Goal: Task Accomplishment & Management: Complete application form

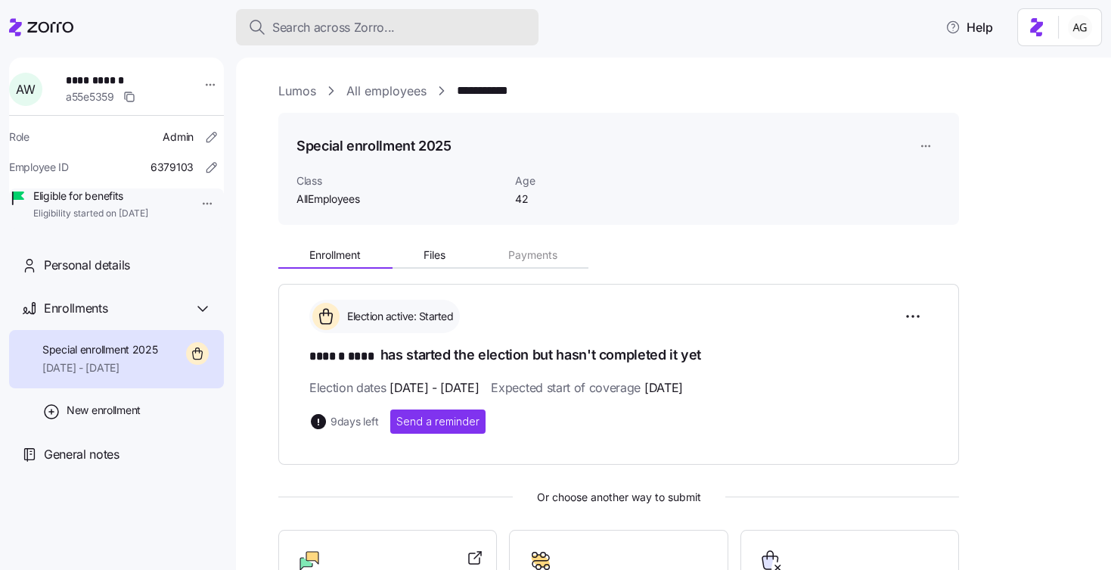
scroll to position [174, 0]
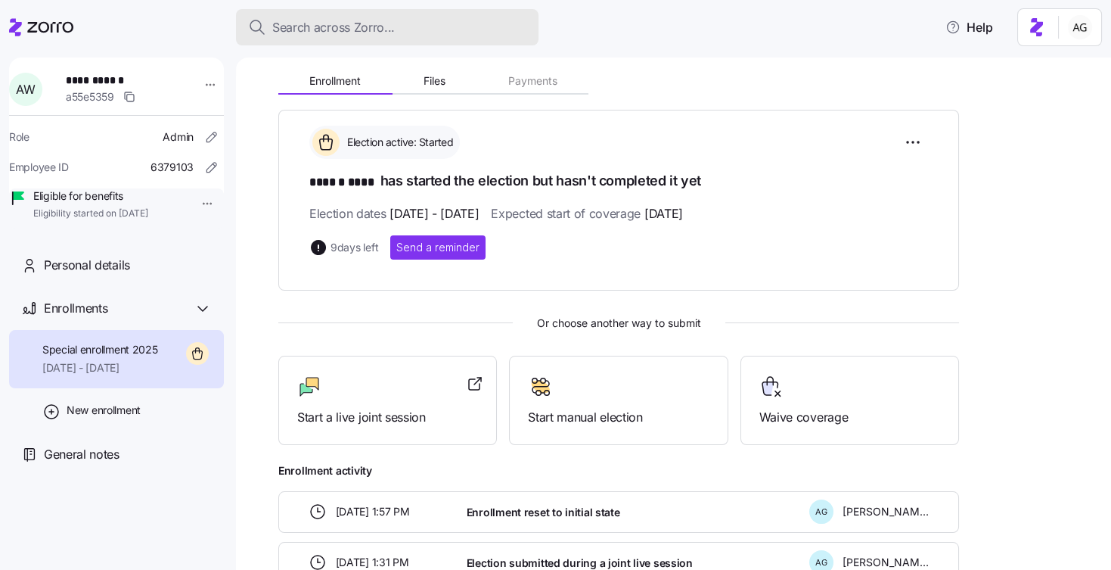
click at [351, 23] on span "Search across Zorro..." at bounding box center [333, 27] width 123 height 19
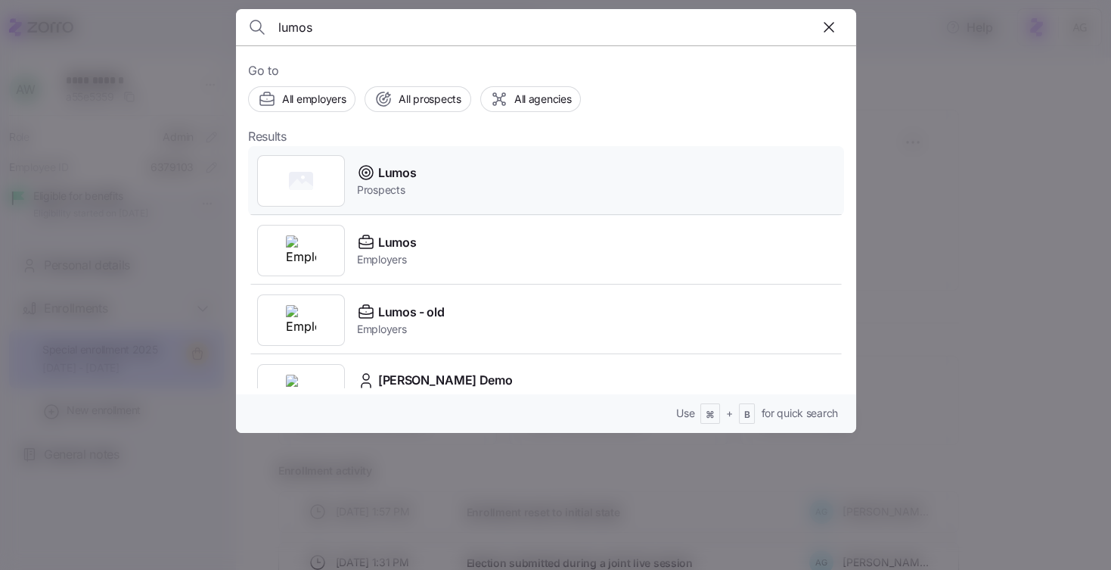
type input "lumos"
click at [391, 169] on span "Lumos" at bounding box center [397, 172] width 38 height 19
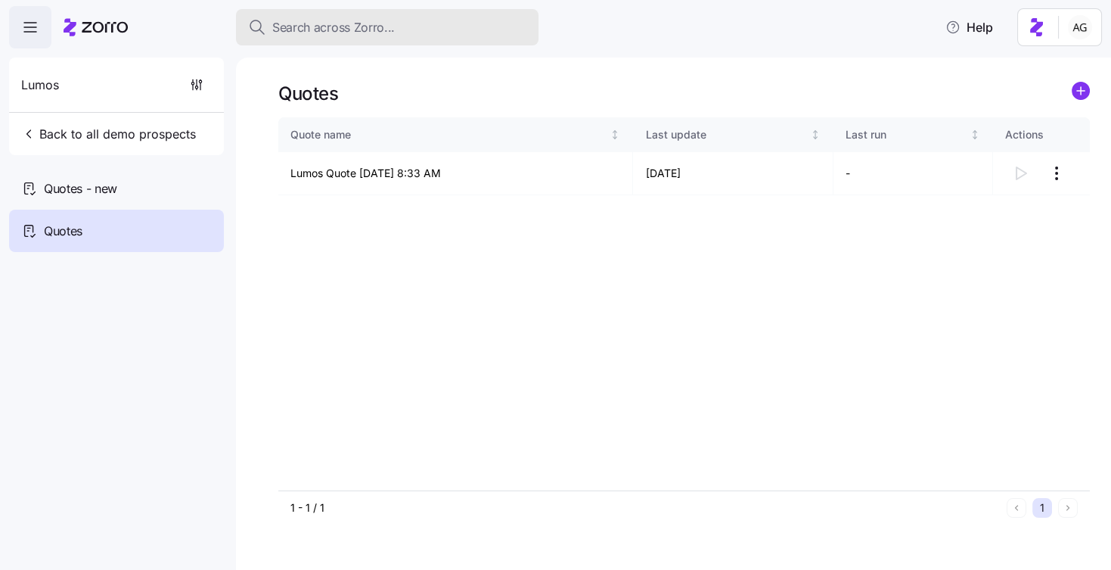
click at [346, 21] on span "Search across Zorro..." at bounding box center [333, 27] width 123 height 19
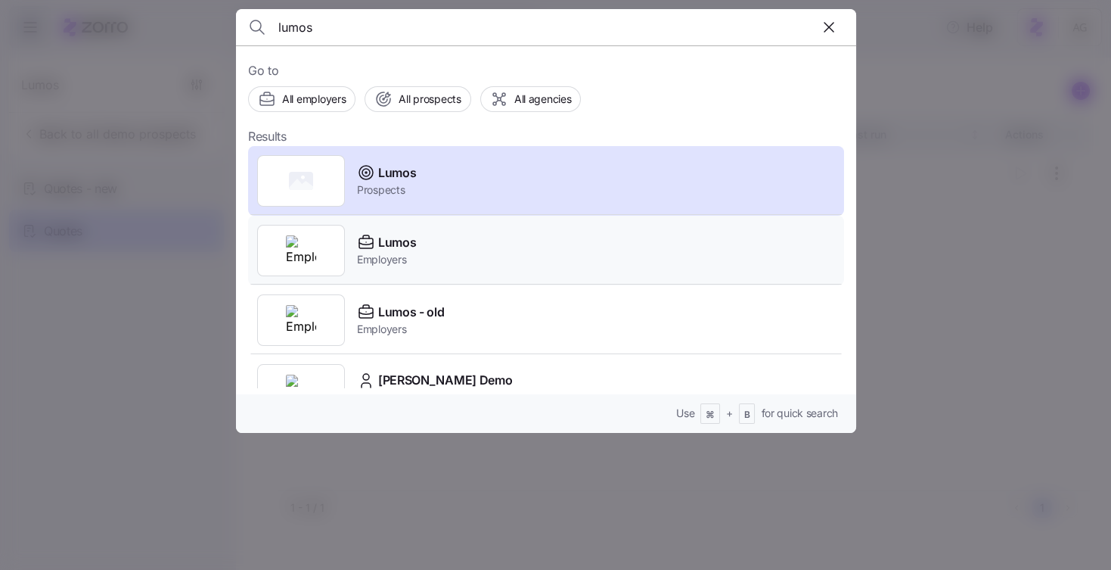
type input "lumos"
click at [393, 240] on span "Lumos" at bounding box center [397, 242] width 38 height 19
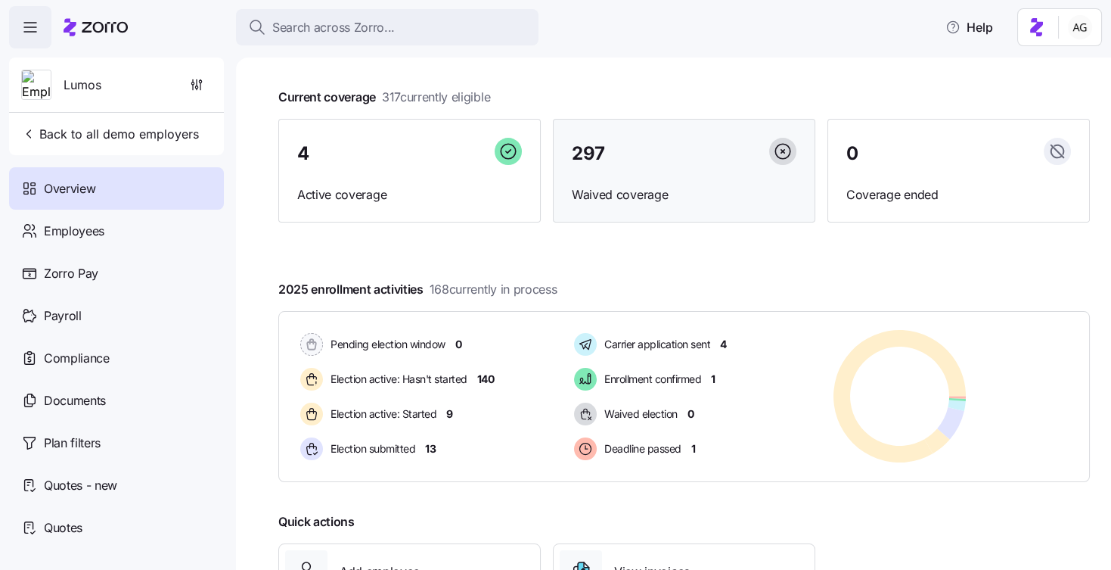
scroll to position [123, 0]
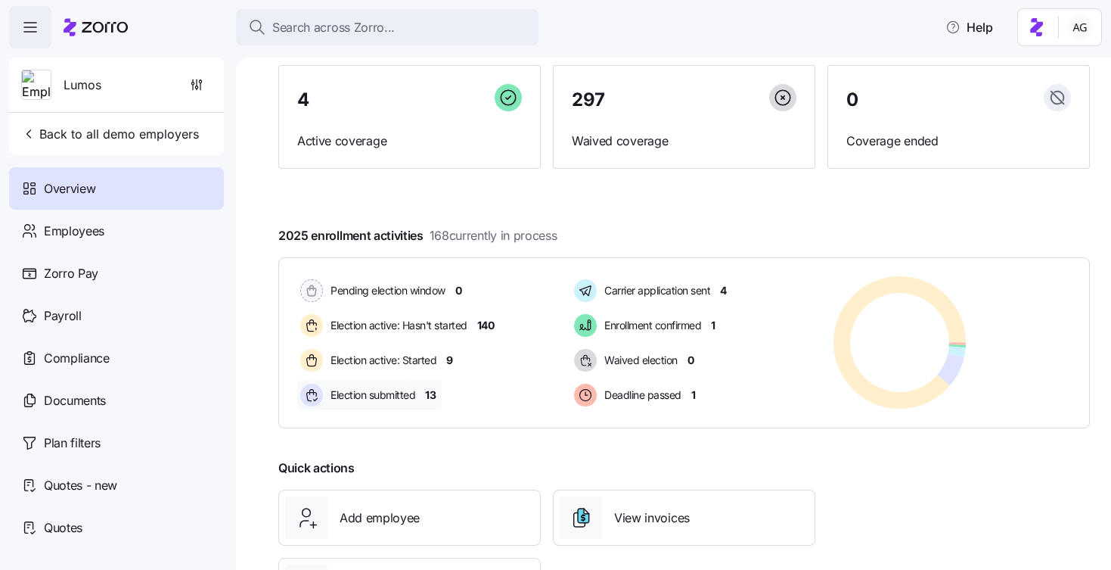
click at [429, 393] on span "13" at bounding box center [430, 394] width 11 height 15
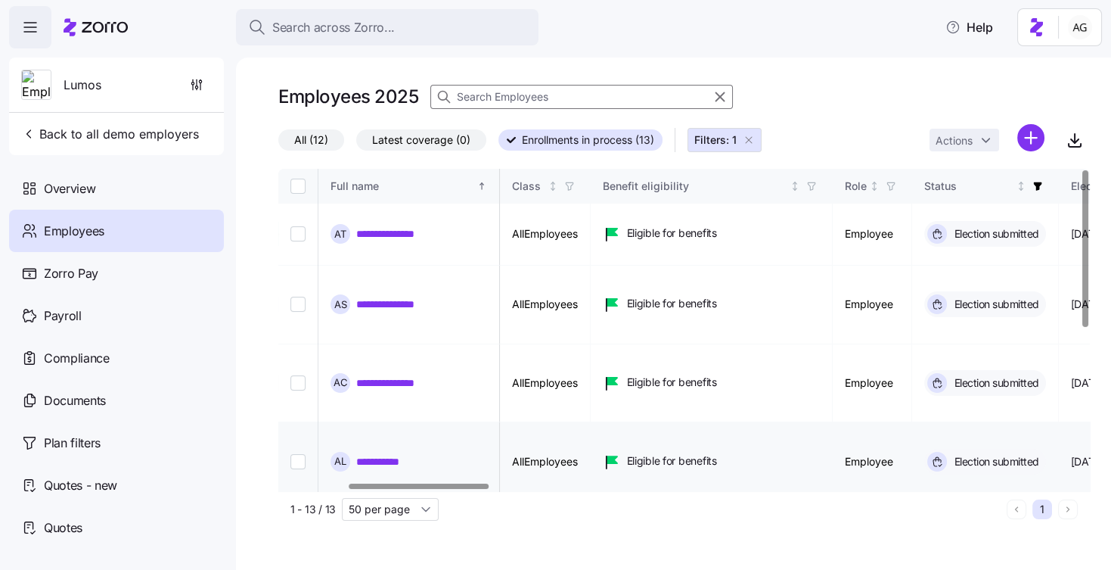
scroll to position [0, 677]
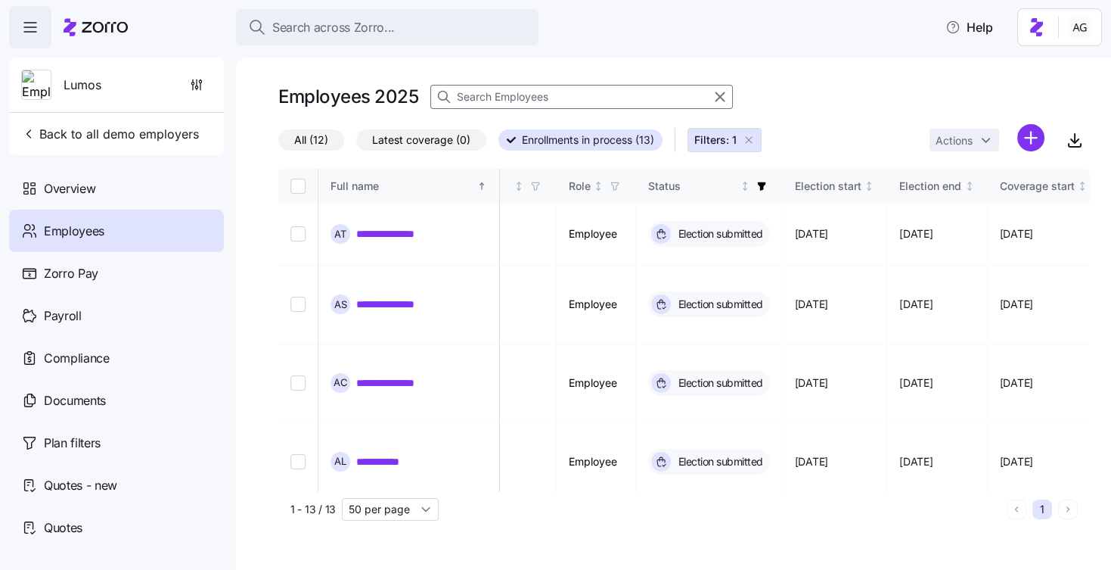
click at [748, 141] on icon "button" at bounding box center [749, 140] width 12 height 12
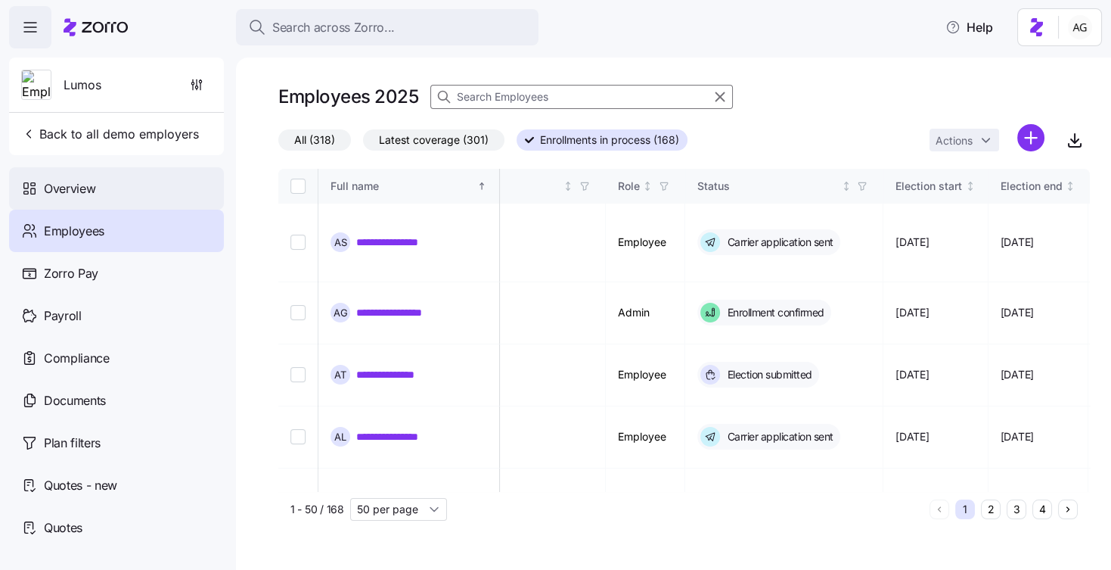
click at [87, 191] on span "Overview" at bounding box center [69, 188] width 51 height 19
click at [113, 188] on div "Overview" at bounding box center [116, 188] width 215 height 42
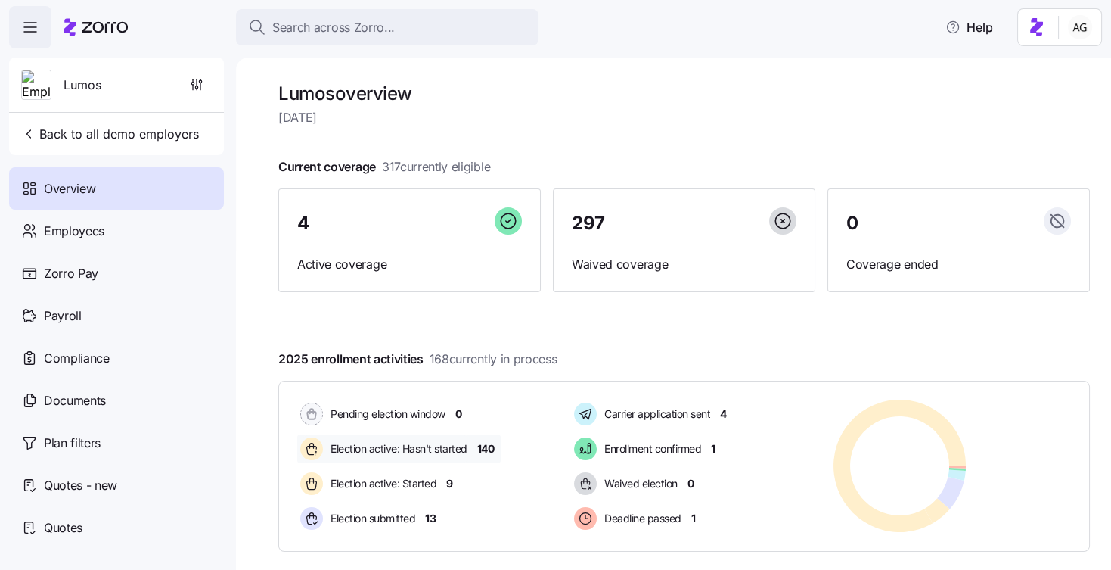
click at [483, 449] on span "140" at bounding box center [485, 448] width 17 height 15
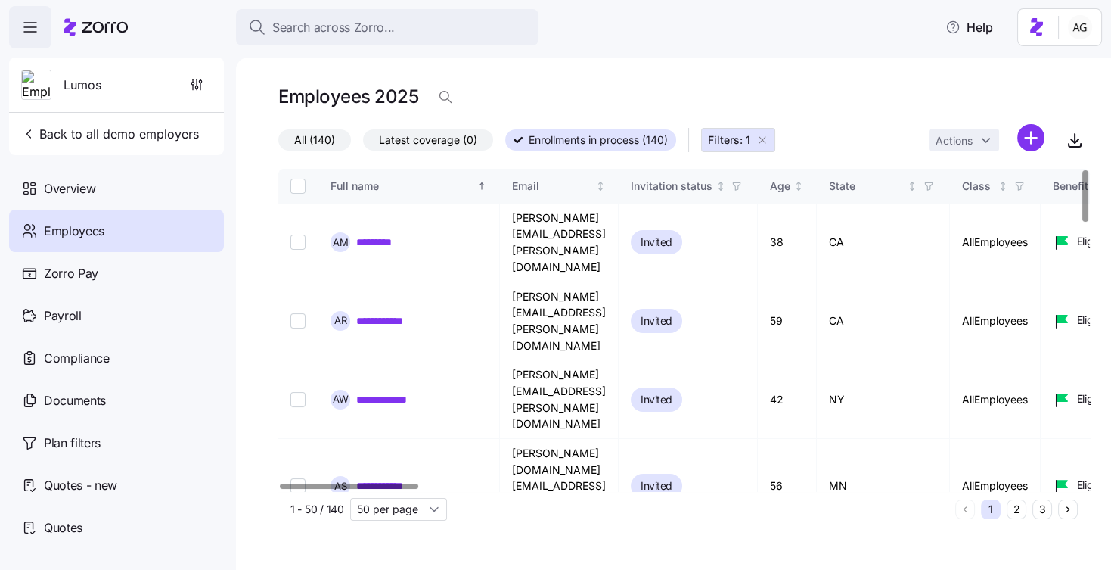
click at [296, 185] on input "Select all records" at bounding box center [297, 185] width 15 height 15
checkbox input "true"
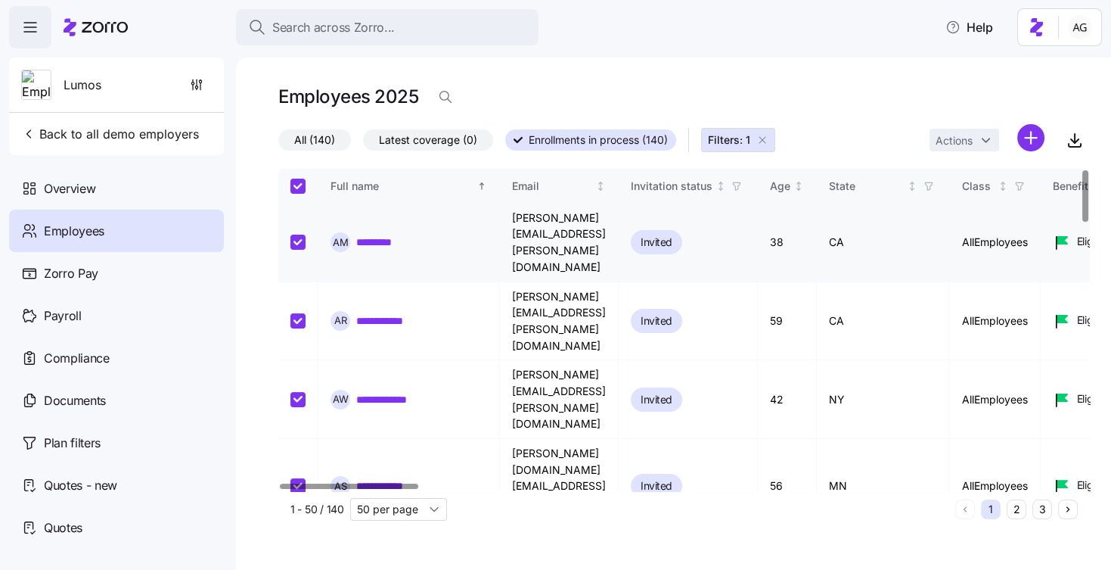
checkbox input "true"
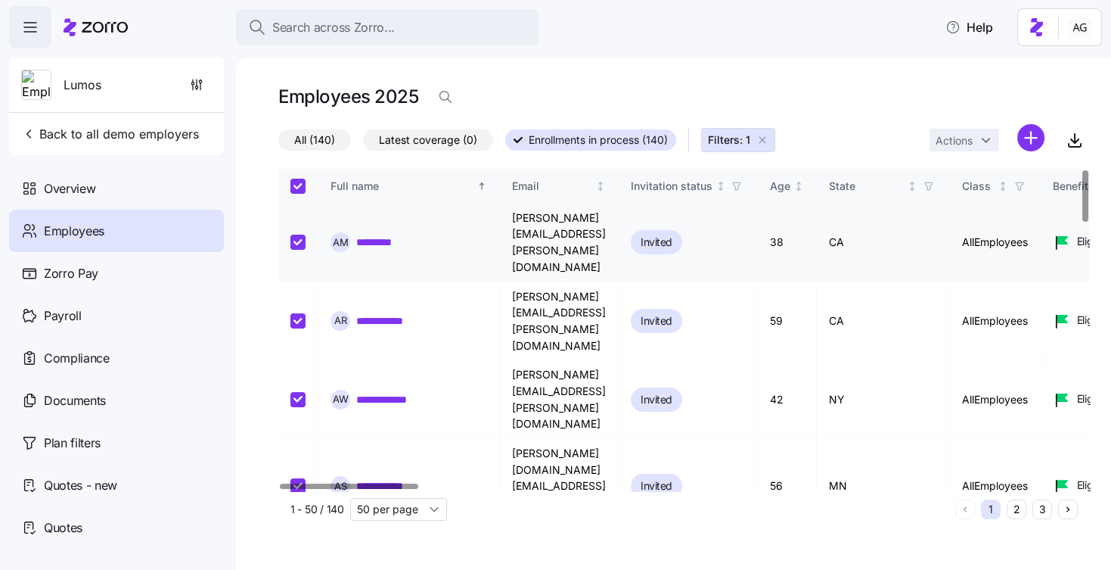
checkbox input "true"
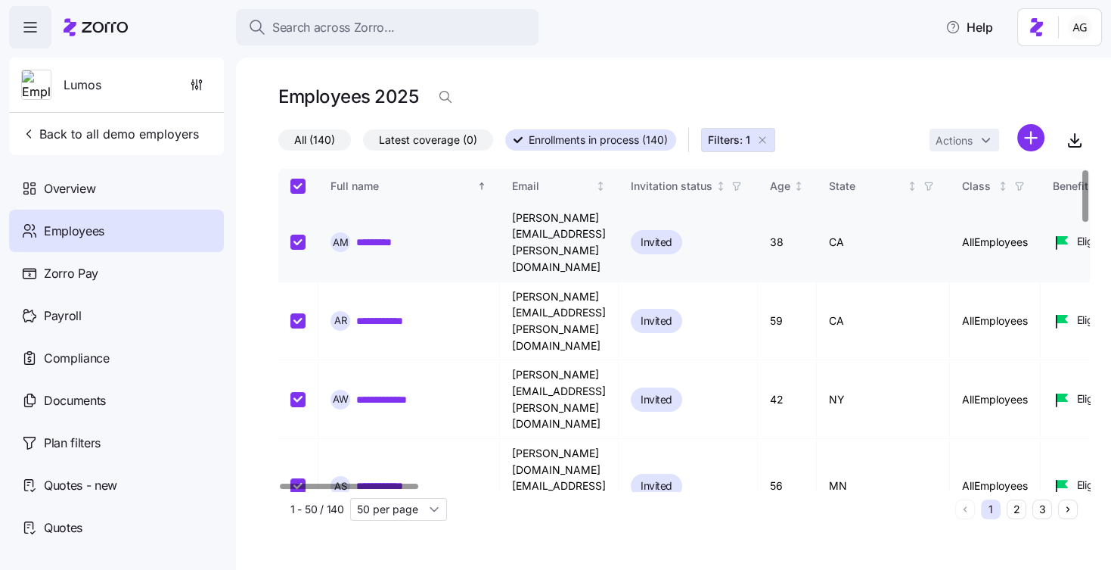
checkbox input "true"
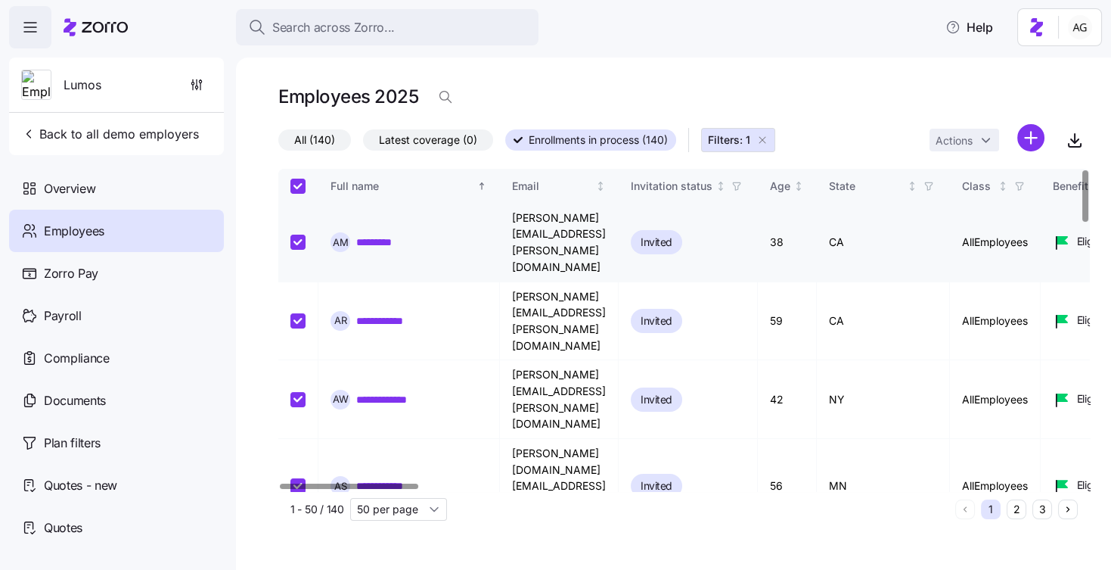
checkbox input "true"
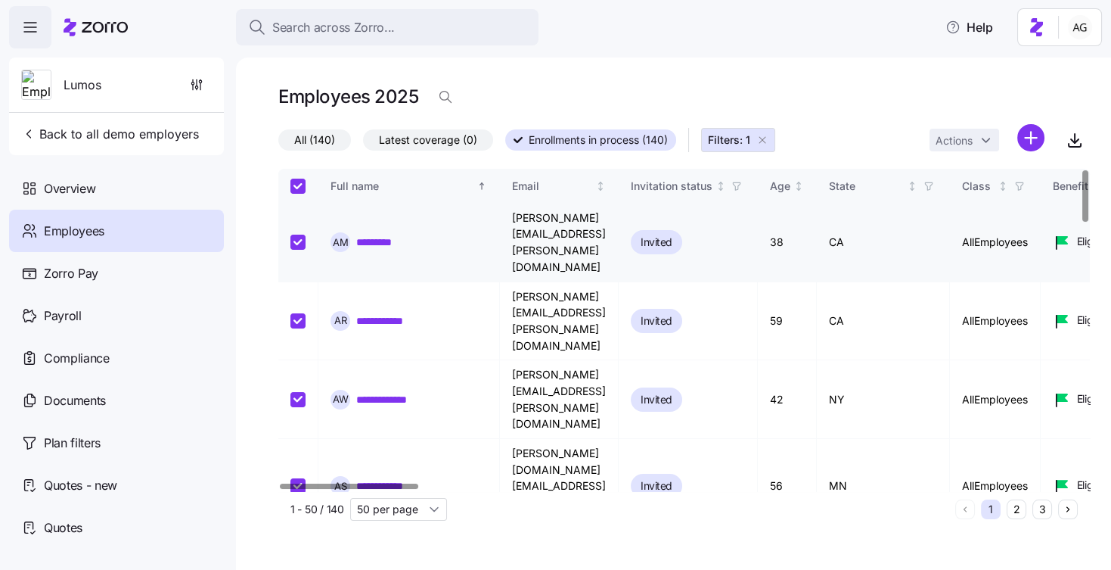
checkbox input "true"
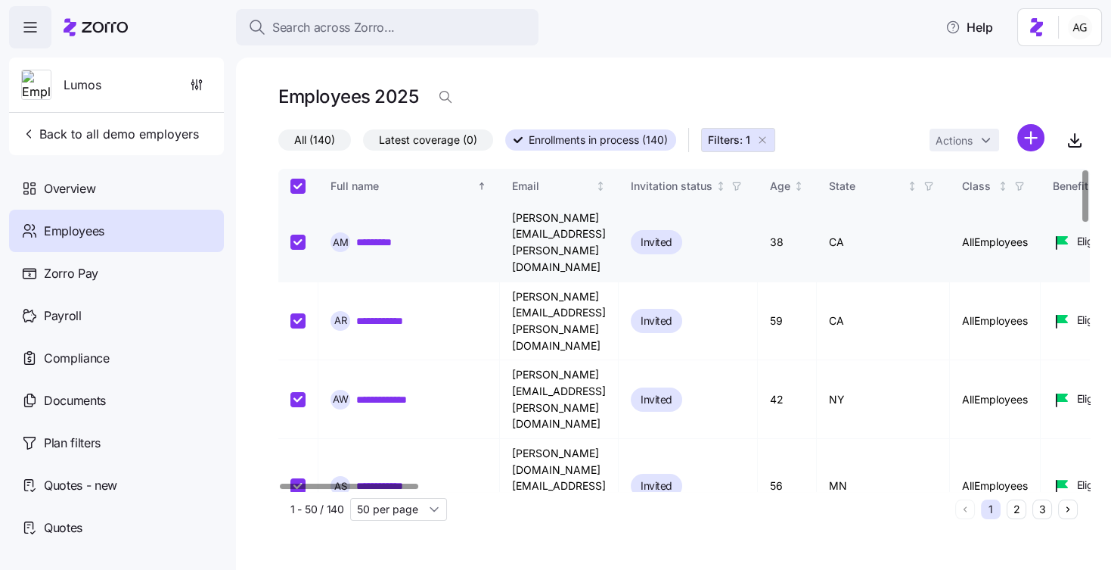
checkbox input "true"
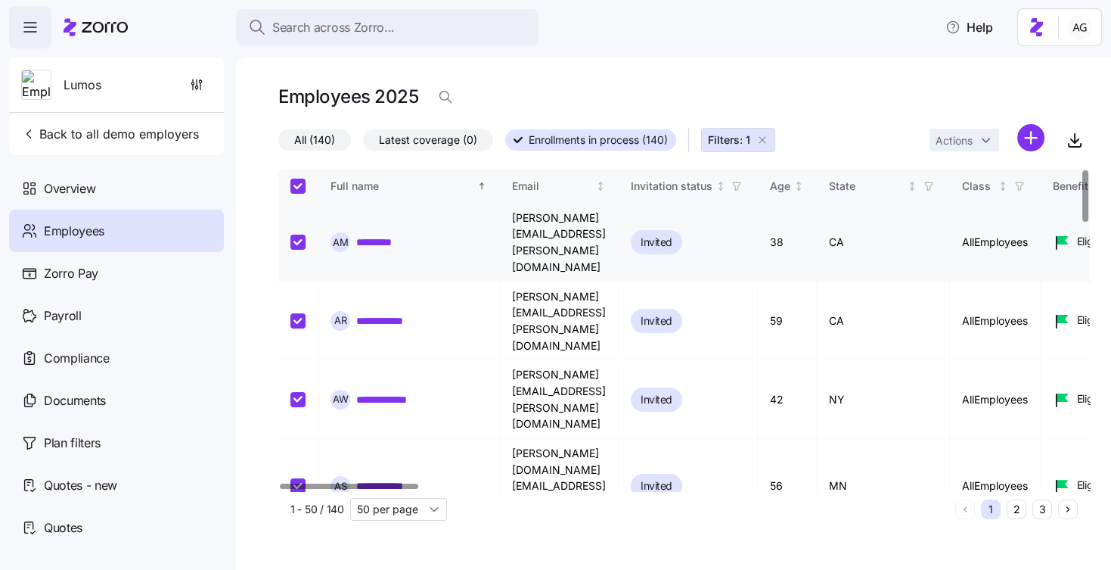
checkbox input "true"
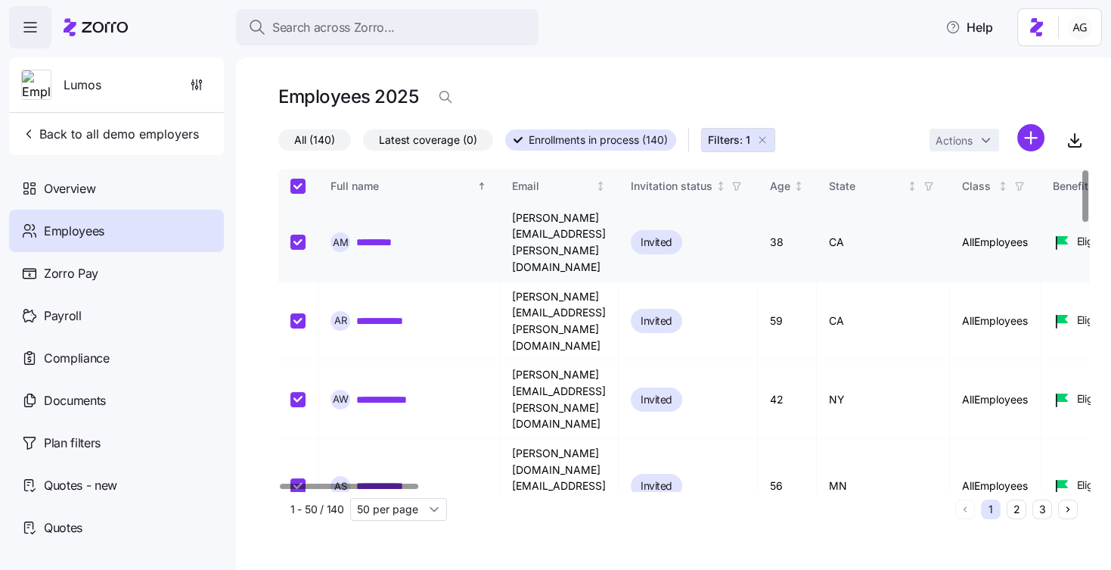
checkbox input "true"
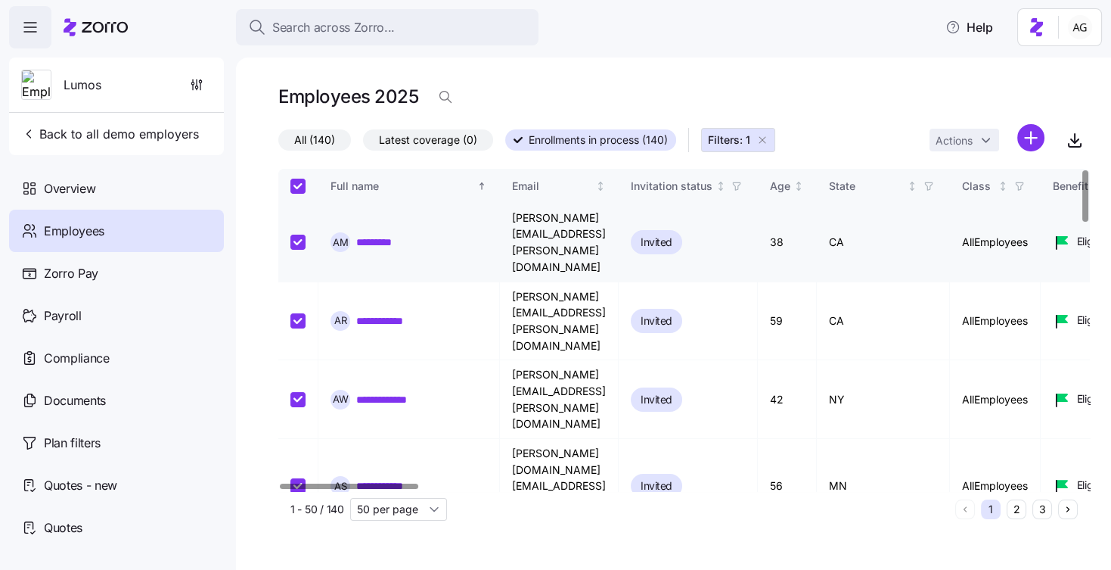
checkbox input "true"
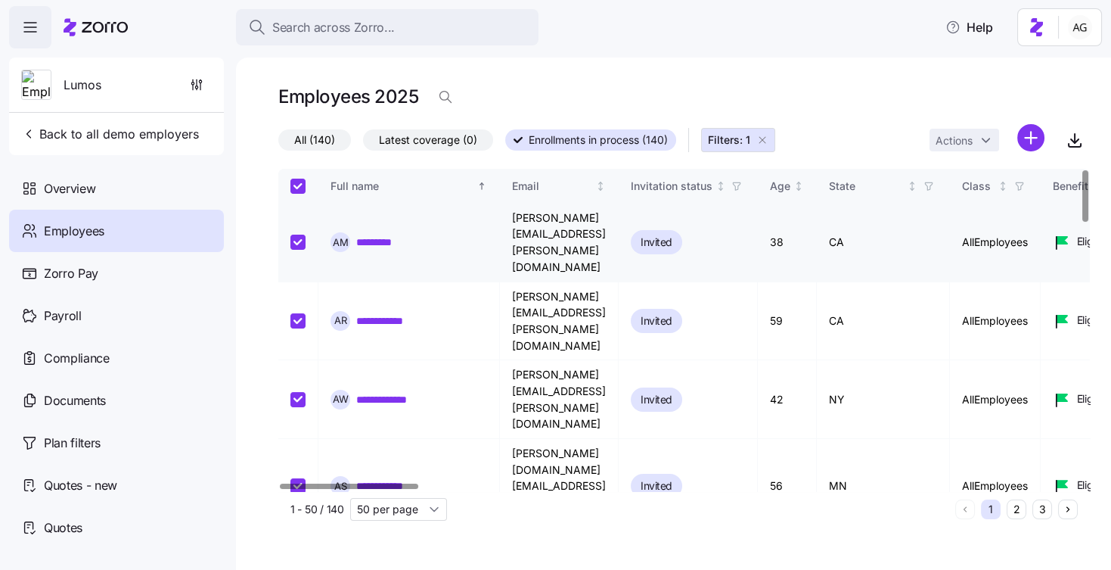
checkbox input "true"
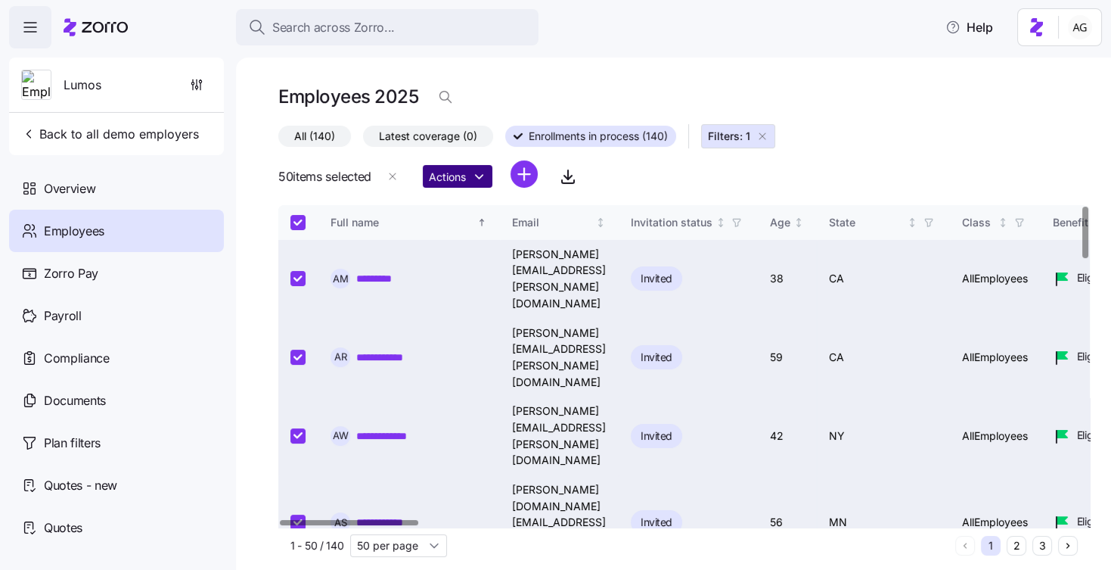
click at [451, 172] on html "**********" at bounding box center [555, 280] width 1111 height 560
click at [723, 172] on html "**********" at bounding box center [555, 280] width 1111 height 560
click at [300, 219] on input "Select all records" at bounding box center [297, 222] width 15 height 15
checkbox input "false"
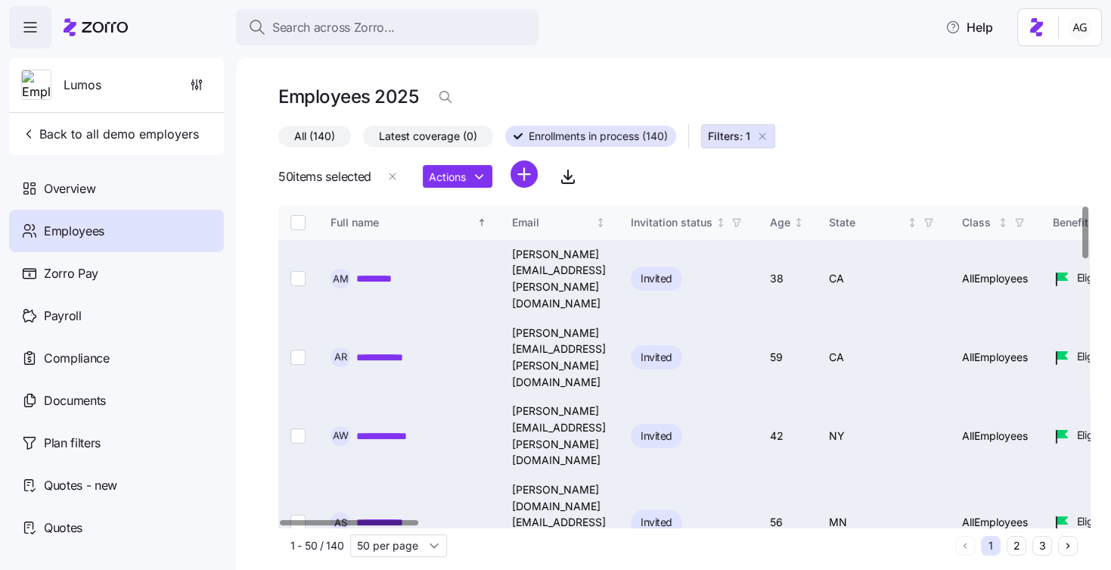
checkbox input "false"
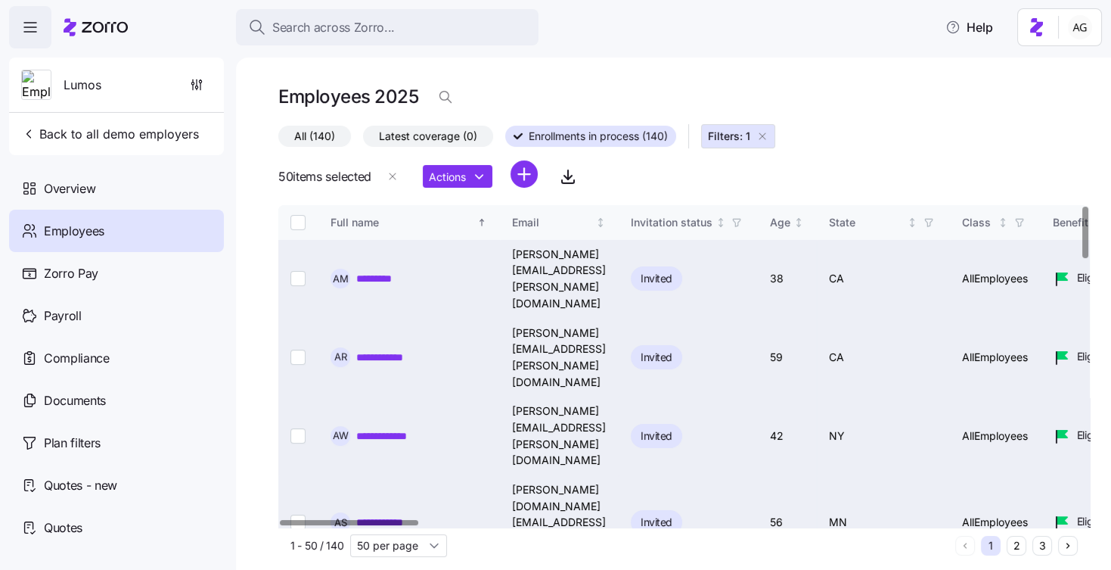
checkbox input "false"
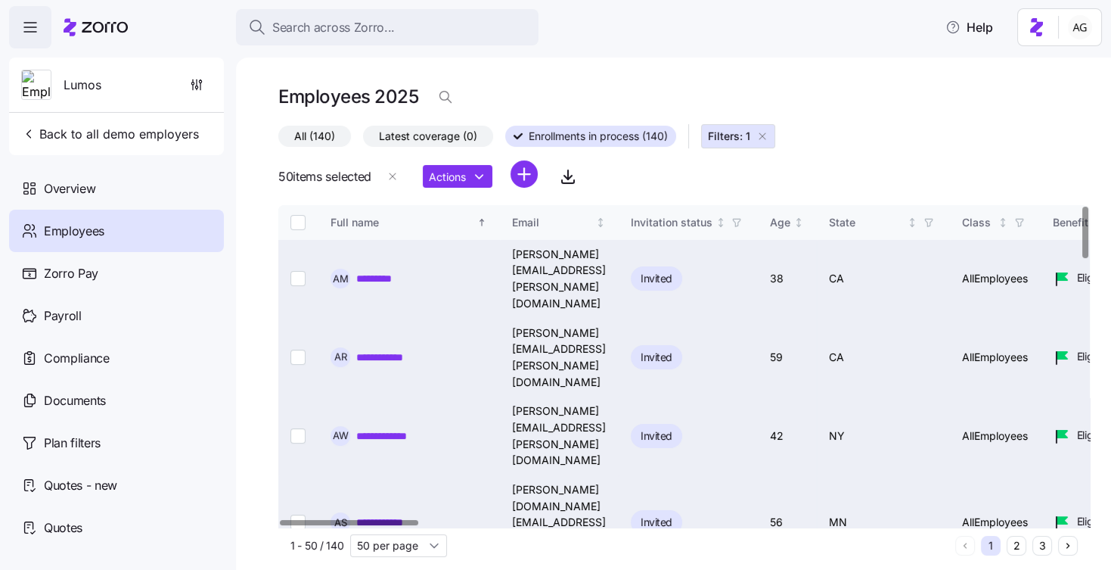
checkbox input "false"
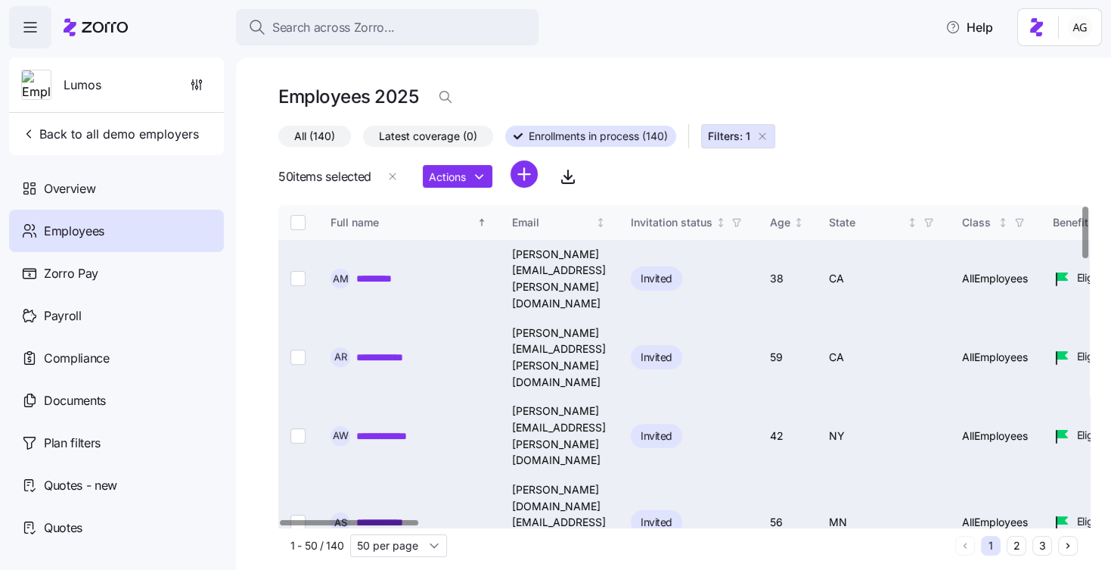
checkbox input "false"
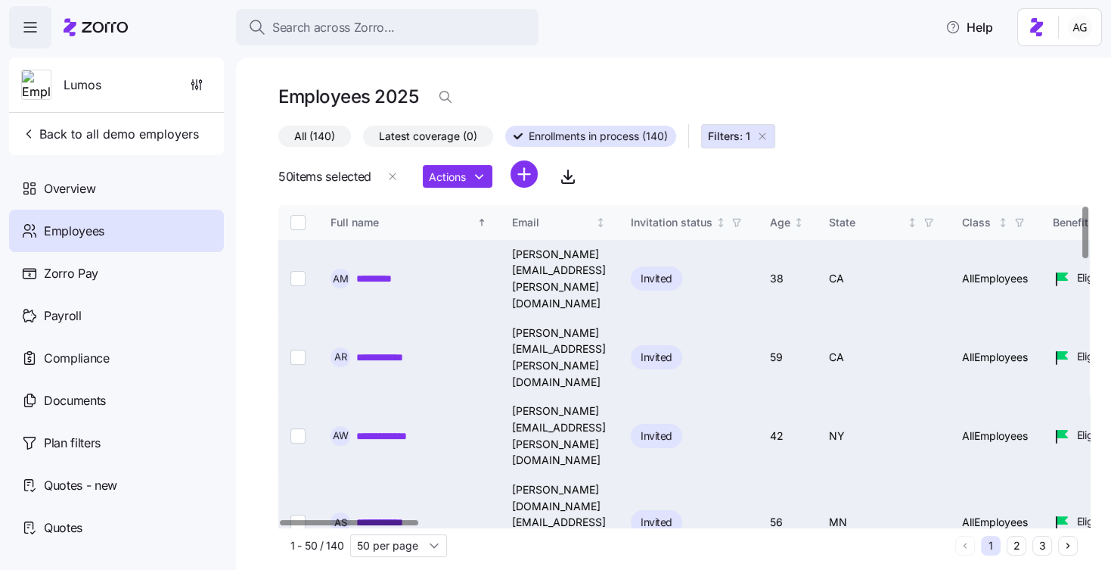
checkbox input "false"
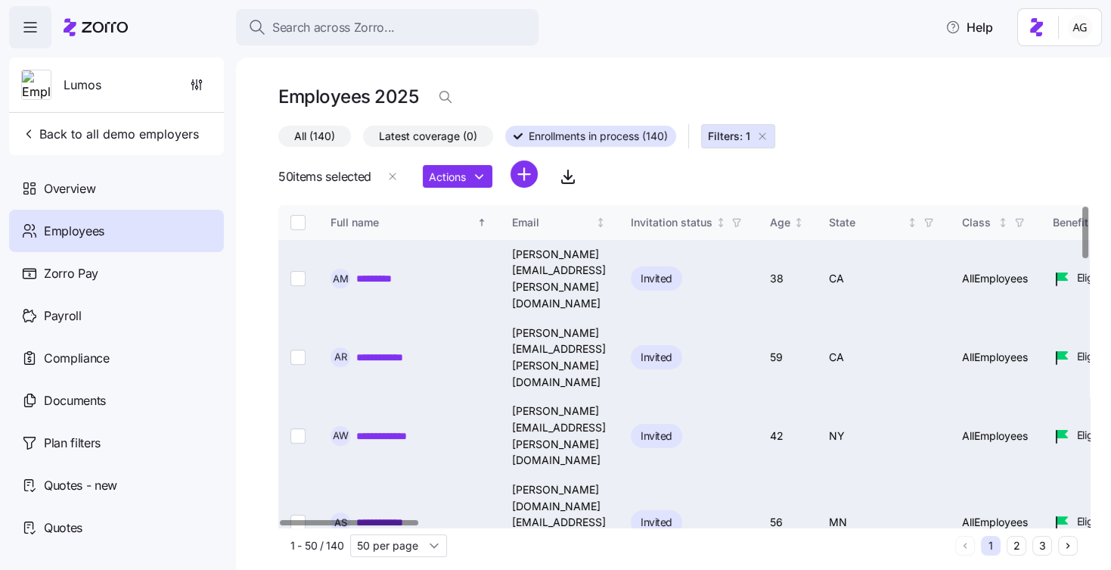
checkbox input "false"
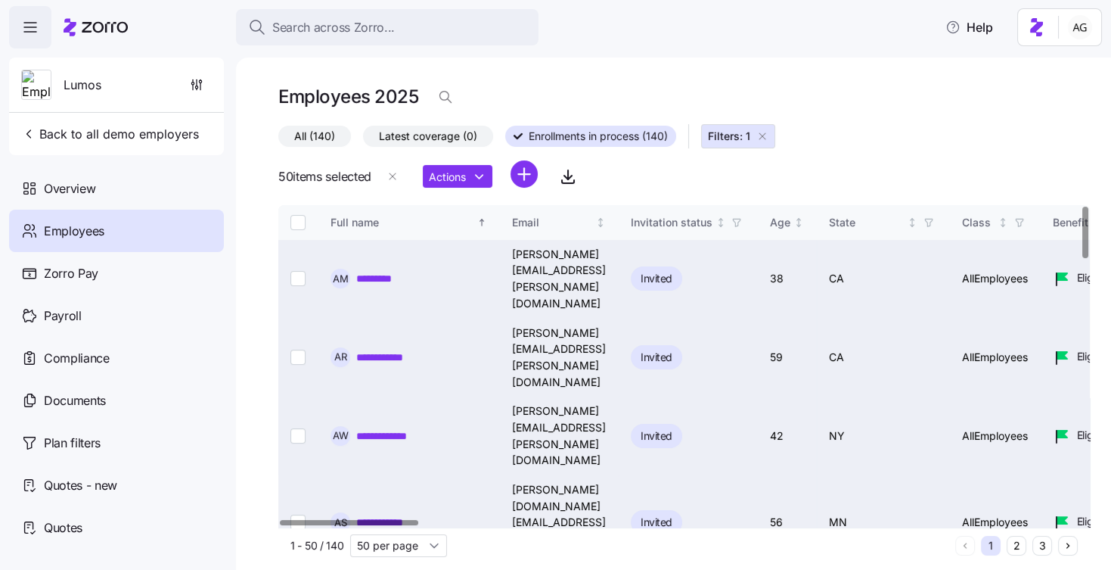
checkbox input "false"
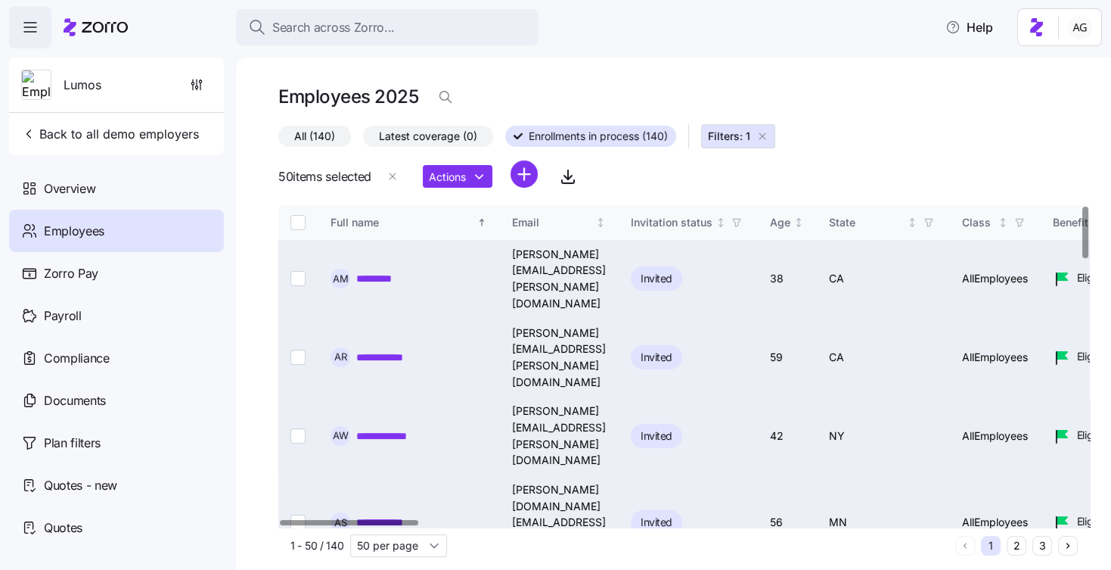
checkbox input "false"
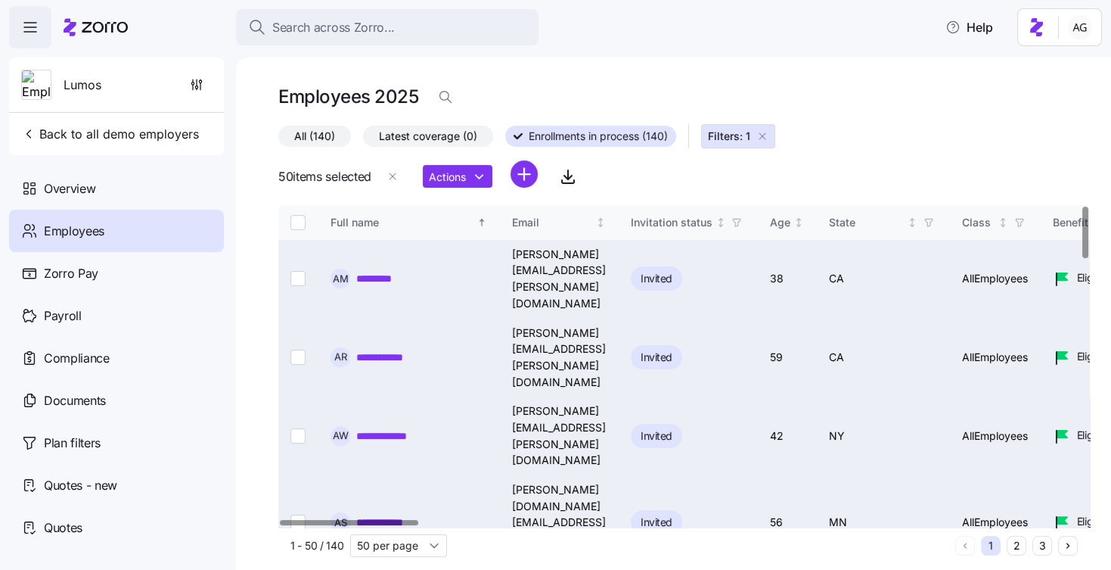
checkbox input "false"
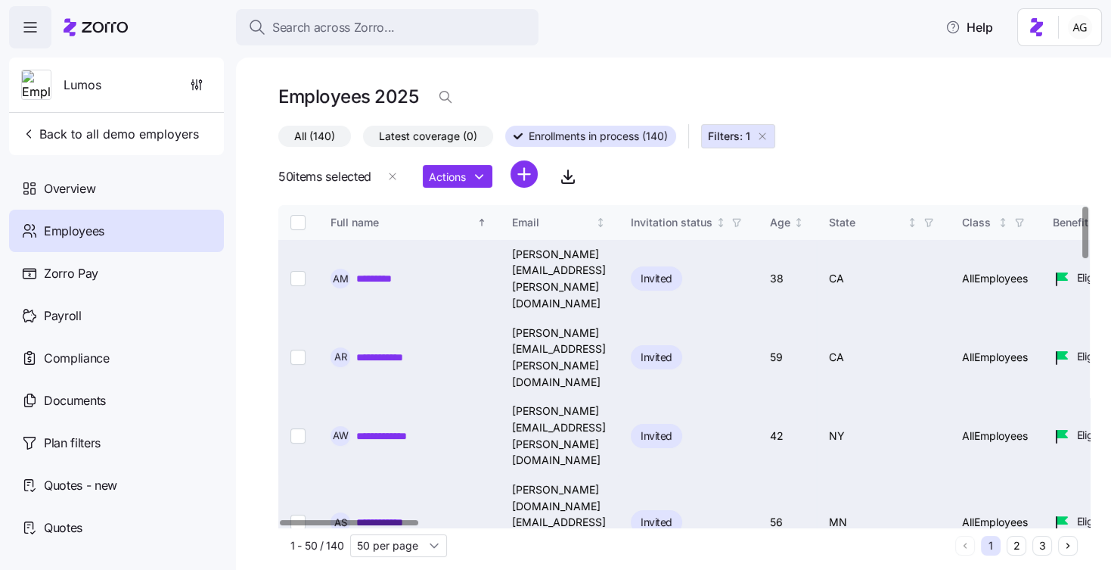
checkbox input "false"
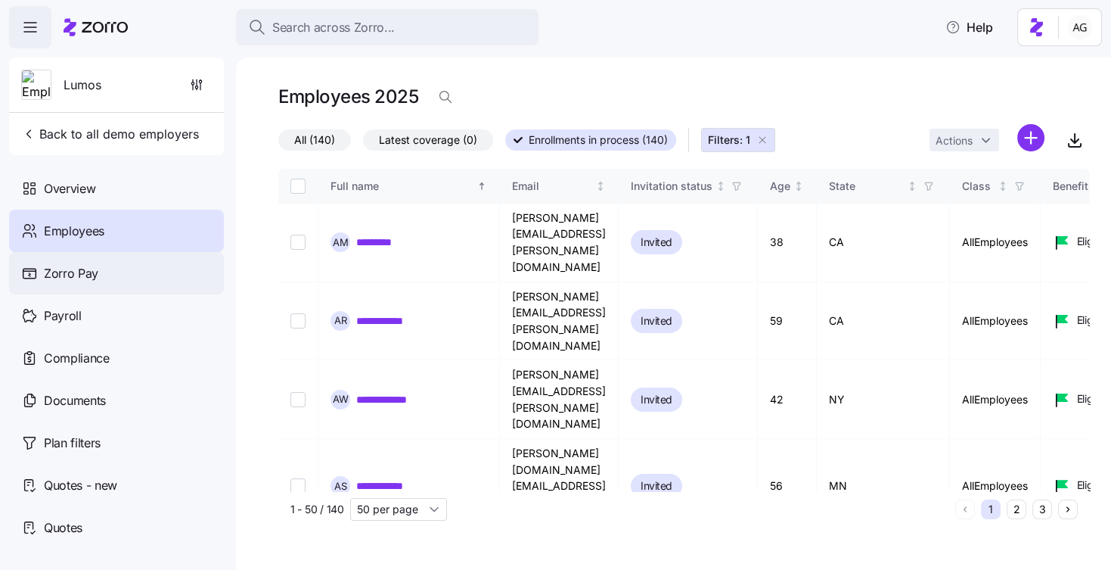
click at [93, 278] on span "Zorro Pay" at bounding box center [71, 273] width 54 height 19
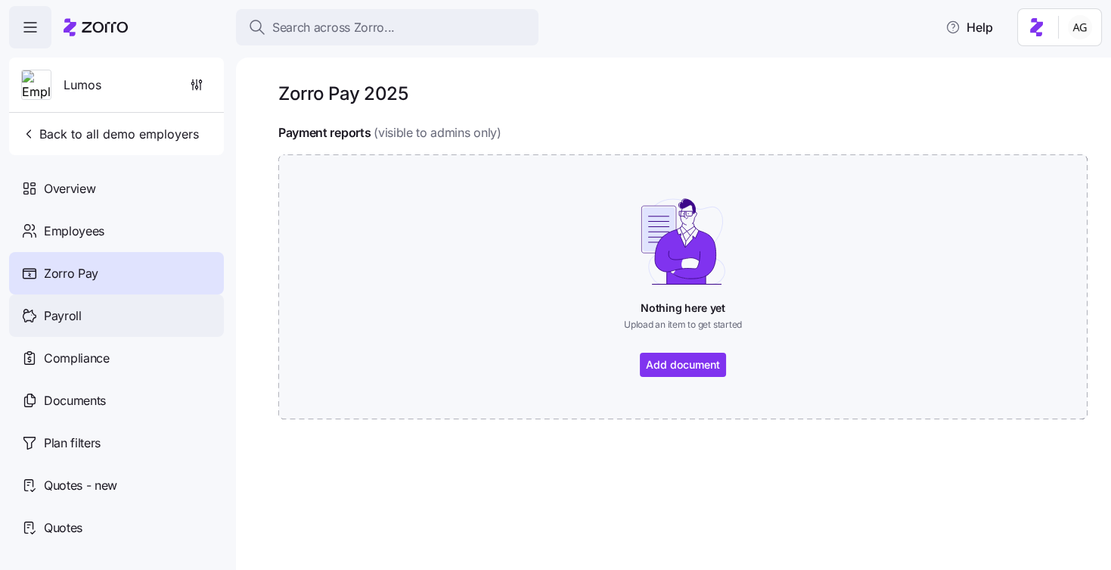
click at [67, 321] on span "Payroll" at bounding box center [63, 315] width 38 height 19
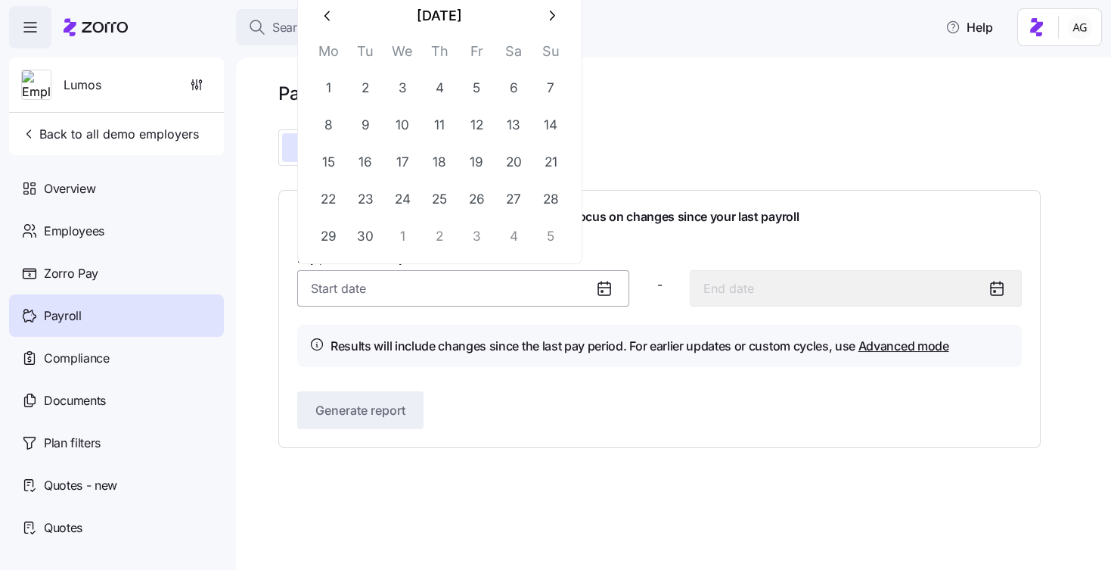
click at [348, 285] on input "Pay period (bi weekly) *" at bounding box center [463, 288] width 332 height 36
click at [324, 86] on button "1" at bounding box center [328, 88] width 36 height 36
type input "September 1, 2025"
type input "September 14, 2025"
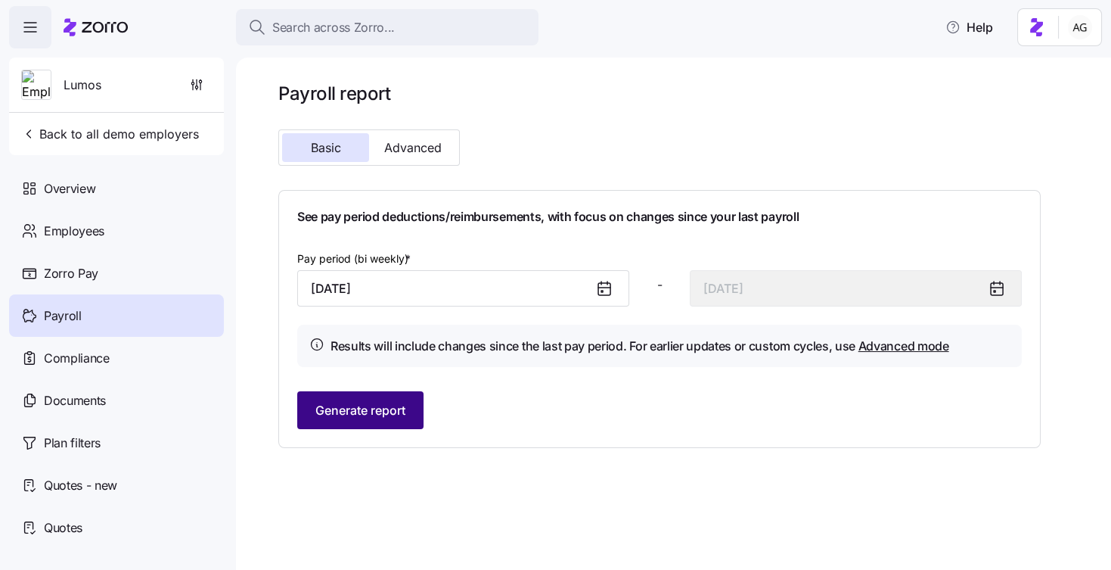
click at [370, 424] on button "Generate report" at bounding box center [360, 410] width 126 height 38
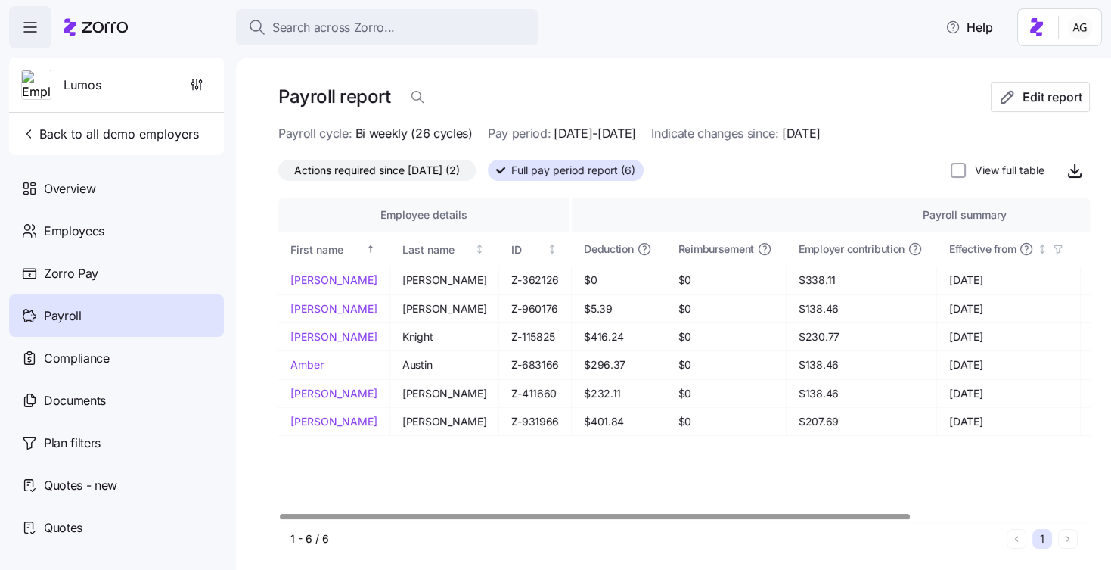
click at [429, 173] on span "Actions required since 09/01/2025 (2)" at bounding box center [377, 170] width 166 height 20
click at [278, 174] on input "Actions required since 09/01/2025 (2)" at bounding box center [278, 174] width 0 height 0
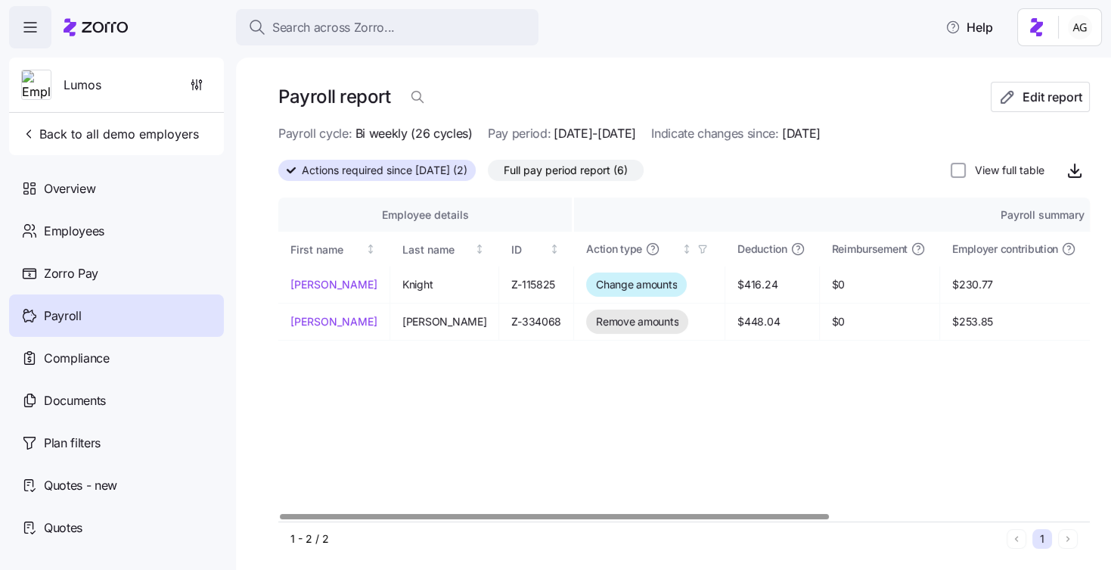
click at [562, 170] on span "Full pay period report (6)" at bounding box center [566, 170] width 124 height 20
click at [488, 174] on input "Full pay period report (6)" at bounding box center [488, 174] width 0 height 0
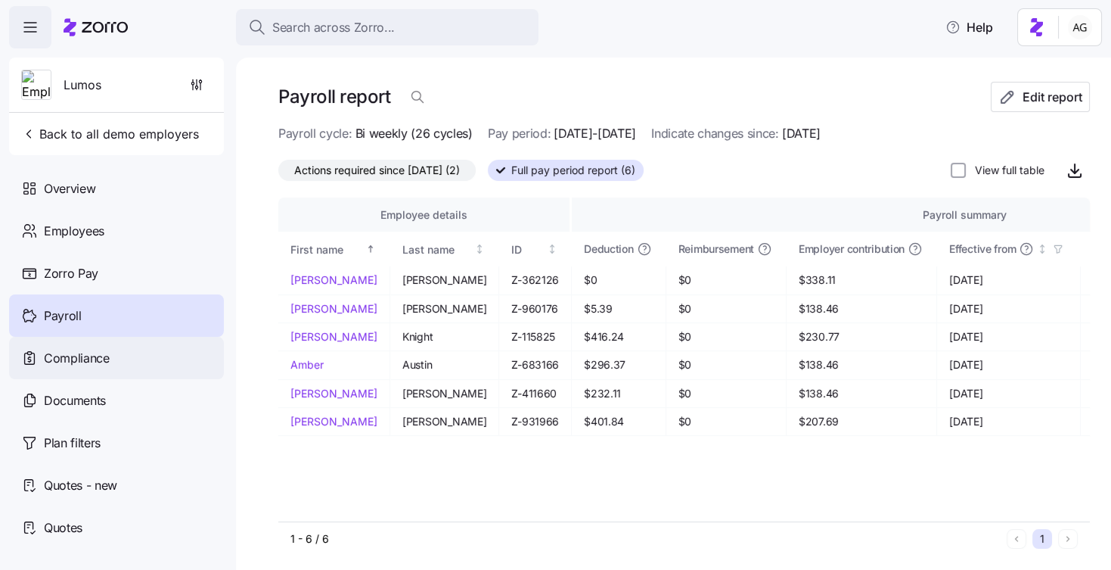
click at [135, 358] on div "Compliance" at bounding box center [116, 358] width 215 height 42
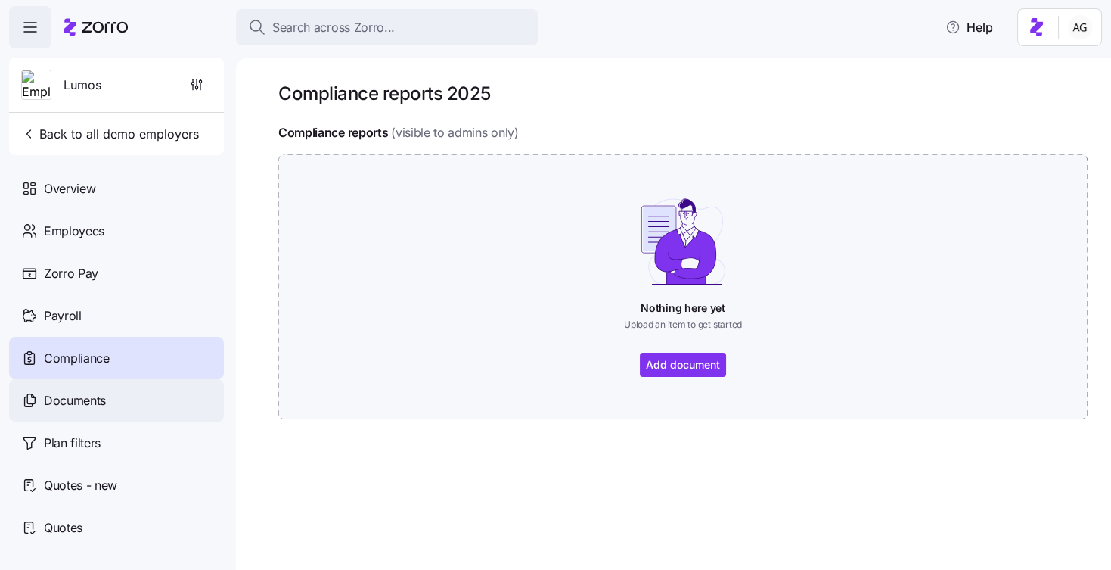
click at [112, 406] on div "Documents" at bounding box center [116, 400] width 215 height 42
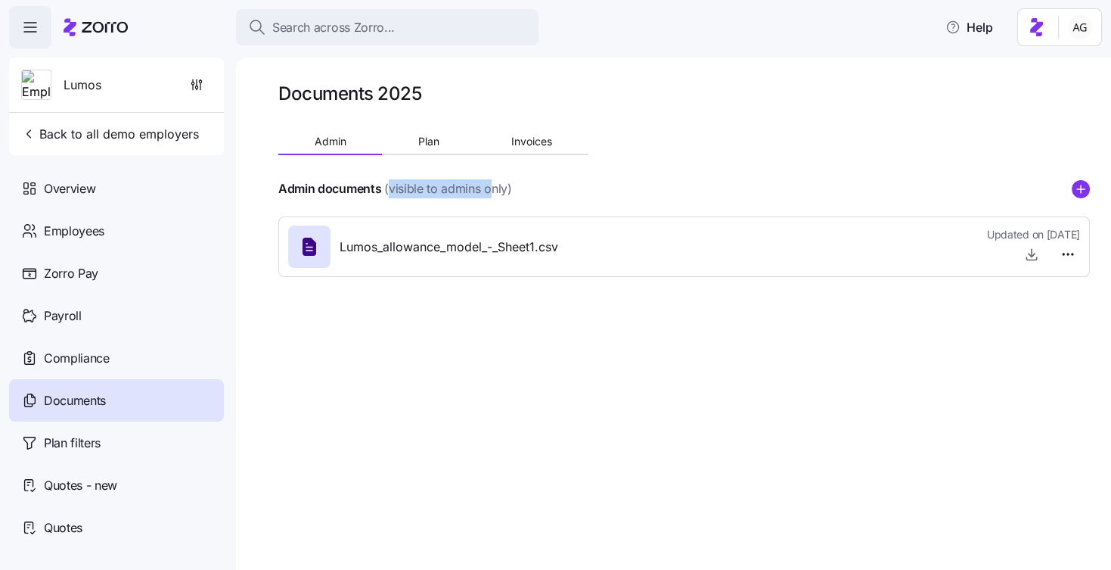
drag, startPoint x: 391, startPoint y: 188, endPoint x: 489, endPoint y: 190, distance: 98.3
click at [489, 190] on span "(visible to admins only)" at bounding box center [447, 188] width 127 height 19
click at [433, 135] on button "Plan" at bounding box center [428, 141] width 93 height 23
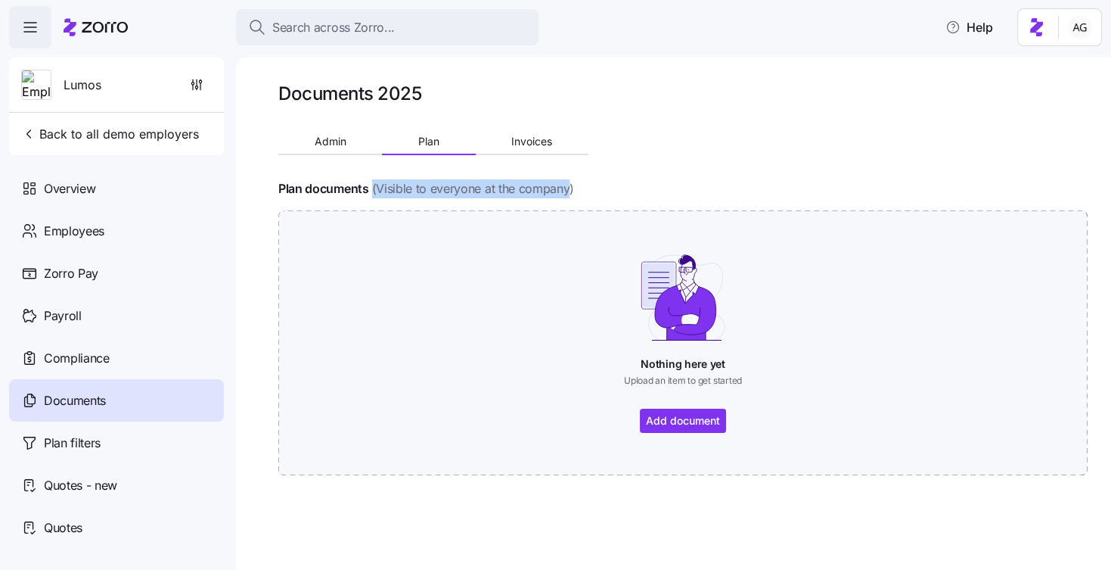
drag, startPoint x: 373, startPoint y: 189, endPoint x: 566, endPoint y: 179, distance: 193.1
click at [566, 179] on span "(Visible to everyone at the company)" at bounding box center [473, 188] width 202 height 19
click at [525, 141] on span "Invoices" at bounding box center [531, 141] width 41 height 11
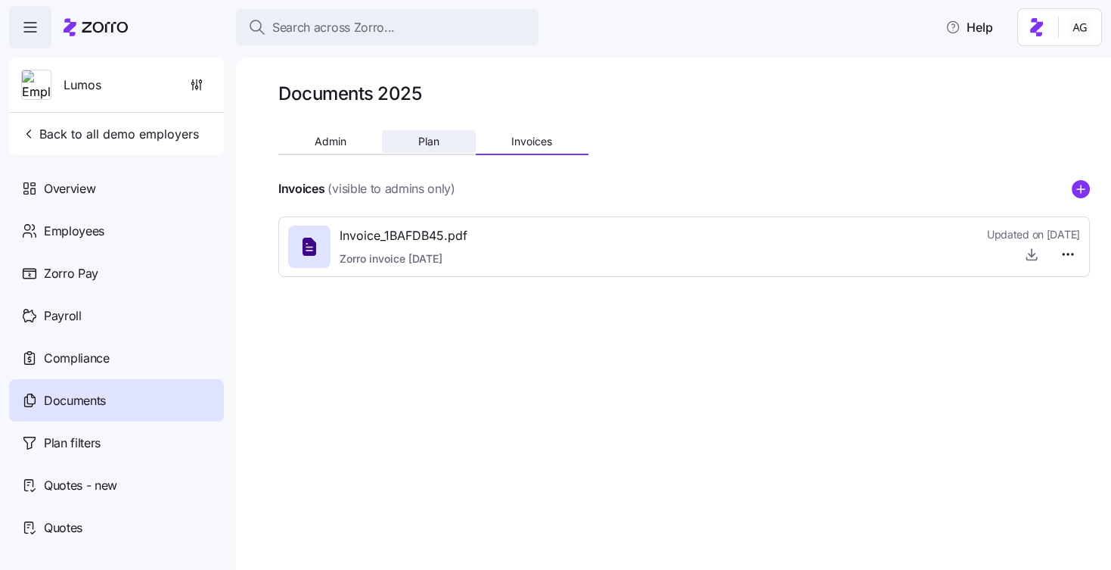
click at [434, 147] on button "Plan" at bounding box center [428, 141] width 93 height 23
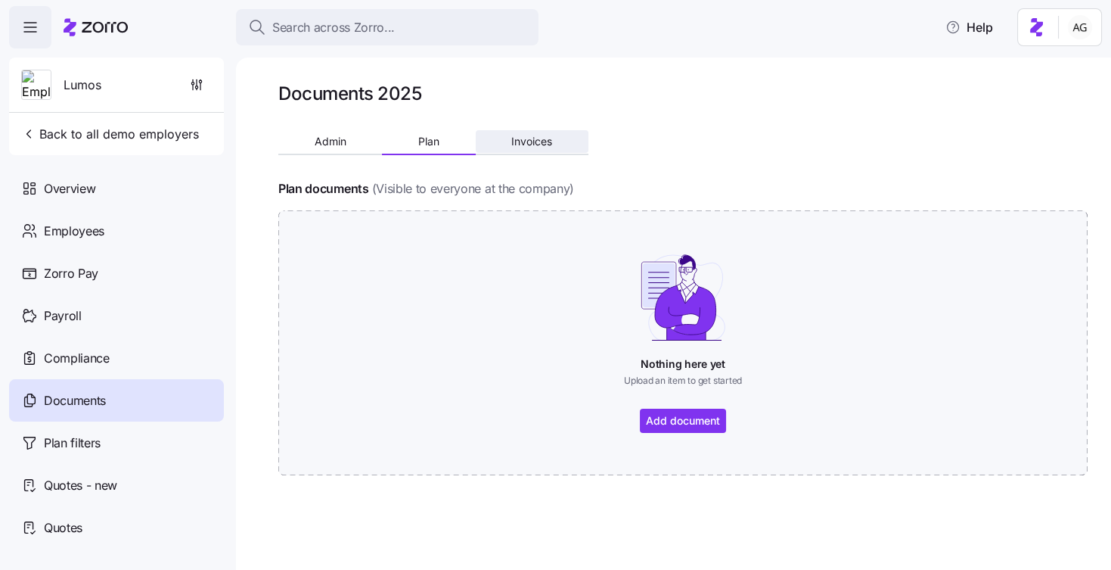
click at [531, 151] on button "Invoices" at bounding box center [532, 141] width 113 height 23
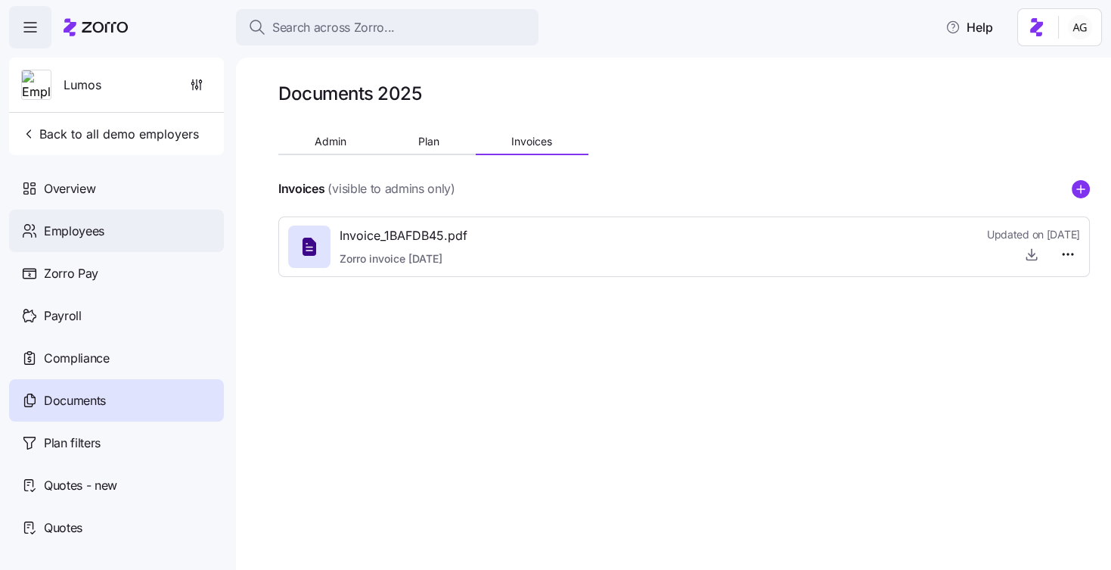
click at [78, 238] on span "Employees" at bounding box center [74, 231] width 61 height 19
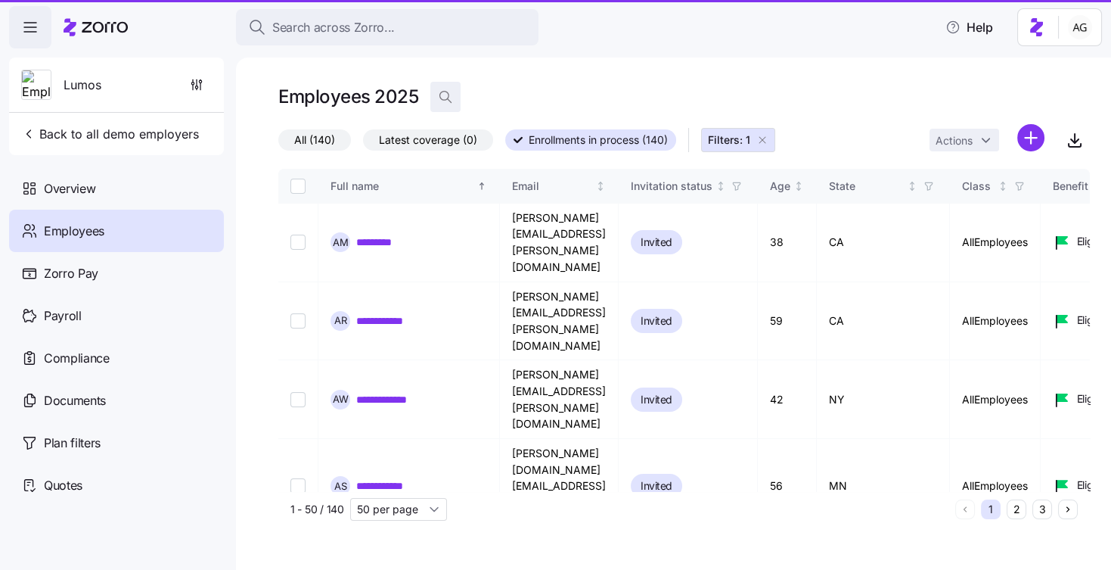
click at [450, 94] on icon "button" at bounding box center [445, 96] width 15 height 15
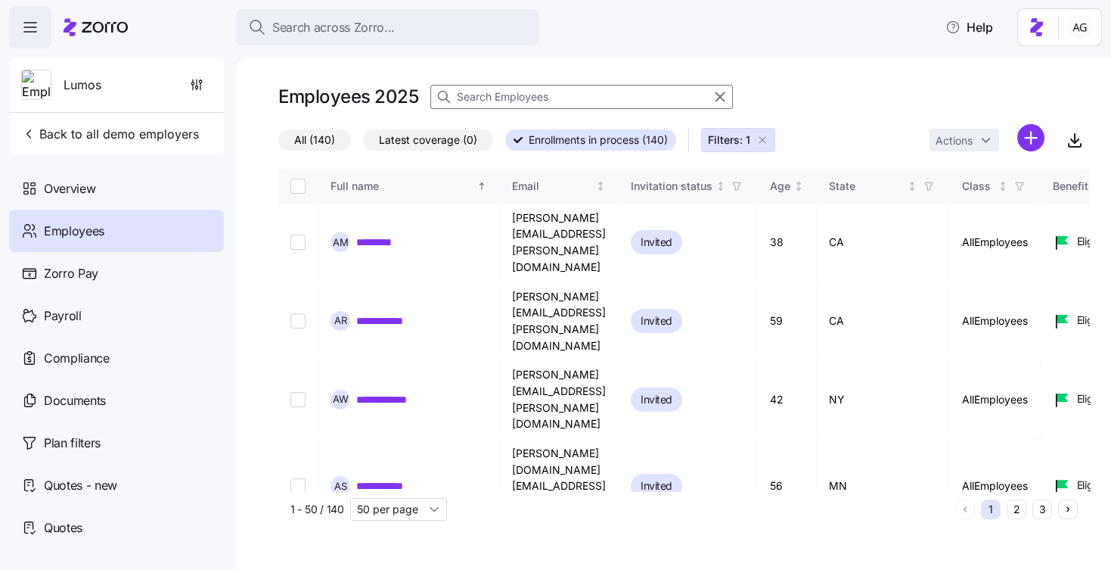
click at [501, 101] on input at bounding box center [581, 97] width 303 height 24
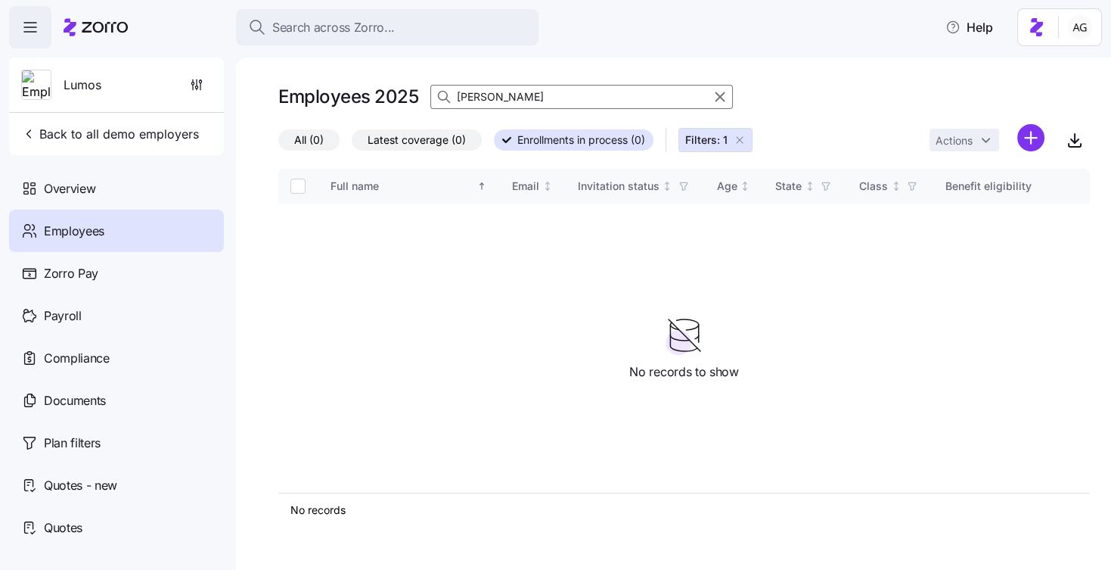
click at [495, 95] on input "anjan" at bounding box center [581, 97] width 303 height 24
type input "anjan"
click at [737, 139] on icon "button" at bounding box center [740, 140] width 12 height 12
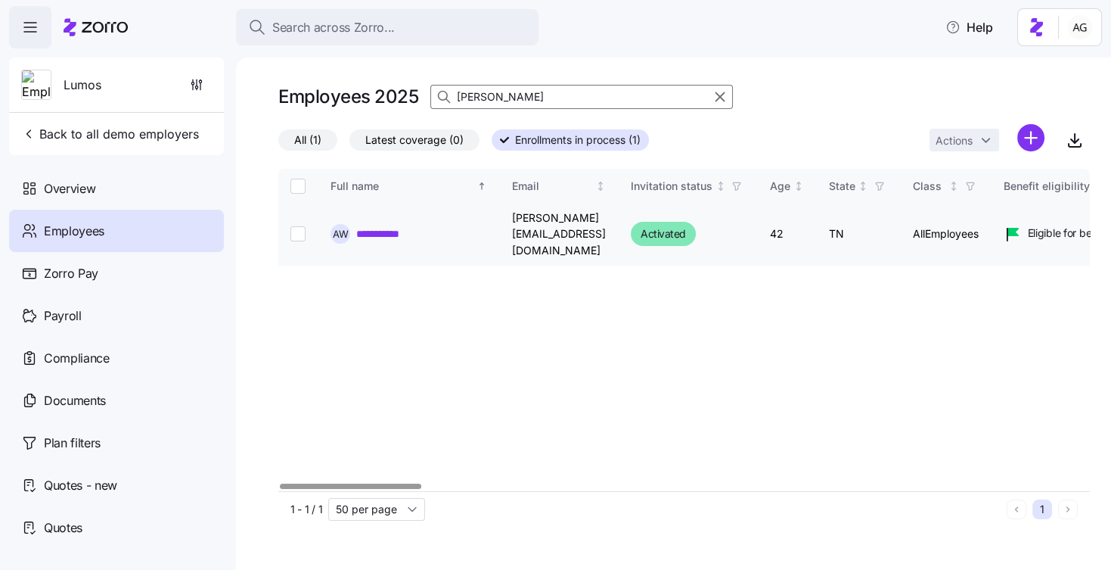
click at [386, 226] on link "**********" at bounding box center [387, 233] width 63 height 15
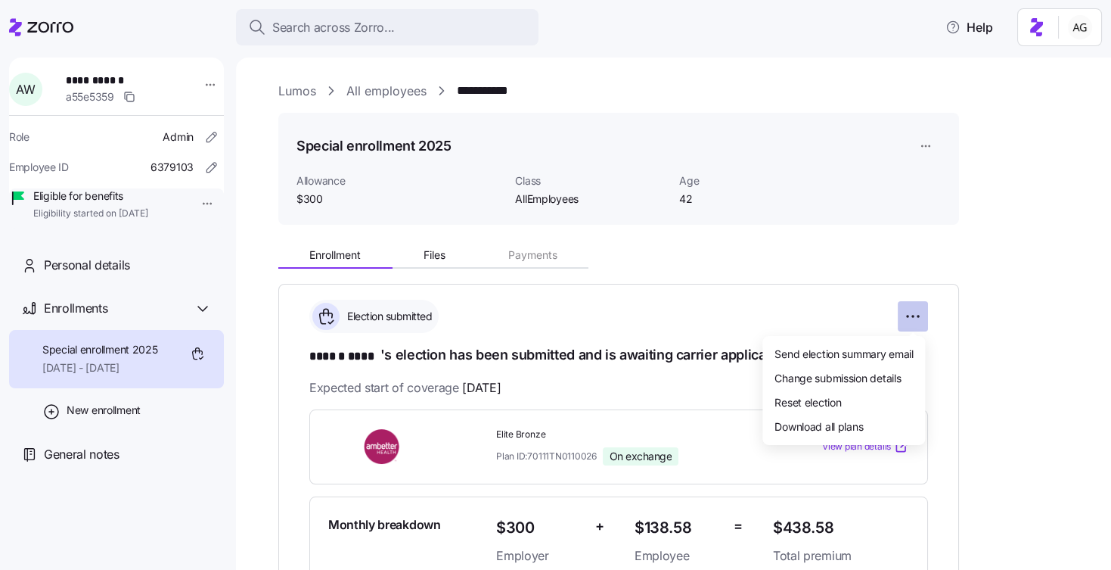
click at [911, 318] on html "**********" at bounding box center [555, 280] width 1111 height 560
click at [859, 402] on div "Reset election" at bounding box center [843, 402] width 151 height 24
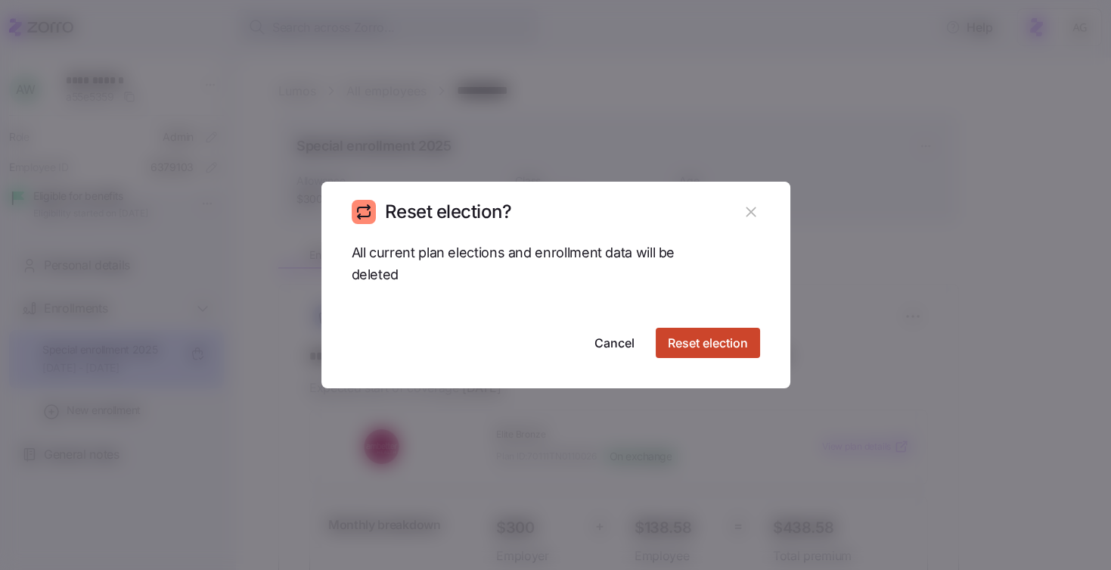
click at [703, 339] on span "Reset election" at bounding box center [708, 343] width 80 height 18
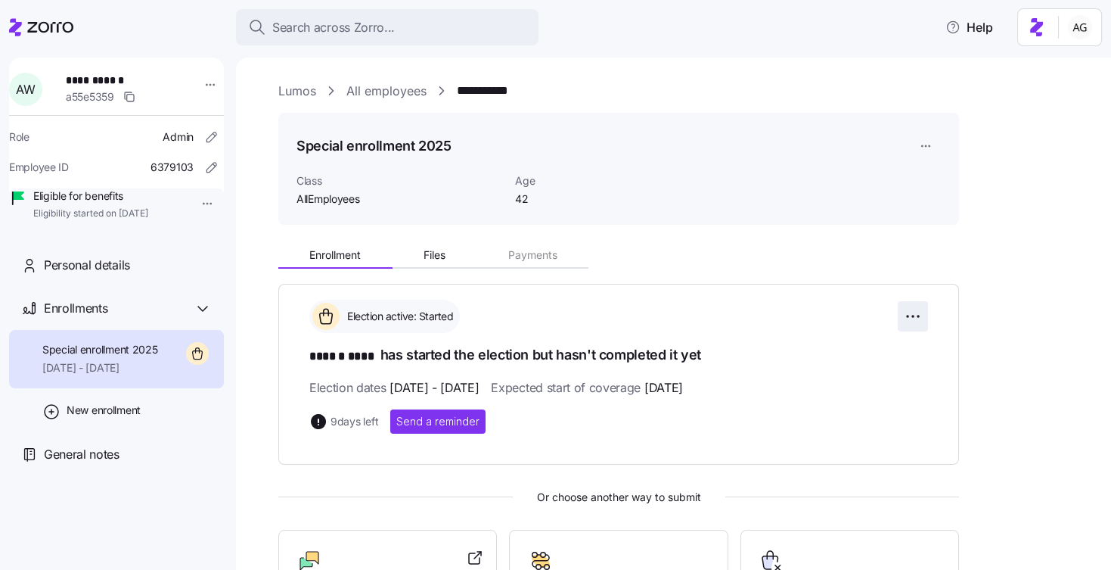
click at [915, 318] on html "**********" at bounding box center [555, 280] width 1111 height 560
click at [802, 294] on html "**********" at bounding box center [555, 280] width 1111 height 560
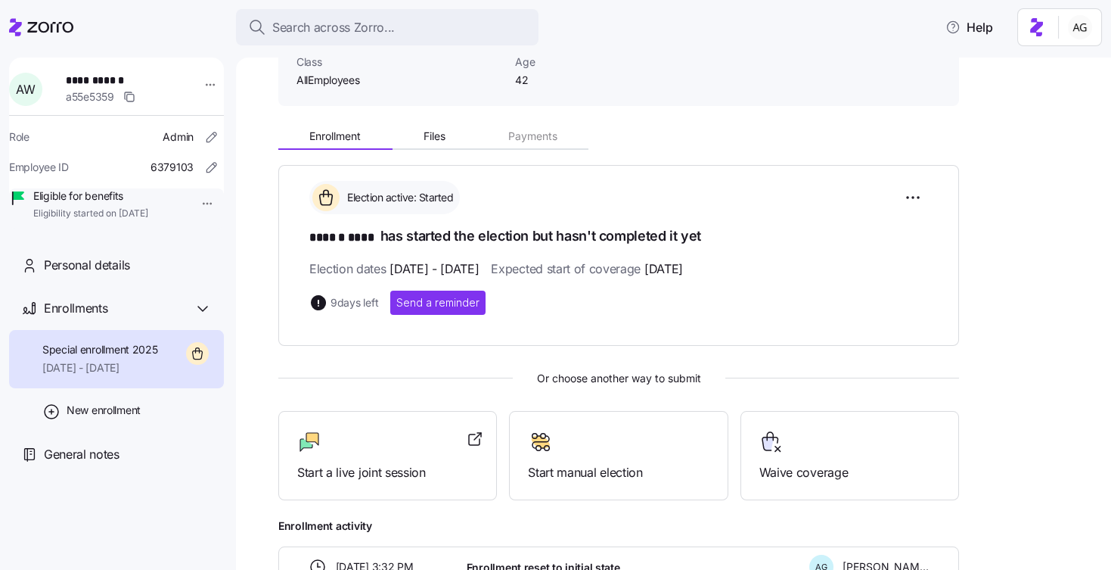
scroll to position [121, 0]
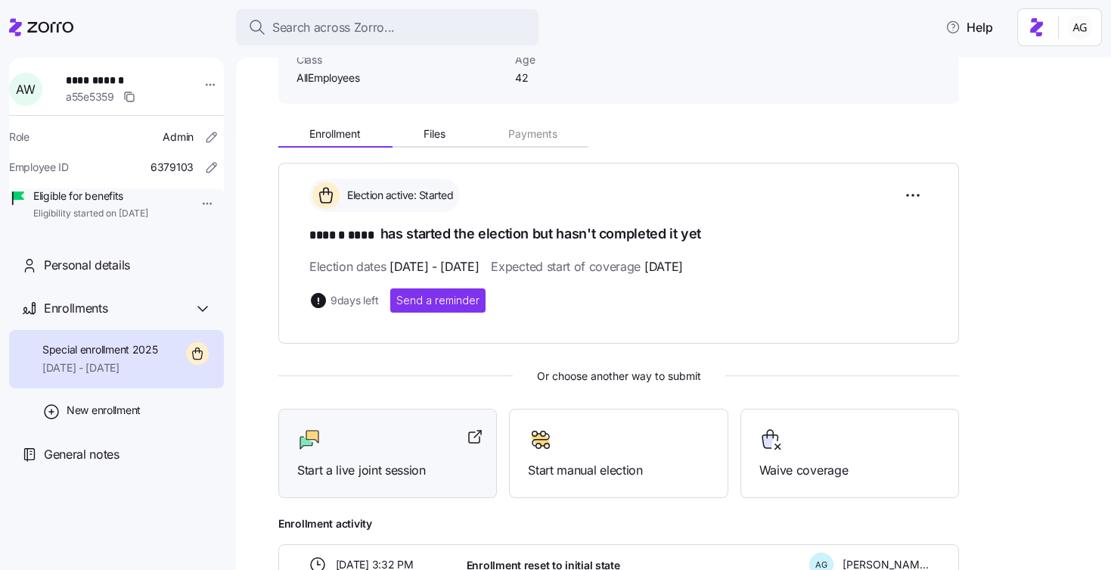
click at [373, 469] on span "Start a live joint session" at bounding box center [387, 470] width 181 height 19
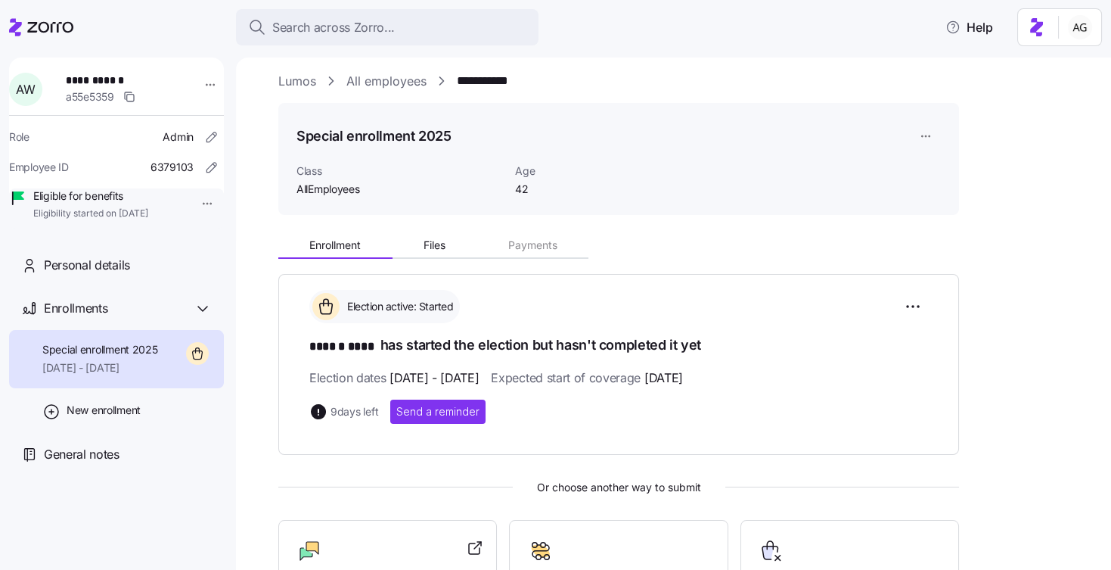
scroll to position [4, 0]
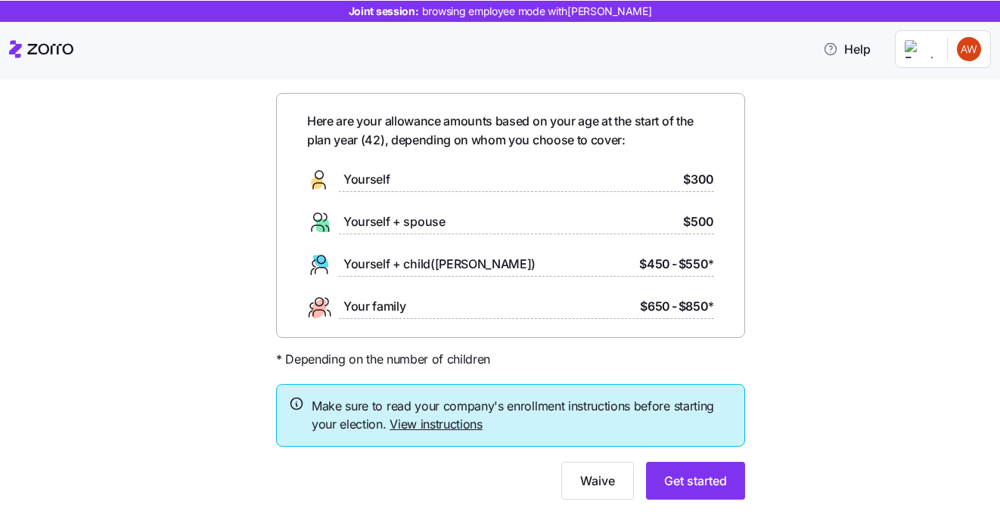
scroll to position [93, 0]
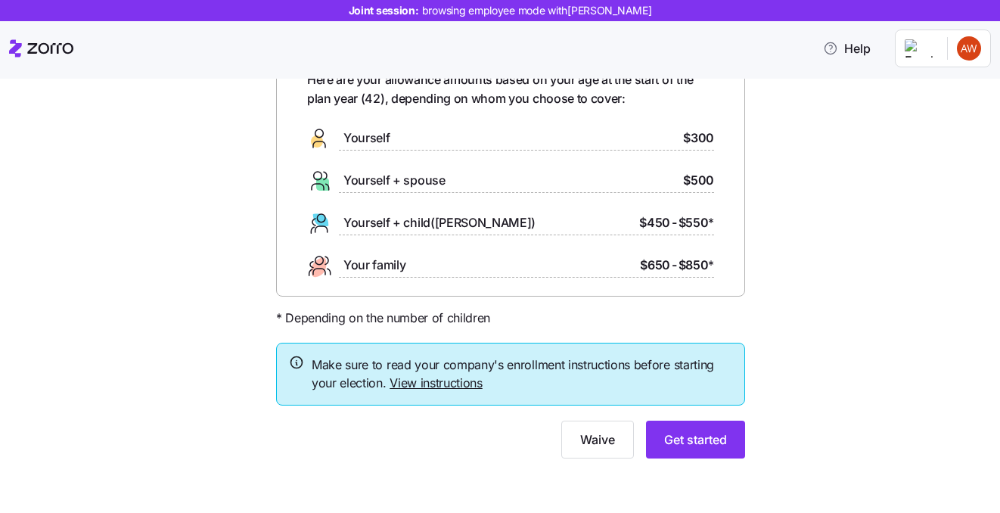
click at [438, 379] on link "View instructions" at bounding box center [436, 382] width 93 height 15
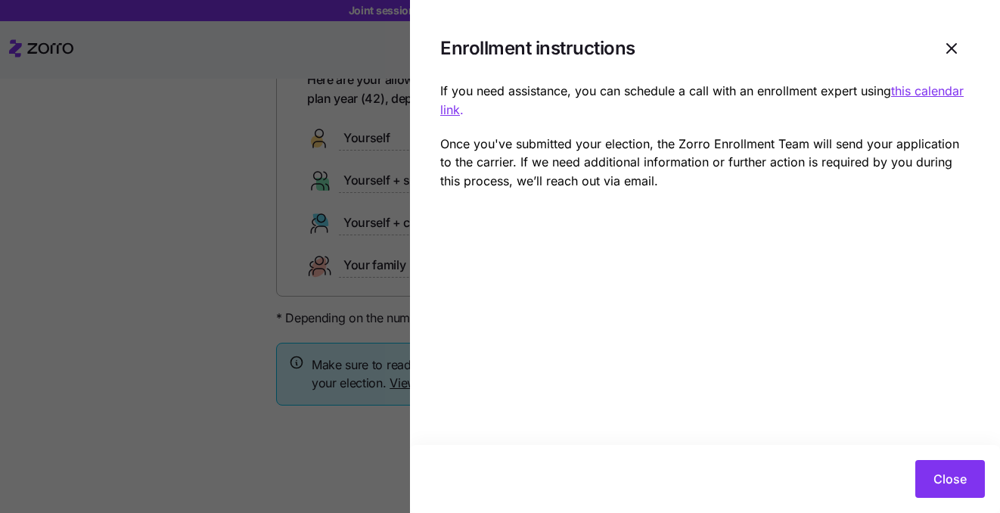
click at [452, 113] on u "this calendar link" at bounding box center [701, 100] width 523 height 34
click at [931, 474] on button "Close" at bounding box center [950, 479] width 70 height 38
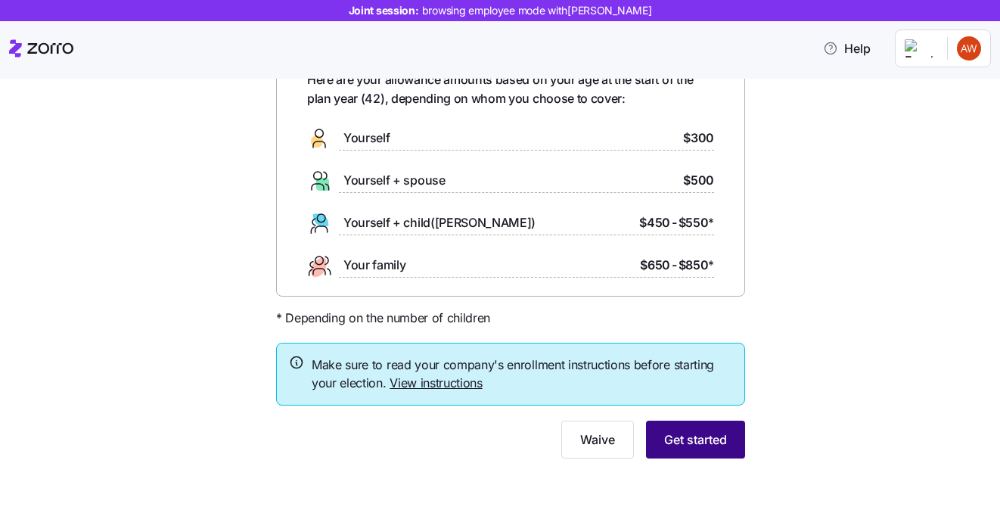
click at [719, 448] on span "Get started" at bounding box center [695, 439] width 63 height 18
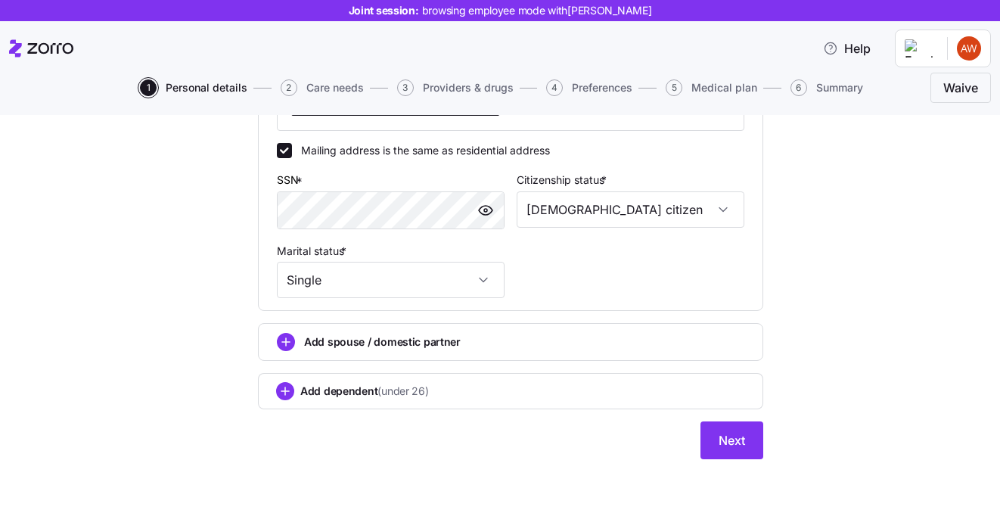
scroll to position [557, 0]
click at [282, 347] on circle "add icon" at bounding box center [286, 341] width 17 height 17
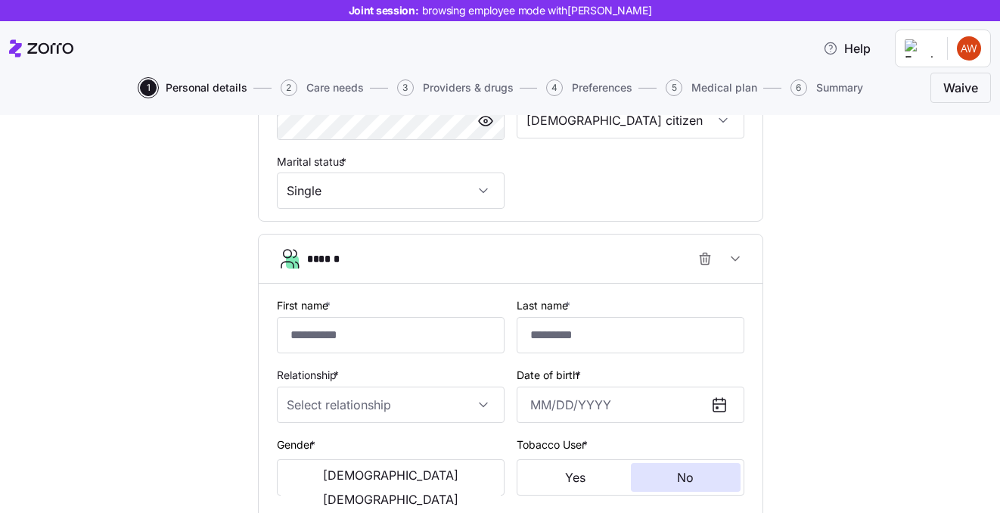
scroll to position [637, 0]
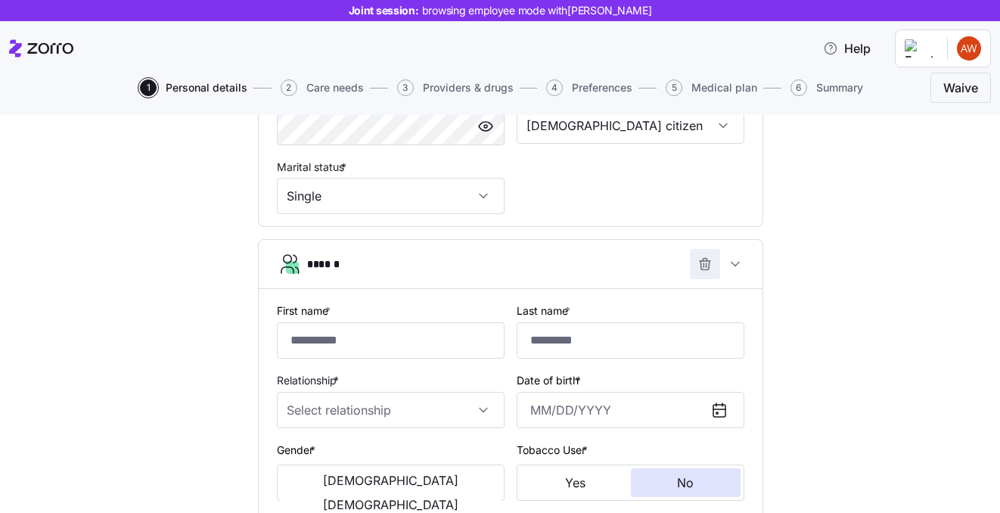
click at [701, 261] on icon "button" at bounding box center [705, 261] width 10 height 0
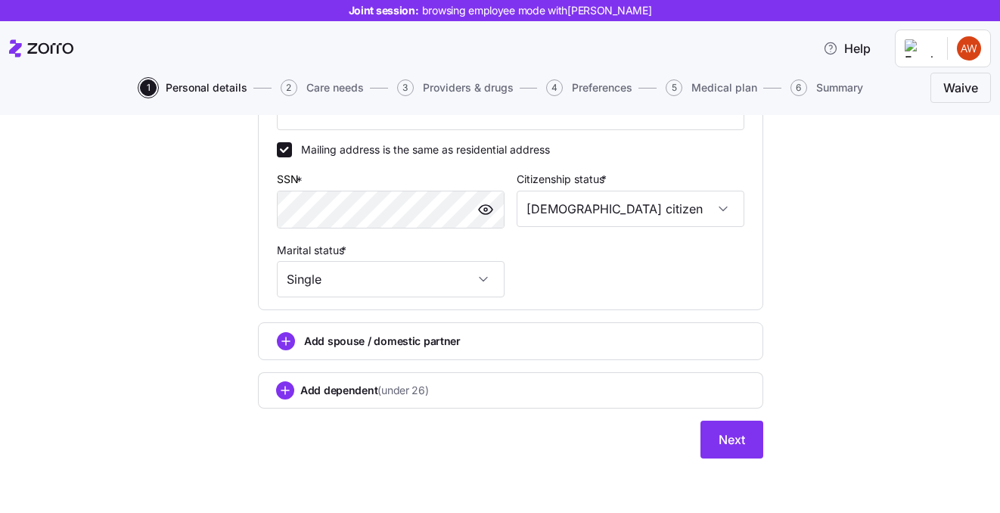
scroll to position [557, 0]
click at [719, 436] on span "Next" at bounding box center [732, 439] width 26 height 18
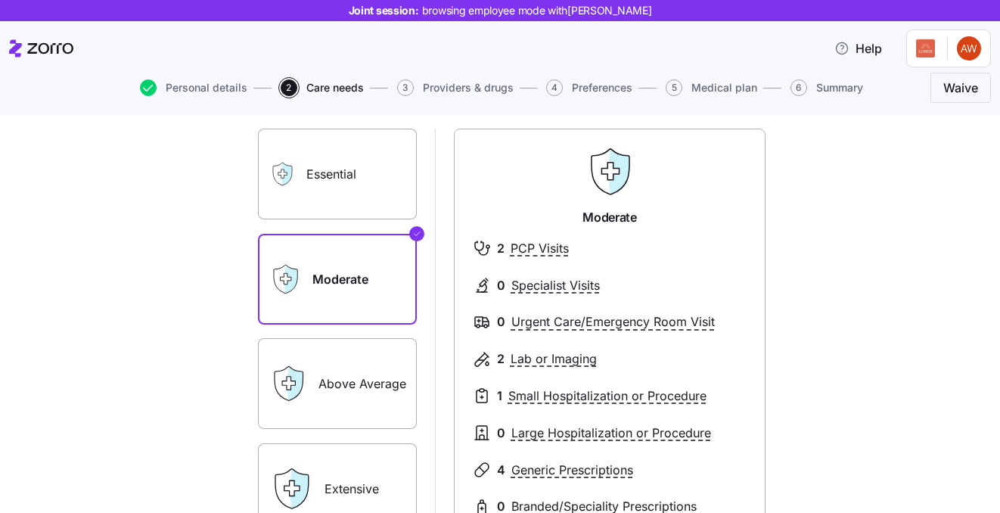
scroll to position [6, 0]
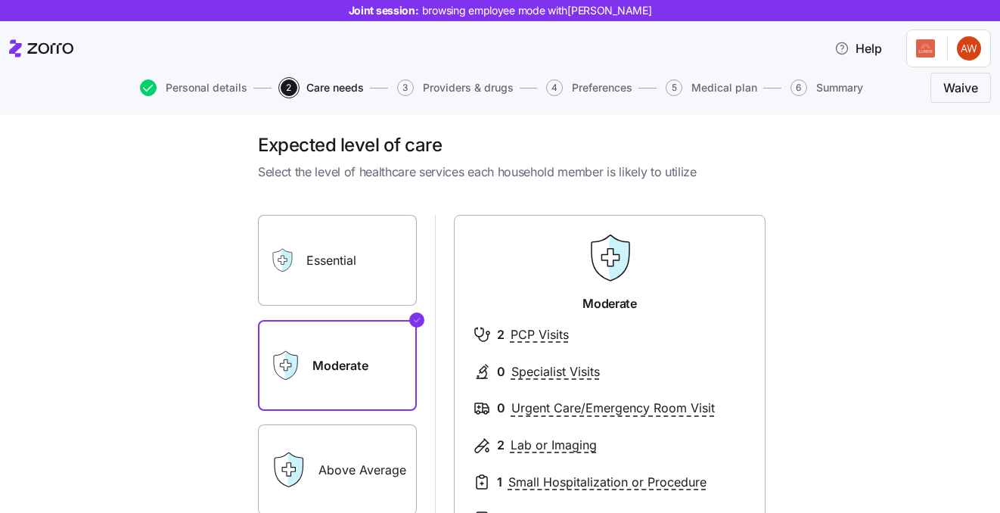
click at [380, 286] on label "Essential" at bounding box center [337, 260] width 159 height 91
click at [0, 0] on input "Essential" at bounding box center [0, 0] width 0 height 0
click at [380, 286] on label "Essential" at bounding box center [337, 260] width 159 height 91
click at [0, 0] on input "Essential" at bounding box center [0, 0] width 0 height 0
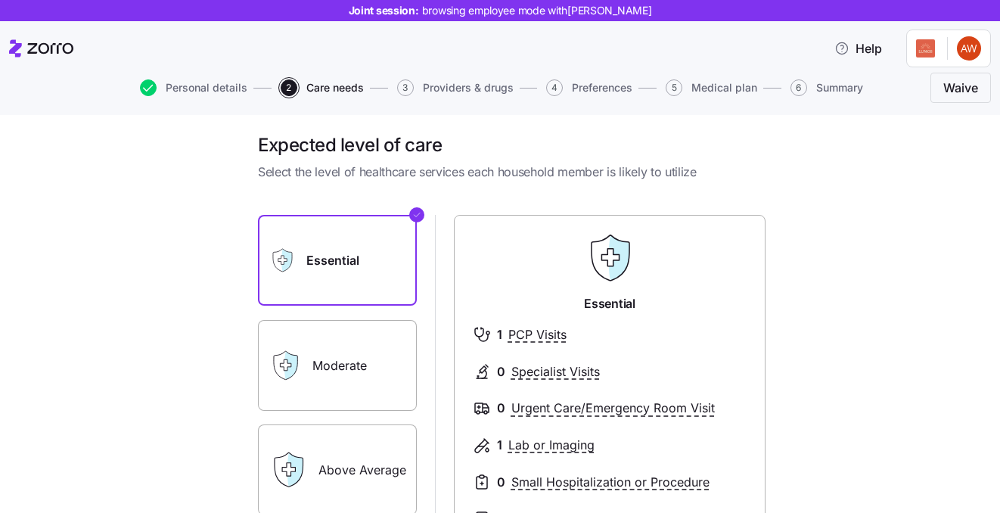
click at [365, 334] on label "Moderate" at bounding box center [337, 365] width 159 height 91
click at [0, 0] on input "Moderate" at bounding box center [0, 0] width 0 height 0
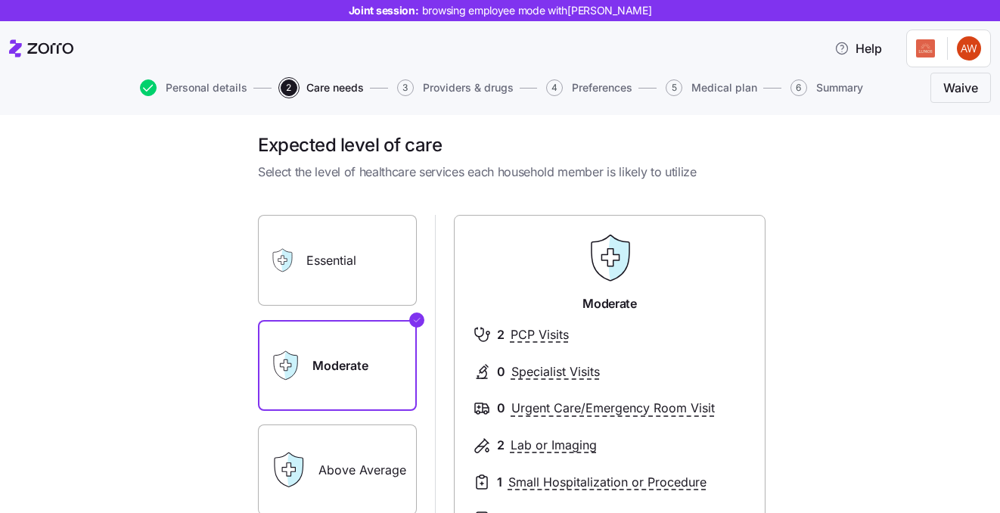
click at [365, 271] on label "Essential" at bounding box center [337, 260] width 159 height 91
click at [0, 0] on input "Essential" at bounding box center [0, 0] width 0 height 0
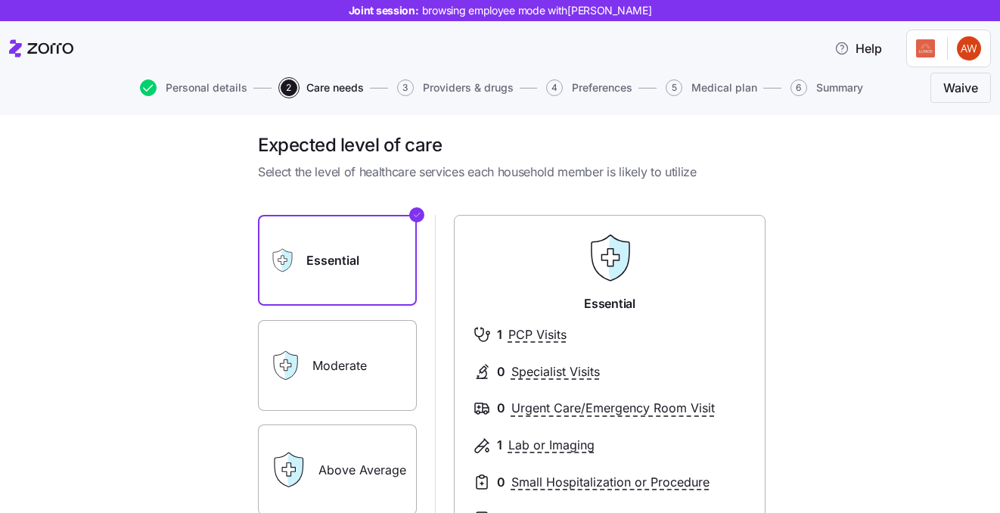
click at [365, 365] on label "Moderate" at bounding box center [337, 365] width 159 height 91
click at [0, 0] on input "Moderate" at bounding box center [0, 0] width 0 height 0
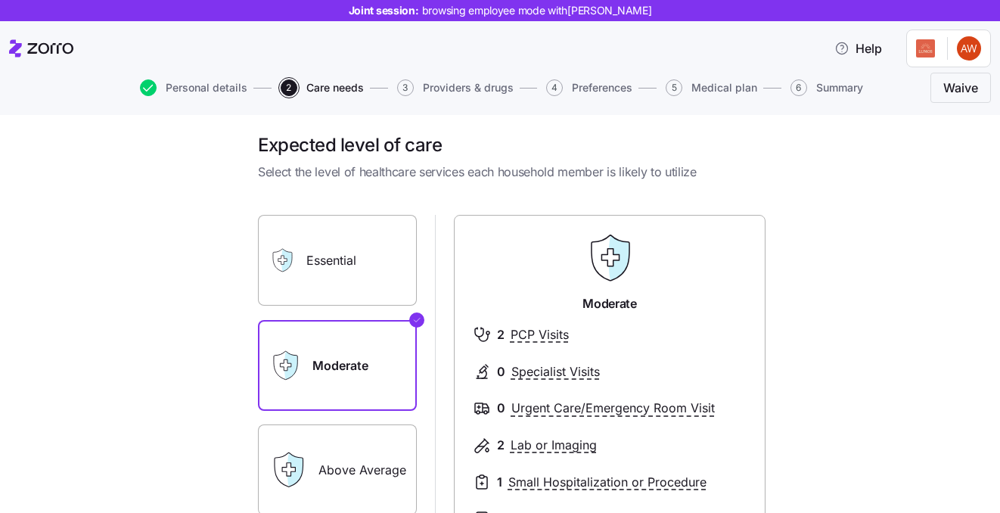
click at [355, 275] on label "Essential" at bounding box center [337, 260] width 159 height 91
click at [0, 0] on input "Essential" at bounding box center [0, 0] width 0 height 0
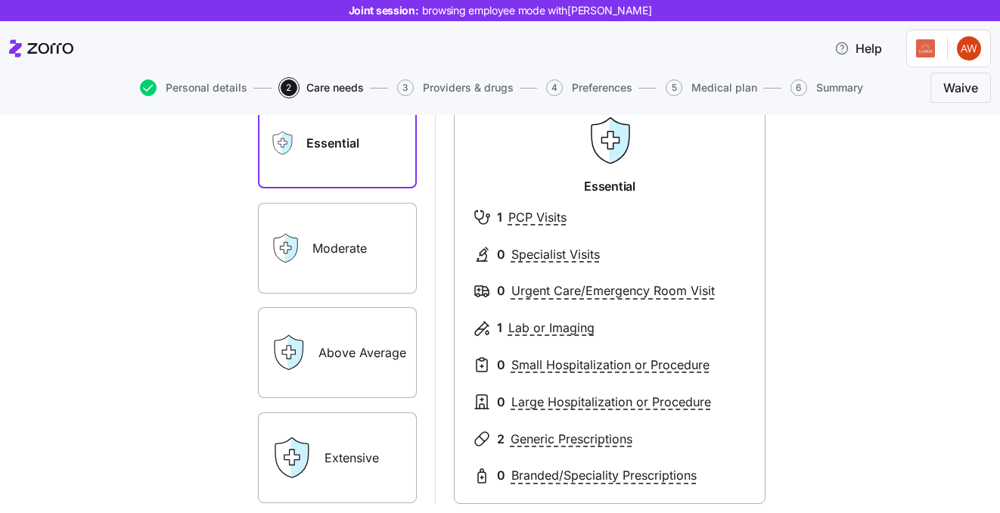
scroll to position [130, 0]
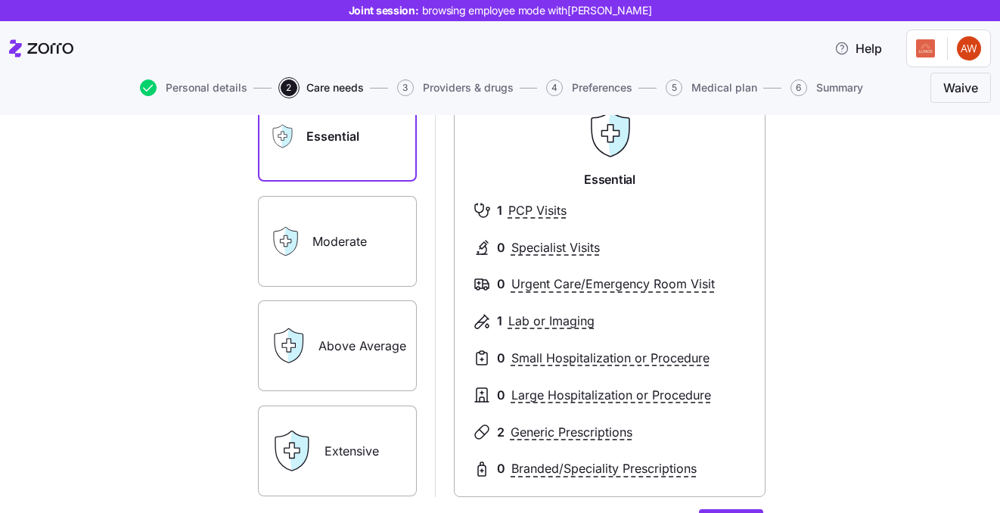
click at [353, 355] on label "Above Average" at bounding box center [337, 345] width 159 height 91
click at [0, 0] on input "Above Average" at bounding box center [0, 0] width 0 height 0
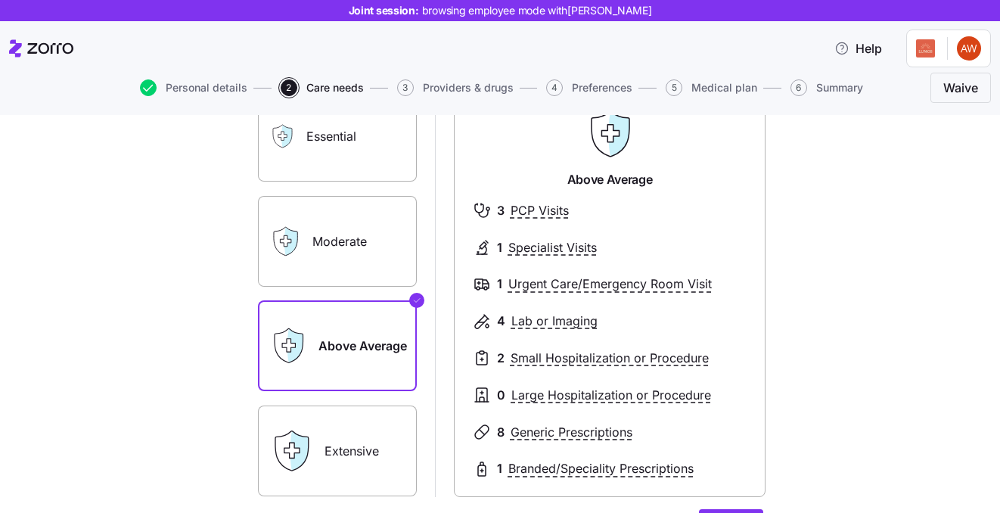
click at [358, 442] on label "Extensive" at bounding box center [337, 450] width 159 height 91
click at [0, 0] on input "Extensive" at bounding box center [0, 0] width 0 height 0
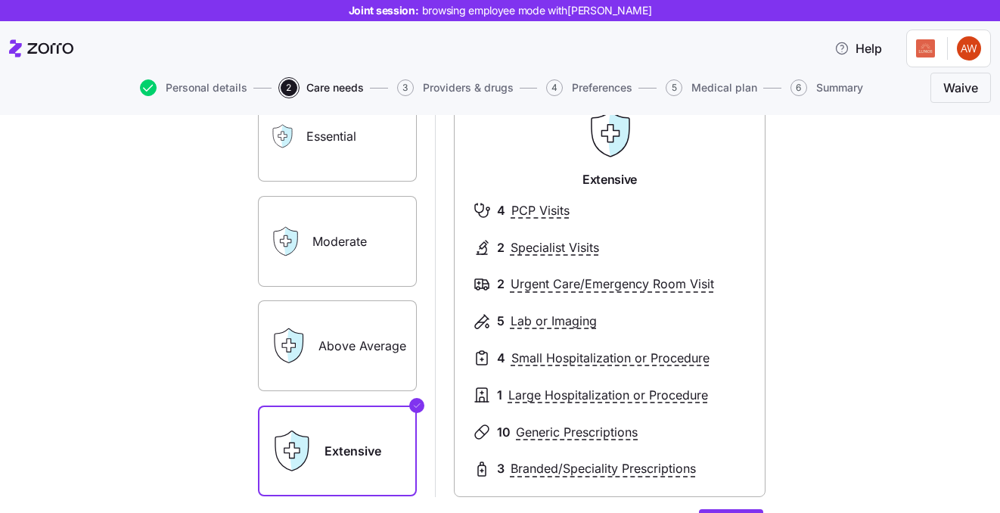
click at [341, 370] on label "Above Average" at bounding box center [337, 345] width 159 height 91
click at [0, 0] on input "Above Average" at bounding box center [0, 0] width 0 height 0
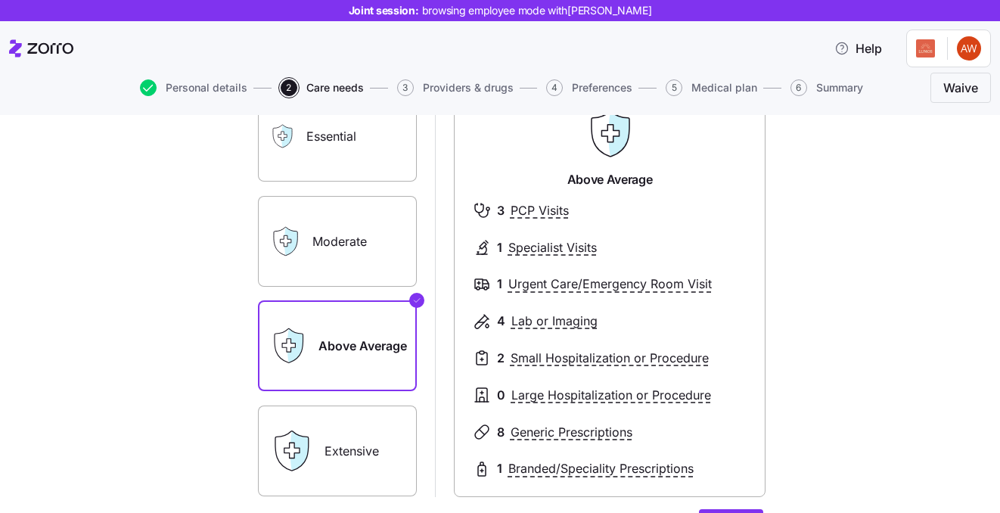
click at [346, 435] on label "Extensive" at bounding box center [337, 450] width 159 height 91
click at [0, 0] on input "Extensive" at bounding box center [0, 0] width 0 height 0
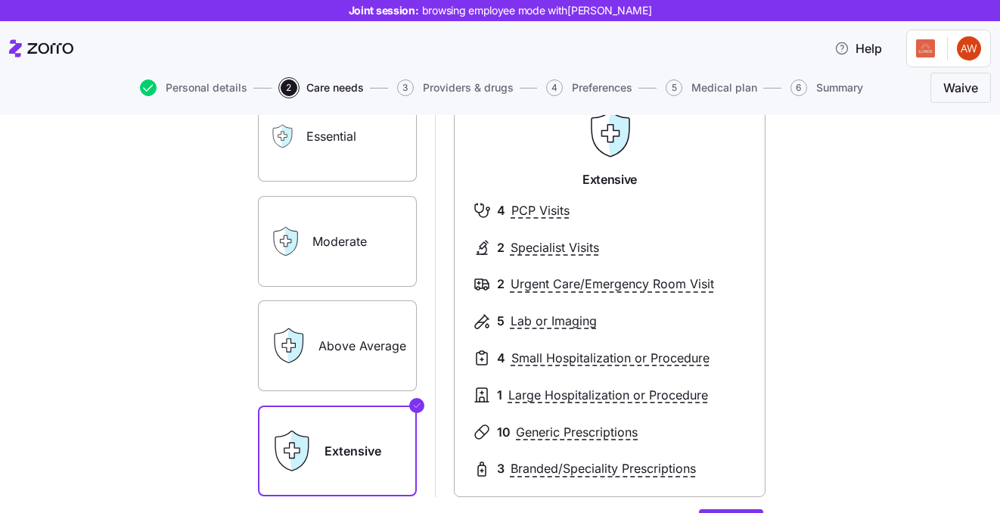
click at [338, 397] on div "Essential Moderate Above Average Extensive" at bounding box center [337, 293] width 159 height 405
click at [337, 368] on label "Above Average" at bounding box center [337, 345] width 159 height 91
click at [0, 0] on input "Above Average" at bounding box center [0, 0] width 0 height 0
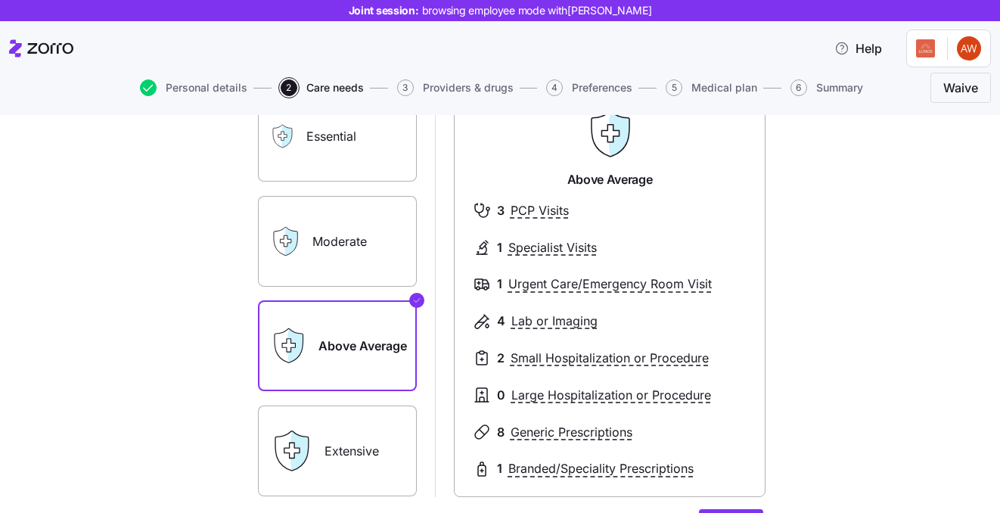
click at [336, 237] on label "Moderate" at bounding box center [337, 241] width 159 height 91
click at [0, 0] on input "Moderate" at bounding box center [0, 0] width 0 height 0
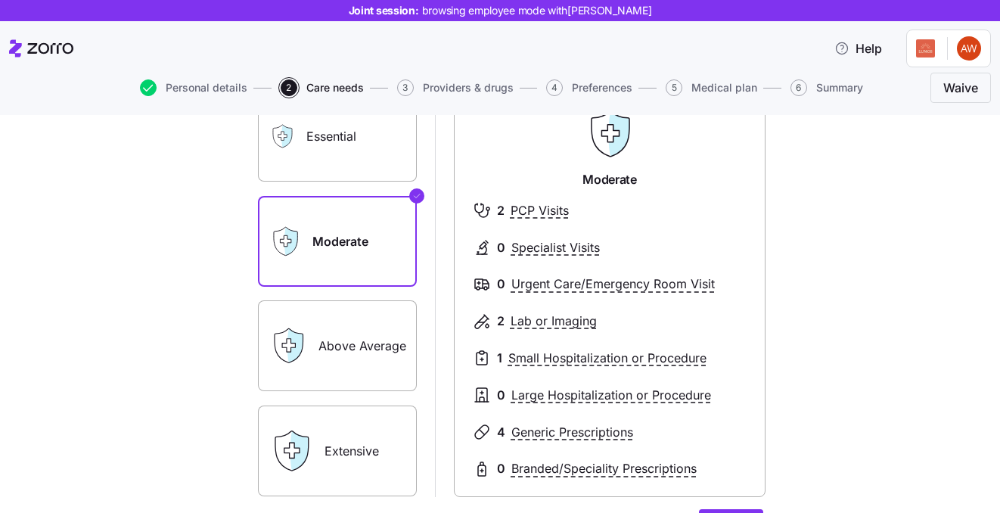
click at [336, 330] on label "Above Average" at bounding box center [337, 345] width 159 height 91
click at [0, 0] on input "Above Average" at bounding box center [0, 0] width 0 height 0
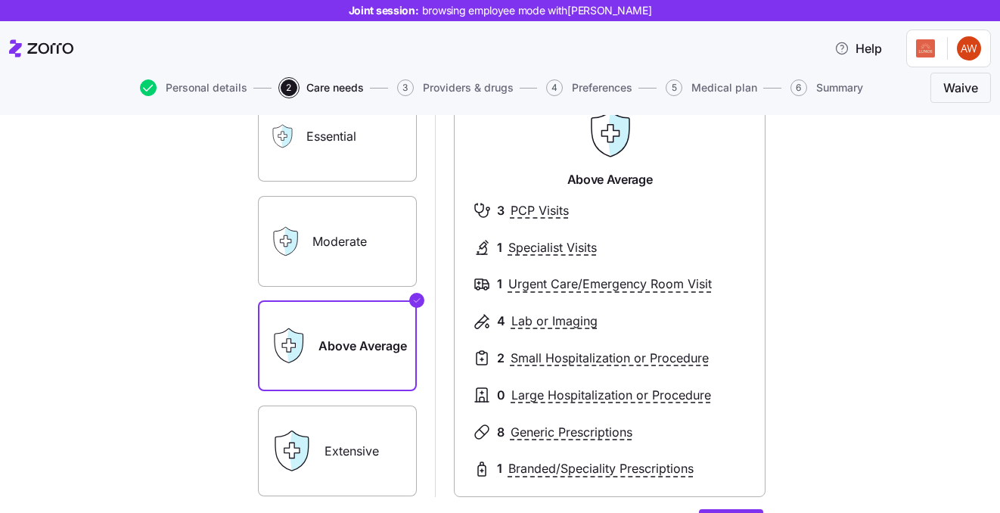
click at [335, 269] on label "Moderate" at bounding box center [337, 241] width 159 height 91
click at [0, 0] on input "Moderate" at bounding box center [0, 0] width 0 height 0
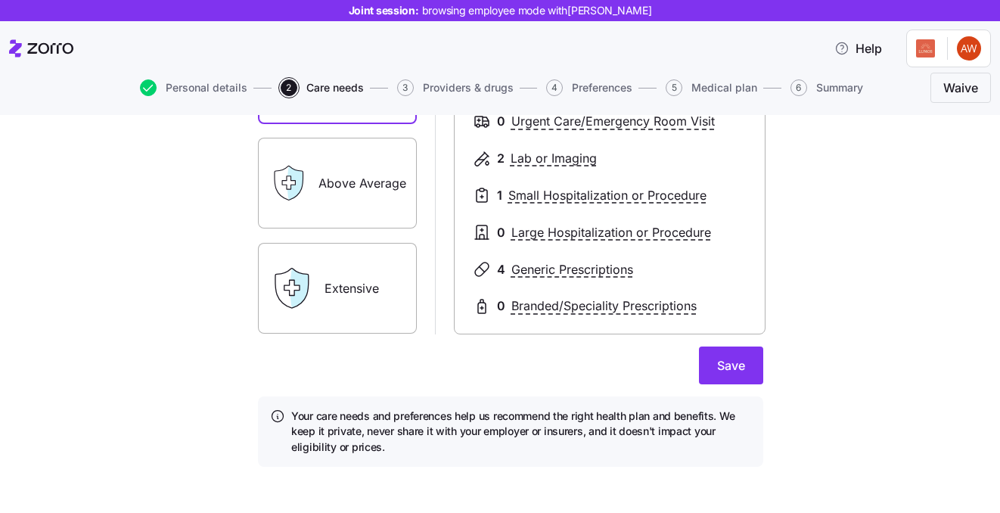
scroll to position [295, 0]
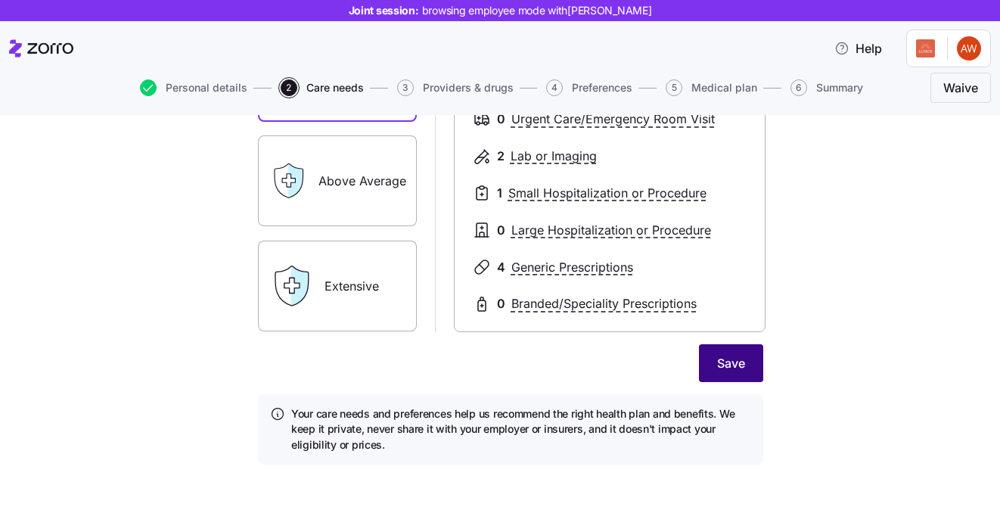
click at [720, 362] on span "Save" at bounding box center [731, 363] width 28 height 18
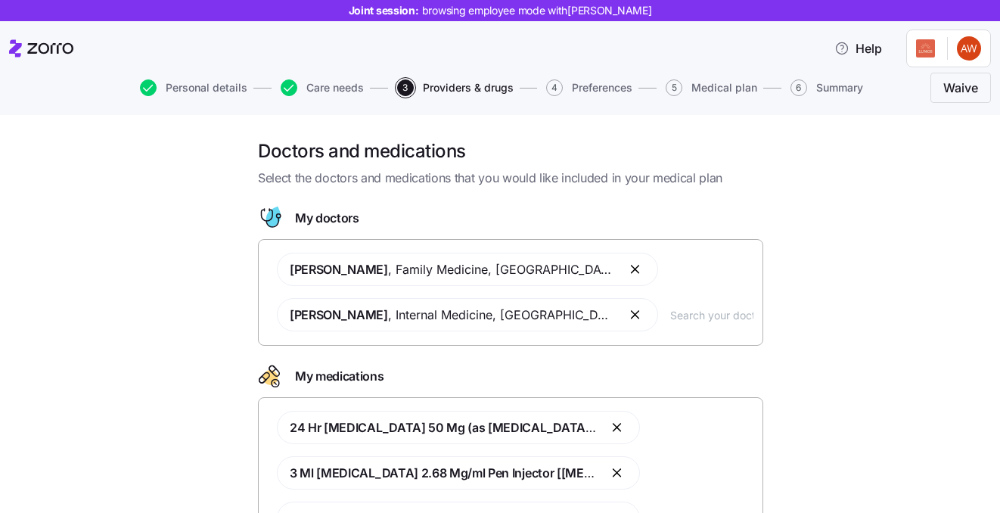
click at [670, 315] on input "text" at bounding box center [711, 314] width 83 height 17
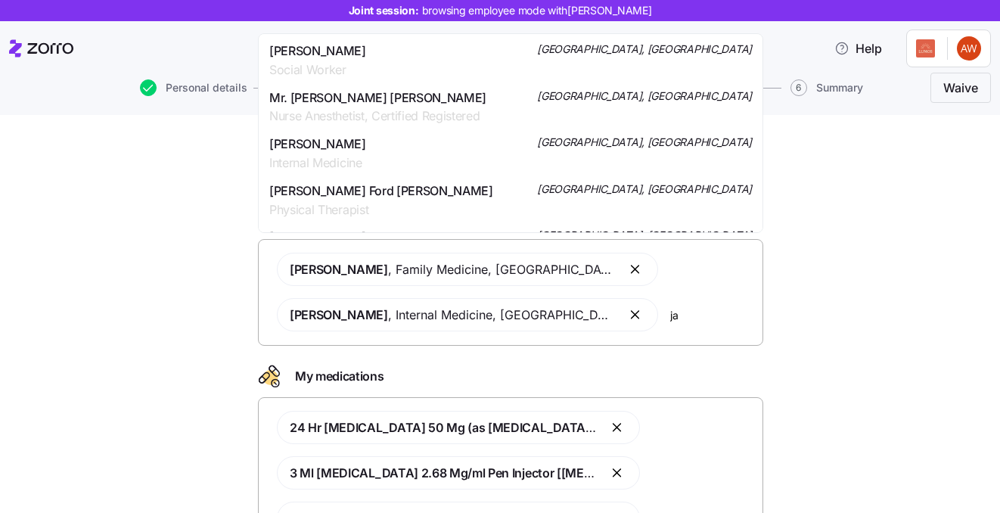
type input "j"
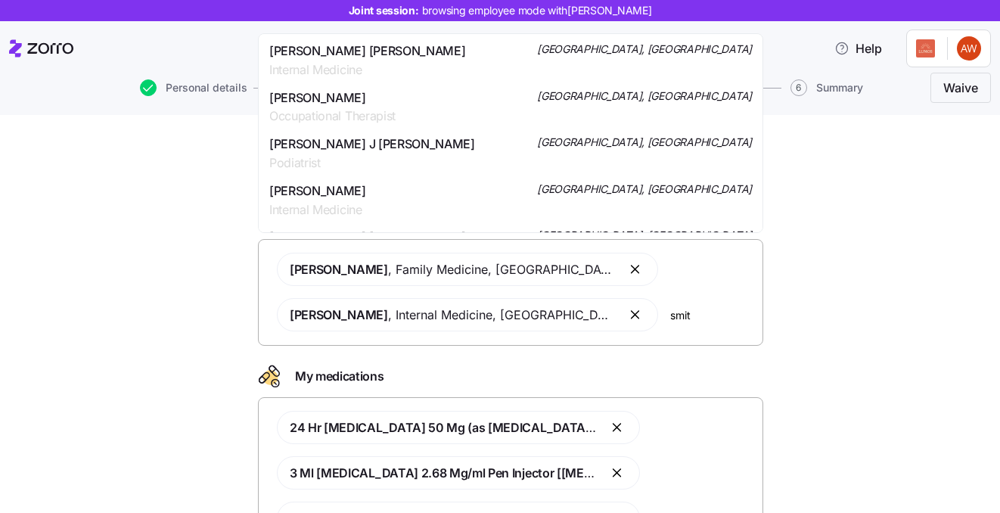
type input "[PERSON_NAME]"
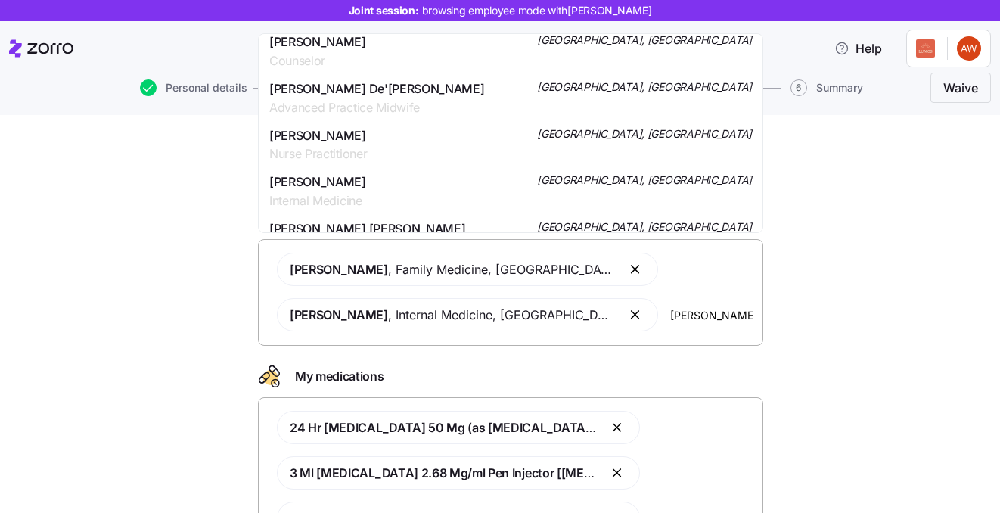
scroll to position [206, 0]
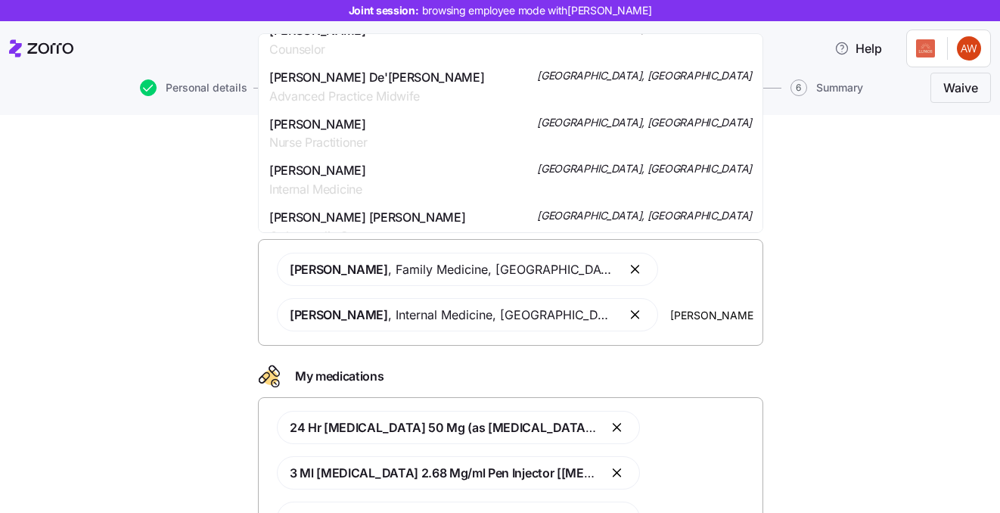
click at [417, 175] on div "[PERSON_NAME] Internal Medicine [GEOGRAPHIC_DATA], [GEOGRAPHIC_DATA]" at bounding box center [510, 180] width 483 height 38
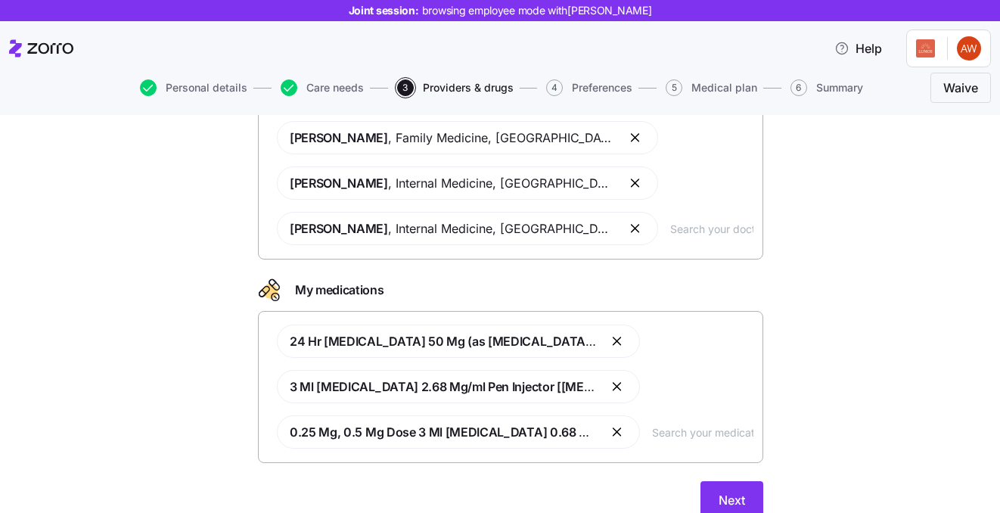
scroll to position [162, 0]
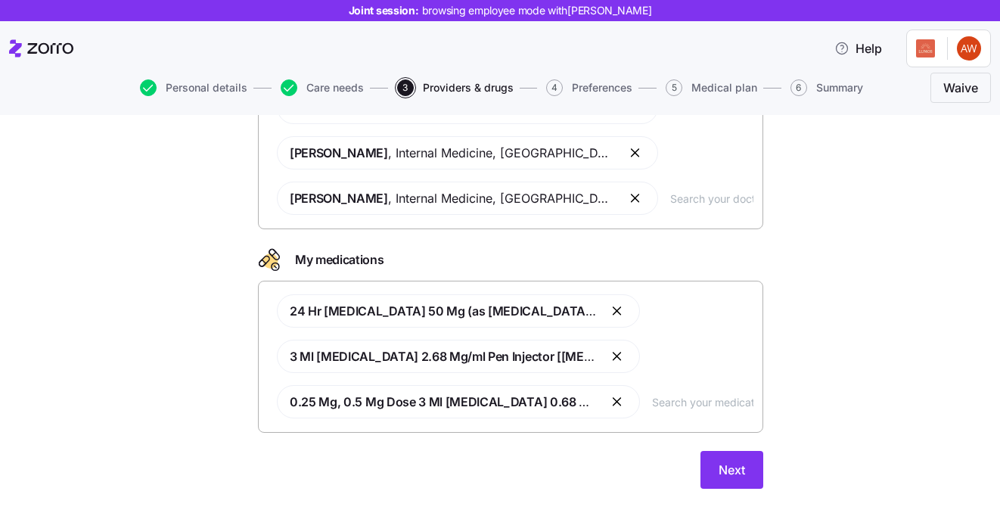
click at [672, 410] on input "text" at bounding box center [702, 401] width 101 height 17
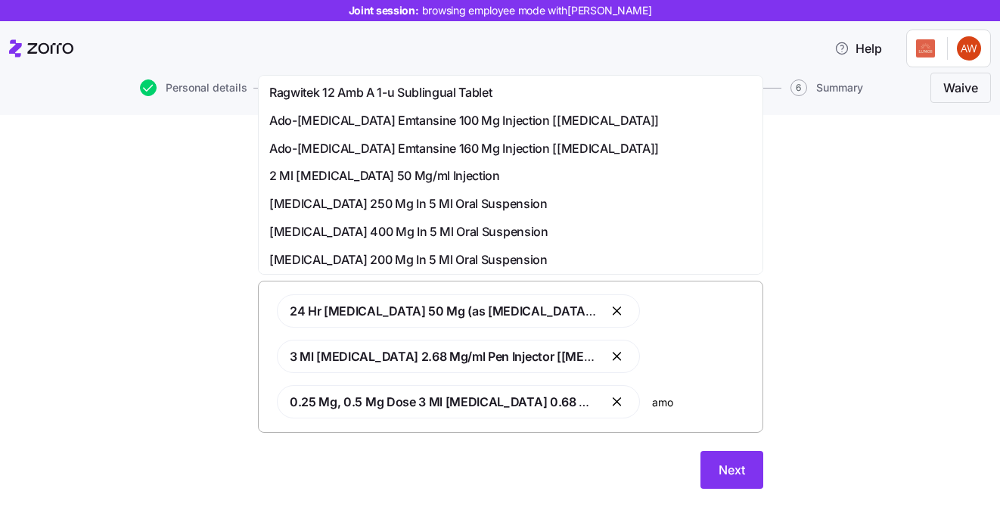
click at [842, 434] on div "Doctors and medications Select the doctors and medications that you would like …" at bounding box center [510, 241] width 936 height 529
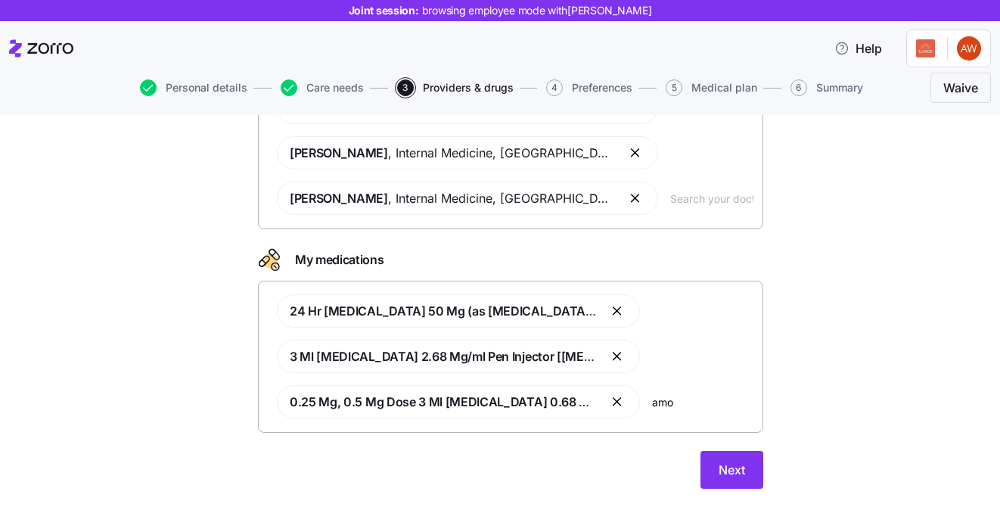
click at [701, 414] on div "24 Hr [MEDICAL_DATA] 50 Mg (as [MEDICAL_DATA] 47.5 Mg Equivalent To 50 Mg [MEDI…" at bounding box center [511, 356] width 486 height 142
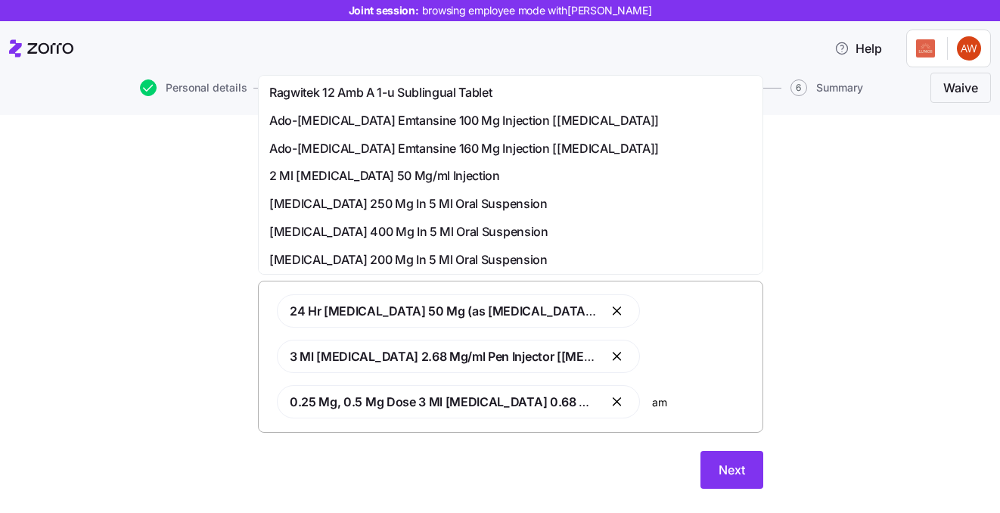
type input "a"
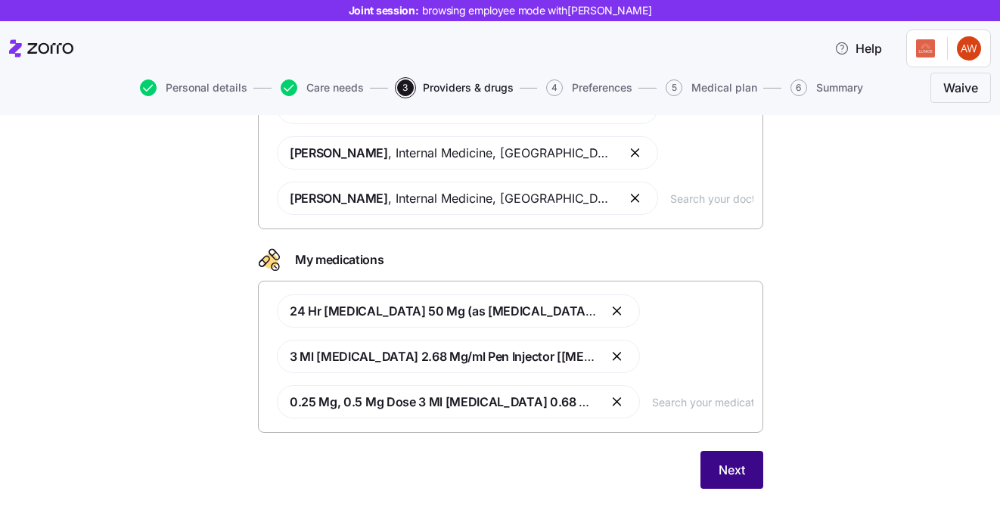
click at [721, 469] on span "Next" at bounding box center [732, 470] width 26 height 18
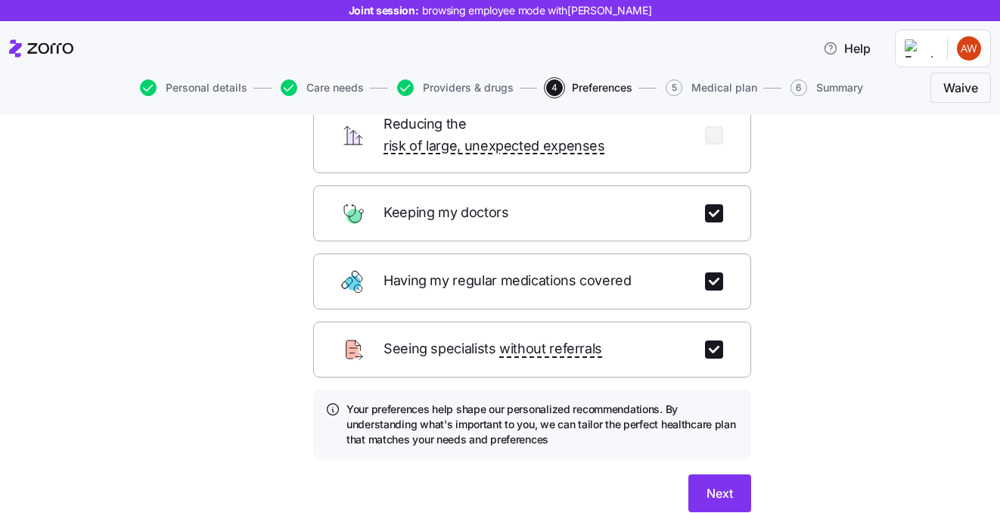
scroll to position [200, 0]
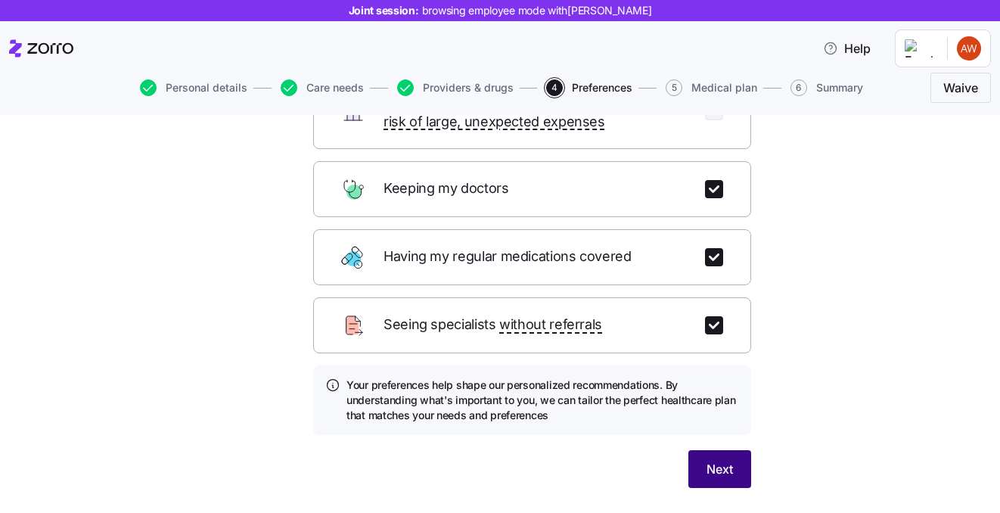
click at [727, 460] on span "Next" at bounding box center [719, 469] width 26 height 18
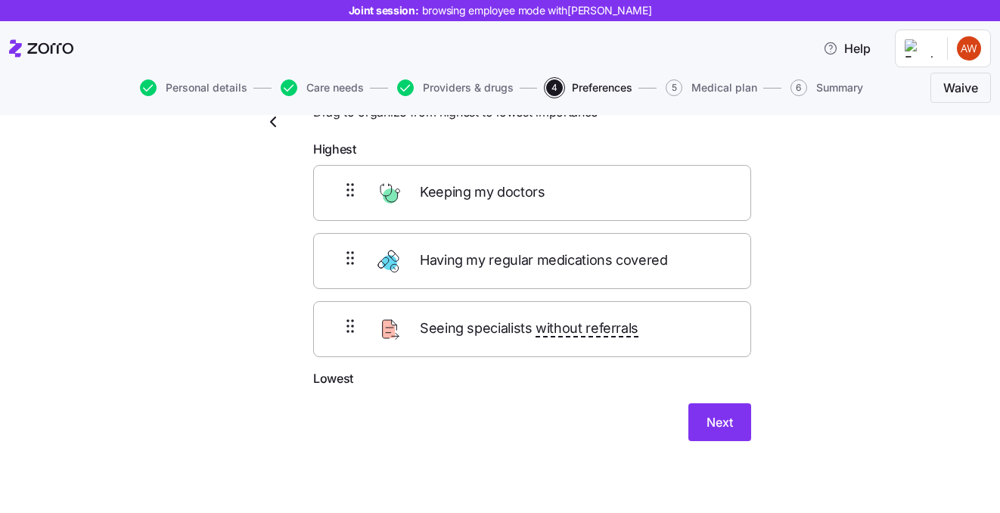
scroll to position [51, 0]
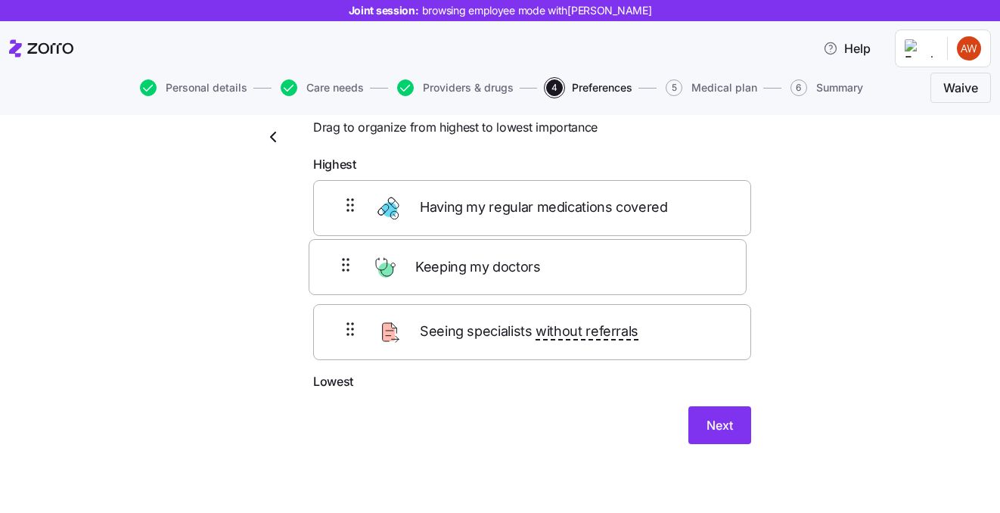
drag, startPoint x: 560, startPoint y: 185, endPoint x: 555, endPoint y: 263, distance: 78.8
click at [555, 263] on div "Keeping my doctors Having my regular medications covered Seeing specialists wit…" at bounding box center [532, 276] width 438 height 192
drag, startPoint x: 543, startPoint y: 340, endPoint x: 535, endPoint y: 258, distance: 82.0
click at [535, 258] on div "Having my regular medications covered Keeping my doctors Seeing specialists wit…" at bounding box center [532, 276] width 438 height 192
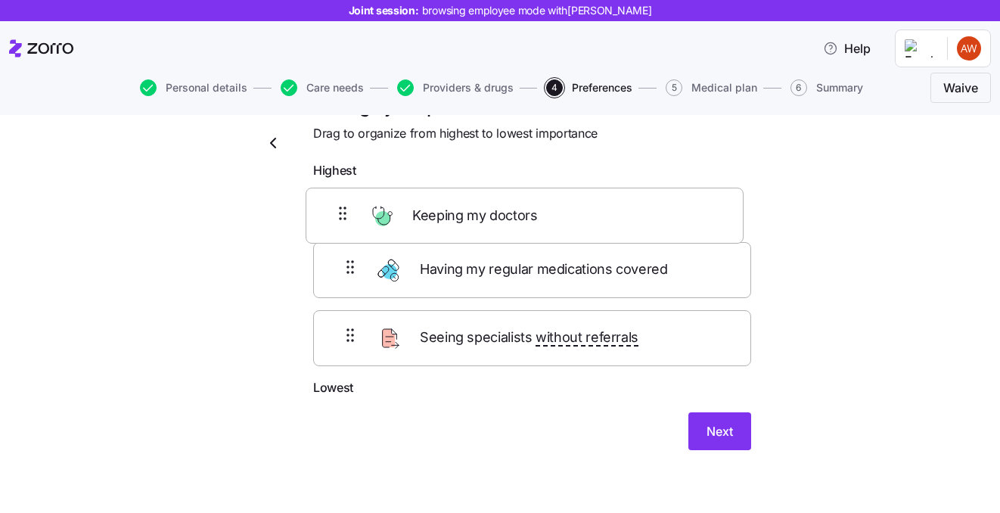
drag, startPoint x: 527, startPoint y: 341, endPoint x: 518, endPoint y: 190, distance: 151.5
click at [518, 189] on div "Having my regular medications covered Seeing specialists without referrals Keep…" at bounding box center [532, 282] width 438 height 192
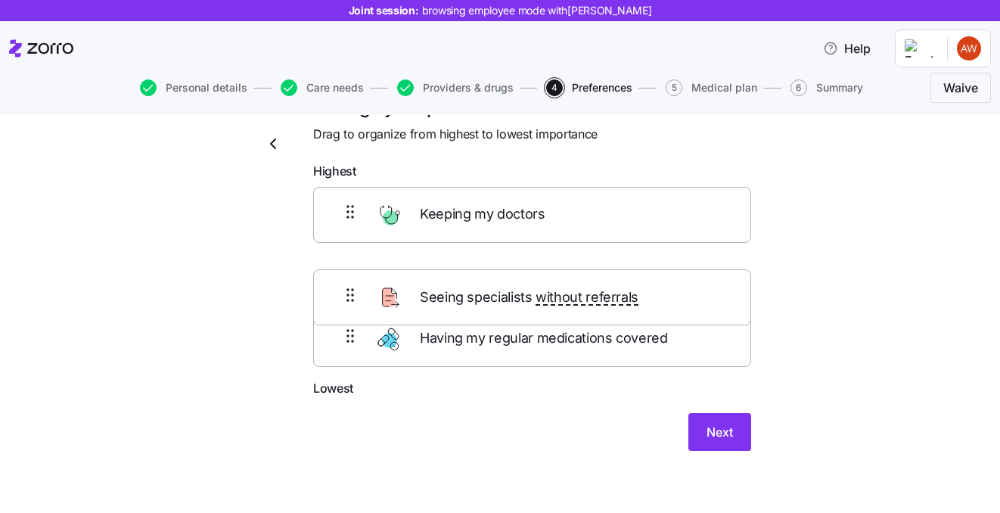
drag, startPoint x: 509, startPoint y: 288, endPoint x: 509, endPoint y: 370, distance: 81.7
click at [509, 370] on div "Keeping my doctors Seeing specialists without referrals Having my regular medic…" at bounding box center [532, 283] width 438 height 192
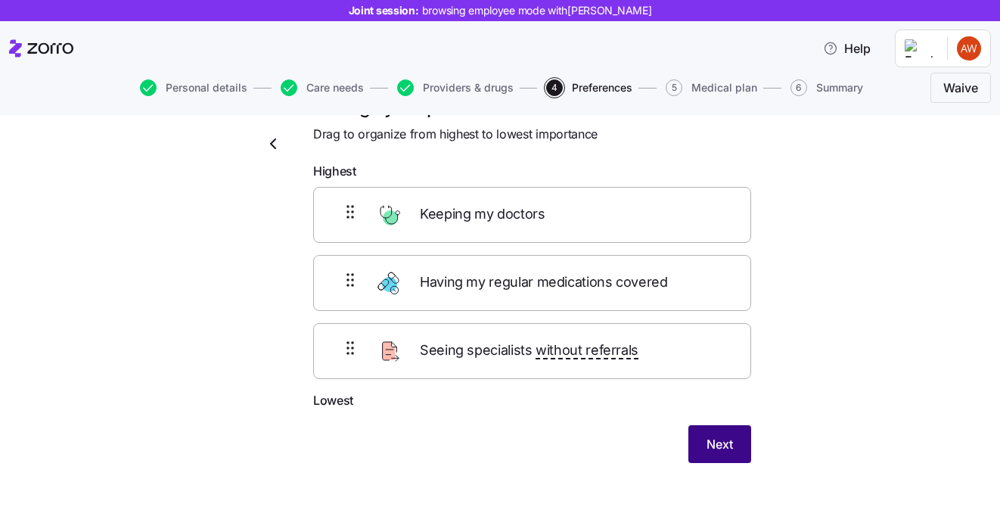
click at [710, 433] on button "Next" at bounding box center [719, 444] width 63 height 38
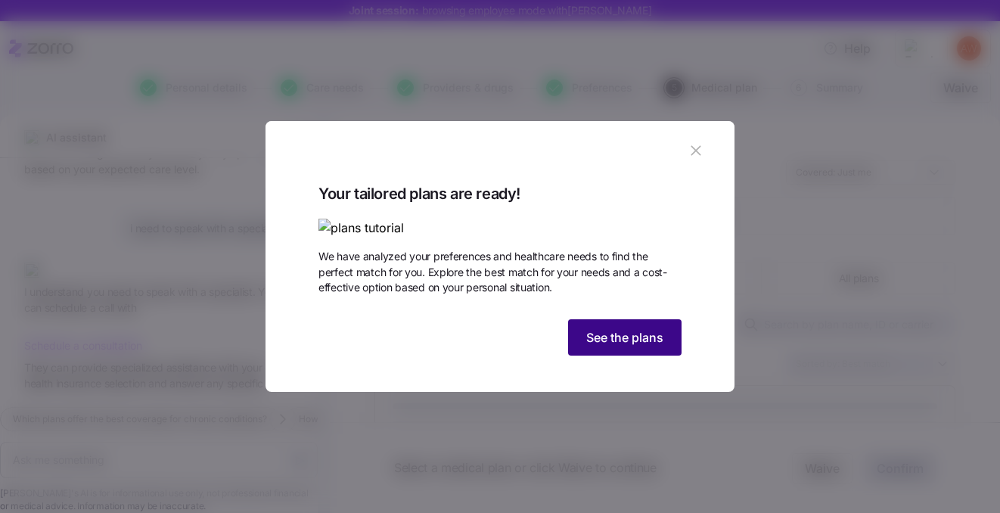
click at [629, 346] on span "See the plans" at bounding box center [624, 337] width 77 height 18
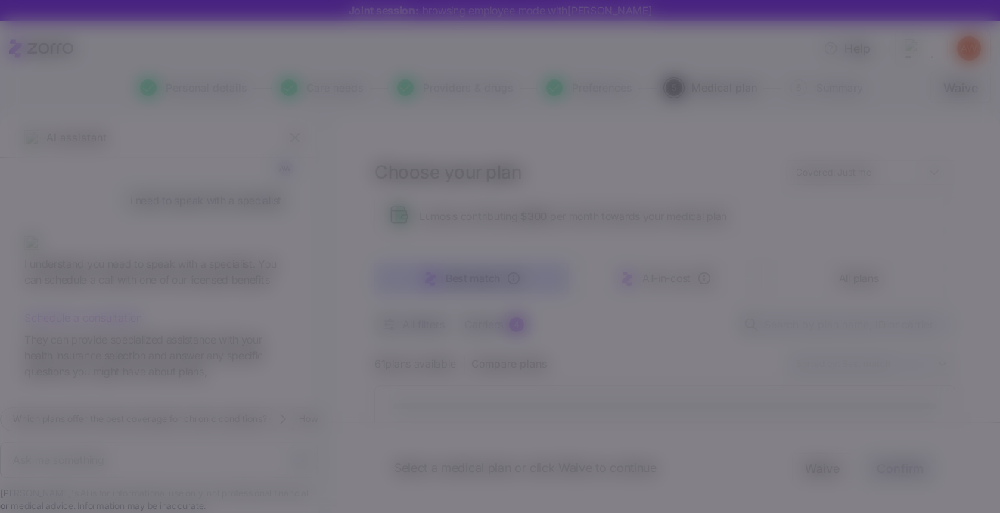
scroll to position [3385, 0]
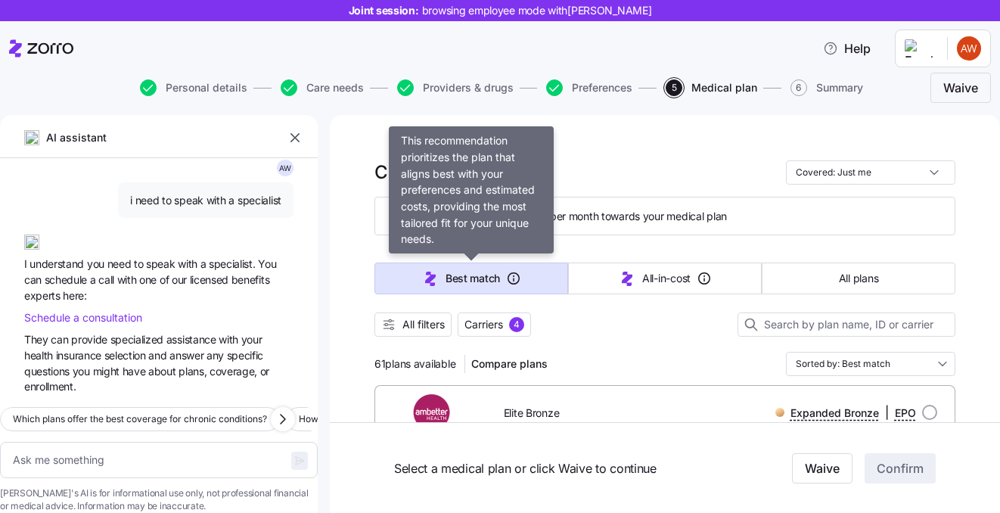
click at [459, 271] on span "Best match" at bounding box center [472, 278] width 54 height 15
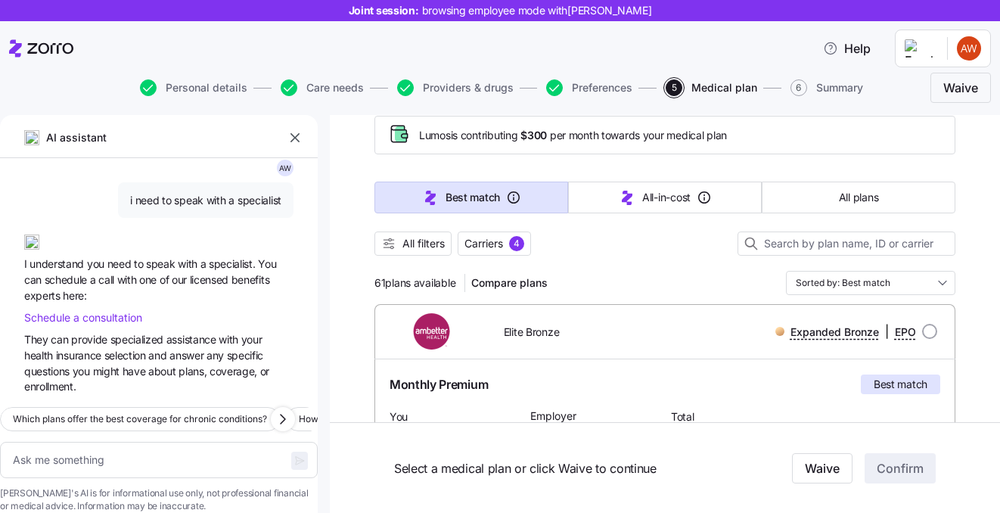
scroll to position [96, 0]
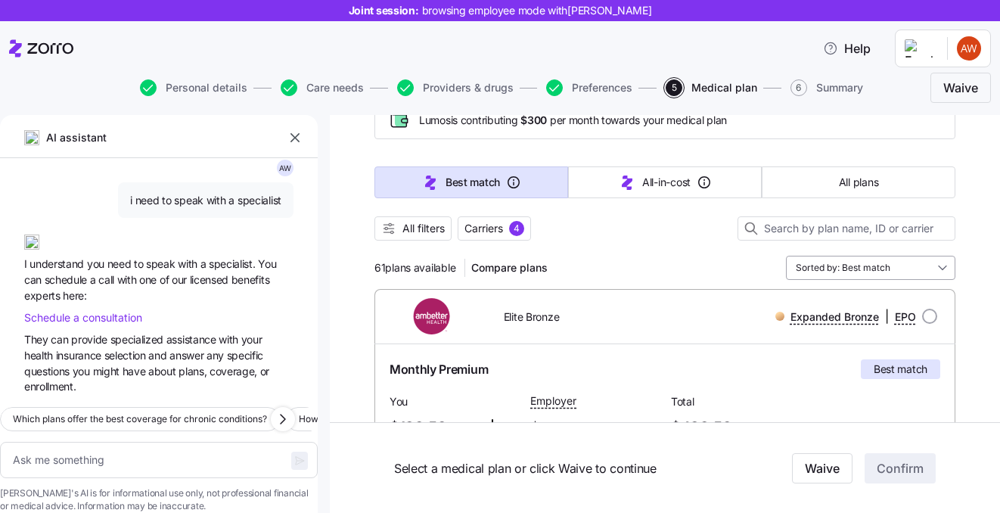
click at [854, 269] on input "Sorted by: Best match" at bounding box center [870, 268] width 169 height 24
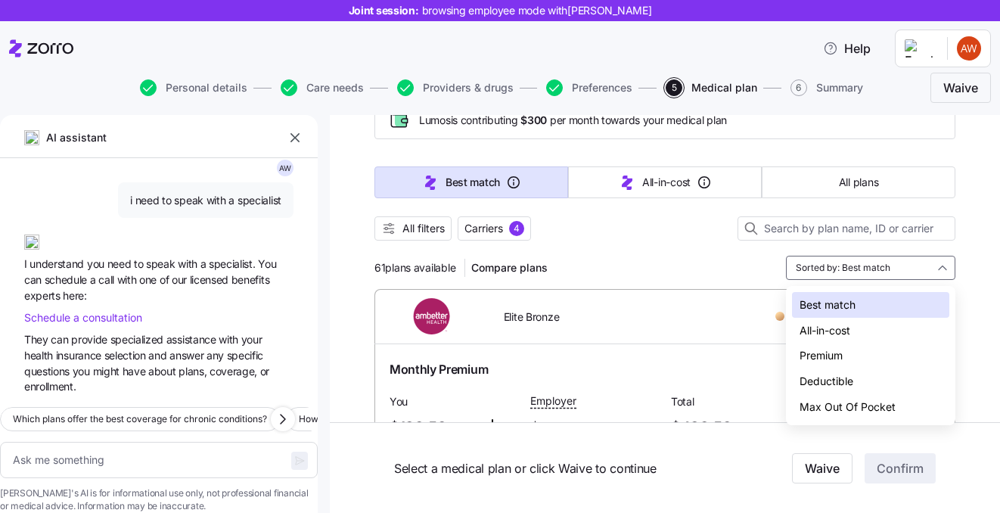
click at [835, 311] on div "Best match" at bounding box center [870, 305] width 157 height 26
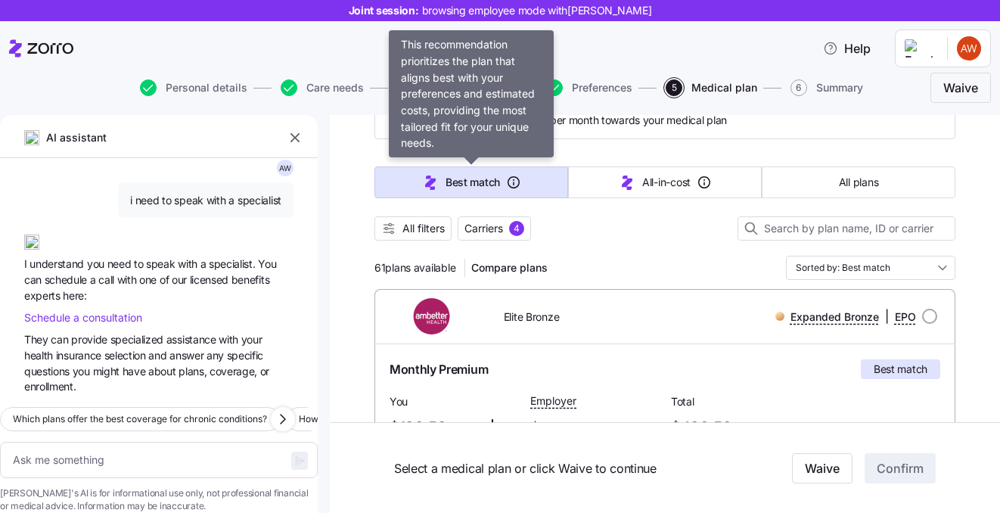
click at [472, 185] on span "Best match" at bounding box center [472, 182] width 54 height 15
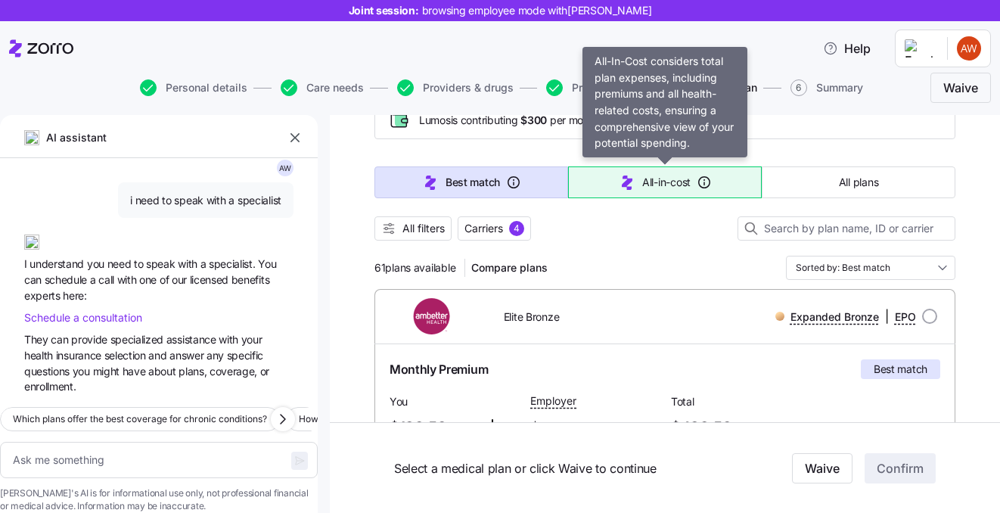
click at [585, 174] on button "All-in-cost" at bounding box center [665, 182] width 194 height 32
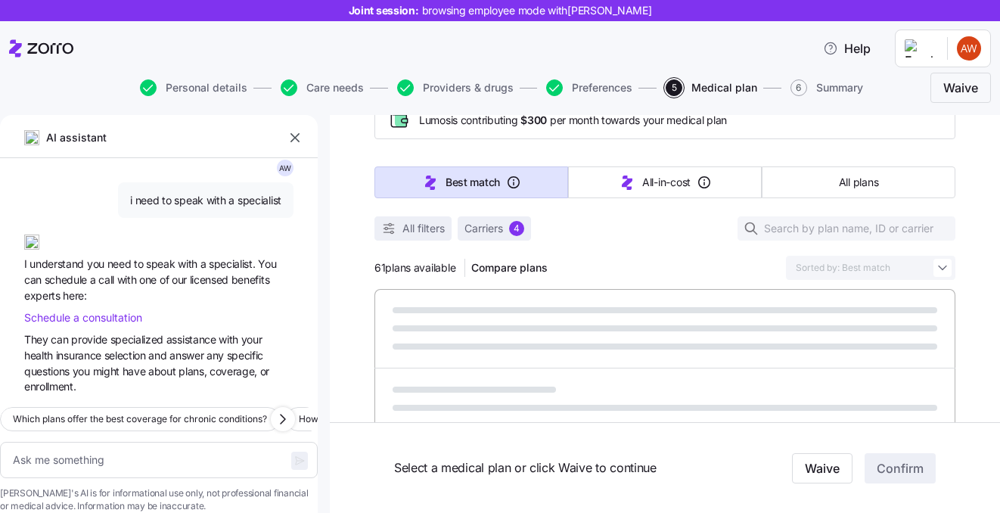
click at [466, 185] on span "Best match" at bounding box center [472, 182] width 54 height 15
type textarea "x"
type input "Sorted by: All-in-cost"
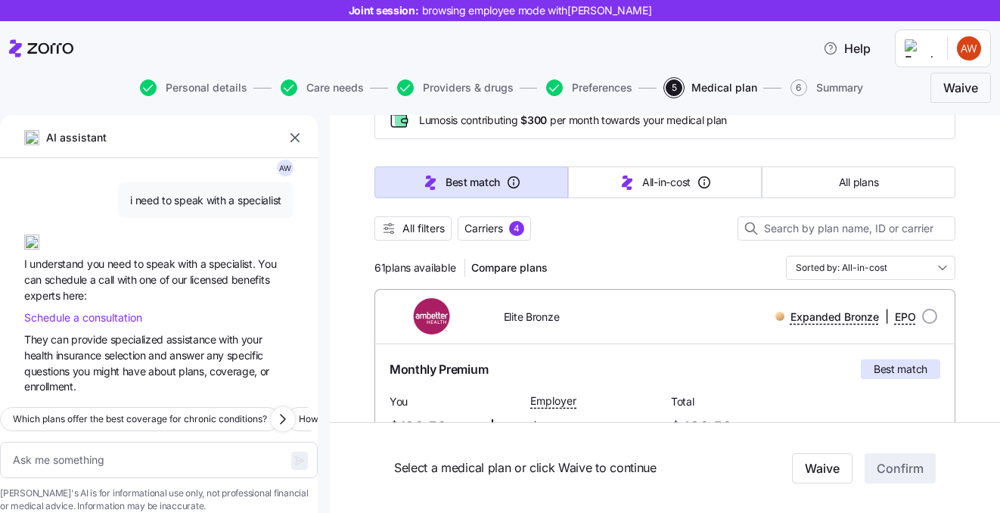
type textarea "x"
type input "Sorted by: Best match"
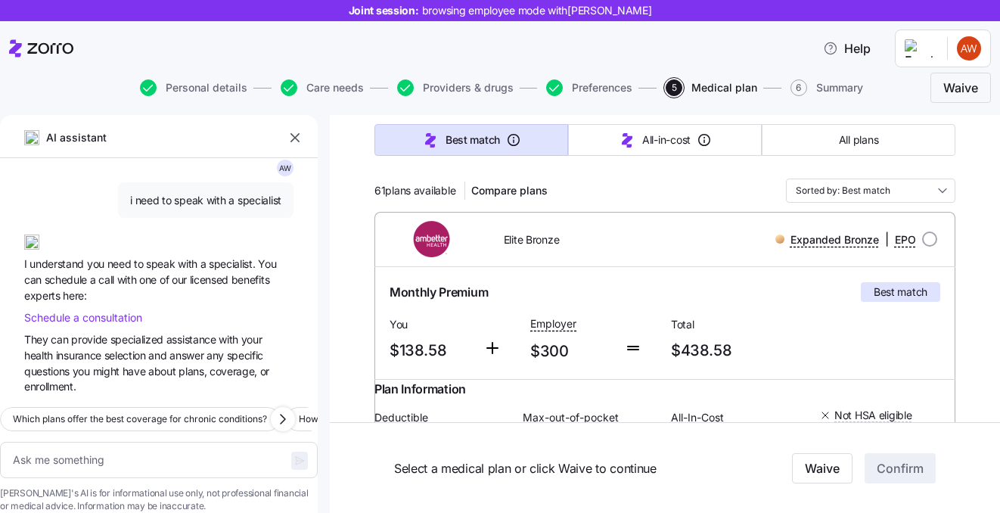
scroll to position [178, 0]
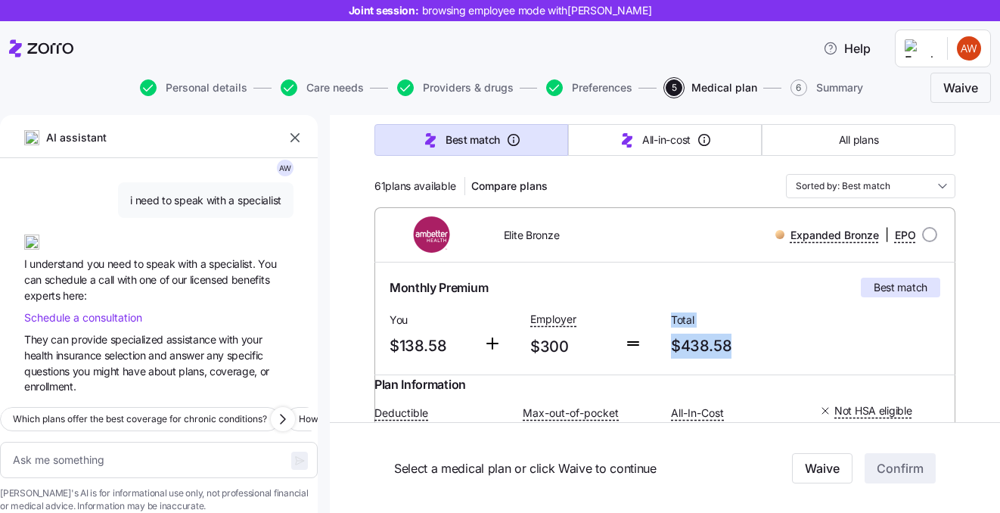
drag, startPoint x: 737, startPoint y: 349, endPoint x: 660, endPoint y: 348, distance: 77.9
click at [660, 348] on div "Monthly Premium Best match You $138.58 Employer $300 Total $438.58" at bounding box center [664, 319] width 563 height 94
drag, startPoint x: 570, startPoint y: 343, endPoint x: 492, endPoint y: 344, distance: 78.7
click at [492, 344] on div "Monthly Premium Best match You $138.58 Employer $300 Total $438.58" at bounding box center [664, 319] width 563 height 94
drag, startPoint x: 459, startPoint y: 336, endPoint x: 380, endPoint y: 336, distance: 79.4
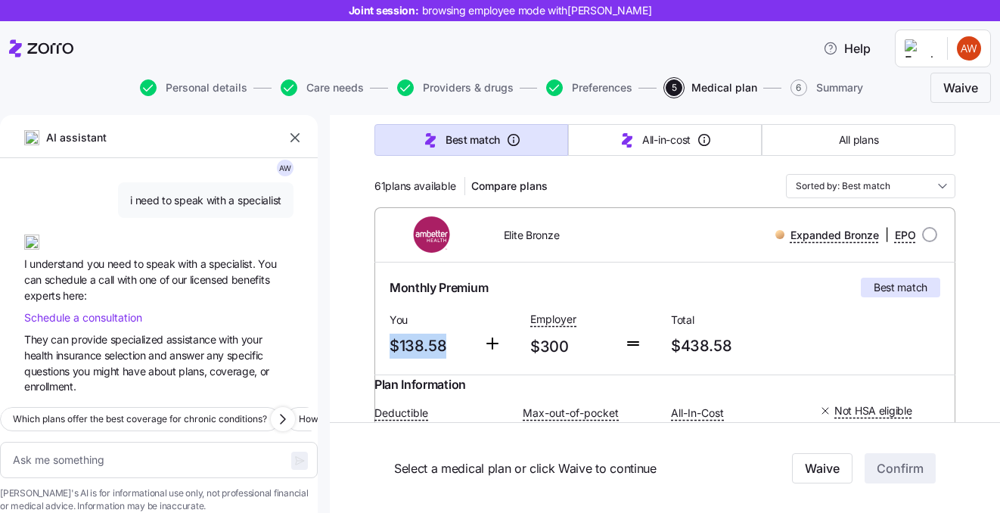
click at [380, 336] on div "Monthly Premium Best match You $138.58 Employer $300 Total $438.58" at bounding box center [664, 318] width 581 height 112
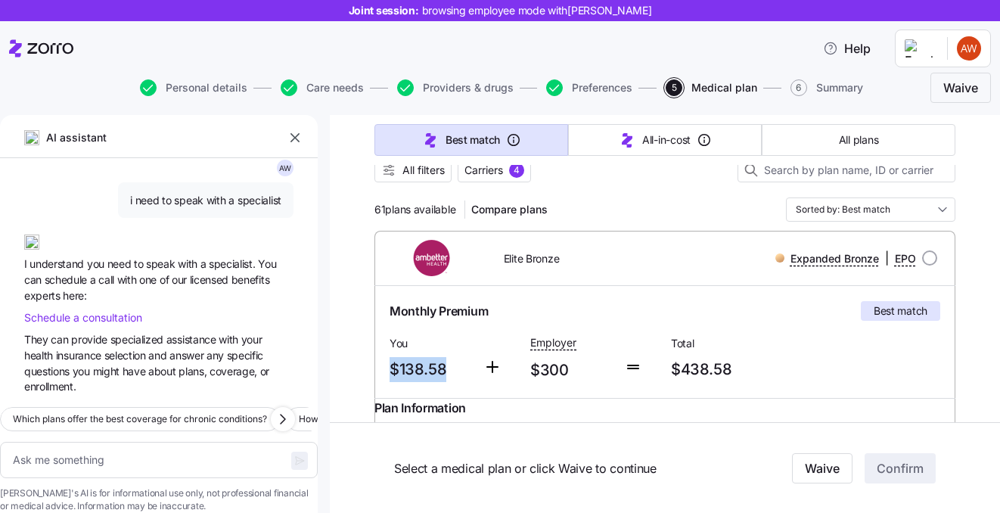
scroll to position [135, 0]
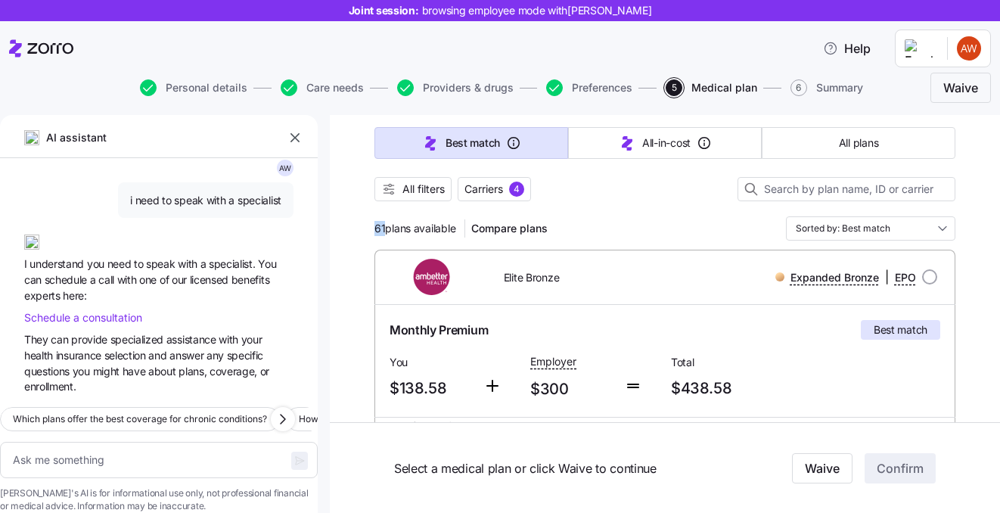
drag, startPoint x: 385, startPoint y: 223, endPoint x: 361, endPoint y: 223, distance: 24.2
click at [559, 323] on div "Monthly Premium Best match" at bounding box center [665, 330] width 551 height 20
click at [777, 142] on button "All plans" at bounding box center [859, 143] width 194 height 32
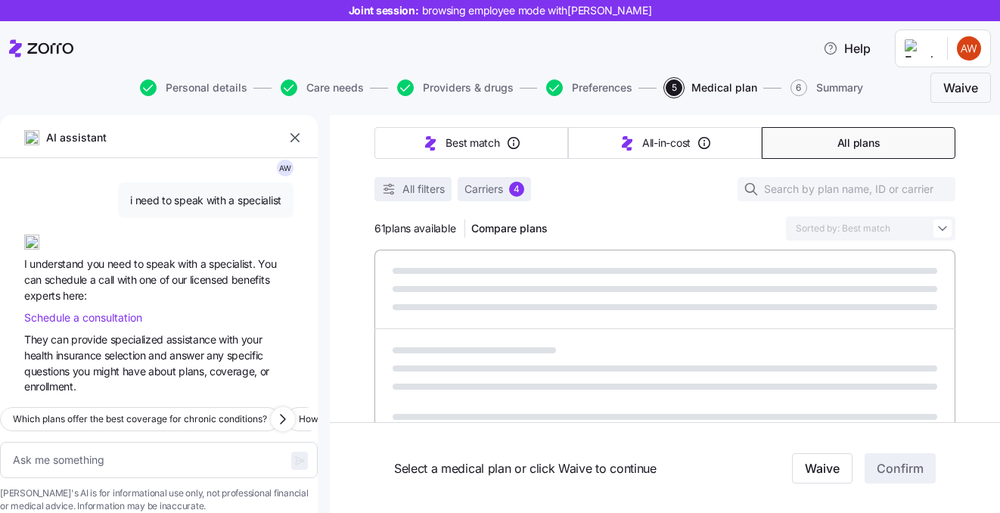
type textarea "x"
type input "Sorted by: Premium"
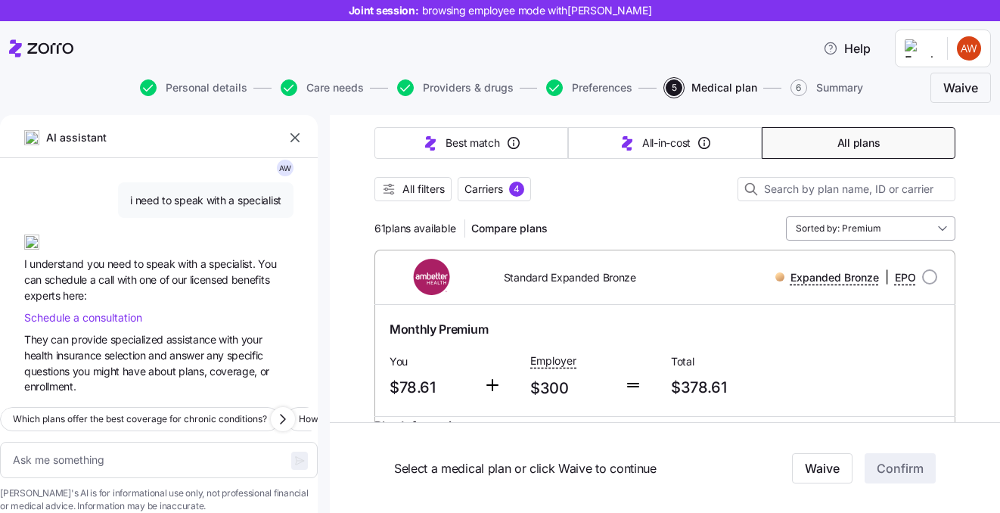
click at [836, 228] on input "Sorted by: Premium" at bounding box center [870, 228] width 169 height 24
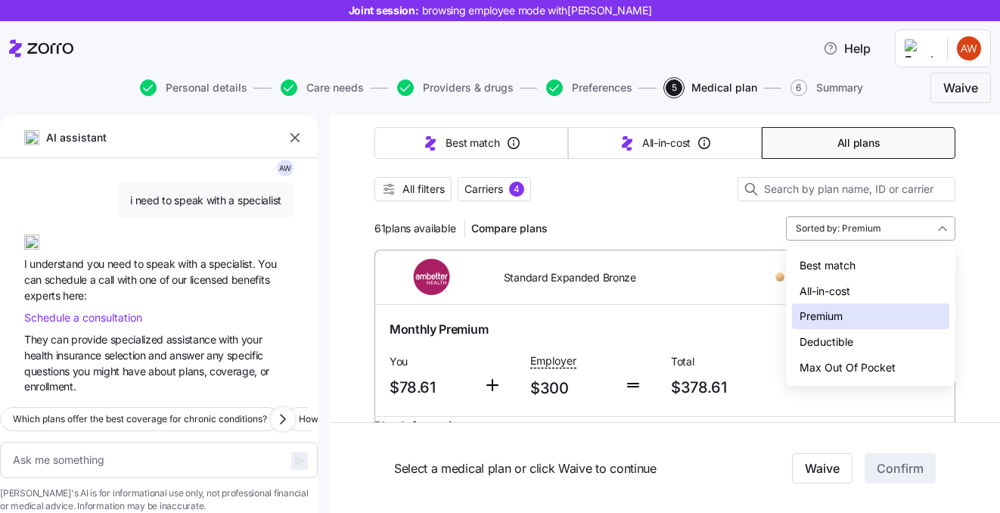
click at [836, 228] on input "Sorted by: Premium" at bounding box center [870, 228] width 169 height 24
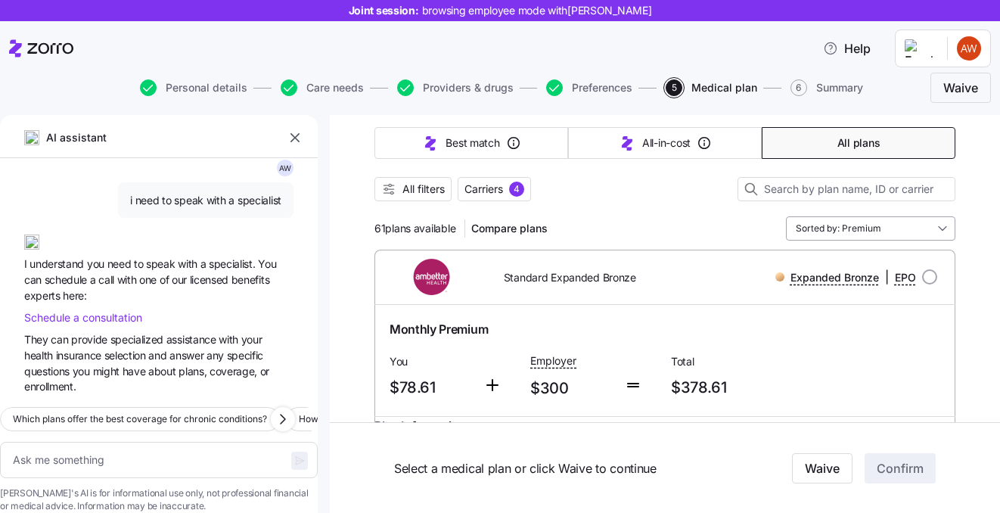
click at [836, 228] on input "Sorted by: Premium" at bounding box center [870, 228] width 169 height 24
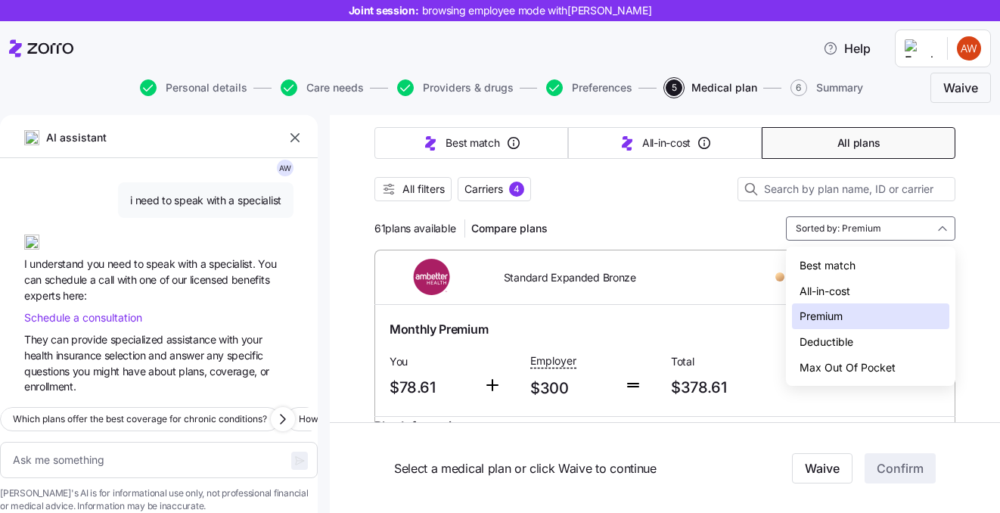
click at [830, 343] on div "Deductible" at bounding box center [870, 342] width 157 height 26
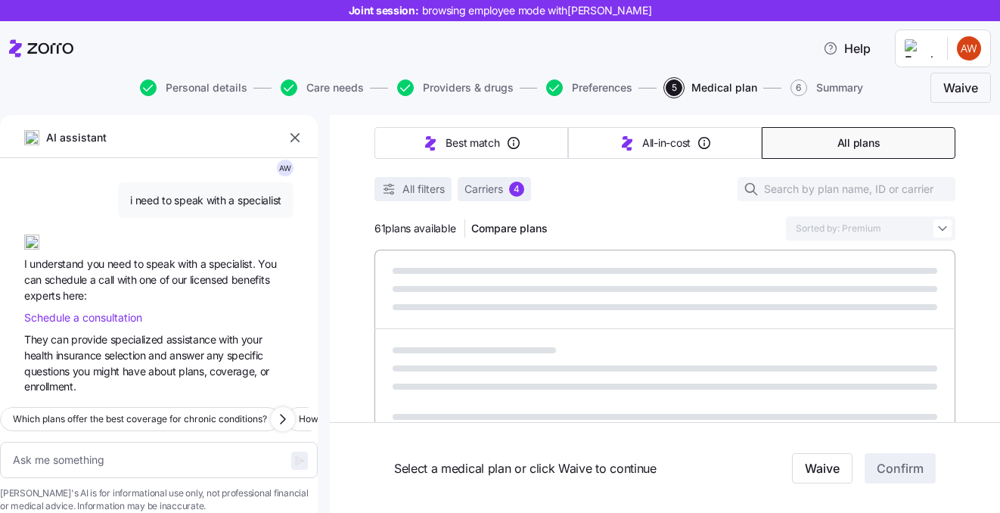
type textarea "x"
type input "Sorted by: Deductible"
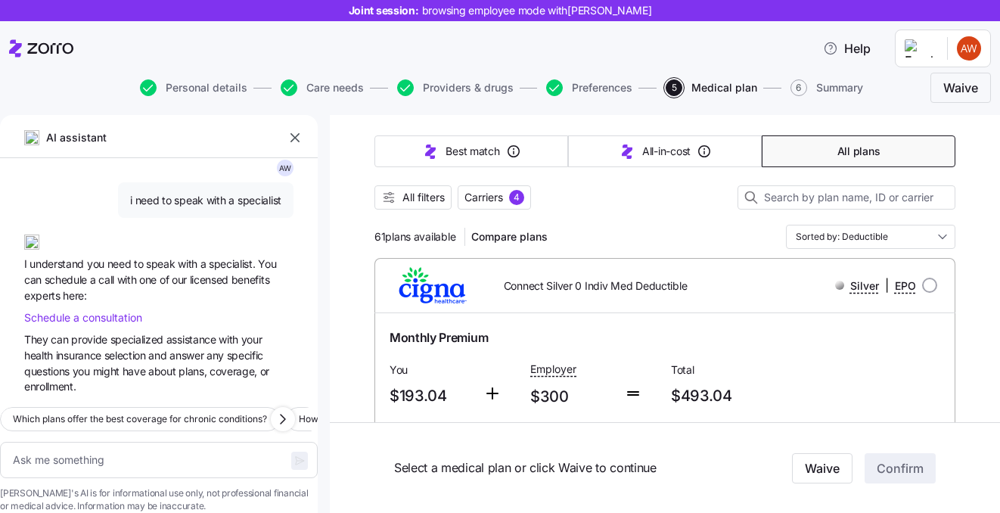
scroll to position [113, 0]
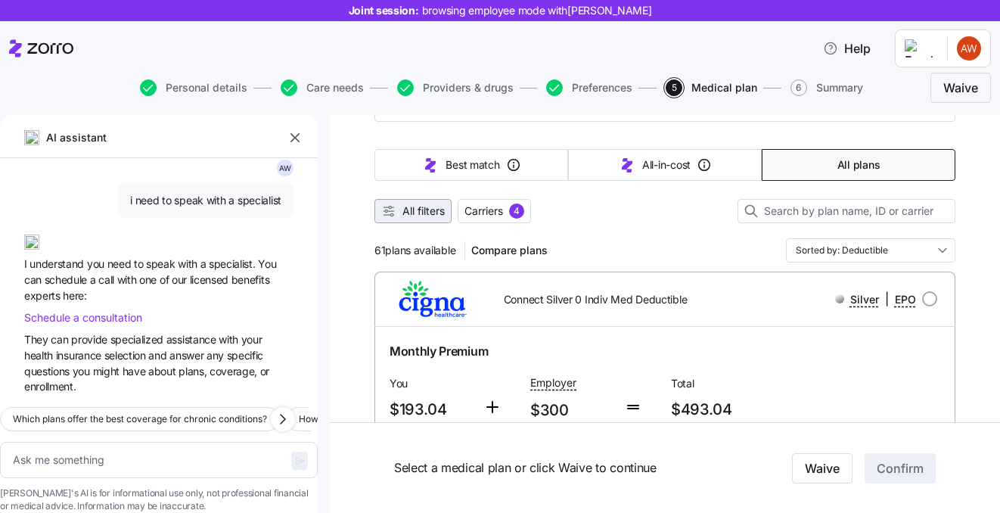
click at [421, 210] on span "All filters" at bounding box center [423, 210] width 42 height 15
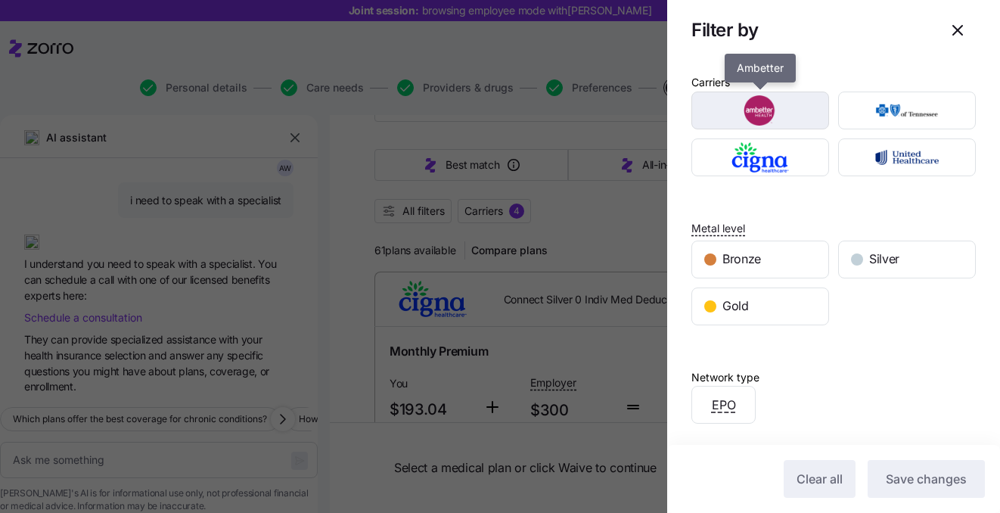
click at [792, 106] on img "button" at bounding box center [760, 110] width 111 height 30
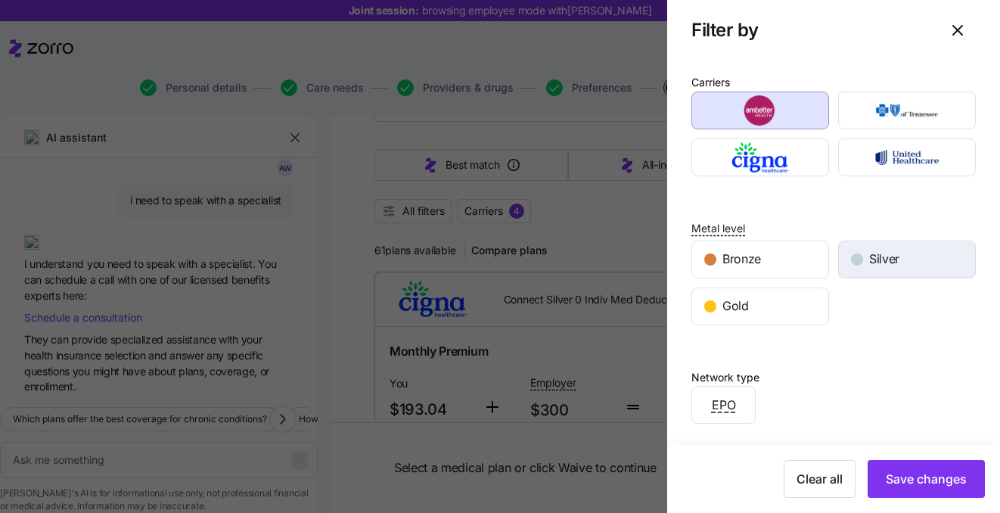
click at [857, 254] on div "button" at bounding box center [857, 259] width 12 height 12
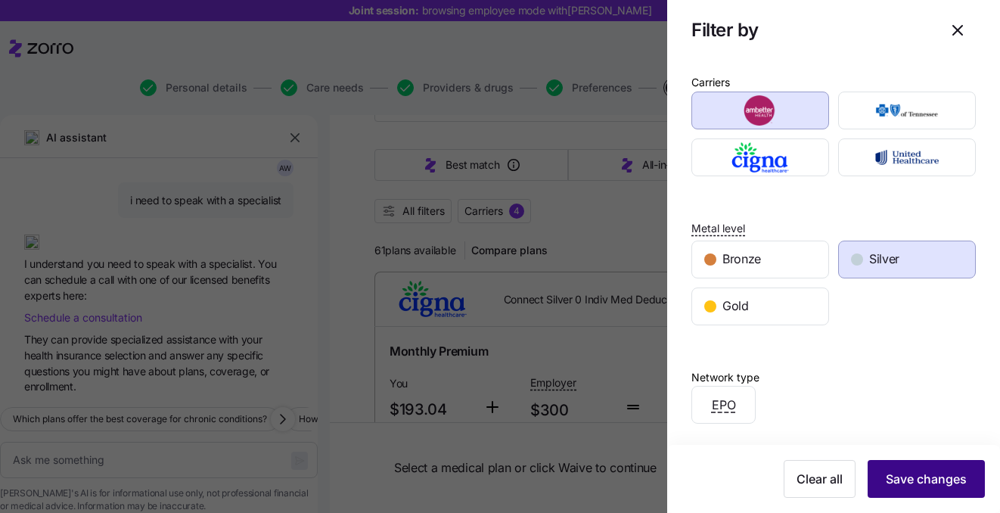
click at [895, 475] on span "Save changes" at bounding box center [926, 479] width 81 height 18
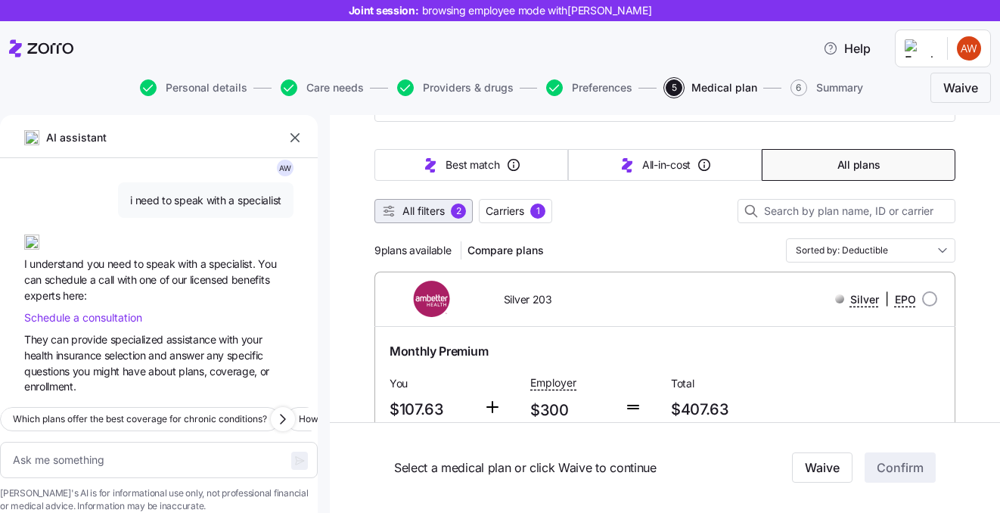
click at [439, 217] on span "All filters" at bounding box center [423, 210] width 42 height 15
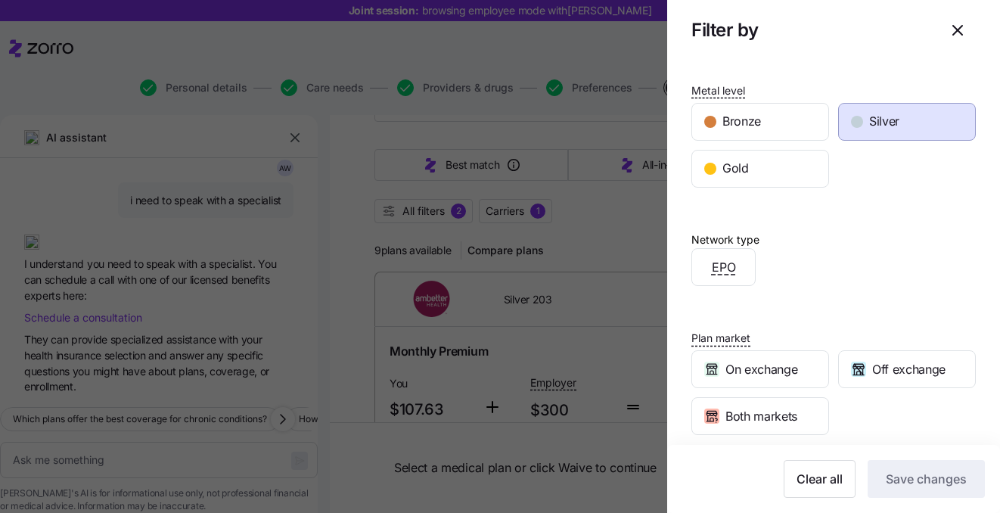
scroll to position [0, 0]
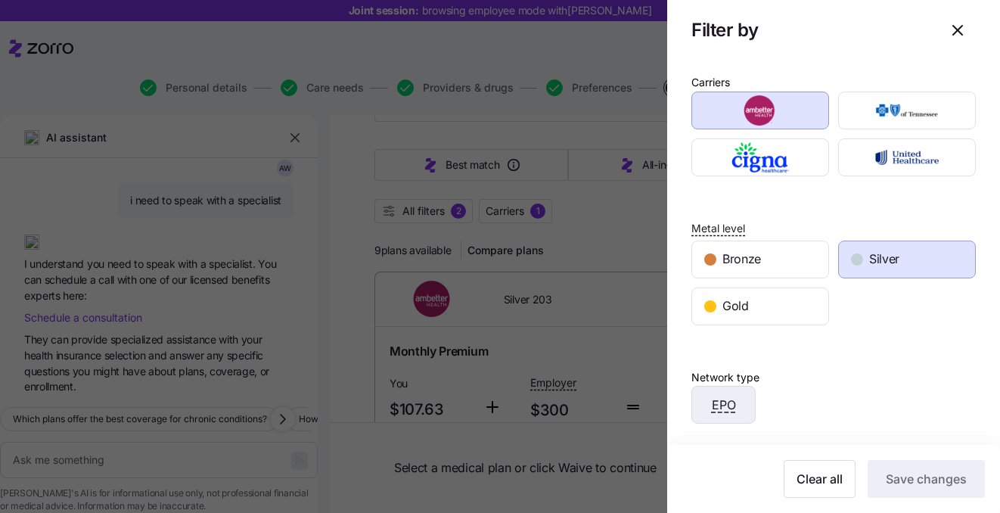
click at [743, 419] on div "EPO" at bounding box center [723, 404] width 63 height 36
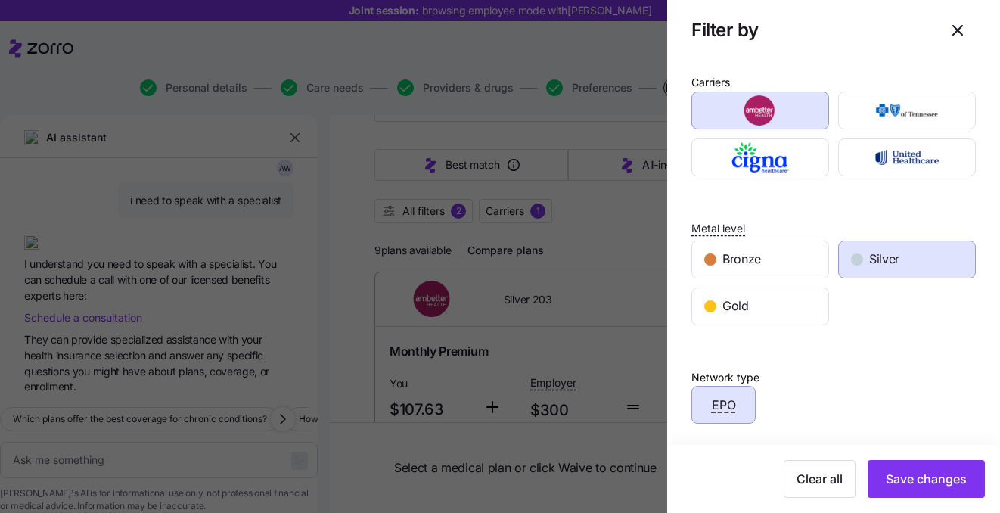
click at [743, 419] on div "EPO" at bounding box center [723, 404] width 63 height 36
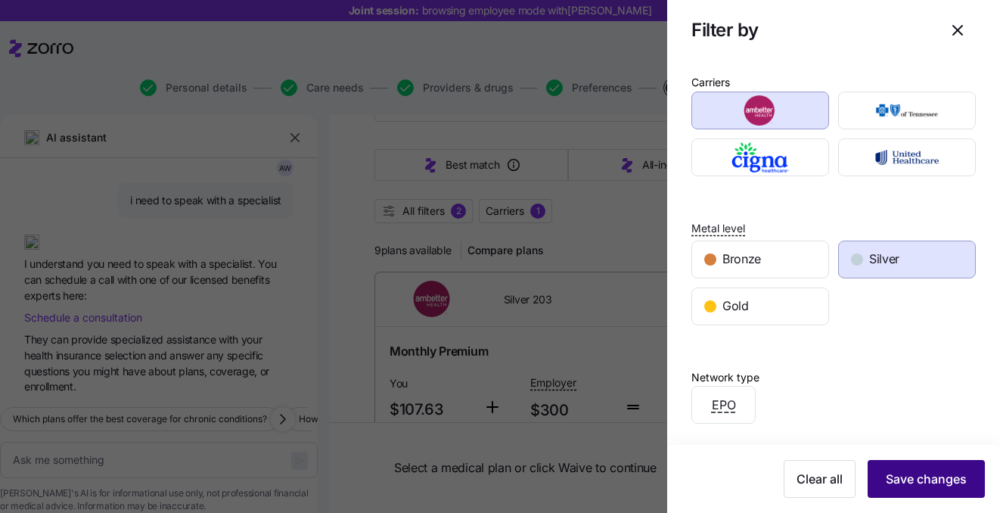
click at [933, 486] on span "Save changes" at bounding box center [926, 479] width 81 height 18
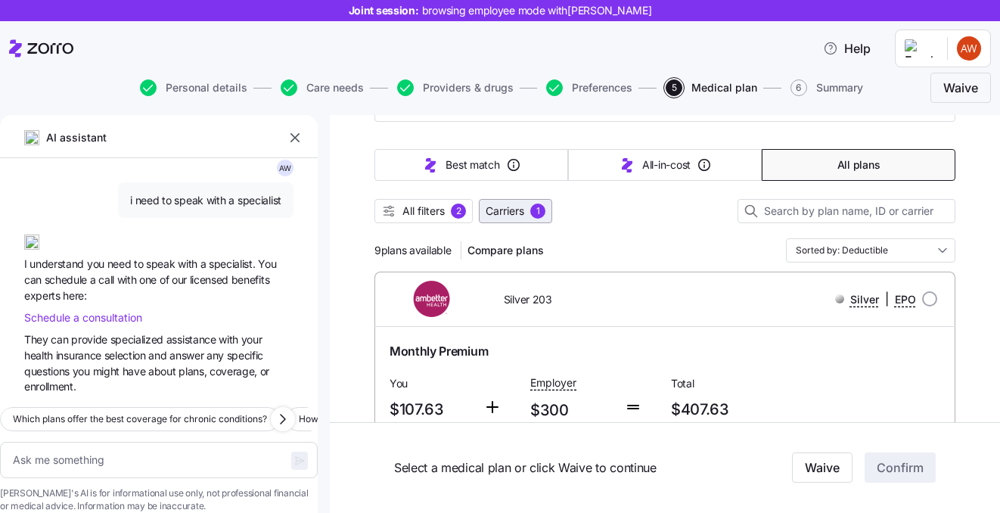
click at [520, 214] on span "Carriers" at bounding box center [505, 210] width 39 height 15
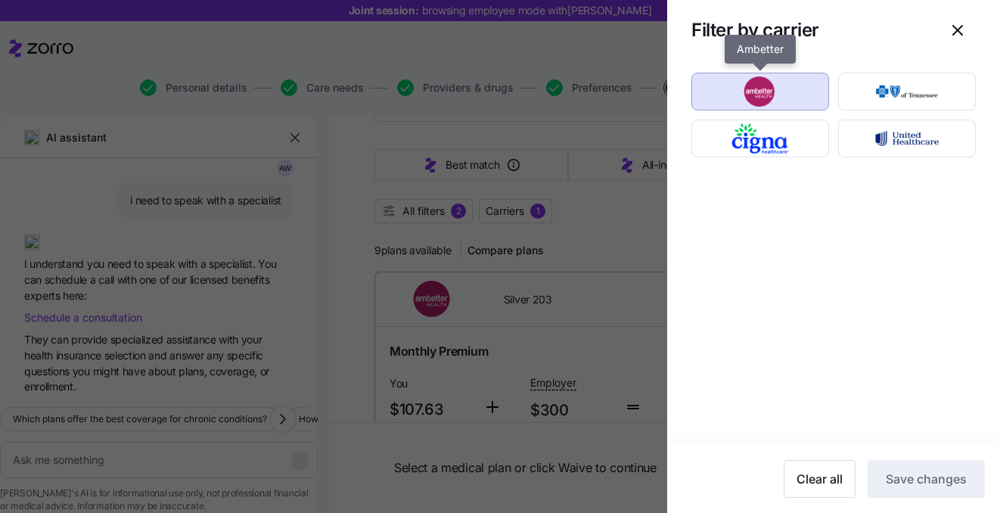
click at [789, 90] on img "button" at bounding box center [760, 91] width 111 height 30
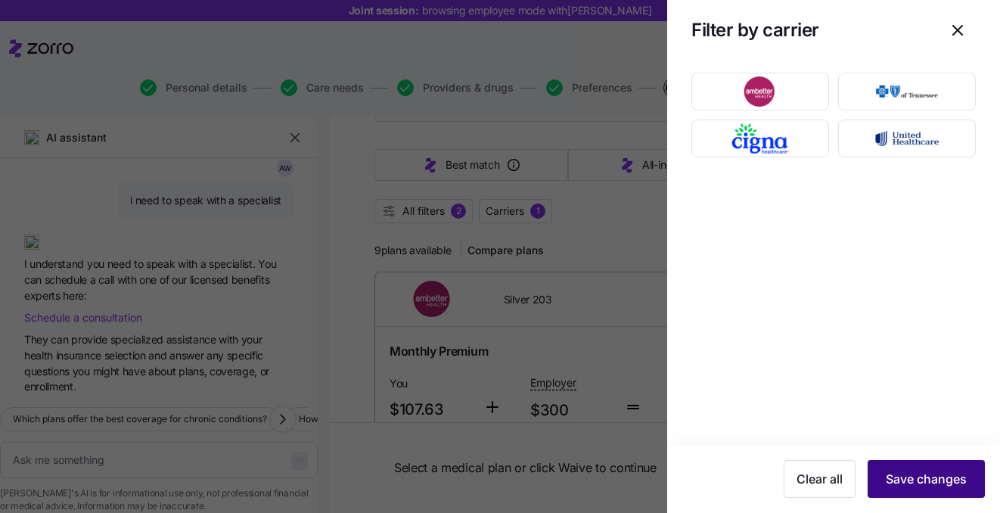
click at [919, 489] on button "Save changes" at bounding box center [926, 479] width 117 height 38
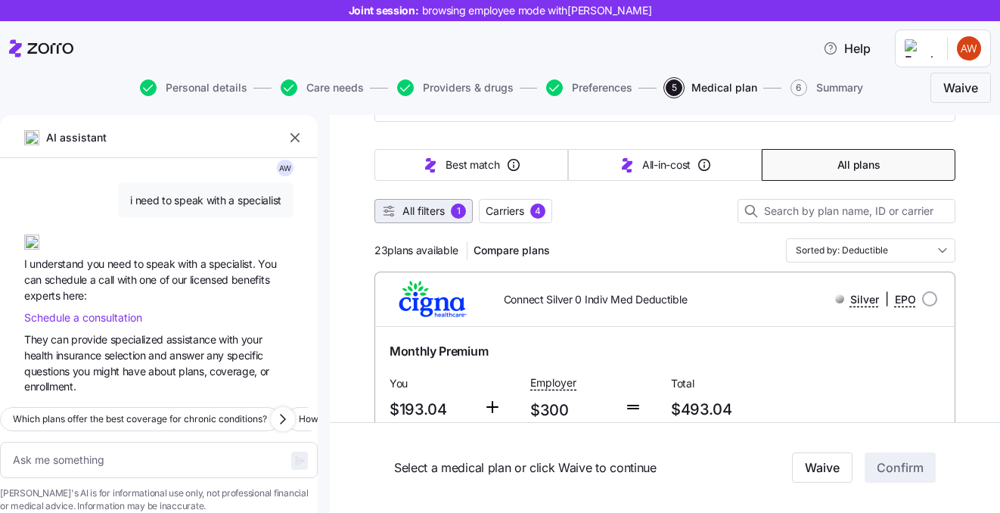
click at [422, 204] on span "All filters" at bounding box center [423, 210] width 42 height 15
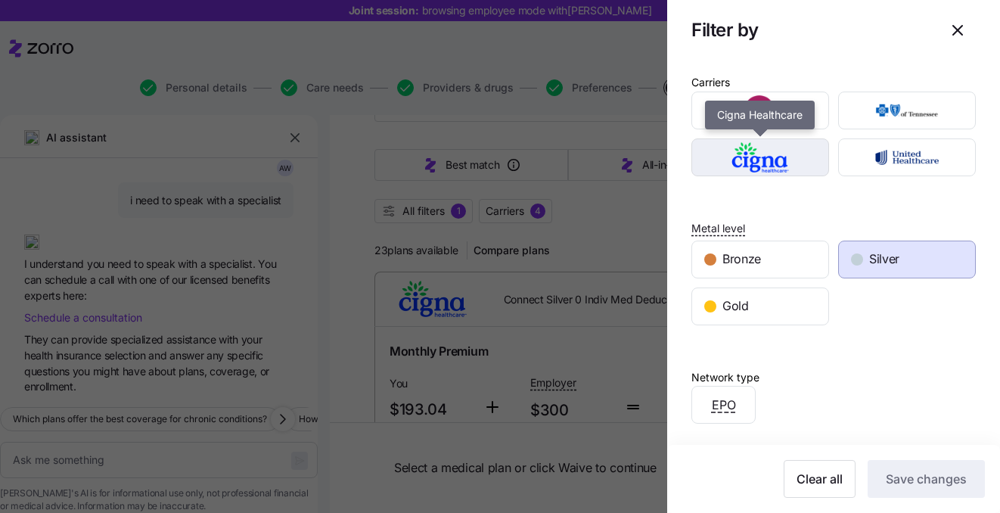
click at [783, 160] on img "button" at bounding box center [760, 157] width 111 height 30
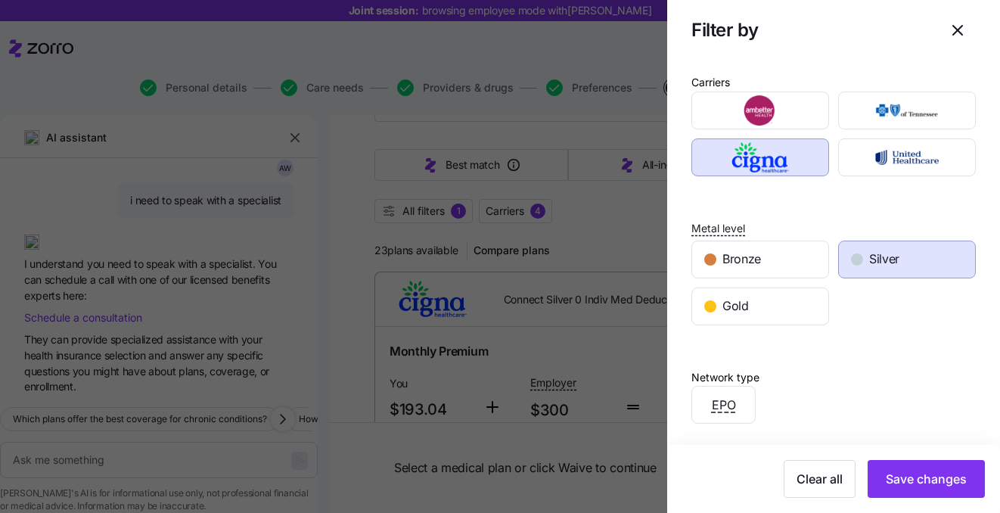
click at [880, 262] on span "Silver" at bounding box center [884, 259] width 30 height 19
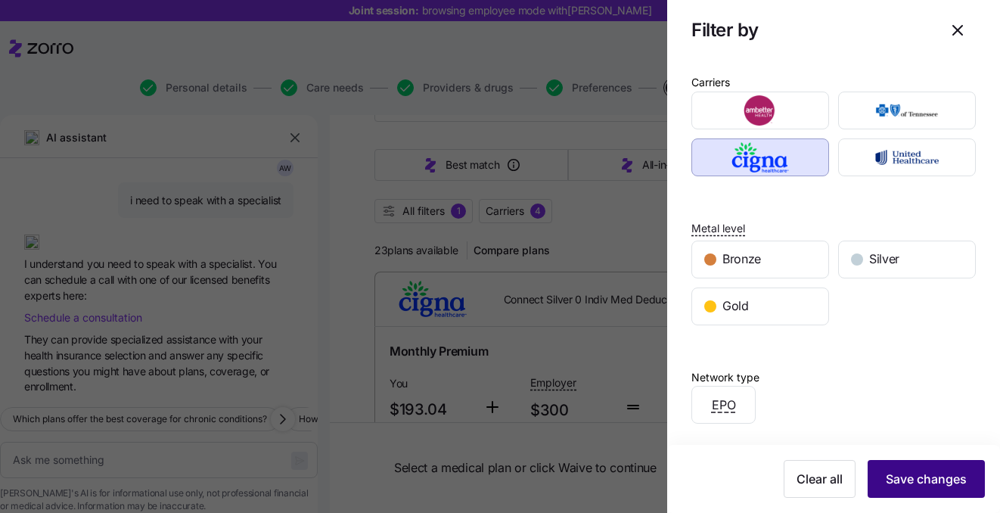
click at [914, 476] on span "Save changes" at bounding box center [926, 479] width 81 height 18
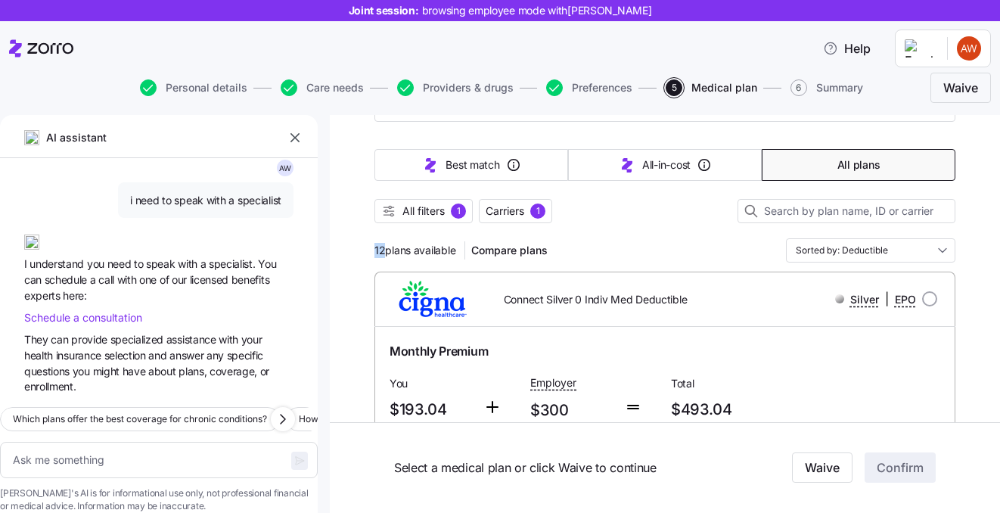
drag, startPoint x: 385, startPoint y: 250, endPoint x: 365, endPoint y: 250, distance: 20.4
click at [429, 206] on span "All filters" at bounding box center [423, 210] width 42 height 15
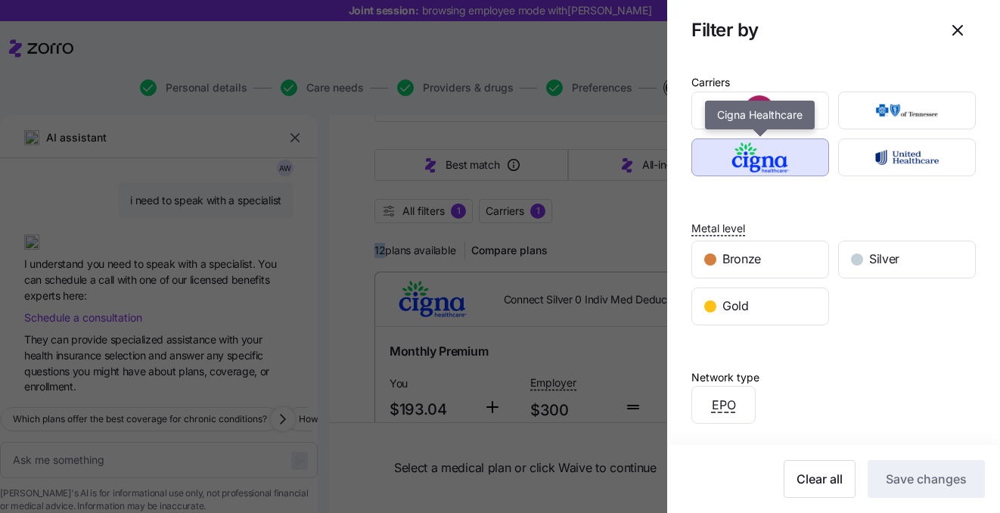
click at [796, 164] on img "button" at bounding box center [760, 157] width 111 height 30
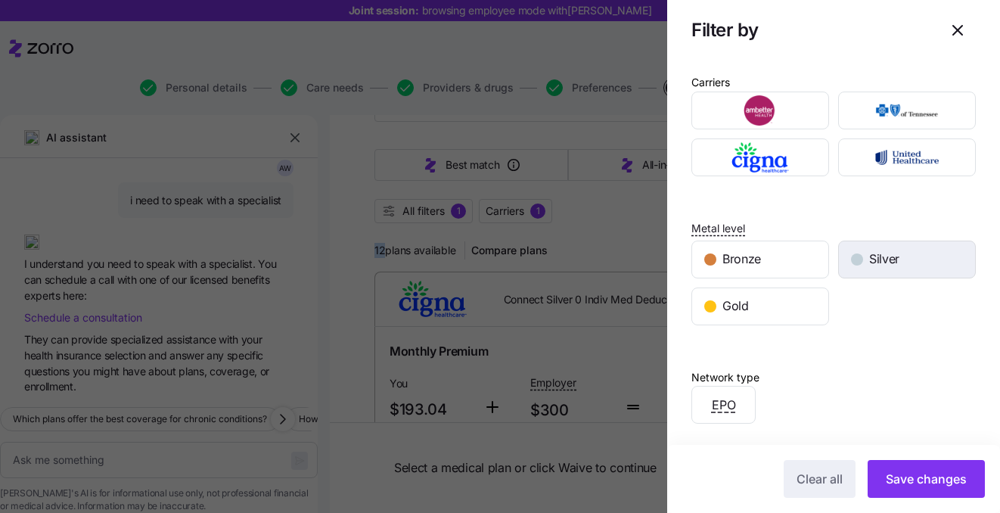
click at [897, 265] on span "Silver" at bounding box center [884, 259] width 30 height 19
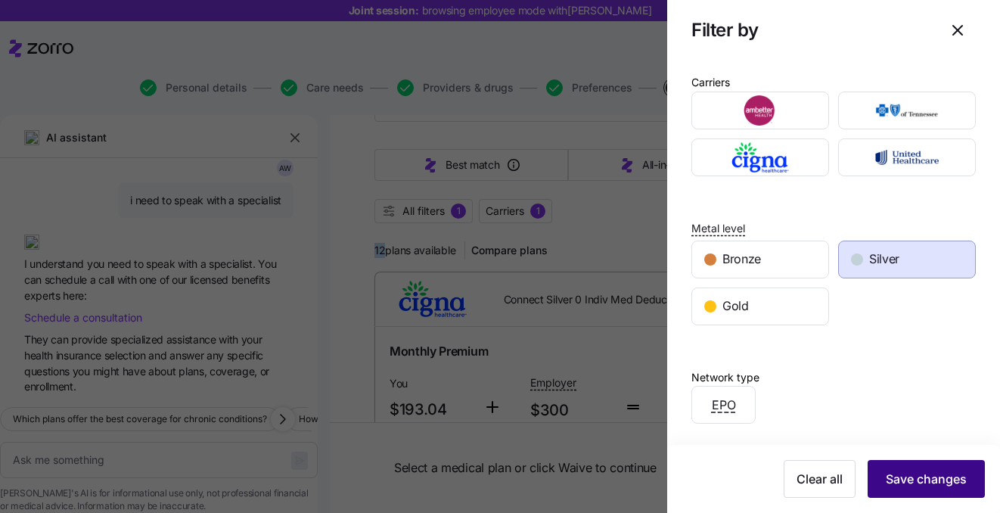
click at [908, 481] on span "Save changes" at bounding box center [926, 479] width 81 height 18
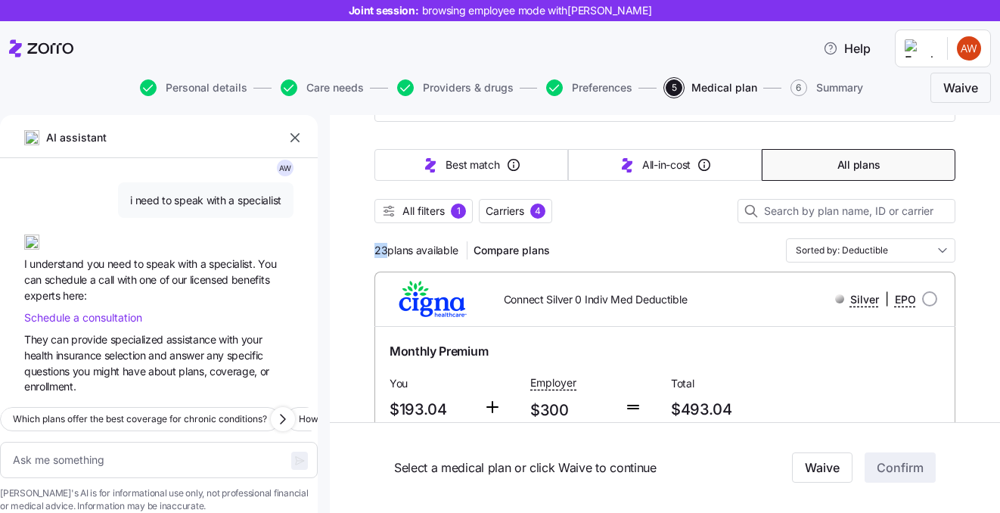
drag, startPoint x: 387, startPoint y: 252, endPoint x: 371, endPoint y: 252, distance: 15.9
click at [865, 247] on input "Sorted by: Deductible" at bounding box center [870, 250] width 169 height 24
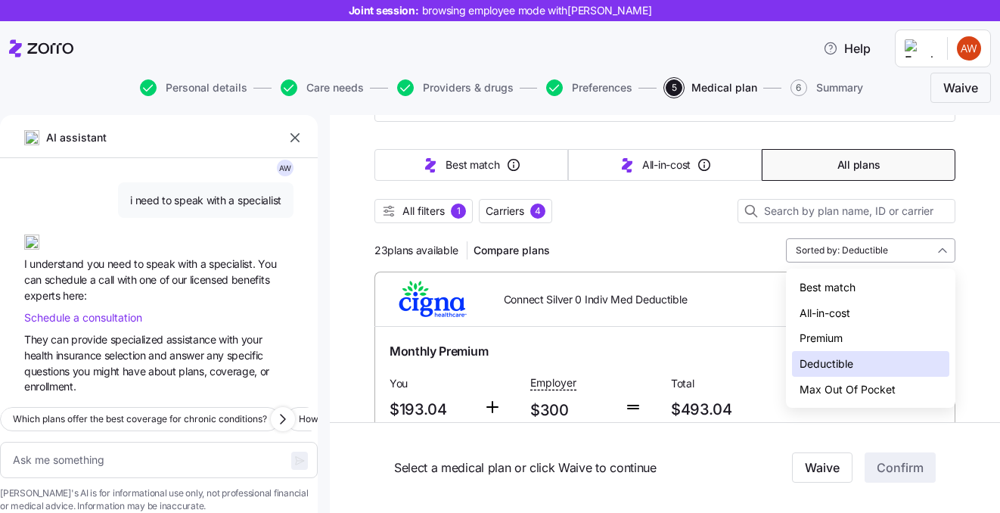
click at [865, 248] on input "Sorted by: Deductible" at bounding box center [870, 250] width 169 height 24
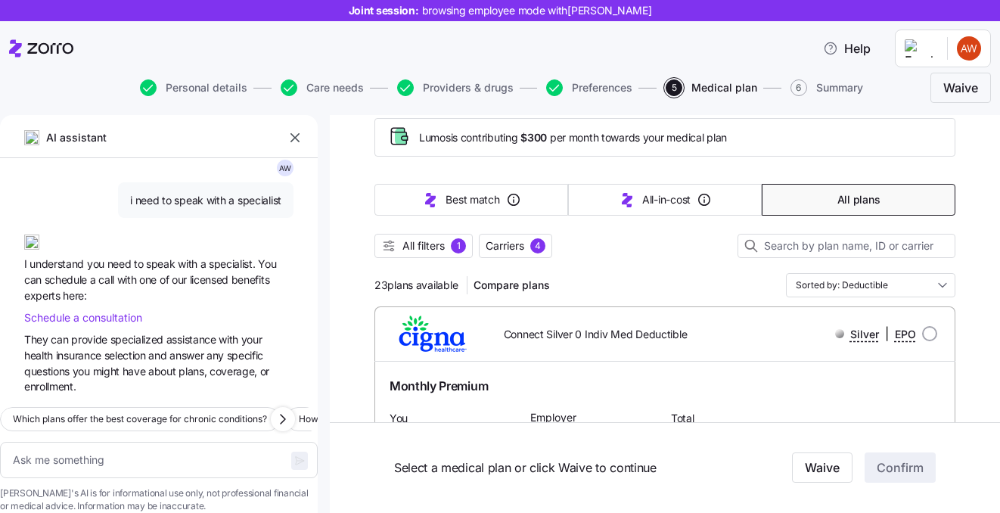
scroll to position [58, 0]
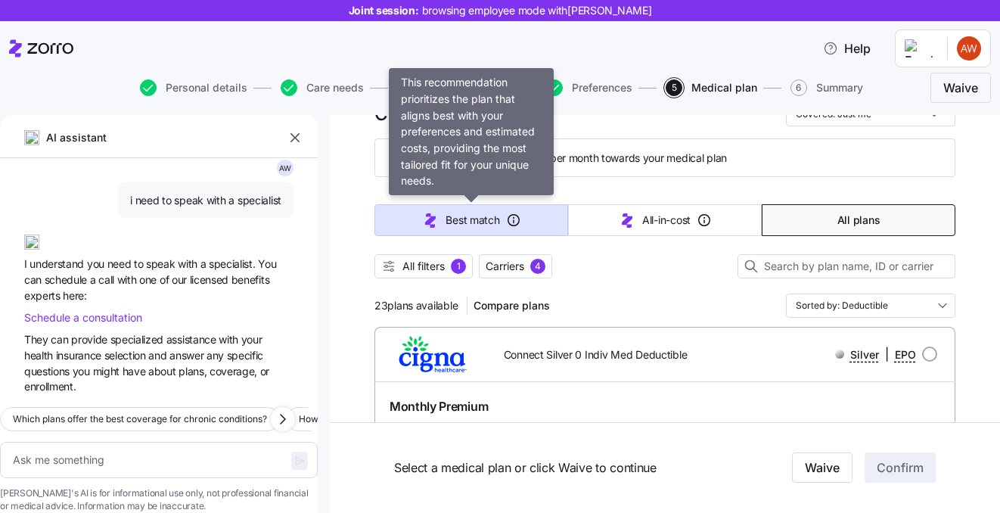
click at [494, 223] on span "Best match" at bounding box center [472, 220] width 54 height 15
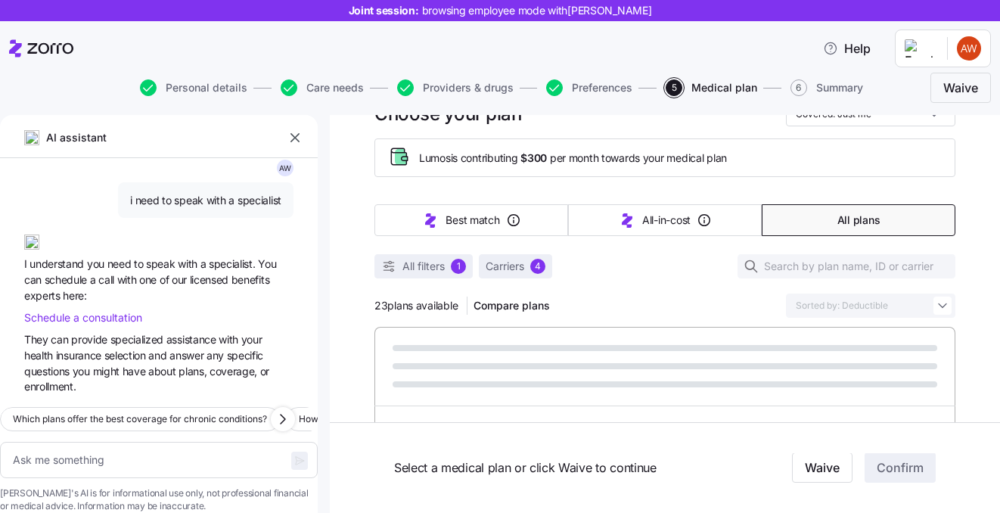
type textarea "x"
type input "Sorted by: Best match"
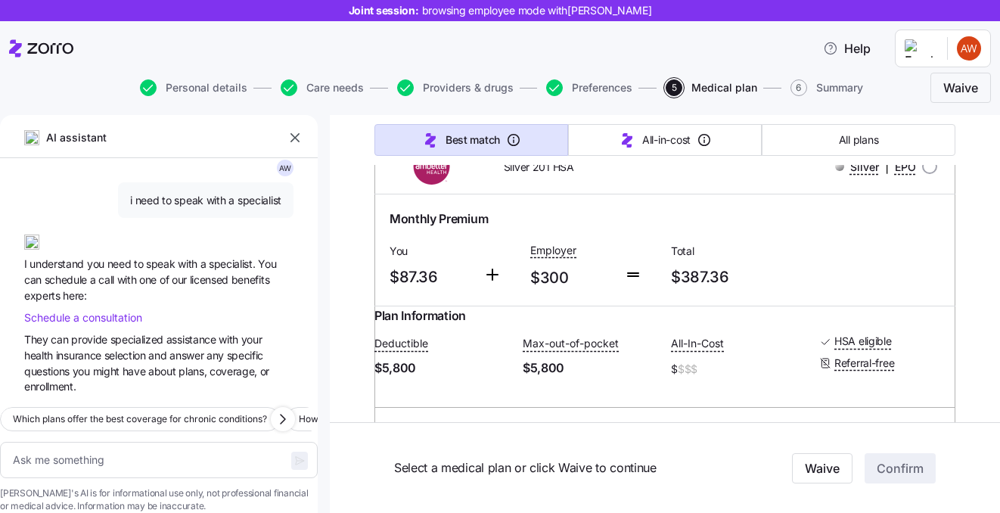
scroll to position [240, 0]
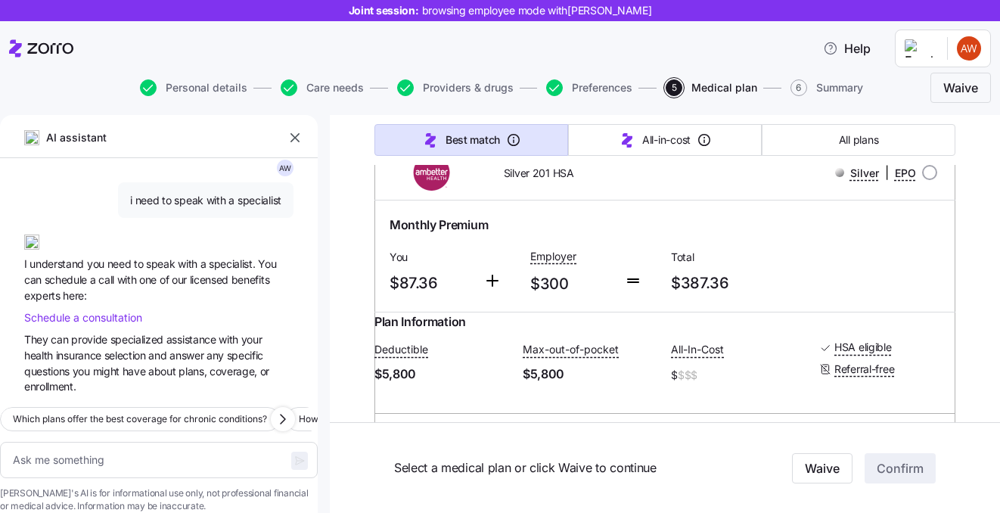
click at [920, 173] on div "Silver | EPO" at bounding box center [827, 172] width 220 height 19
click at [925, 174] on input "radio" at bounding box center [929, 172] width 15 height 15
radio input "true"
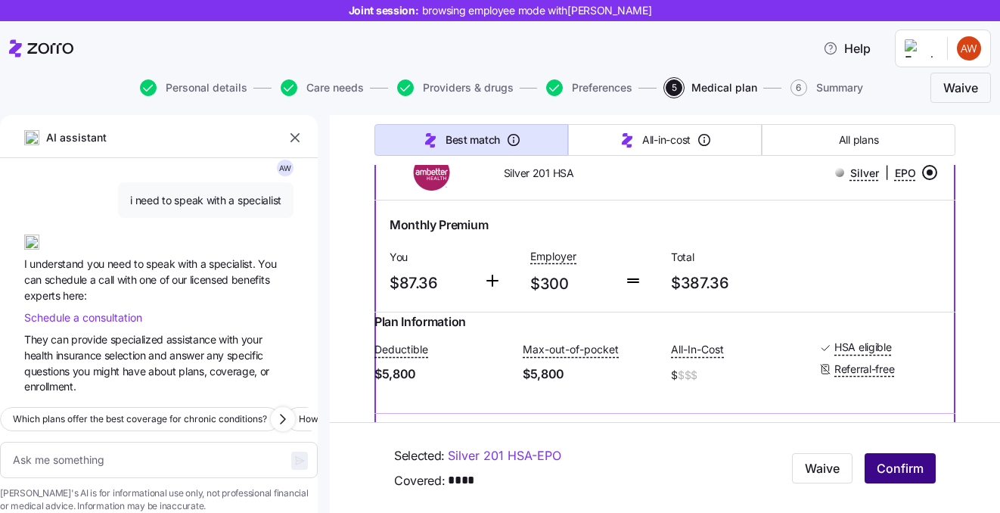
click at [907, 473] on span "Confirm" at bounding box center [900, 468] width 47 height 18
type textarea "x"
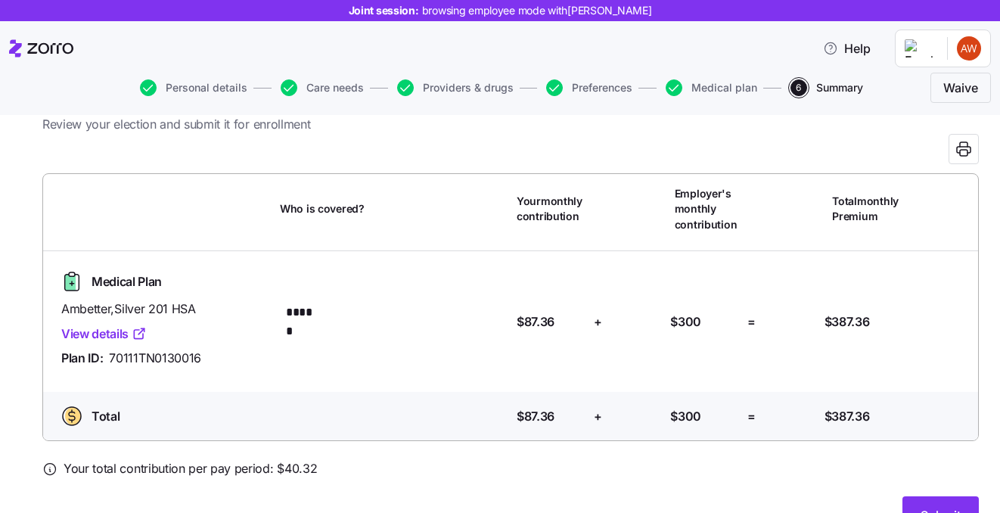
scroll to position [51, 0]
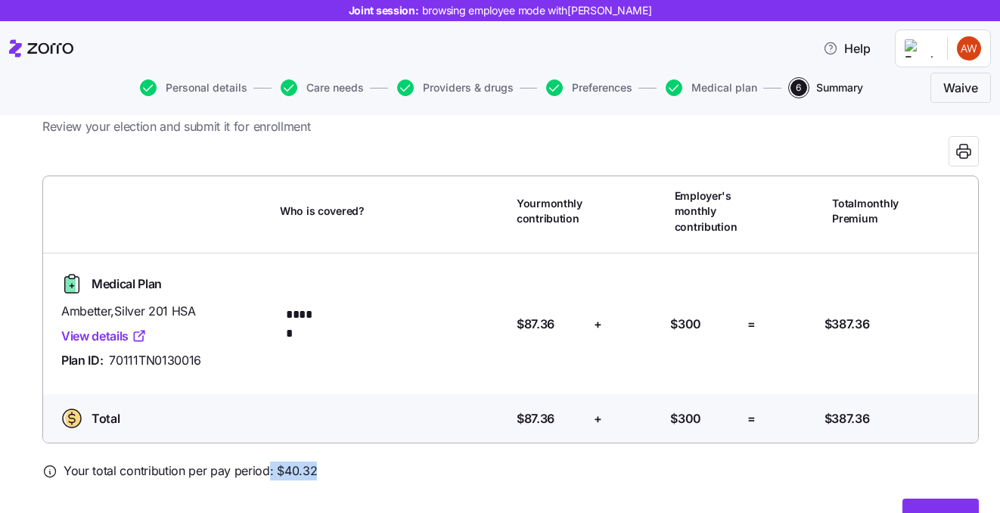
drag, startPoint x: 324, startPoint y: 470, endPoint x: 264, endPoint y: 470, distance: 60.5
click at [264, 470] on div "Your total contribution per pay period: $ 40.32" at bounding box center [510, 470] width 936 height 19
click at [318, 470] on div "Your total contribution per pay period: $ 40.32" at bounding box center [510, 470] width 936 height 19
click at [316, 484] on div at bounding box center [510, 489] width 936 height 18
drag, startPoint x: 315, startPoint y: 471, endPoint x: 278, endPoint y: 471, distance: 37.1
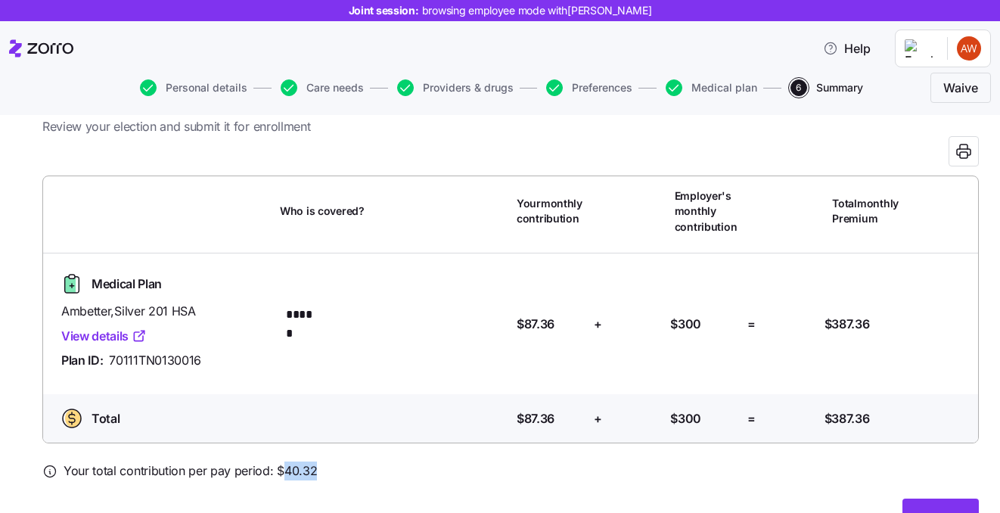
click at [279, 471] on div "Your total contribution per pay period: $ 40.32" at bounding box center [510, 470] width 936 height 19
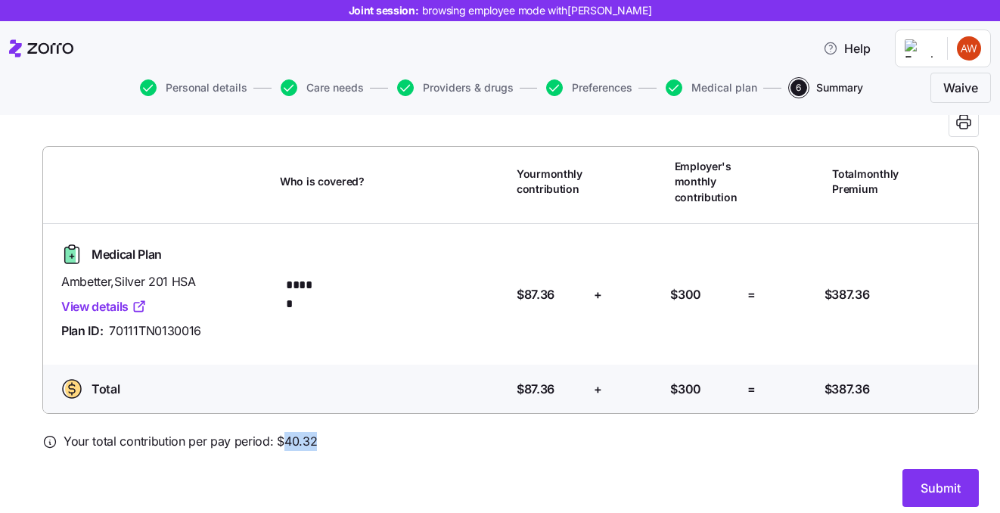
scroll to position [93, 0]
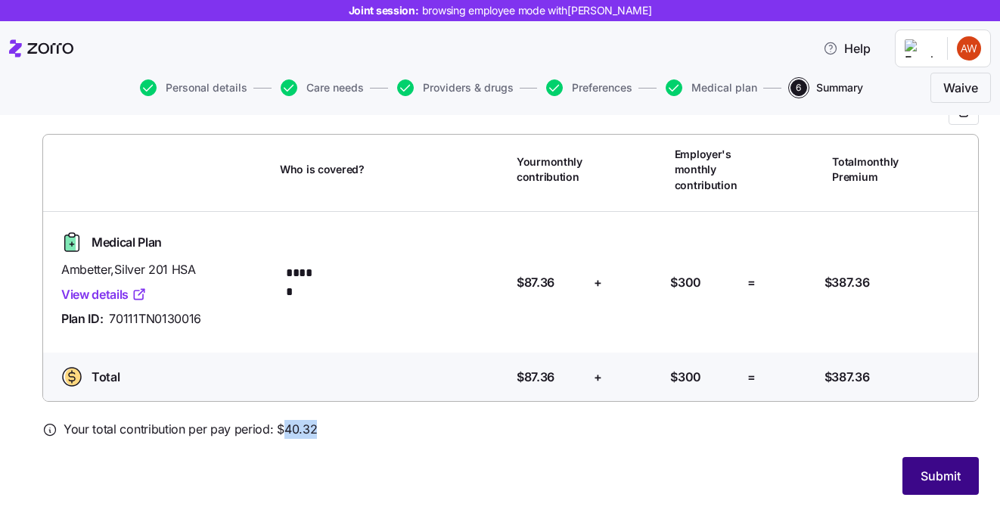
click at [941, 481] on span "Submit" at bounding box center [940, 476] width 40 height 18
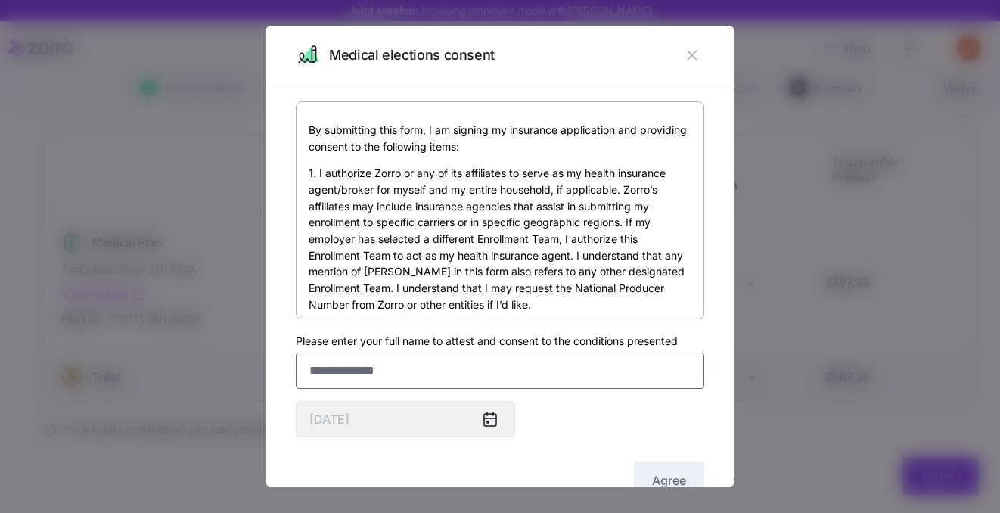
click at [533, 377] on input "Please enter your full name to attest and consent to the conditions presented" at bounding box center [500, 370] width 408 height 36
type input "******"
click at [657, 476] on span "Agree" at bounding box center [669, 480] width 34 height 18
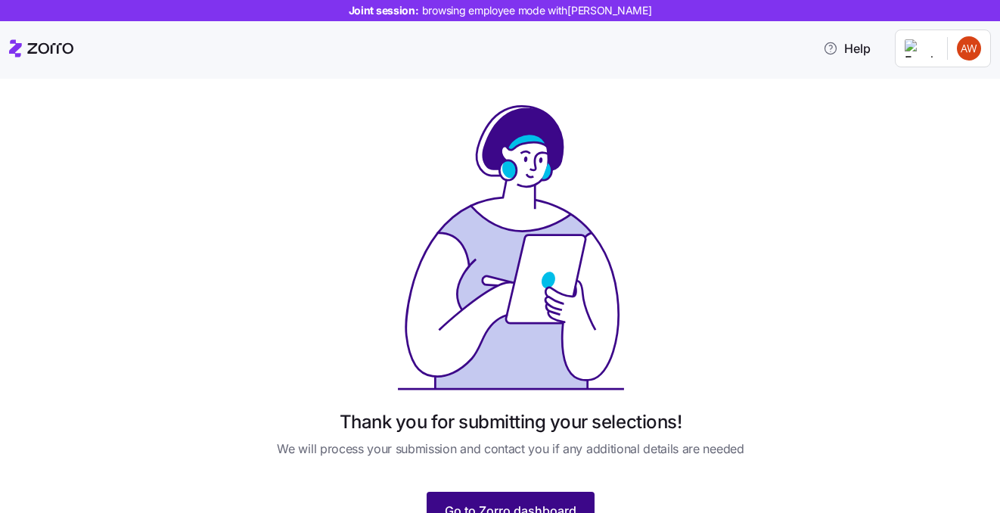
click at [492, 495] on button "Go to Zorro dashboard" at bounding box center [511, 511] width 168 height 38
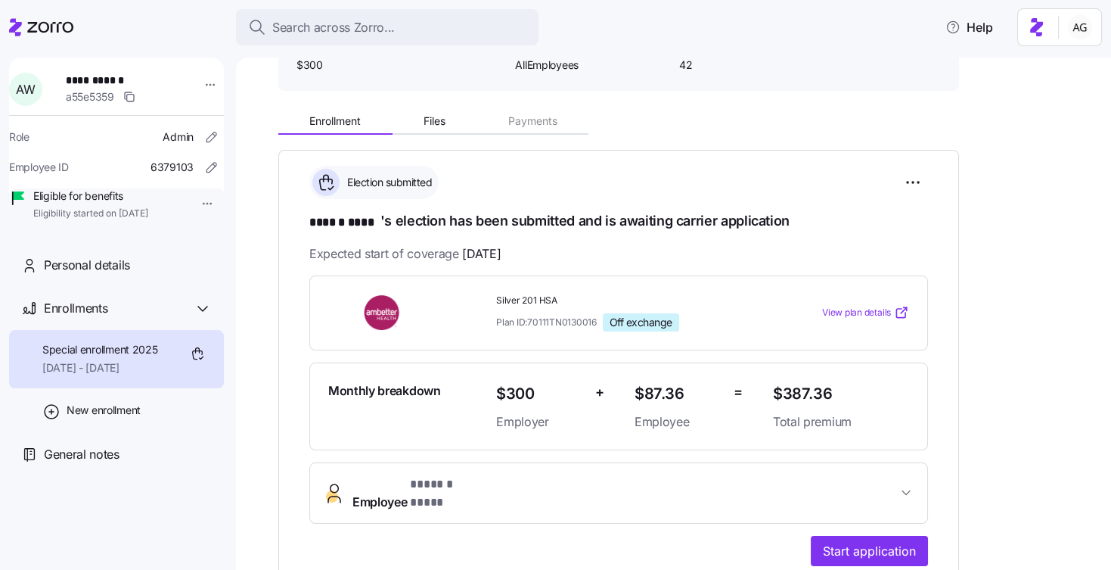
scroll to position [138, 0]
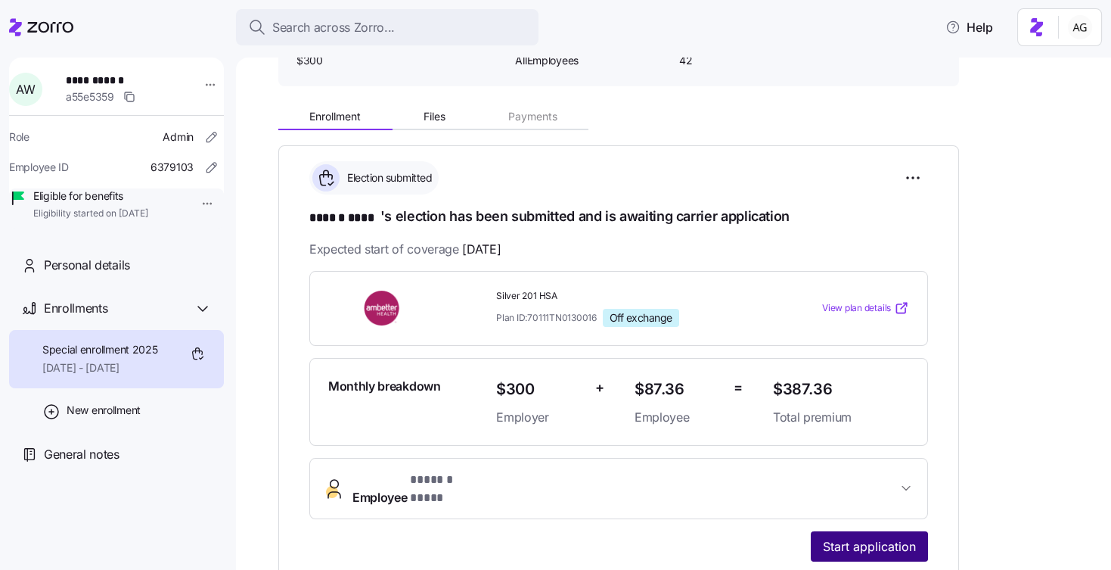
click at [858, 537] on span "Start application" at bounding box center [869, 546] width 93 height 18
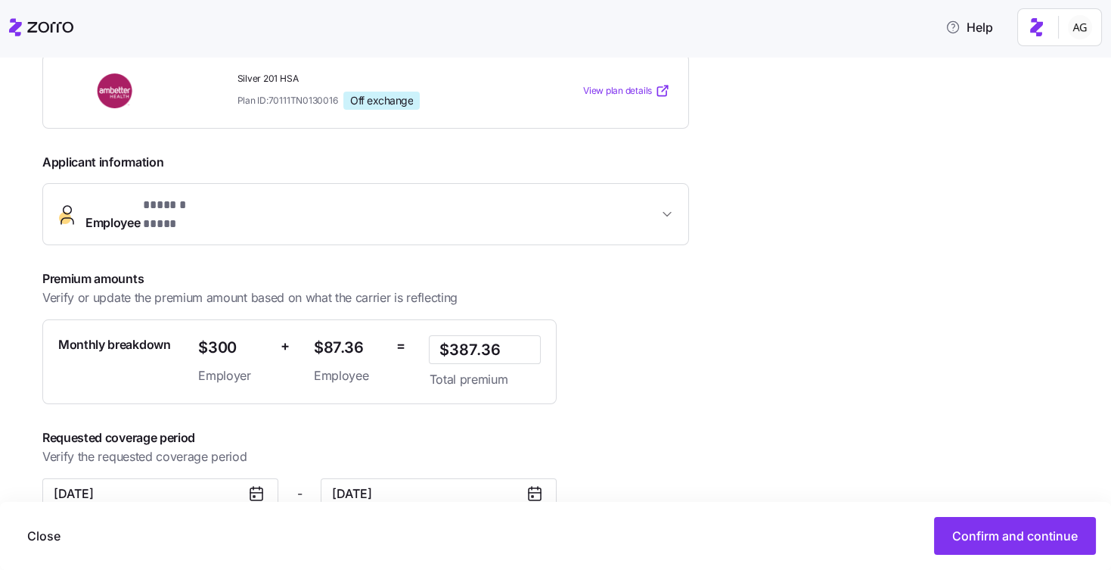
scroll to position [278, 0]
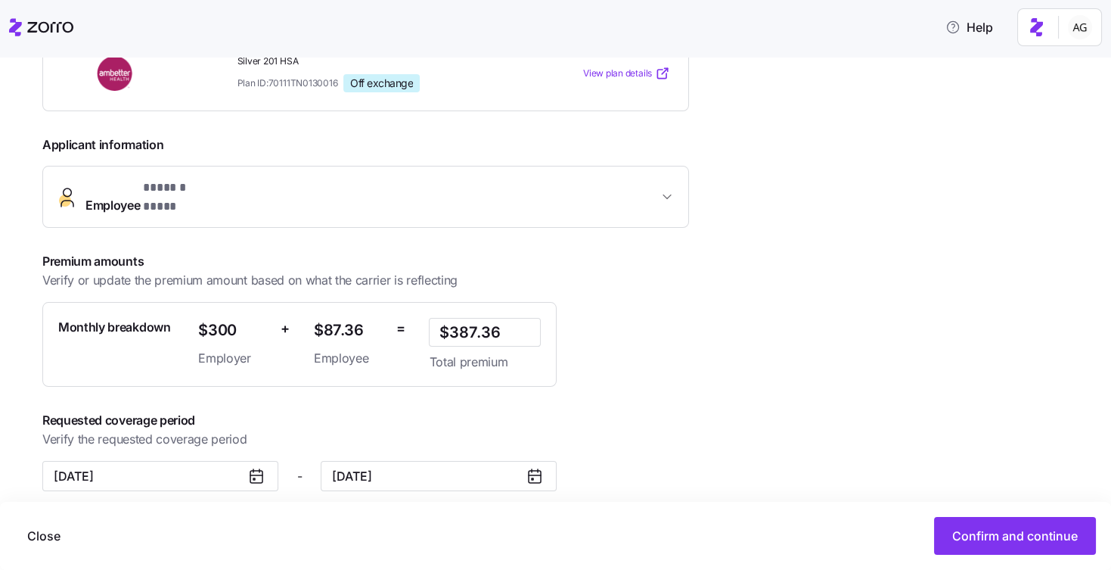
click at [442, 196] on span "Employee * ****** **** *" at bounding box center [371, 196] width 573 height 36
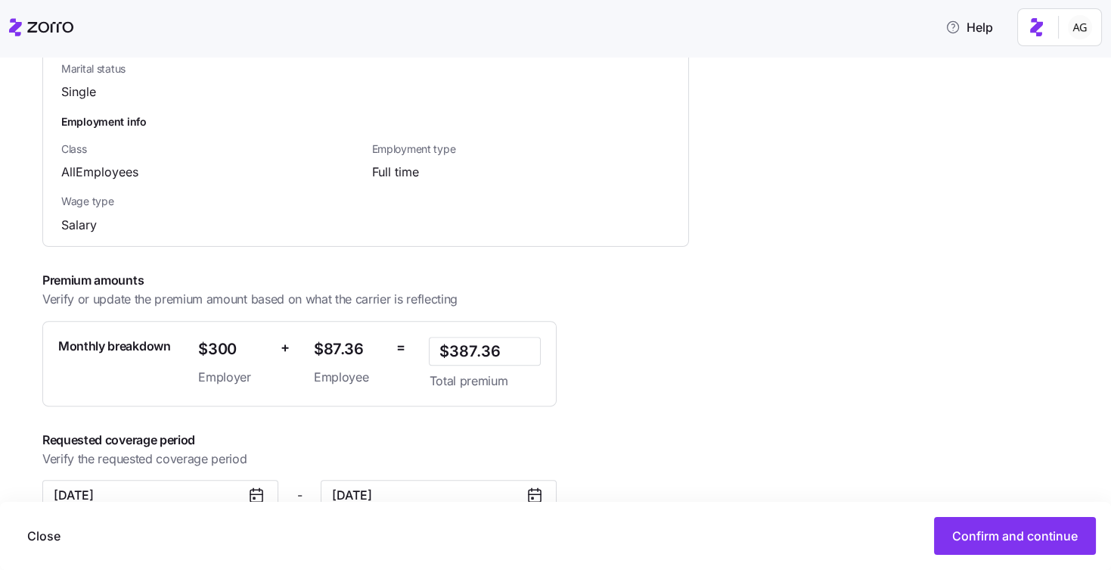
scroll to position [1045, 0]
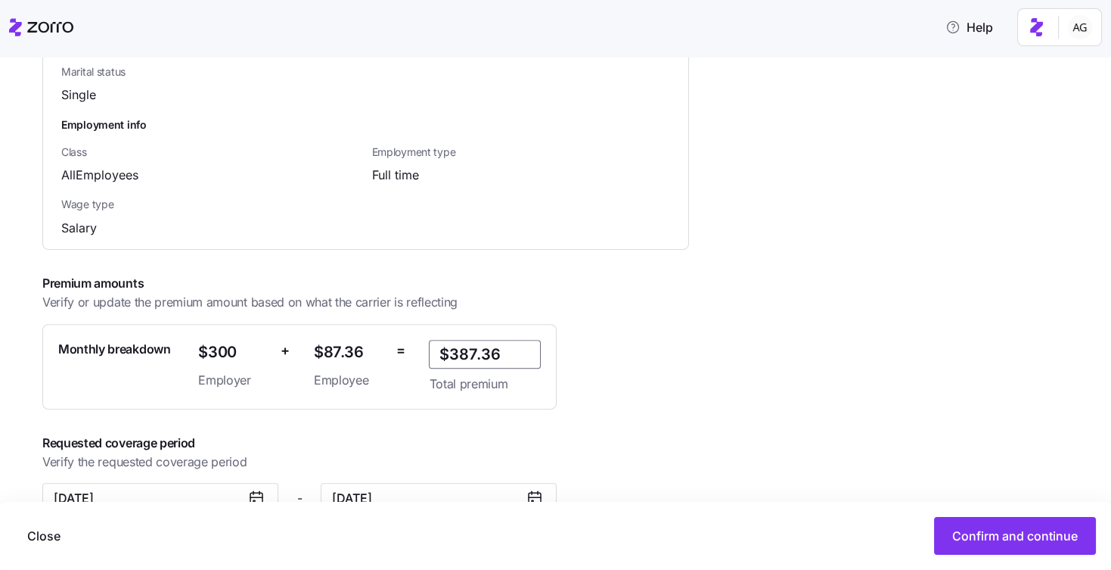
click at [476, 340] on input "$387.36" at bounding box center [485, 354] width 112 height 29
click at [509, 340] on input "$387.36" at bounding box center [485, 354] width 112 height 29
click at [472, 340] on input "$387.36" at bounding box center [485, 354] width 112 height 29
click at [976, 540] on span "Confirm and continue" at bounding box center [1015, 535] width 126 height 18
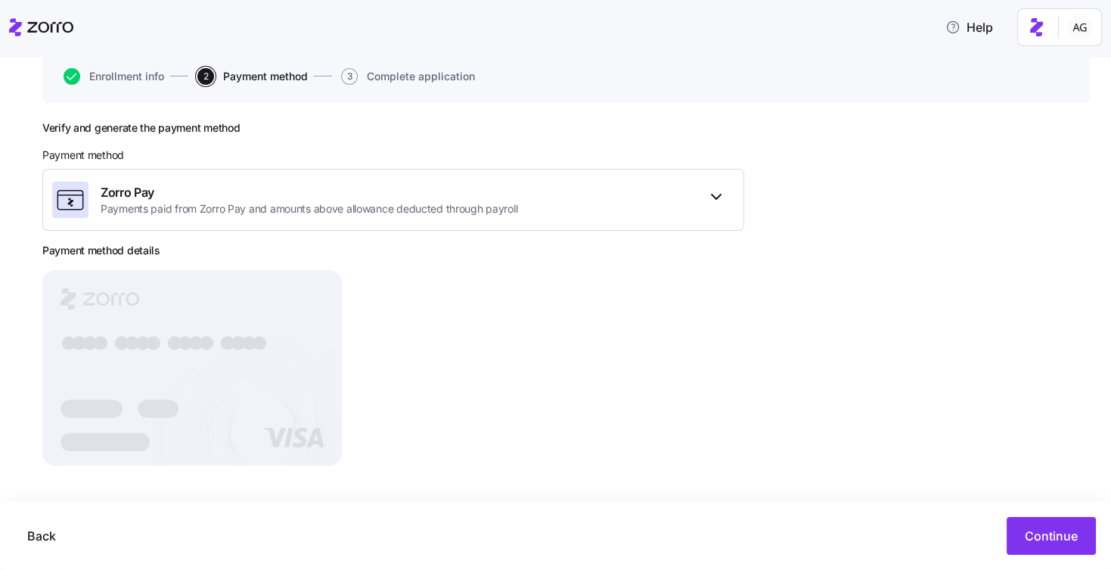
scroll to position [148, 0]
click at [1063, 526] on button "Continue" at bounding box center [1051, 536] width 89 height 38
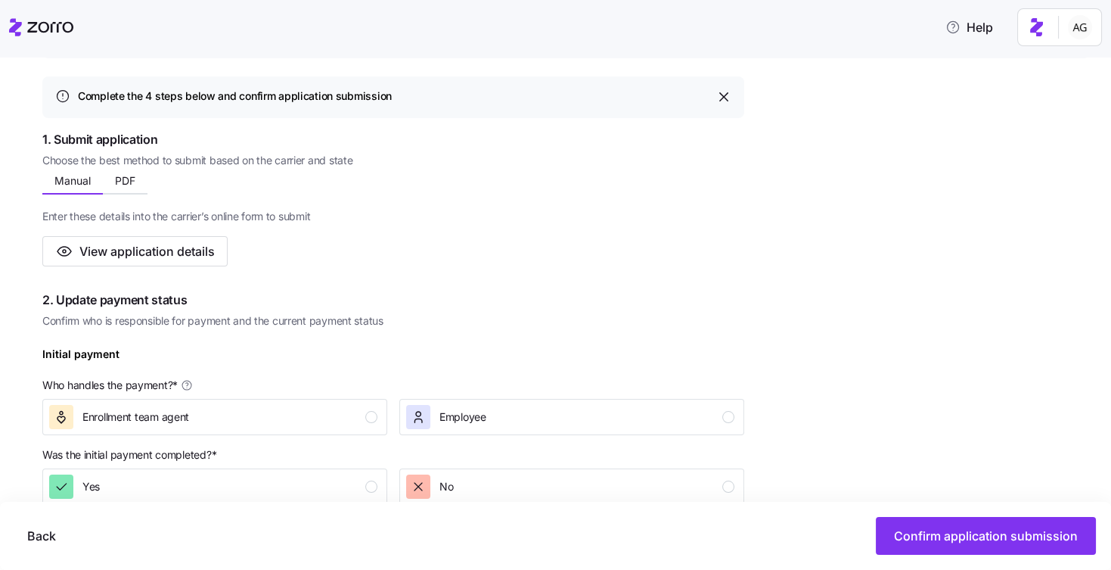
scroll to position [200, 0]
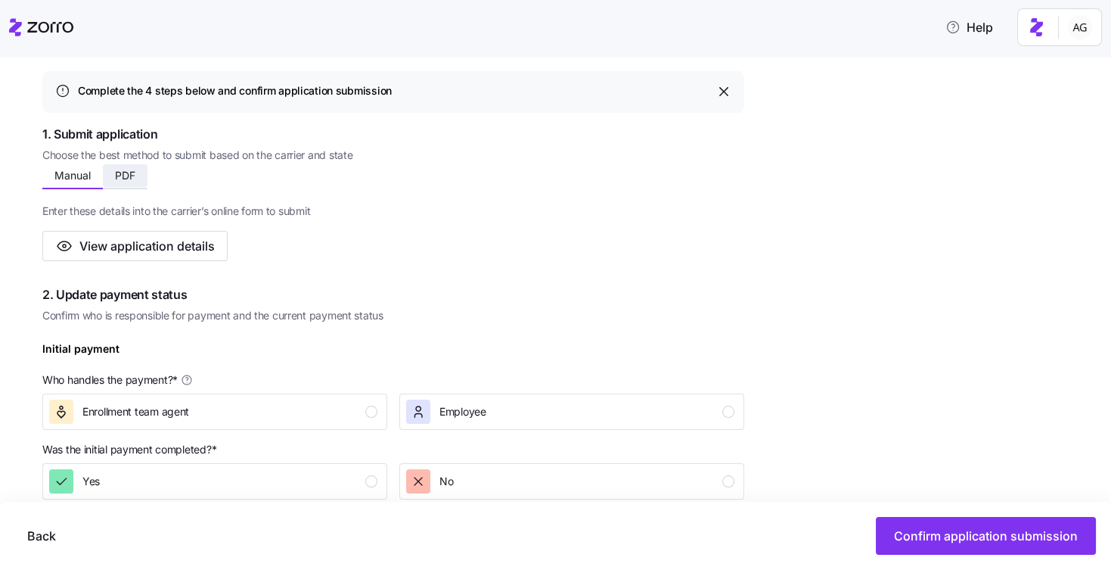
click at [123, 178] on span "PDF" at bounding box center [125, 175] width 20 height 11
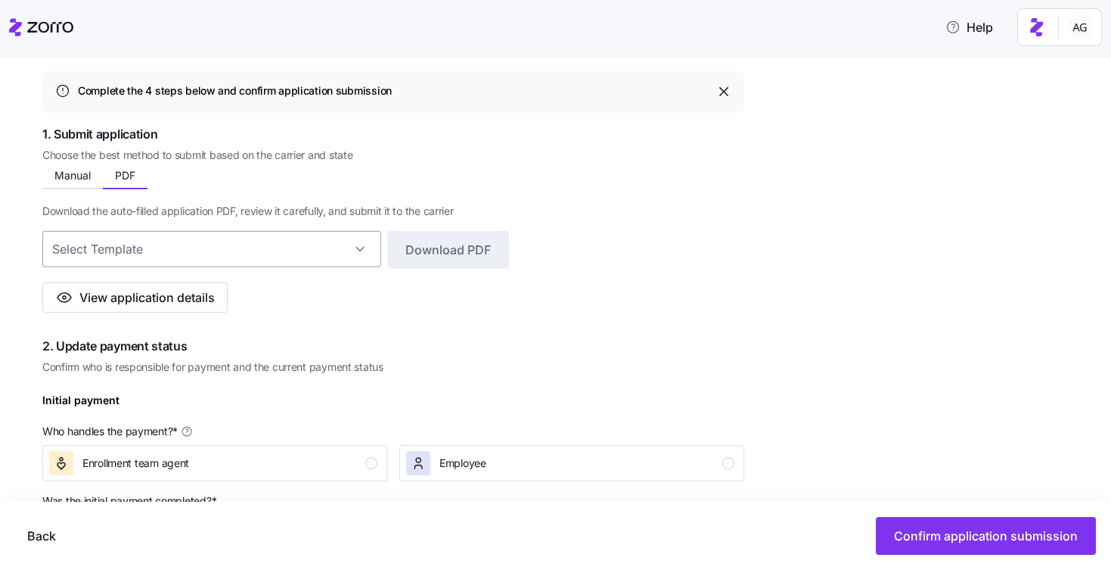
click at [144, 241] on input at bounding box center [211, 249] width 339 height 36
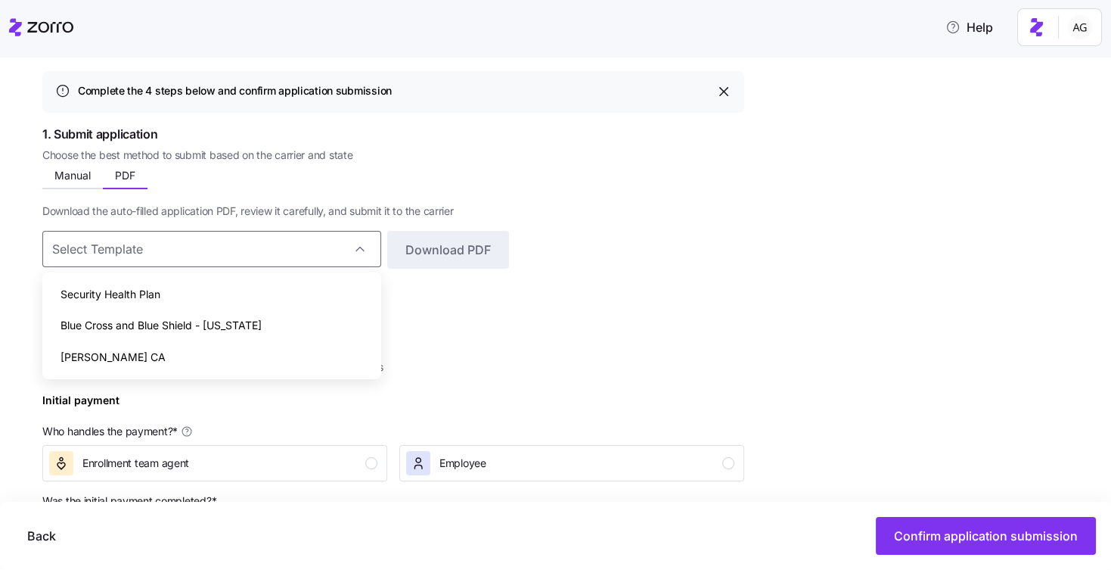
click at [137, 293] on span "Security Health Plan" at bounding box center [111, 294] width 100 height 17
type input "Security Health Plan"
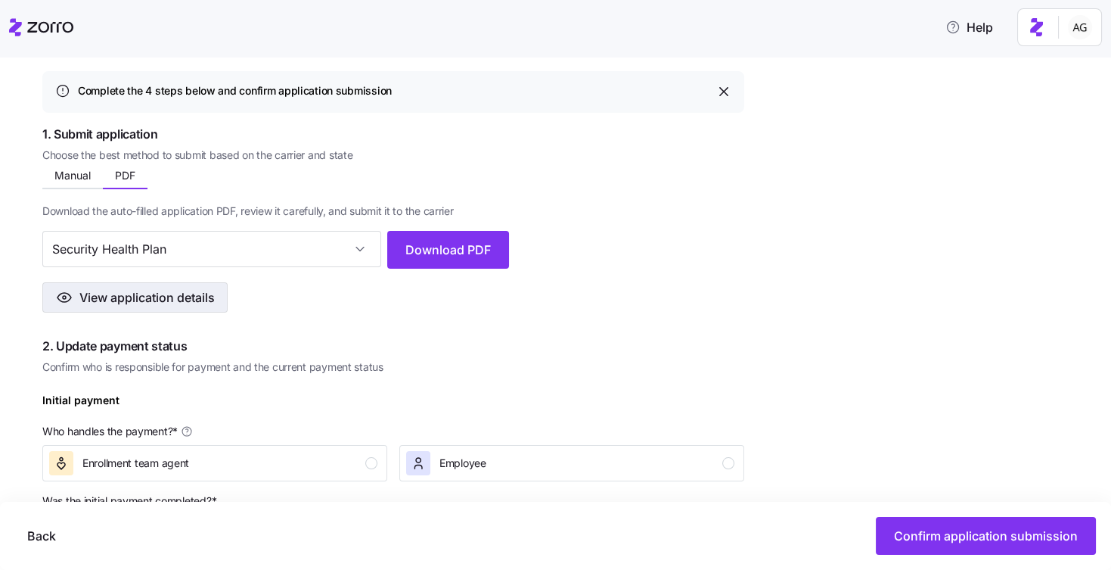
click at [190, 305] on span "View application details" at bounding box center [146, 297] width 135 height 18
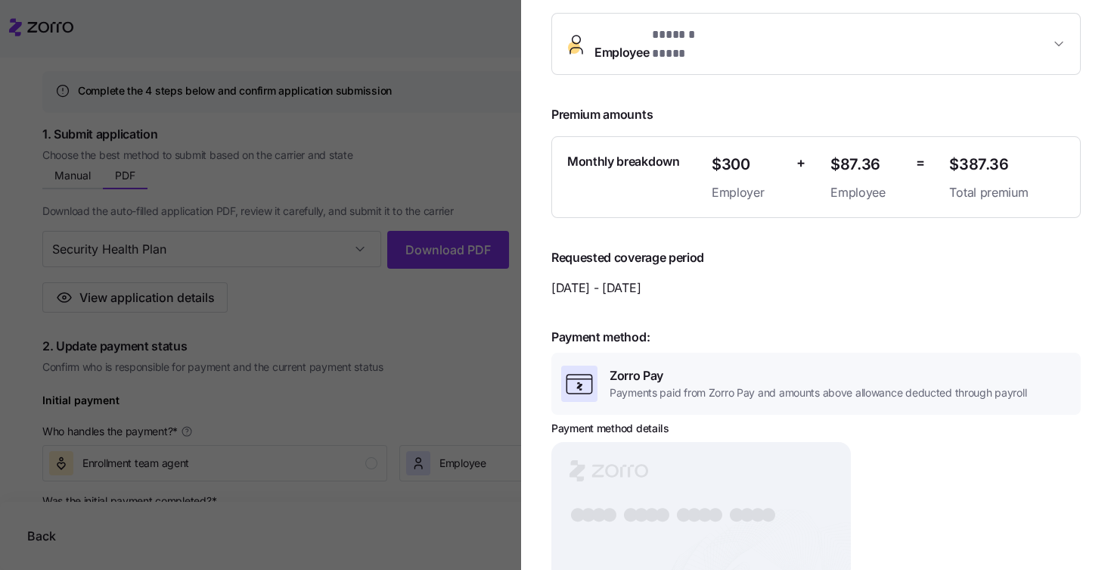
scroll to position [334, 0]
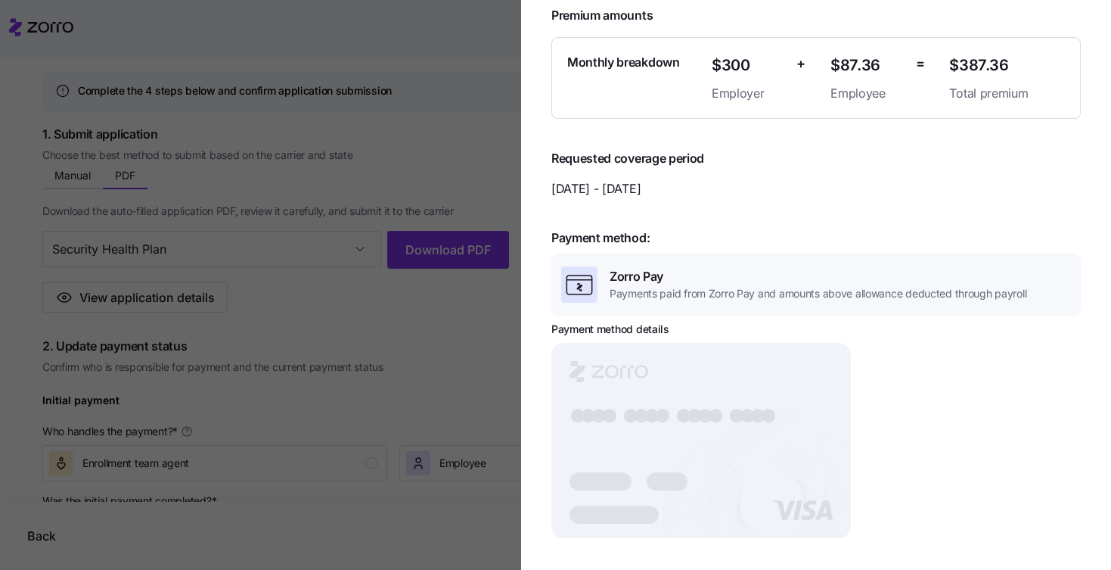
click at [356, 307] on div at bounding box center [555, 285] width 1111 height 570
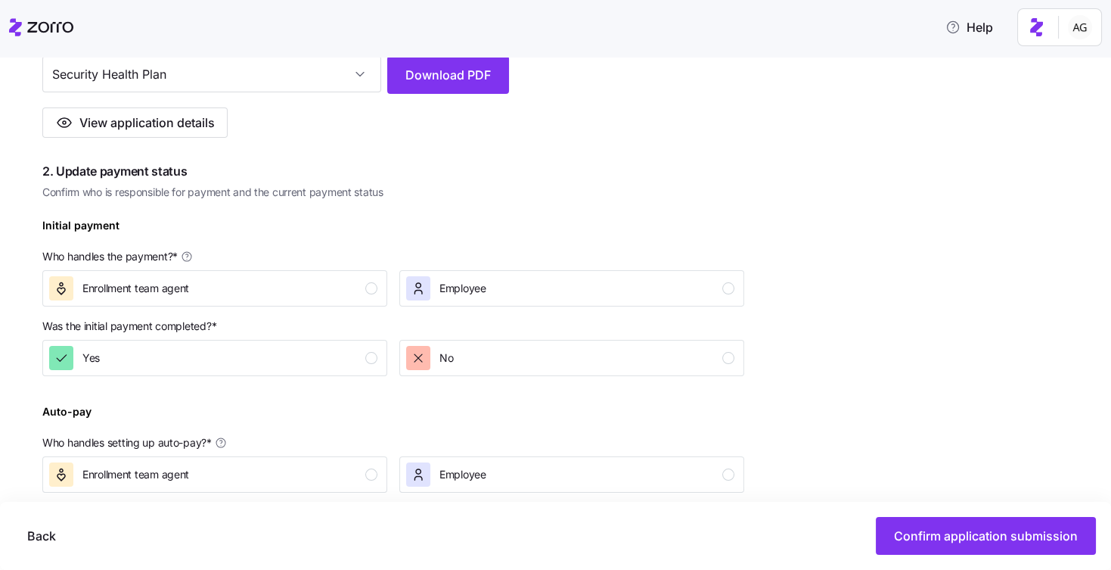
scroll to position [380, 0]
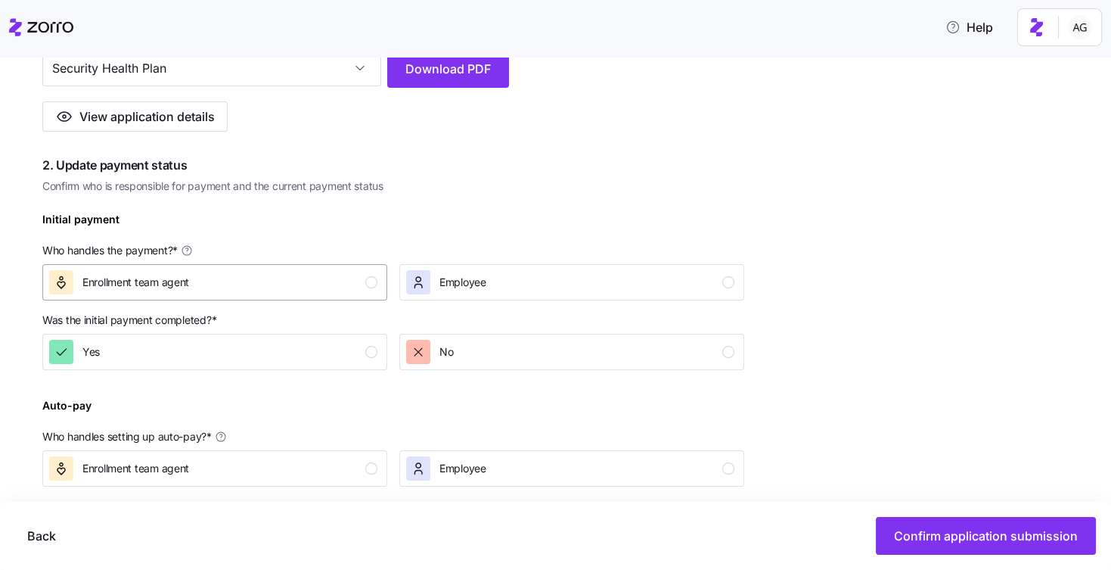
click at [267, 283] on div "Enrollment team agent" at bounding box center [213, 282] width 328 height 24
click at [265, 345] on div "Yes" at bounding box center [213, 352] width 328 height 24
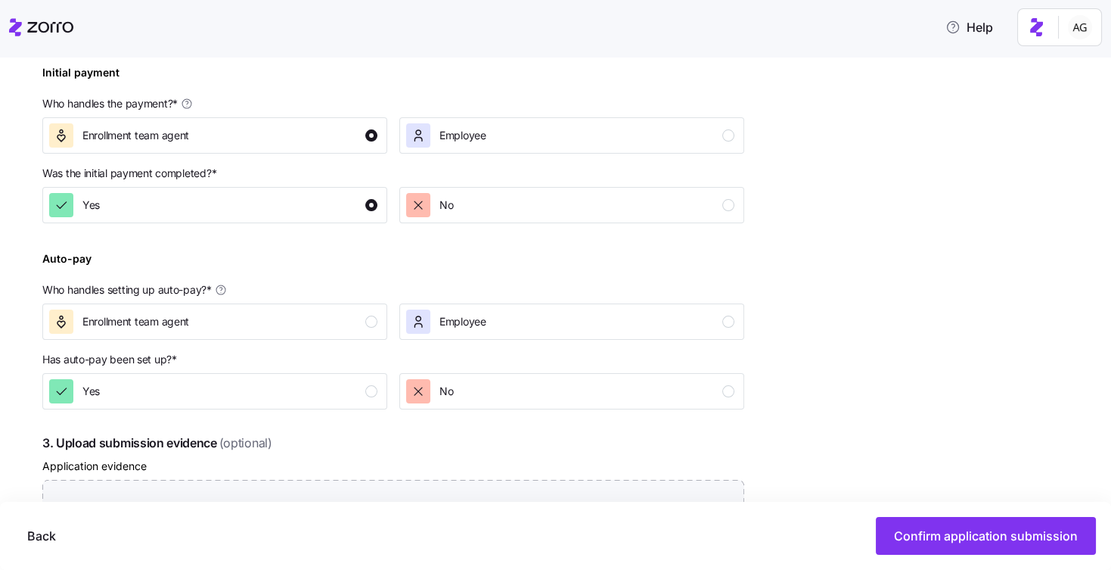
scroll to position [531, 0]
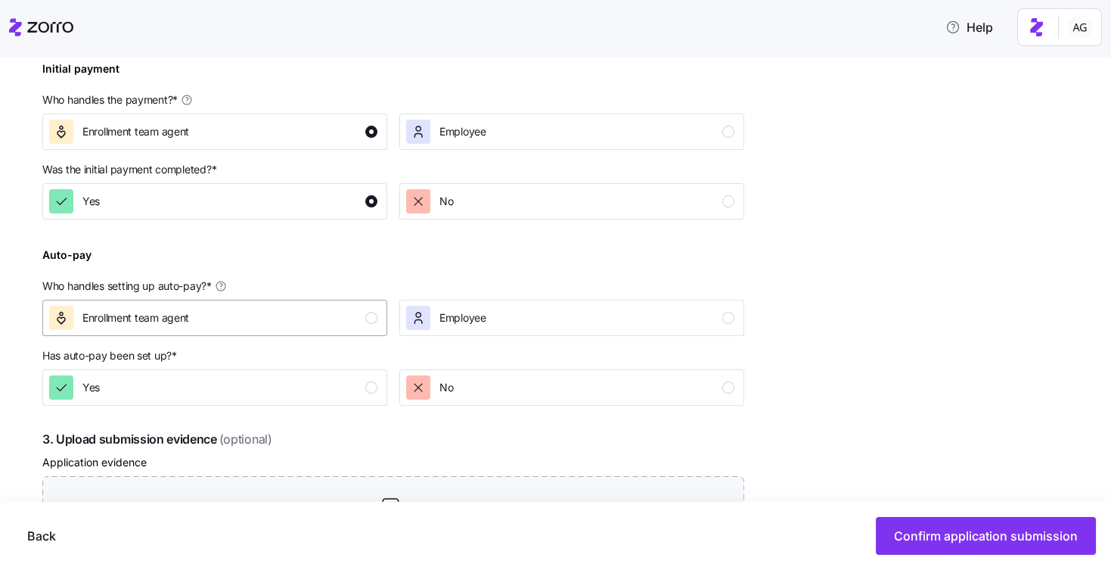
click at [336, 317] on div "Enrollment team agent" at bounding box center [213, 318] width 328 height 24
click at [334, 381] on div "Yes" at bounding box center [213, 387] width 328 height 24
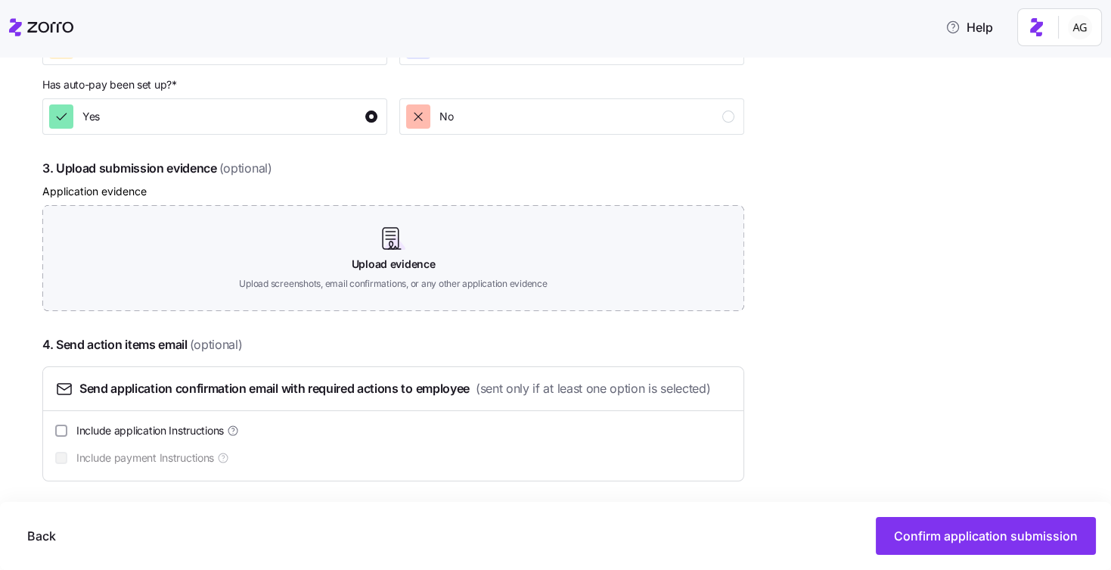
scroll to position [805, 0]
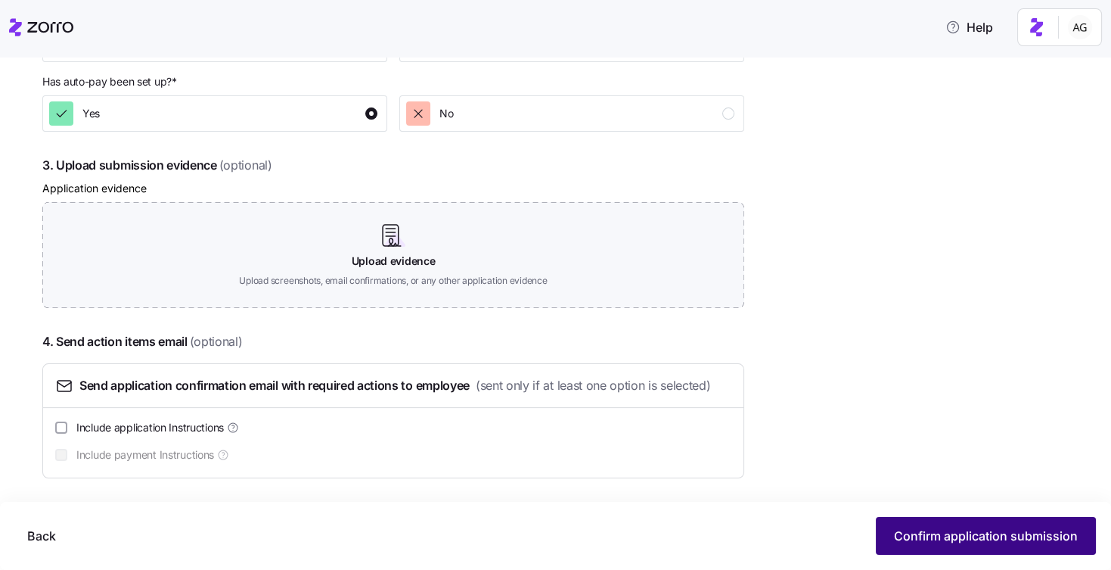
click at [906, 542] on span "Confirm application submission" at bounding box center [986, 535] width 184 height 18
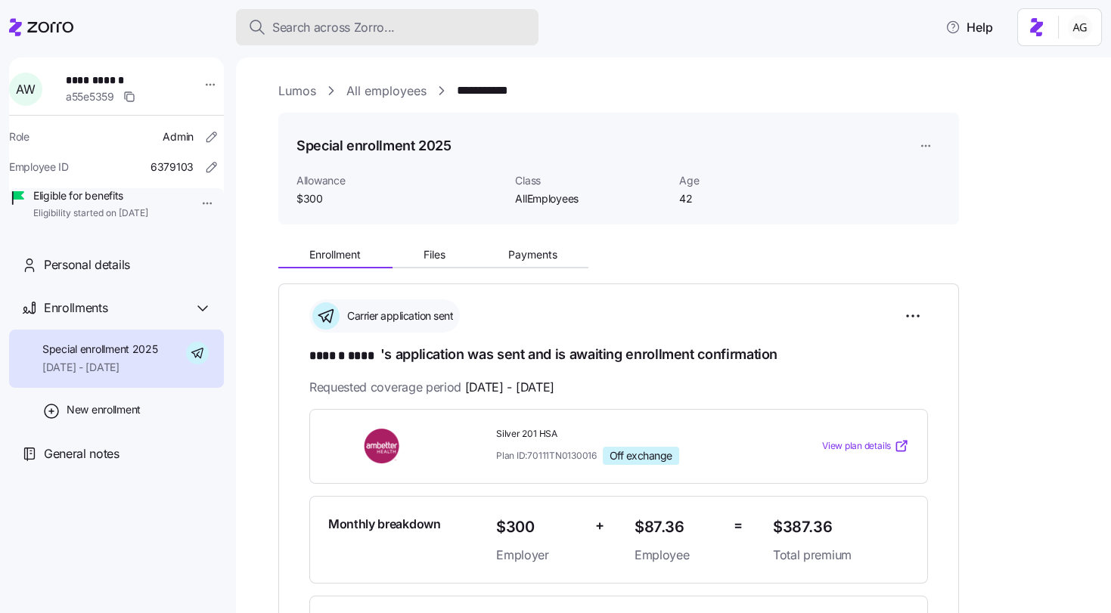
click at [480, 27] on div "Search across Zorro..." at bounding box center [387, 27] width 278 height 19
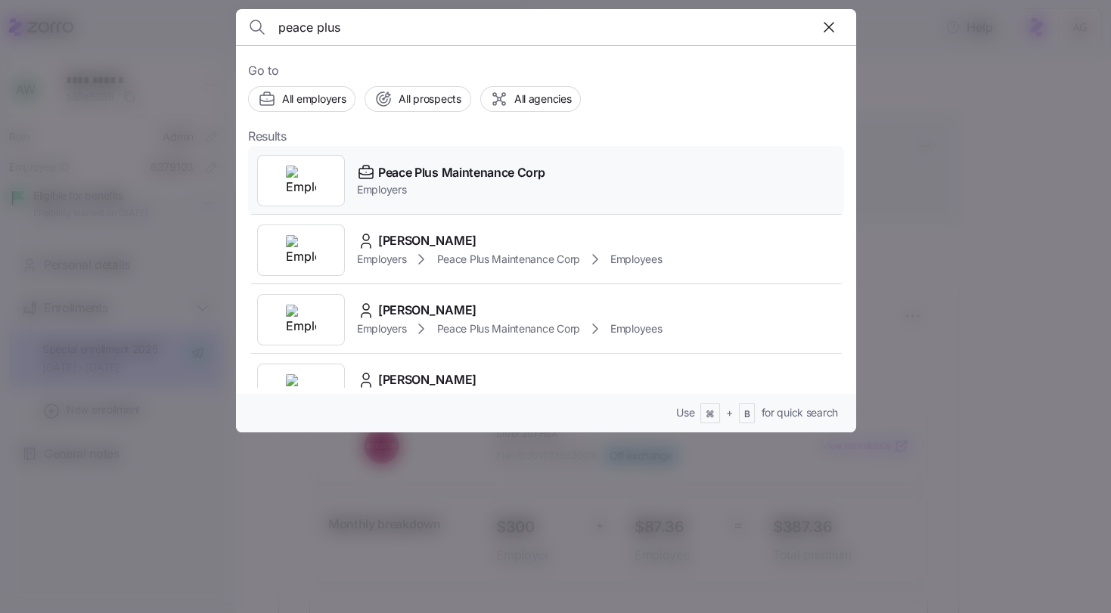
type input "peace plus"
click at [411, 168] on span "Peace Plus Maintenance Corp" at bounding box center [461, 172] width 166 height 19
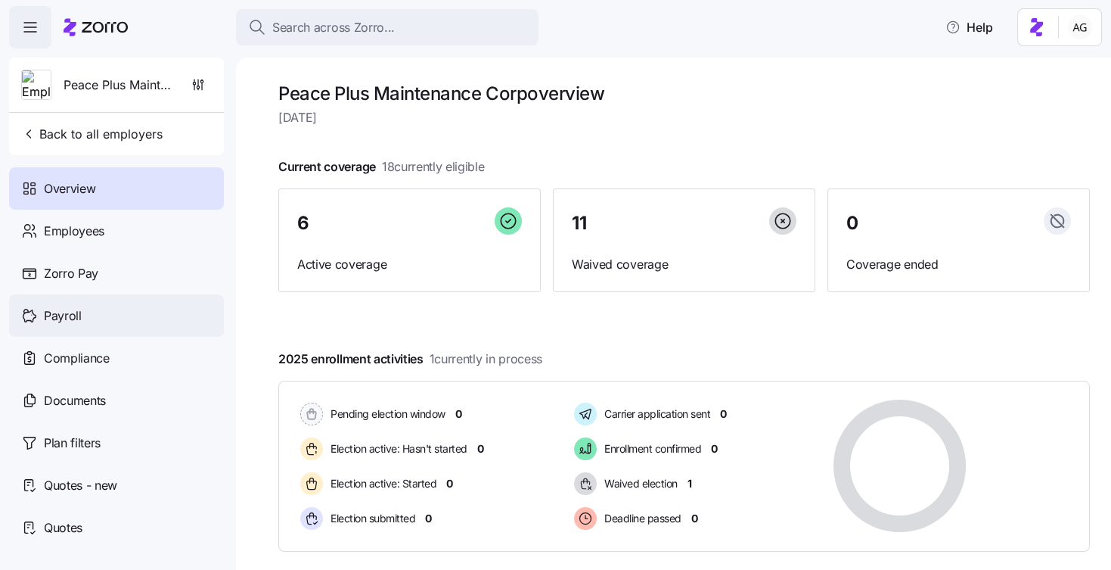
click at [108, 308] on div "Payroll" at bounding box center [116, 315] width 215 height 42
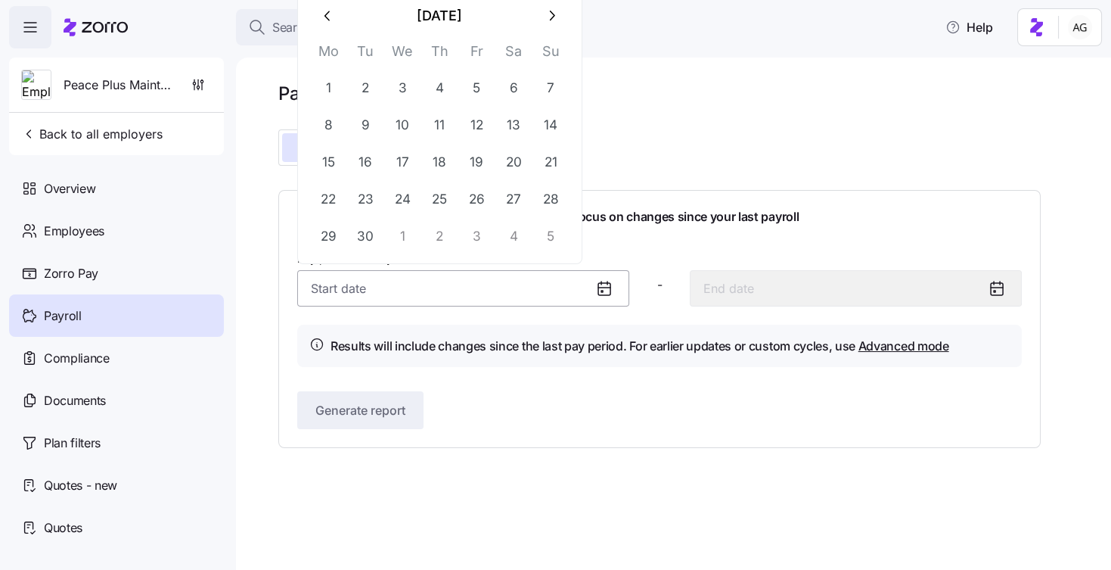
click at [478, 280] on input "Pay period (weekly) *" at bounding box center [463, 288] width 332 height 36
click at [328, 85] on button "1" at bounding box center [328, 88] width 36 height 36
type input "September 1, 2025"
type input "September 7, 2025"
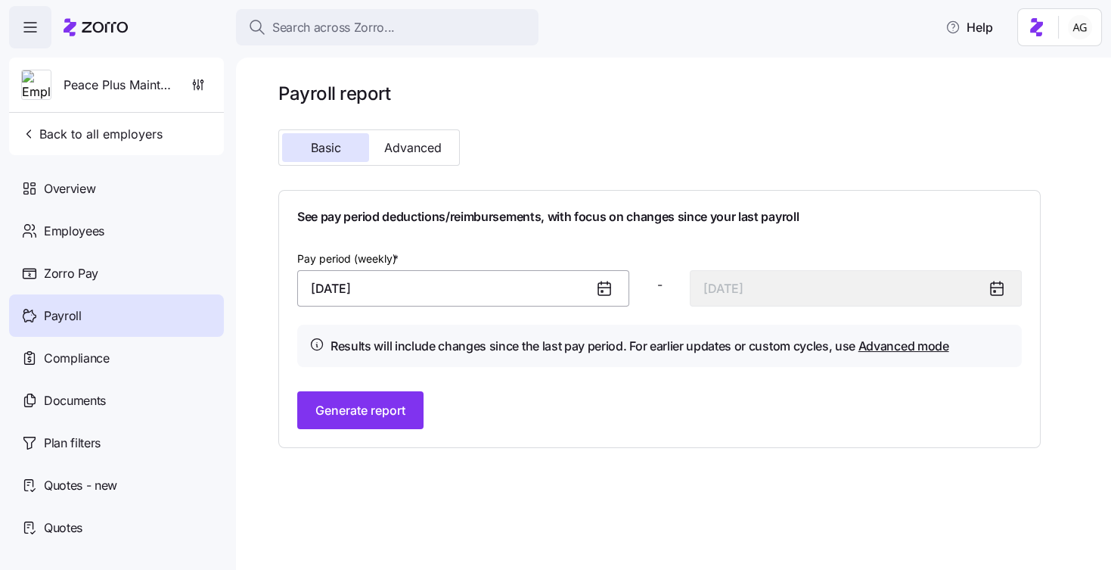
click at [579, 290] on input "September 1, 2025" at bounding box center [463, 288] width 332 height 36
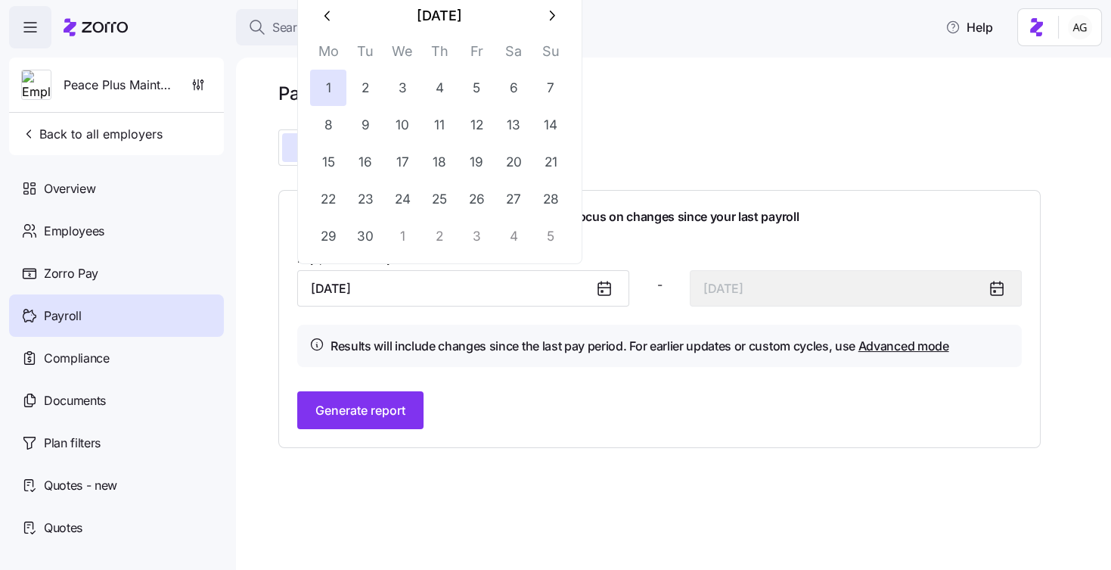
click at [325, 13] on icon "button" at bounding box center [328, 16] width 17 height 17
click at [542, 235] on button "31" at bounding box center [550, 236] width 36 height 36
type input "August 31, 2025"
type input "September 6, 2025"
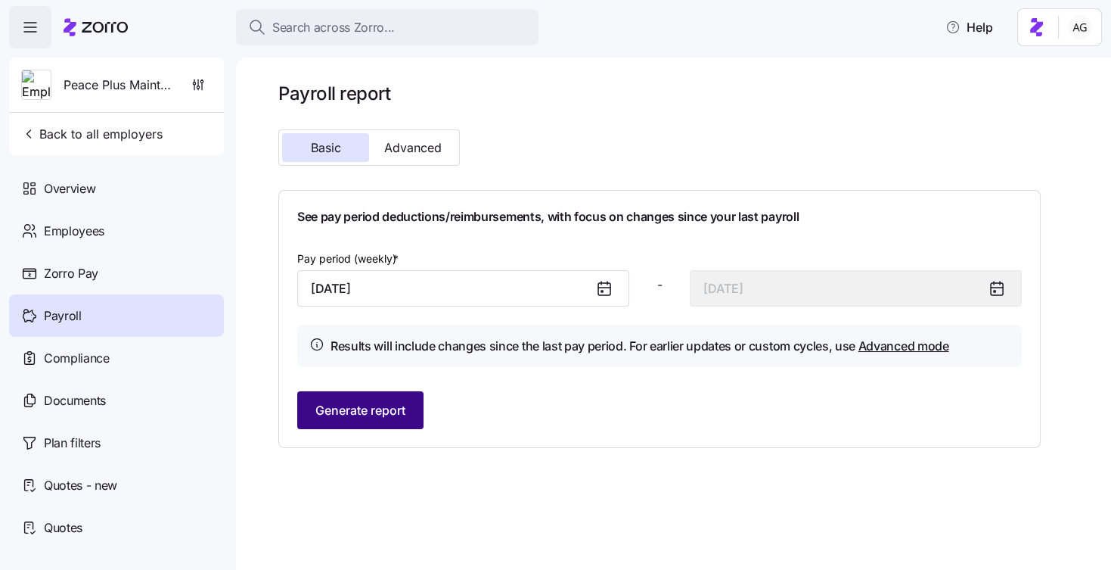
click at [378, 407] on span "Generate report" at bounding box center [360, 410] width 90 height 18
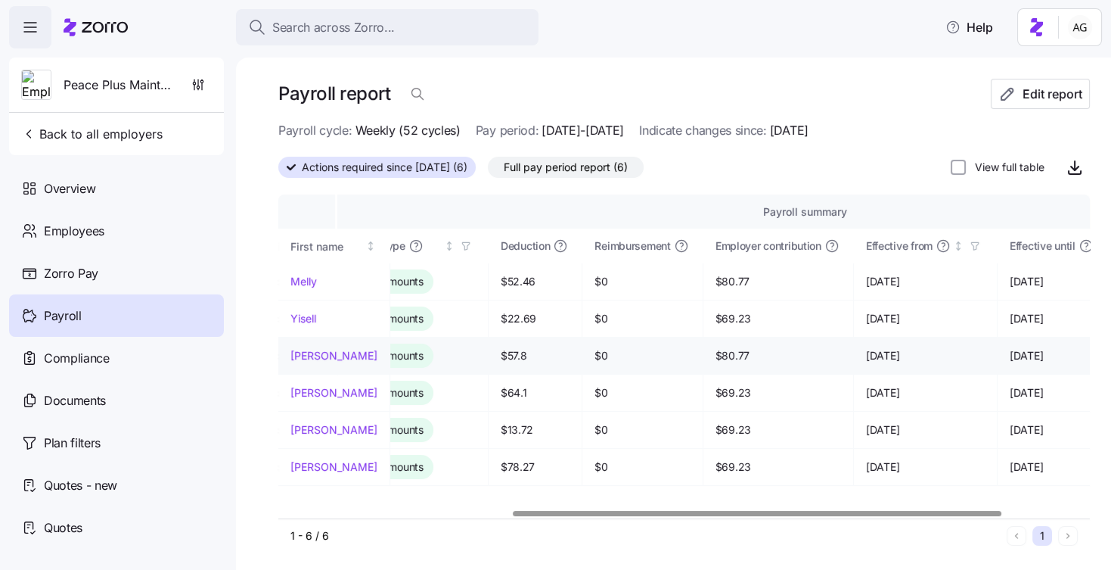
scroll to position [0, 409]
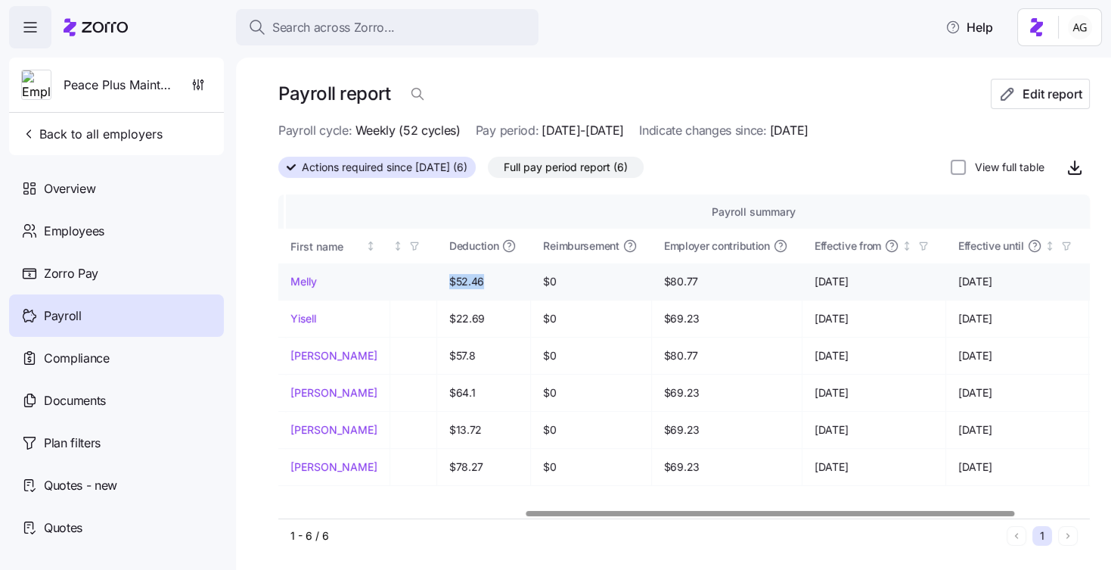
drag, startPoint x: 474, startPoint y: 278, endPoint x: 437, endPoint y: 281, distance: 37.2
click at [437, 281] on td "$52.46" at bounding box center [484, 281] width 94 height 37
drag, startPoint x: 473, startPoint y: 314, endPoint x: 433, endPoint y: 317, distance: 39.4
click at [437, 317] on td "$22.69" at bounding box center [484, 318] width 94 height 37
drag, startPoint x: 467, startPoint y: 352, endPoint x: 427, endPoint y: 352, distance: 39.3
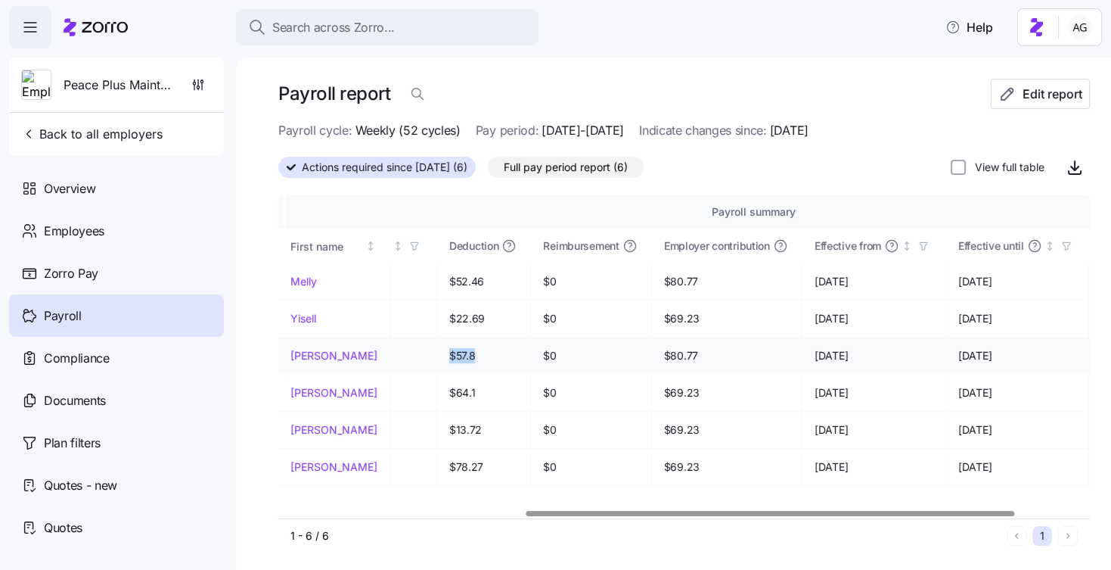
click at [437, 352] on td "$57.8" at bounding box center [484, 355] width 94 height 37
drag, startPoint x: 463, startPoint y: 396, endPoint x: 433, endPoint y: 396, distance: 30.3
click at [437, 396] on td "$64.1" at bounding box center [484, 392] width 94 height 37
click at [472, 431] on span "$13.72" at bounding box center [483, 429] width 69 height 15
drag, startPoint x: 479, startPoint y: 464, endPoint x: 440, endPoint y: 464, distance: 38.6
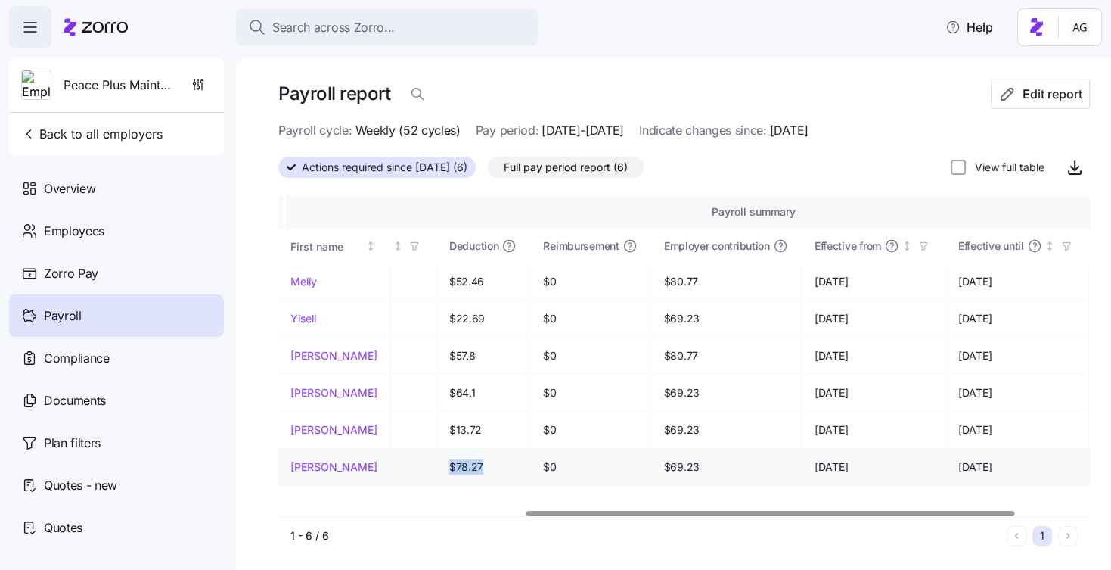
click at [449, 464] on span "$78.27" at bounding box center [483, 466] width 69 height 15
click at [459, 425] on span "$13.72" at bounding box center [483, 429] width 69 height 15
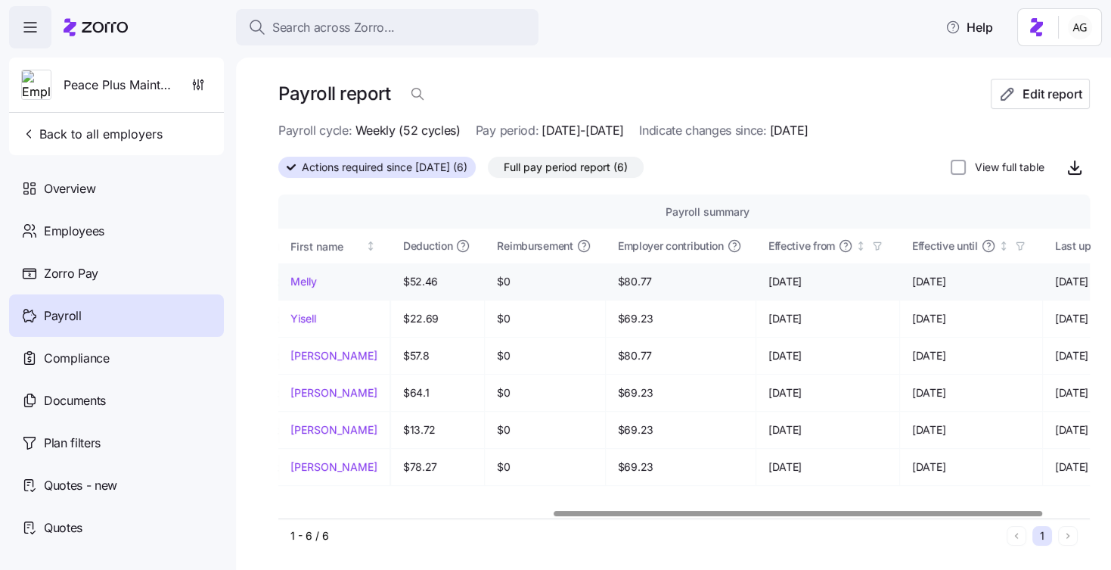
scroll to position [0, 455]
drag, startPoint x: 689, startPoint y: 244, endPoint x: 605, endPoint y: 247, distance: 84.0
click at [607, 247] on th "Employer contribution" at bounding box center [682, 245] width 151 height 35
click at [631, 275] on span "$80.77" at bounding box center [682, 281] width 126 height 15
click at [629, 318] on span "$69.23" at bounding box center [682, 318] width 126 height 15
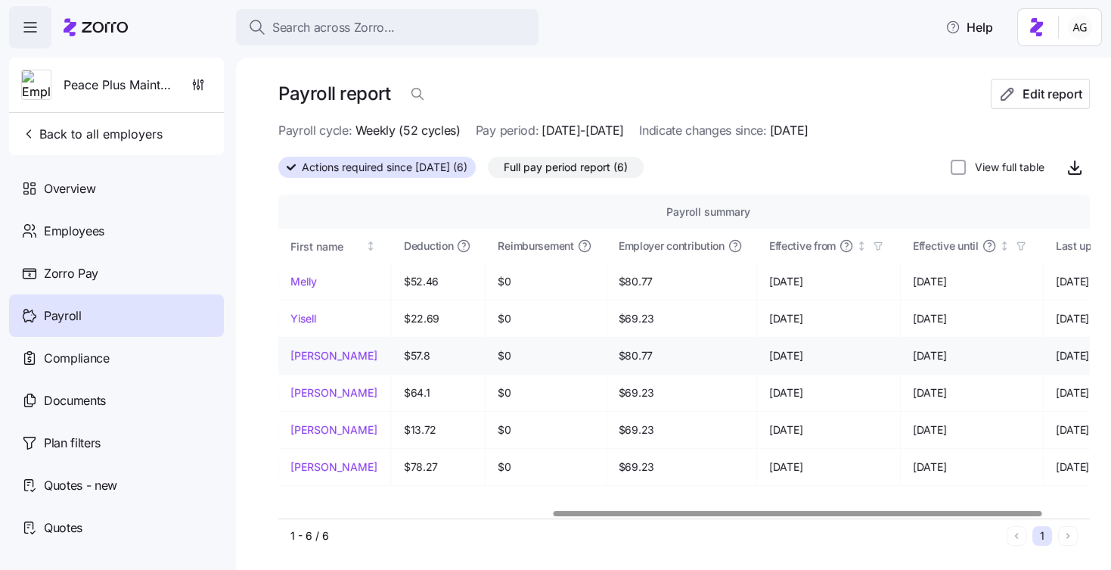
click at [629, 366] on td "$80.77" at bounding box center [682, 355] width 151 height 37
click at [629, 404] on td "$69.23" at bounding box center [682, 392] width 151 height 37
click at [629, 438] on td "$69.23" at bounding box center [682, 429] width 151 height 37
click at [629, 483] on td "$69.23" at bounding box center [682, 467] width 151 height 37
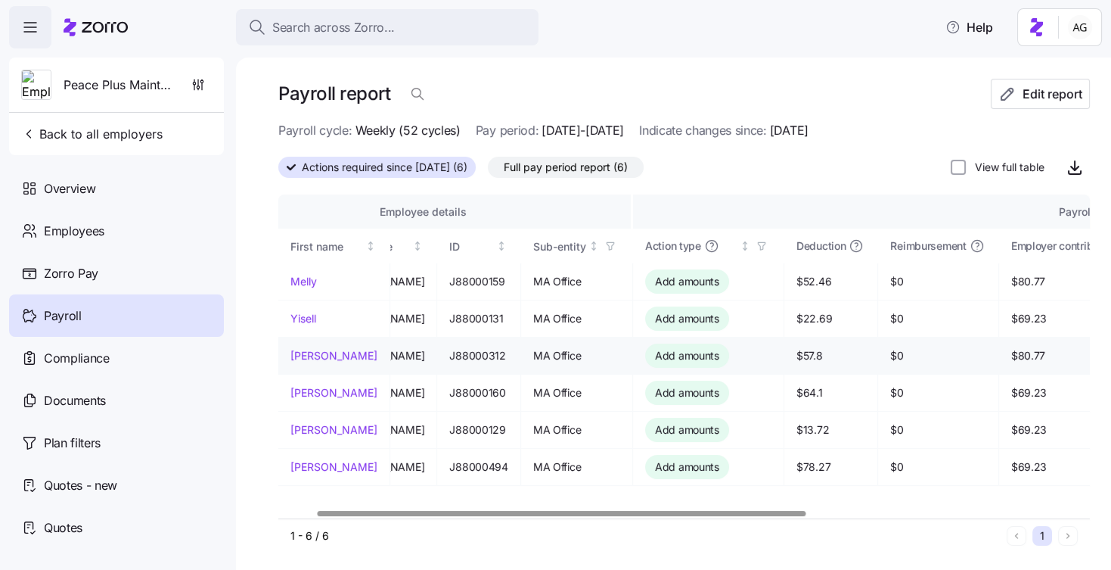
scroll to position [0, 0]
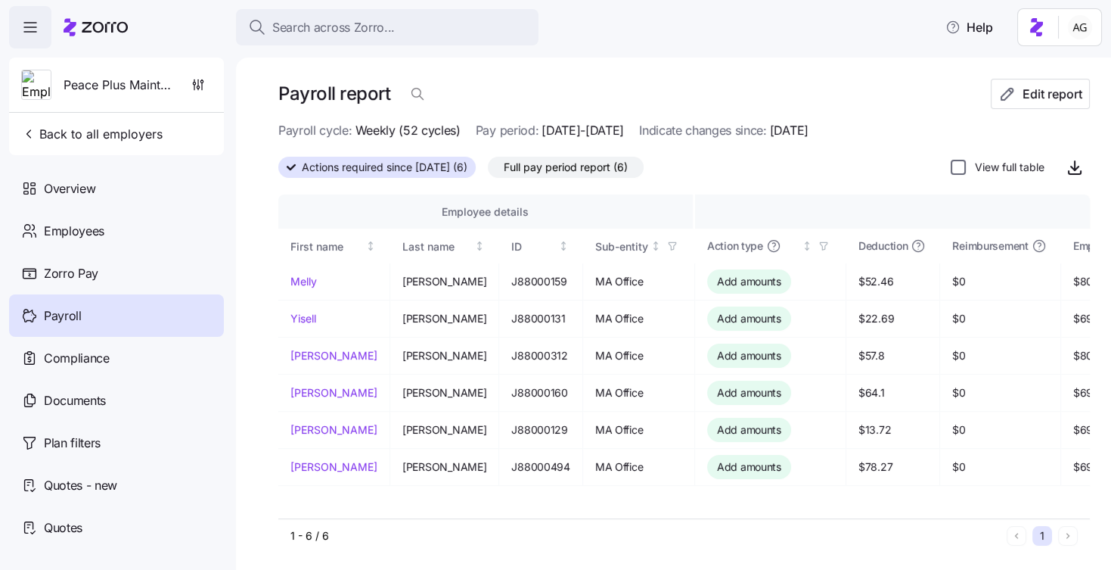
click at [955, 162] on input "View full table" at bounding box center [958, 167] width 15 height 15
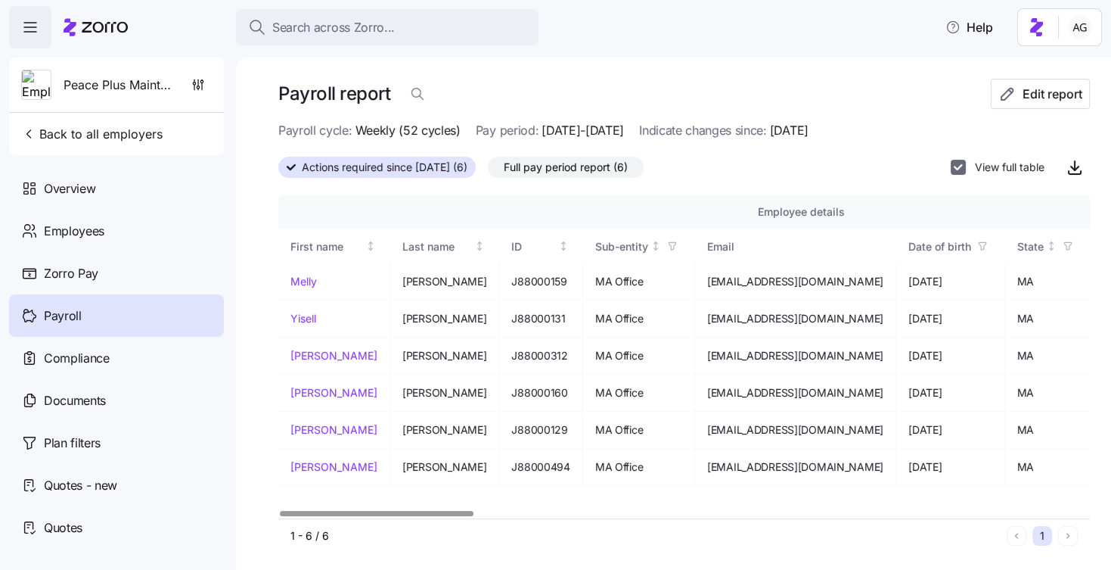
click at [954, 168] on input "View full table" at bounding box center [958, 167] width 15 height 15
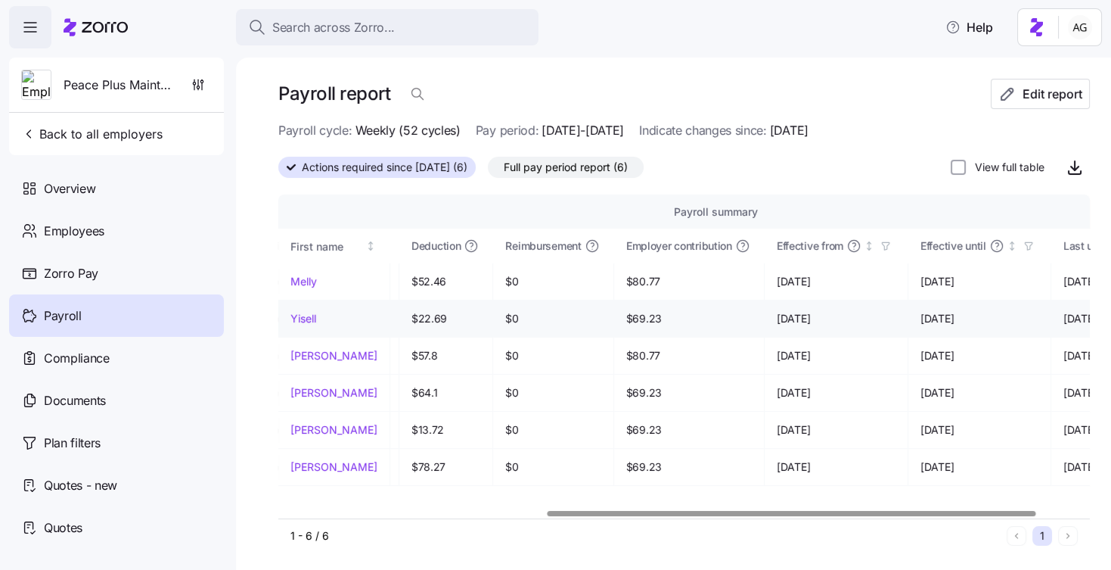
scroll to position [0, 450]
click at [953, 167] on input "View full table" at bounding box center [958, 167] width 15 height 15
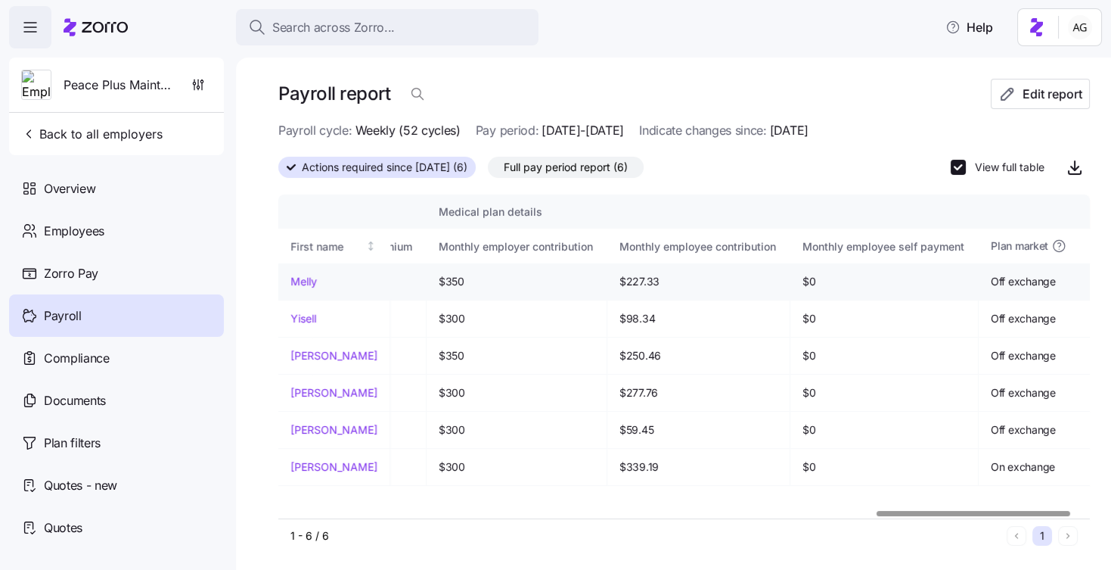
scroll to position [0, 2503]
click at [951, 164] on input "View full table" at bounding box center [958, 167] width 15 height 15
checkbox input "false"
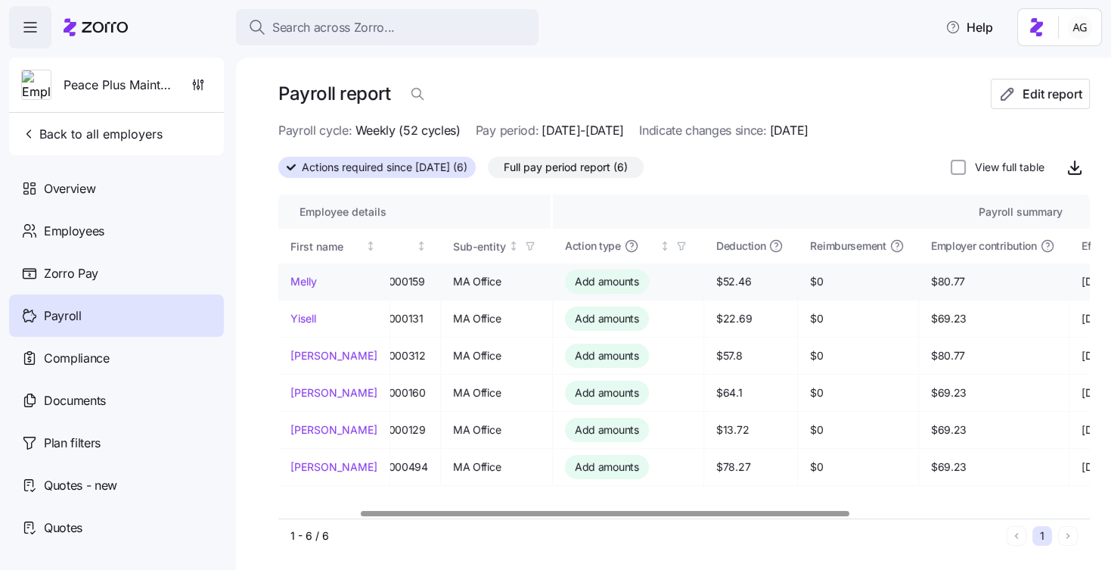
scroll to position [0, 147]
drag, startPoint x: 708, startPoint y: 279, endPoint x: 741, endPoint y: 279, distance: 33.3
click at [741, 279] on span "$52.46" at bounding box center [746, 281] width 69 height 15
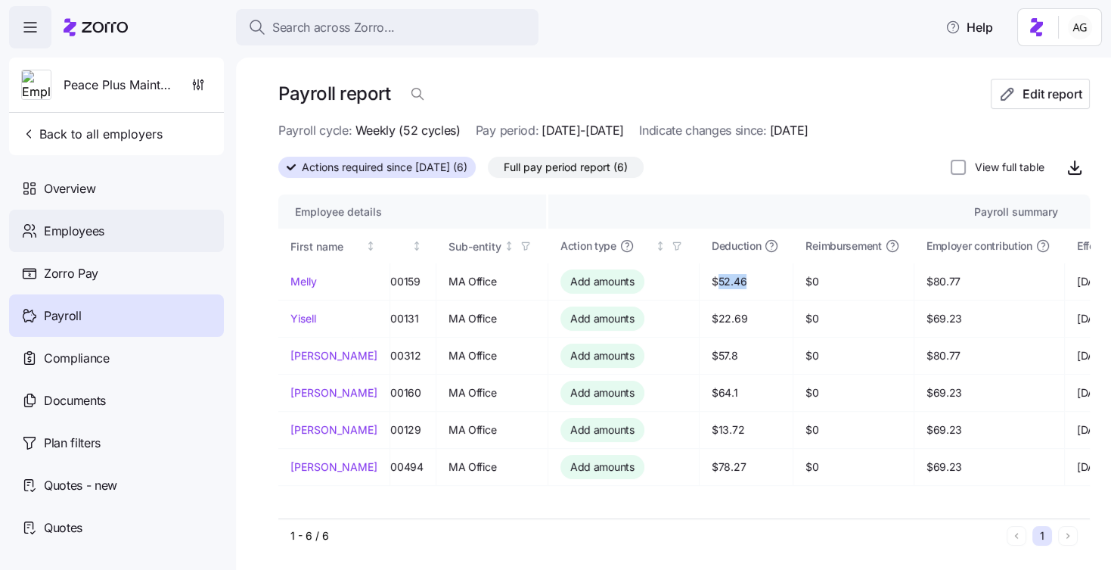
click at [91, 232] on span "Employees" at bounding box center [74, 231] width 61 height 19
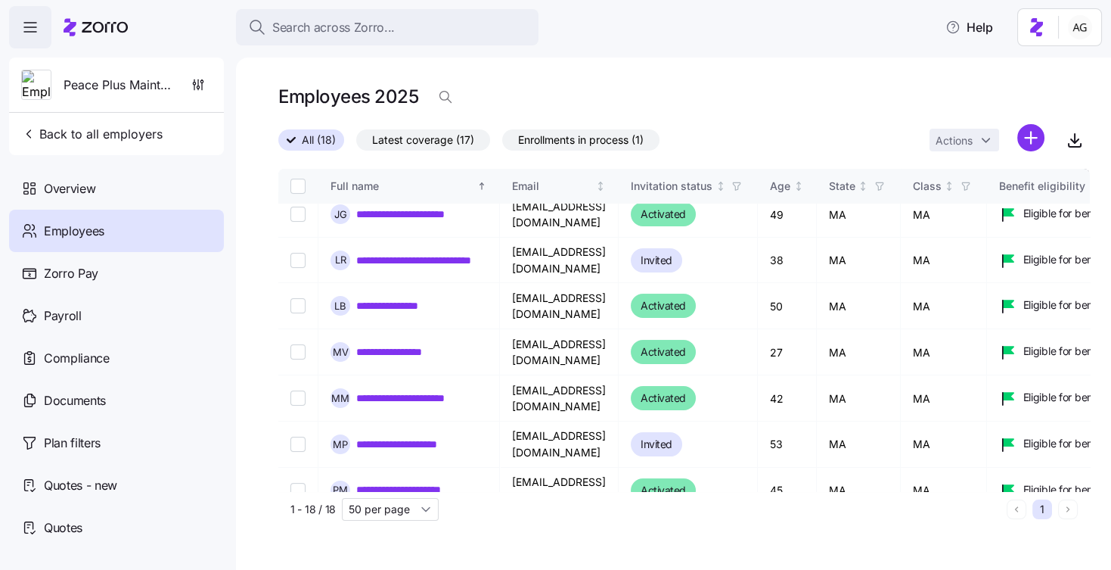
scroll to position [346, 0]
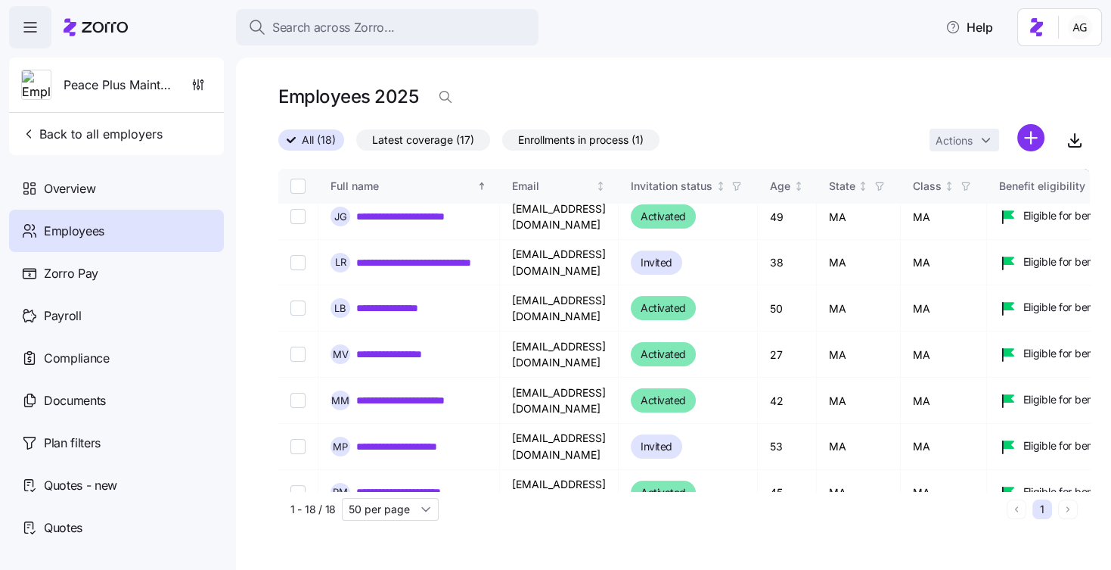
click at [385, 300] on link "**********" at bounding box center [398, 307] width 84 height 15
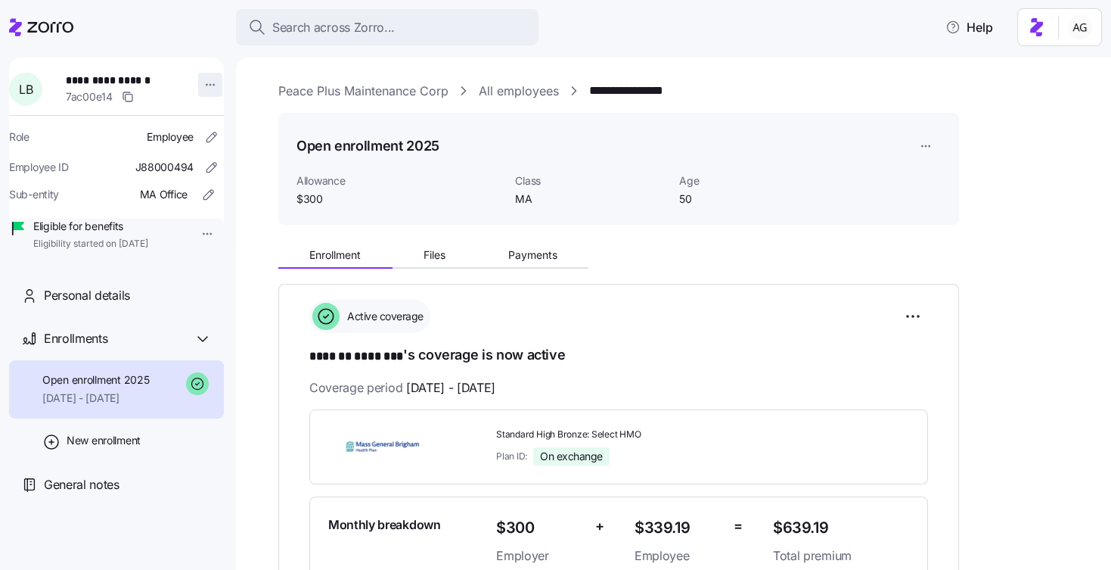
click at [202, 92] on html "**********" at bounding box center [555, 280] width 1111 height 560
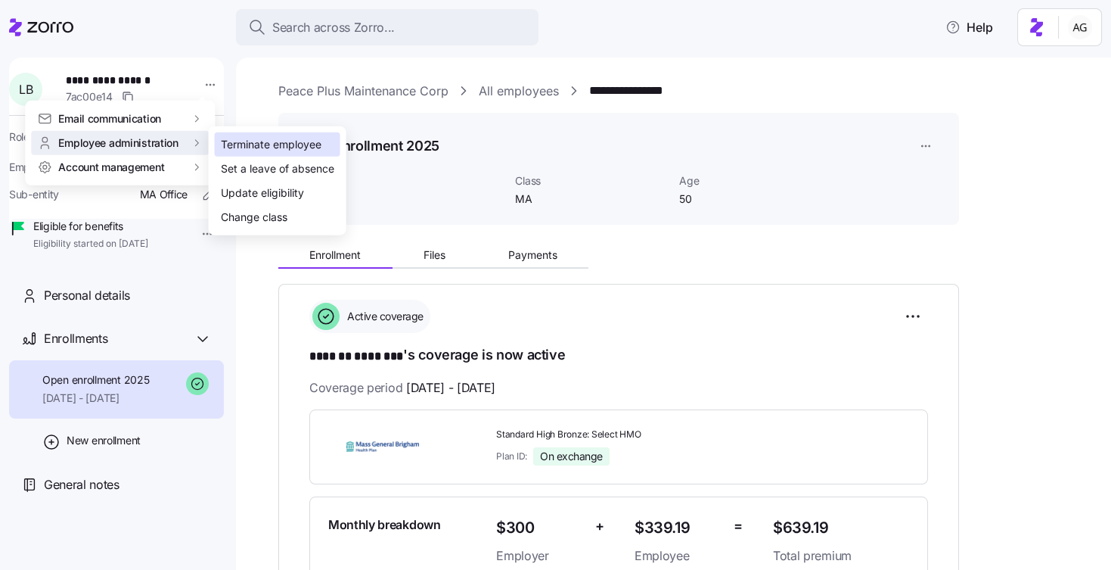
click at [255, 141] on div "Terminate employee" at bounding box center [271, 144] width 101 height 17
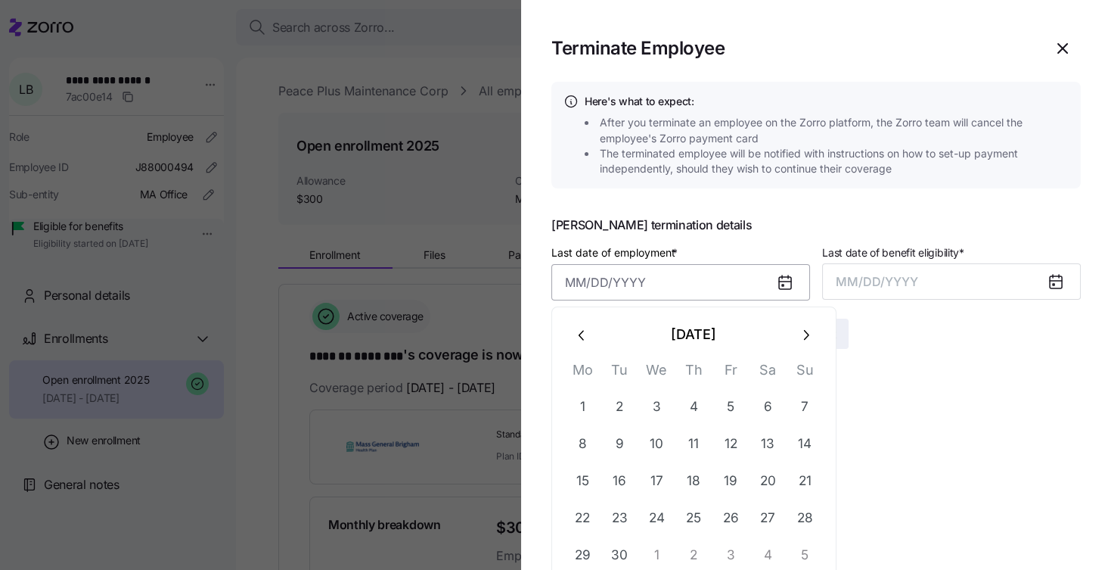
click at [635, 277] on input "Last date of employment *" at bounding box center [680, 282] width 259 height 36
click at [806, 446] on button "14" at bounding box center [805, 444] width 36 height 36
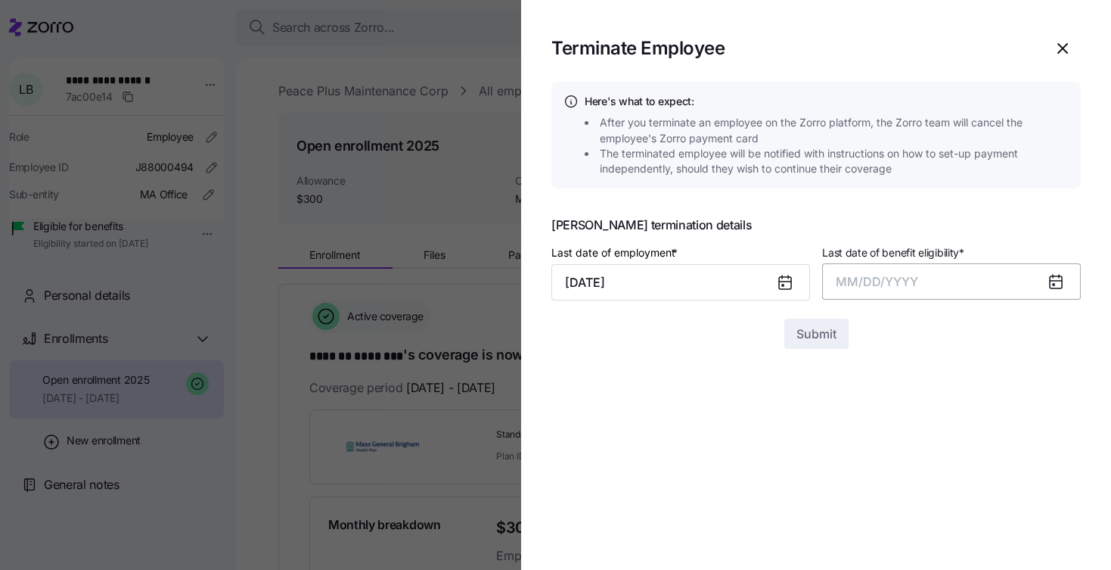
click at [905, 283] on span "MM/DD/YYYY" at bounding box center [877, 281] width 82 height 15
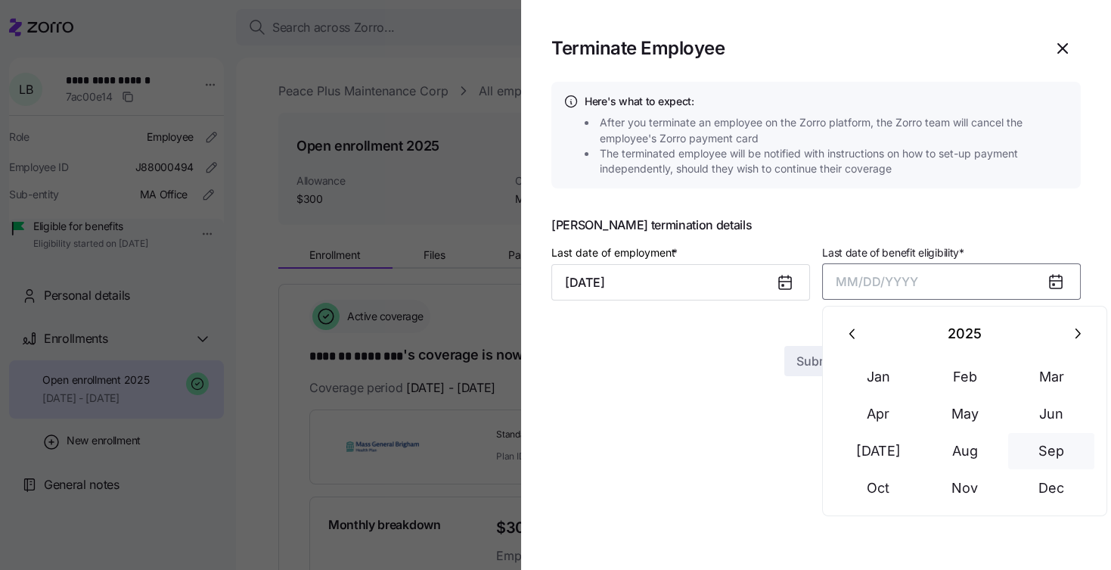
click at [1051, 447] on button "Sep" at bounding box center [1051, 451] width 86 height 36
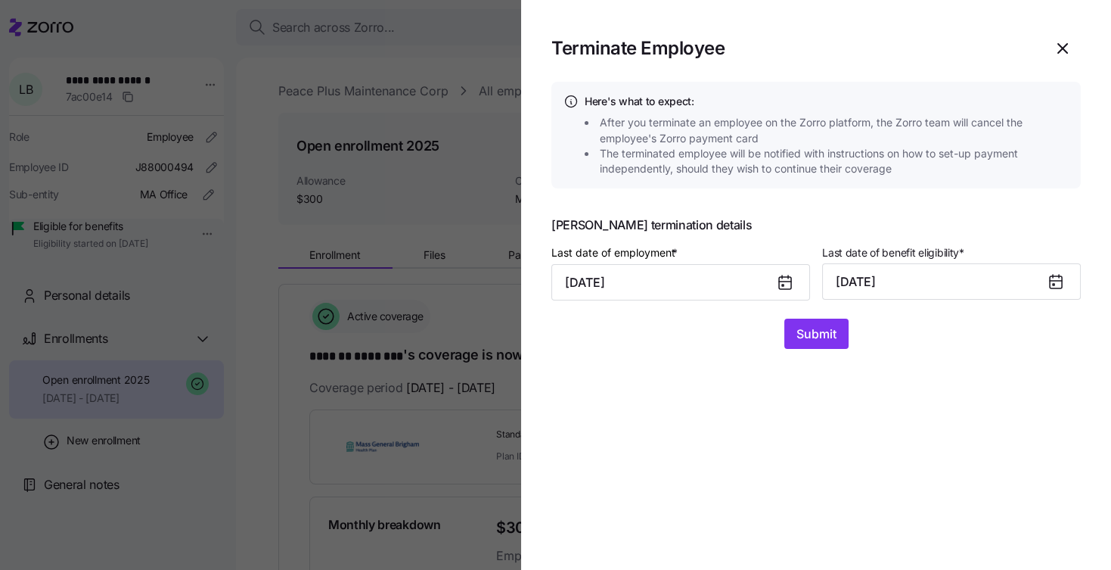
click at [779, 279] on icon at bounding box center [785, 283] width 12 height 12
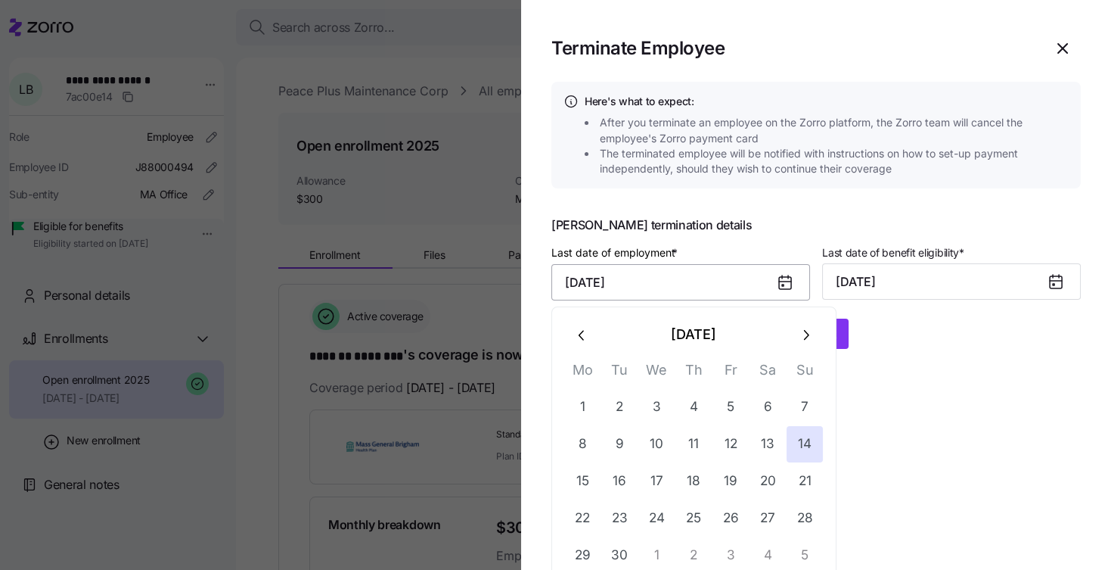
click at [651, 284] on input "September 14, 2025" at bounding box center [680, 282] width 259 height 36
click at [616, 509] on button "23" at bounding box center [619, 518] width 36 height 36
type input "September 23, 2025"
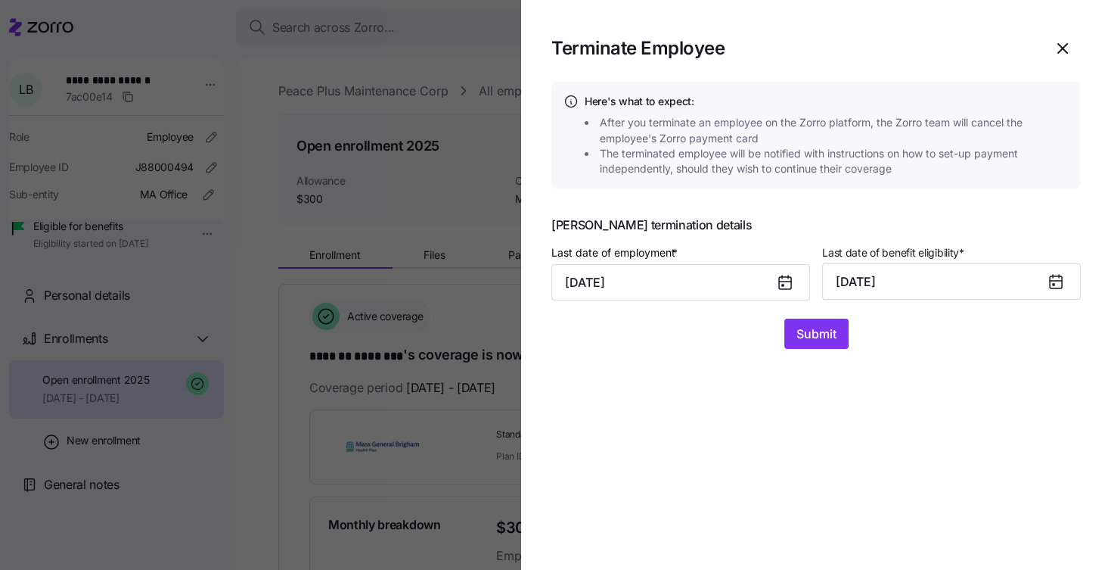
click at [774, 281] on div at bounding box center [791, 282] width 36 height 35
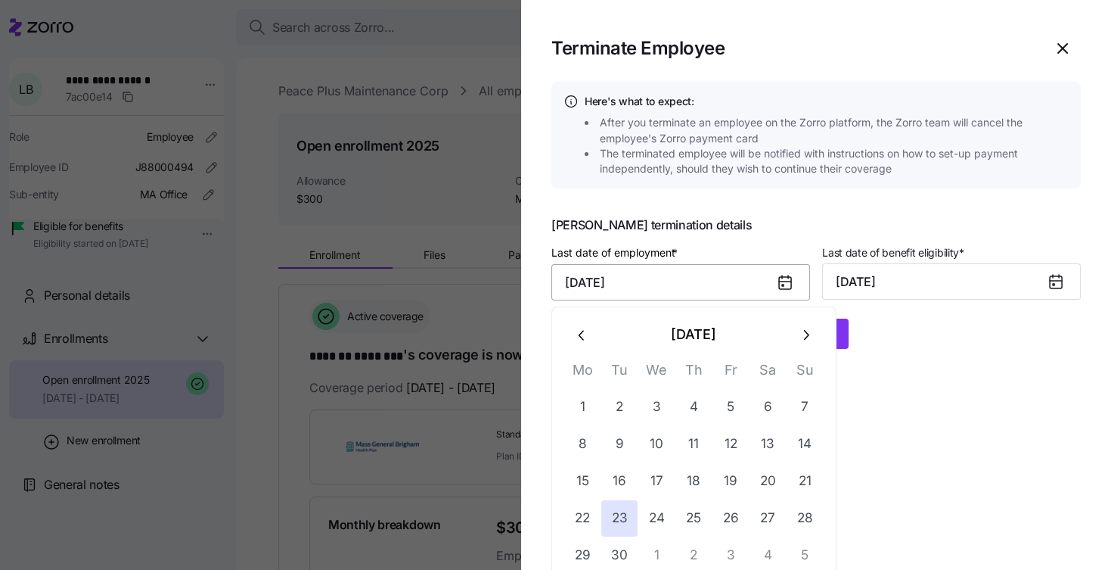
click at [712, 283] on input "September 23, 2025" at bounding box center [680, 282] width 259 height 36
click at [1063, 41] on icon "button" at bounding box center [1063, 48] width 18 height 18
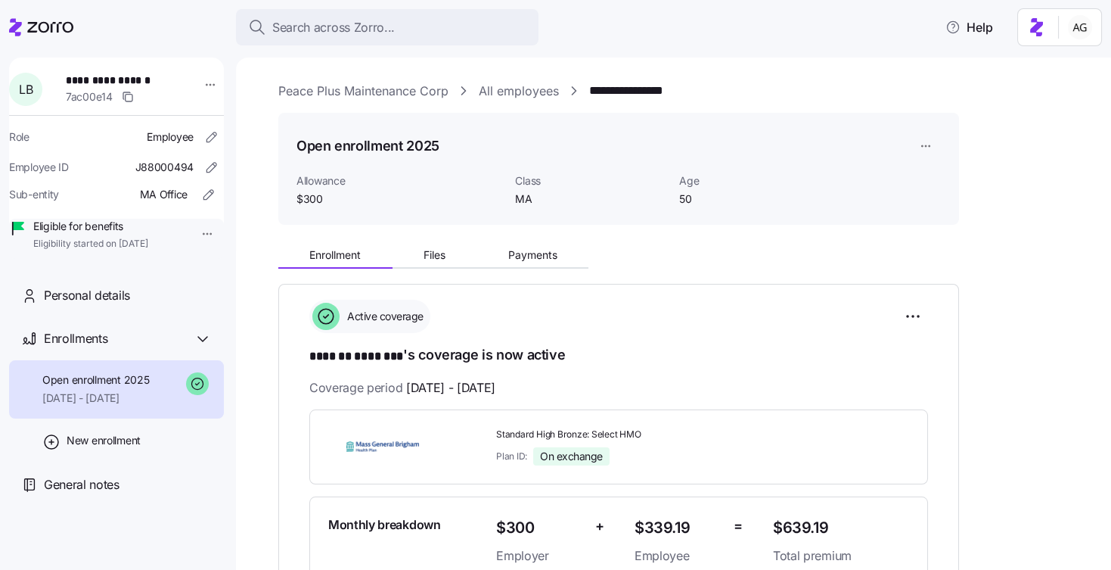
click at [290, 91] on link "Peace Plus Maintenance Corp" at bounding box center [363, 91] width 170 height 19
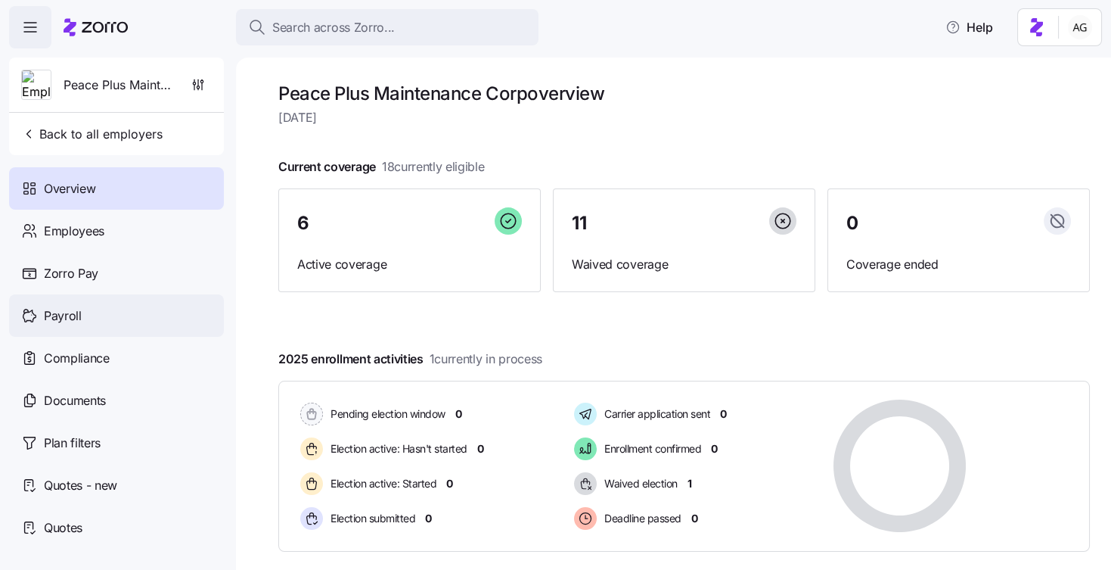
click at [71, 322] on span "Payroll" at bounding box center [63, 315] width 38 height 19
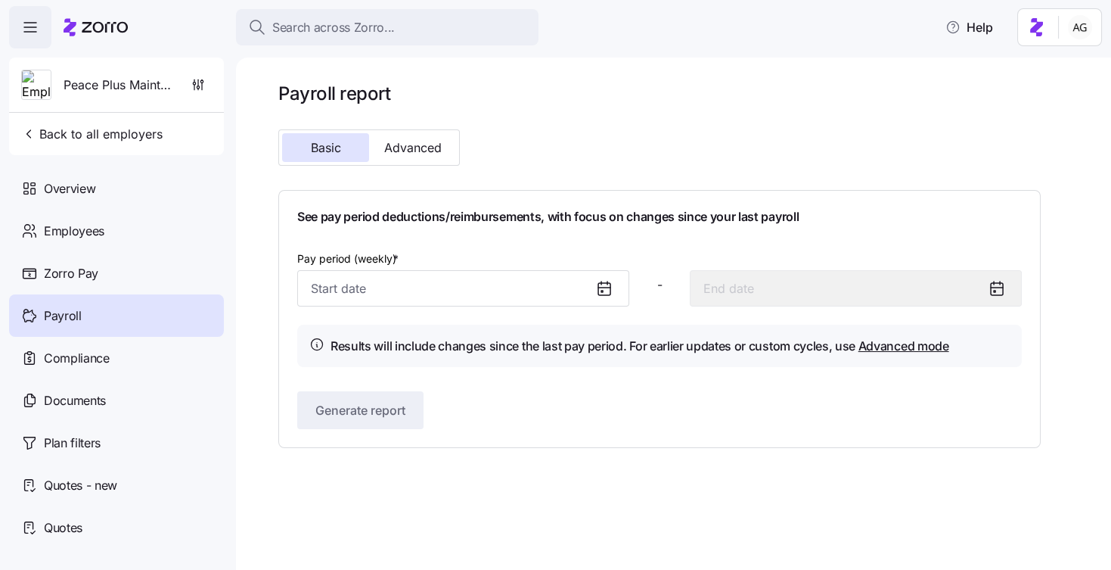
click at [599, 290] on icon at bounding box center [604, 288] width 18 height 18
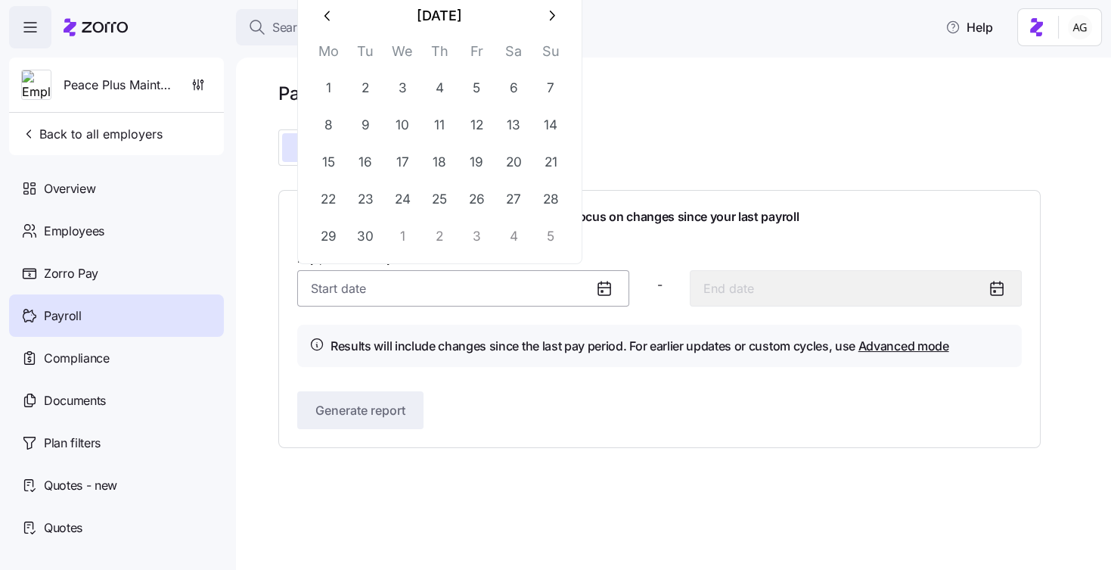
click at [552, 290] on input "Pay period (weekly) *" at bounding box center [463, 288] width 332 height 36
click at [324, 20] on icon "button" at bounding box center [328, 16] width 17 height 17
click at [550, 228] on button "31" at bounding box center [550, 236] width 36 height 36
type input "August 31, 2025"
type input "September 6, 2025"
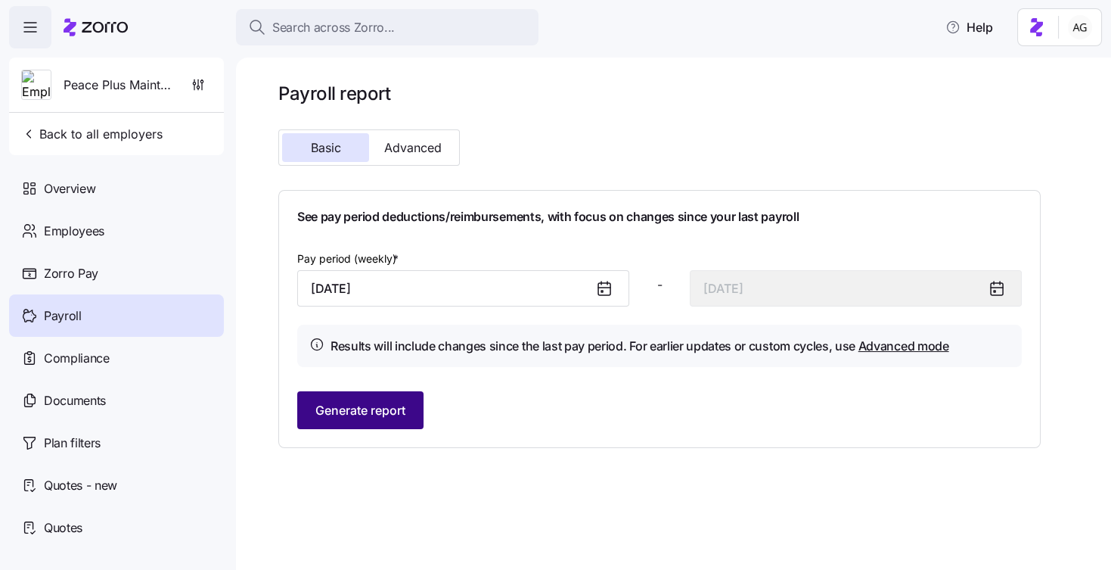
click at [345, 413] on span "Generate report" at bounding box center [360, 410] width 90 height 18
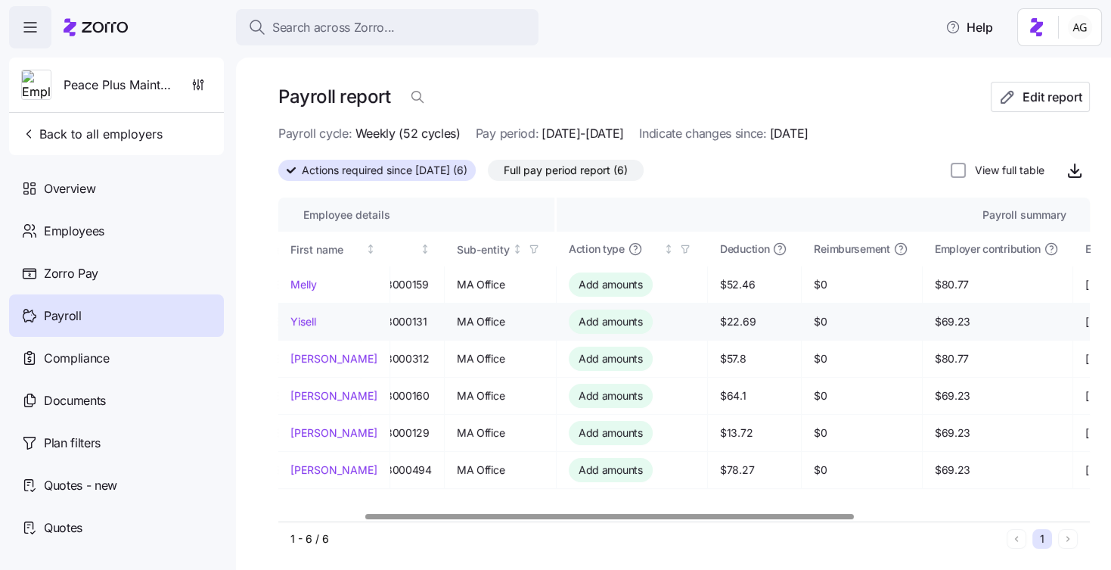
scroll to position [0, 141]
drag, startPoint x: 711, startPoint y: 286, endPoint x: 743, endPoint y: 286, distance: 31.8
click at [743, 286] on span "$52.46" at bounding box center [751, 284] width 69 height 15
drag, startPoint x: 705, startPoint y: 320, endPoint x: 740, endPoint y: 320, distance: 34.8
click at [740, 320] on td "$22.69" at bounding box center [752, 321] width 94 height 37
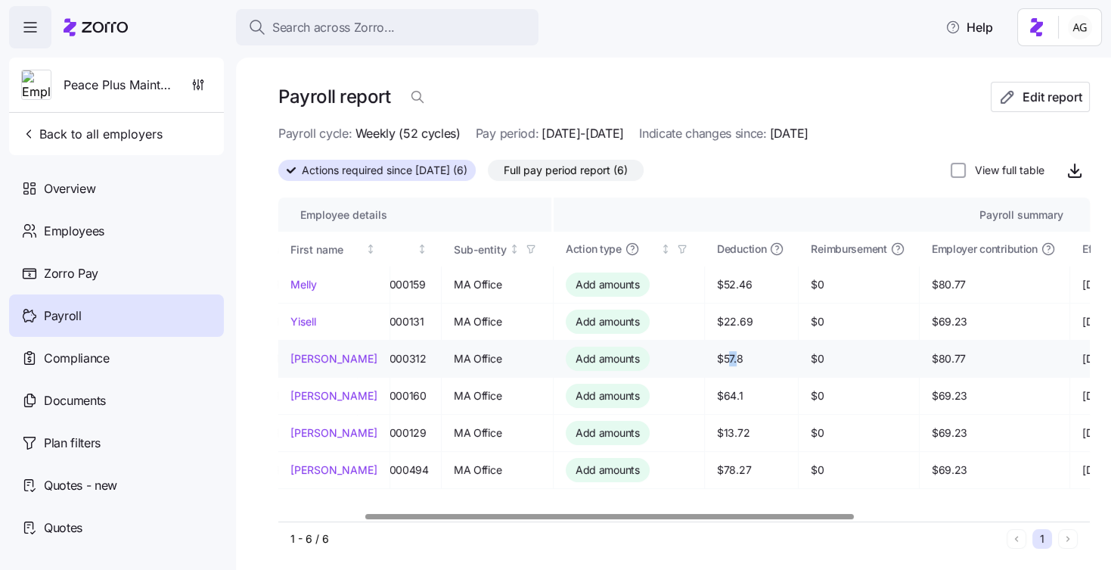
drag, startPoint x: 717, startPoint y: 355, endPoint x: 726, endPoint y: 355, distance: 9.1
click at [726, 355] on span "$57.8" at bounding box center [751, 358] width 69 height 15
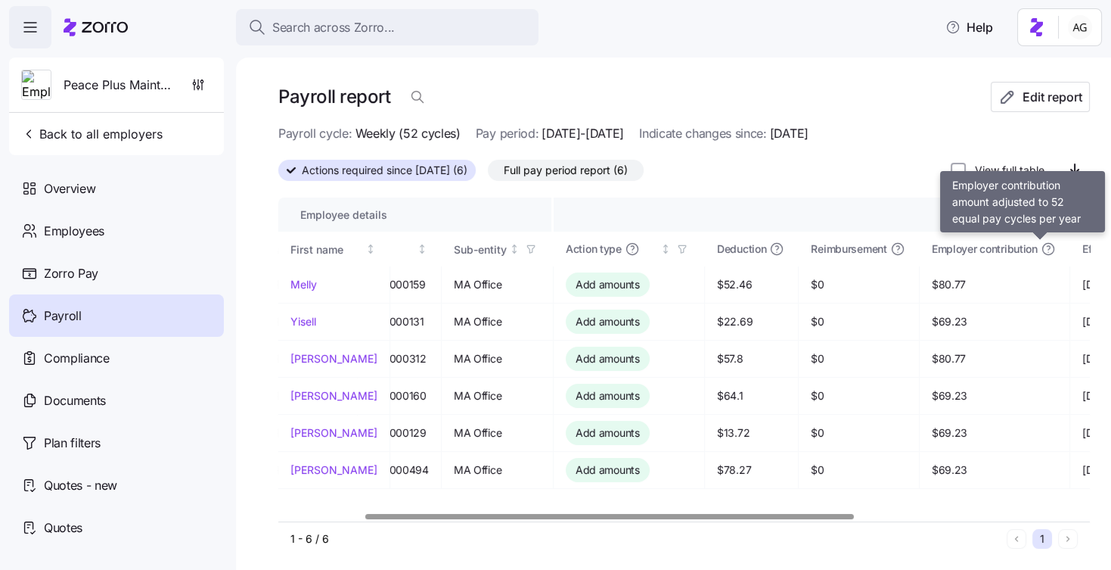
click at [1041, 250] on icon at bounding box center [1048, 248] width 15 height 15
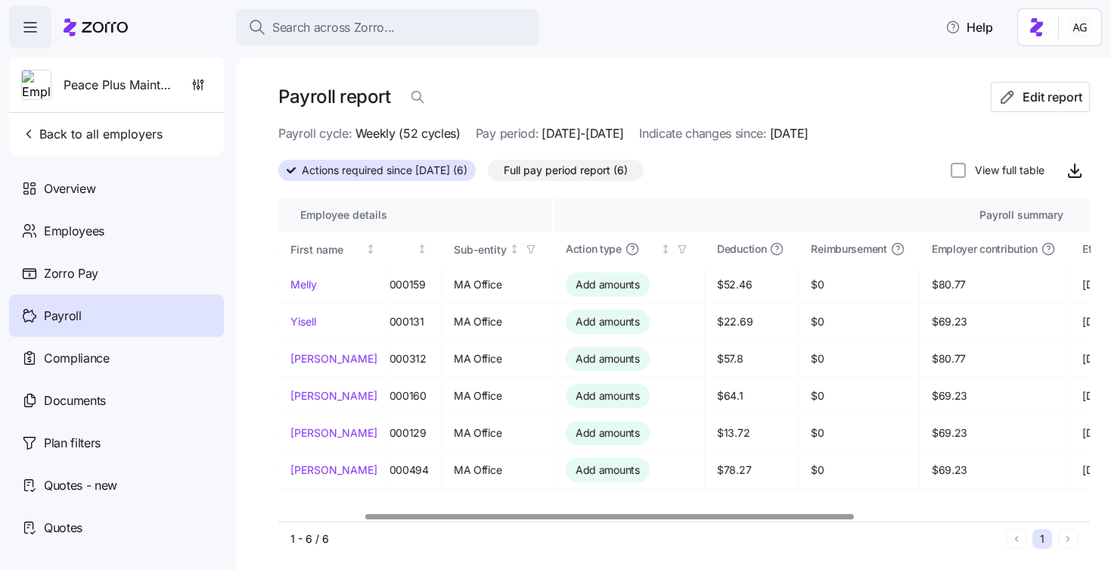
click at [1041, 250] on icon at bounding box center [1048, 248] width 15 height 15
drag, startPoint x: 927, startPoint y: 285, endPoint x: 956, endPoint y: 285, distance: 28.7
click at [956, 285] on span "$80.77" at bounding box center [995, 284] width 126 height 15
drag, startPoint x: 924, startPoint y: 323, endPoint x: 956, endPoint y: 323, distance: 31.8
click at [956, 323] on span "$69.23" at bounding box center [995, 321] width 126 height 15
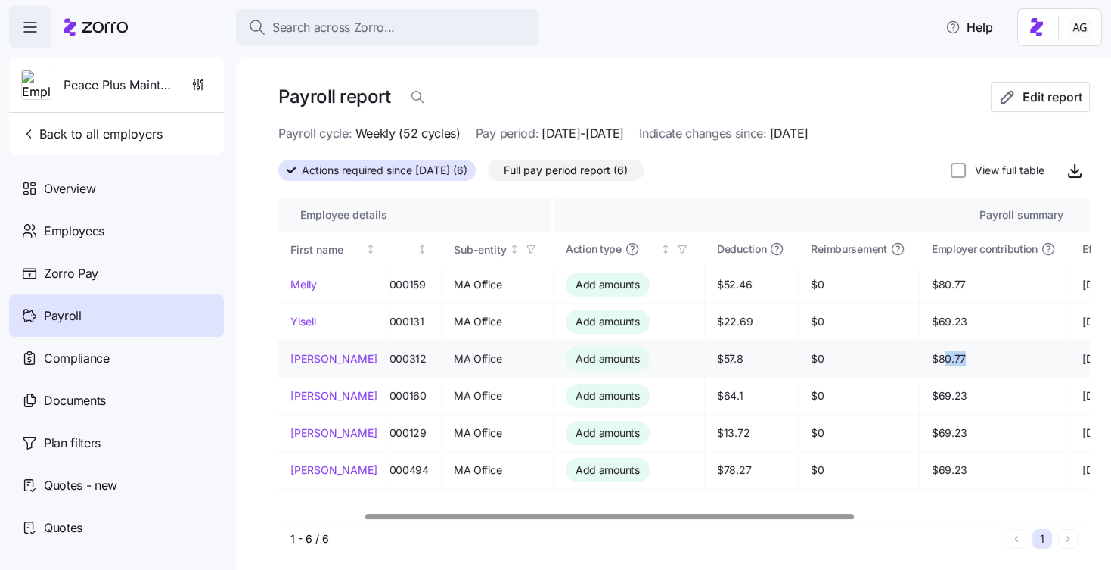
drag, startPoint x: 934, startPoint y: 355, endPoint x: 961, endPoint y: 355, distance: 26.5
click at [961, 355] on span "$80.77" at bounding box center [995, 358] width 126 height 15
click at [932, 418] on td "$69.23" at bounding box center [995, 432] width 151 height 37
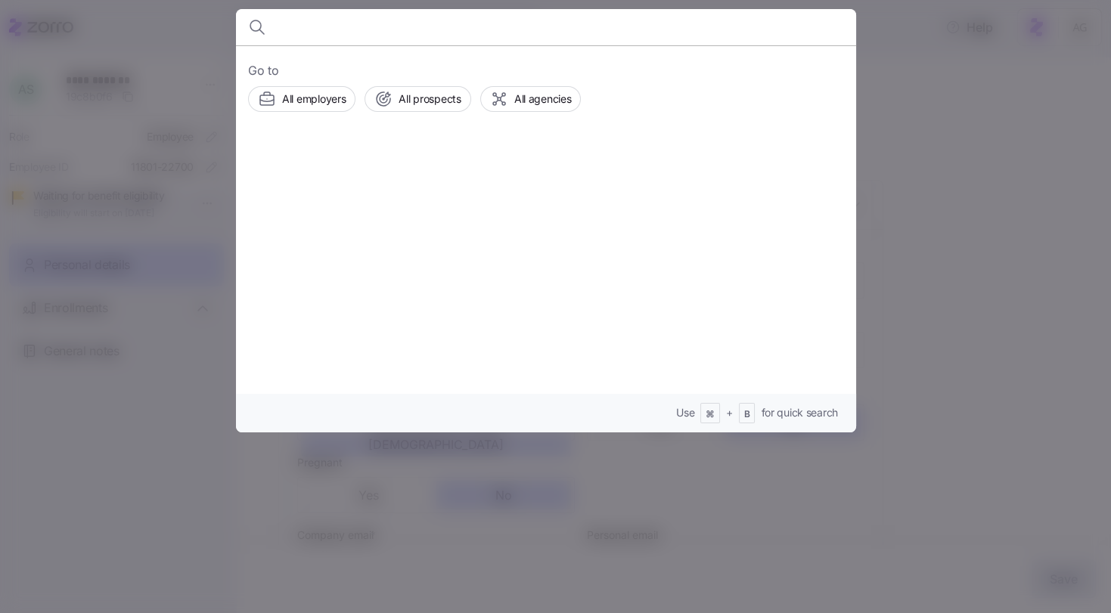
scroll to position [301, 0]
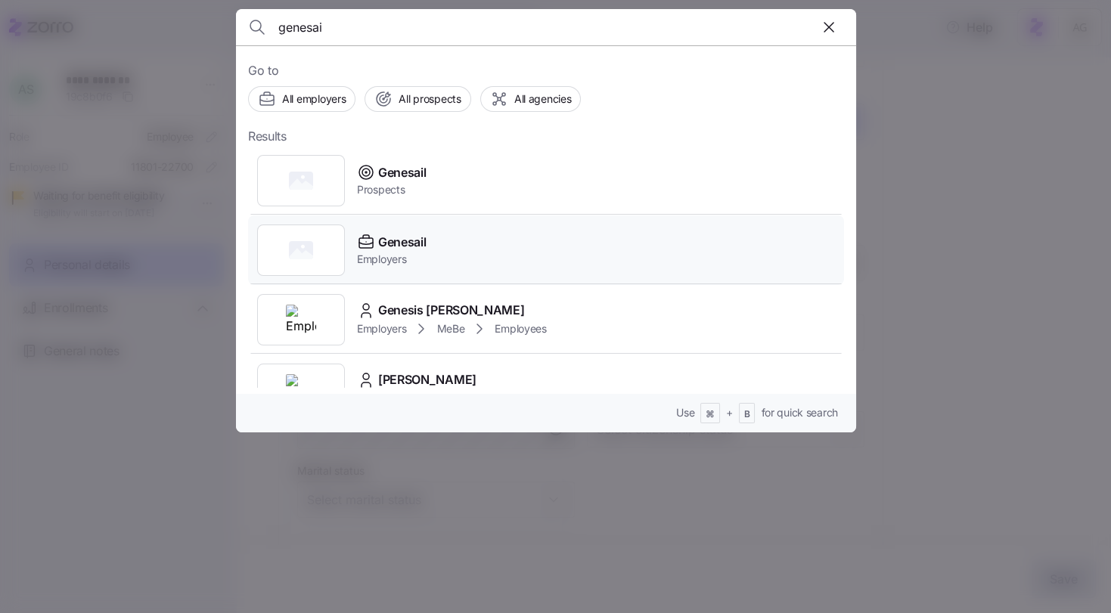
type input "genesai"
click at [390, 258] on span "Employers" at bounding box center [391, 259] width 69 height 15
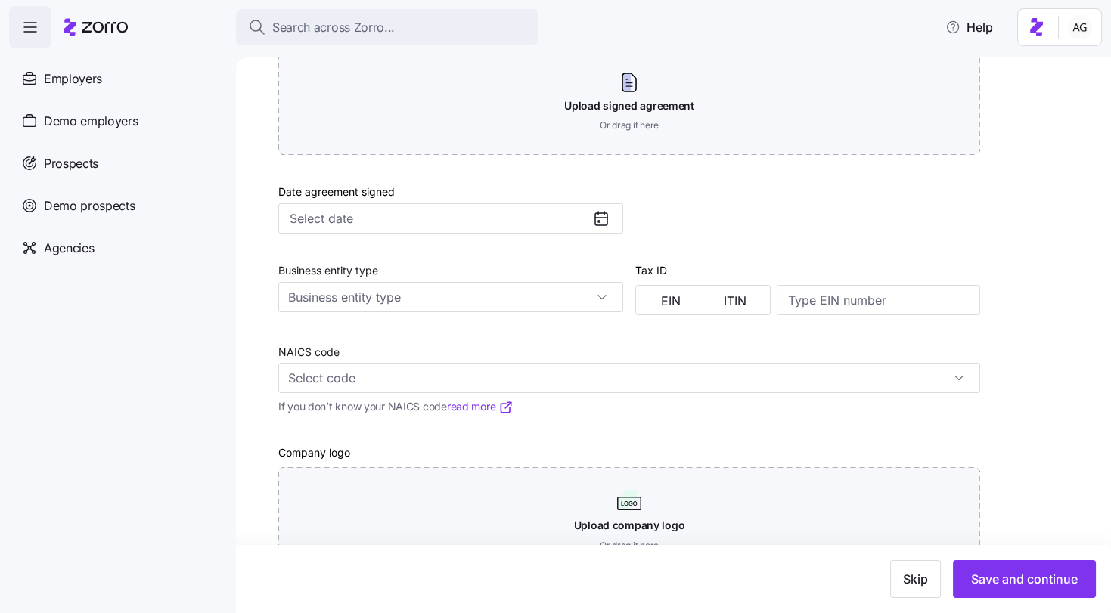
scroll to position [607, 0]
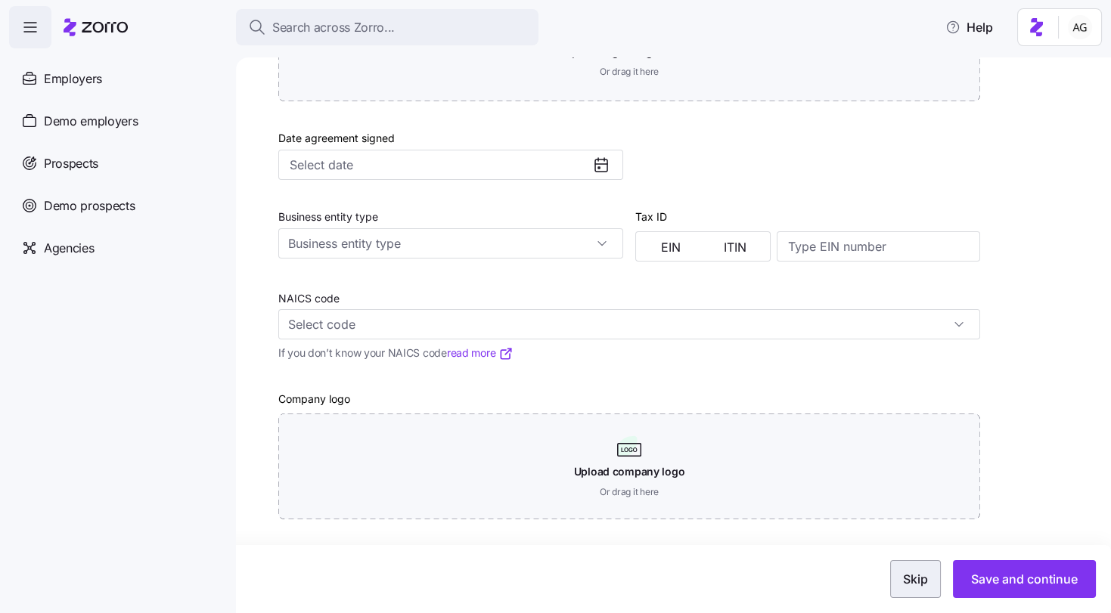
click at [903, 588] on button "Skip" at bounding box center [915, 579] width 51 height 38
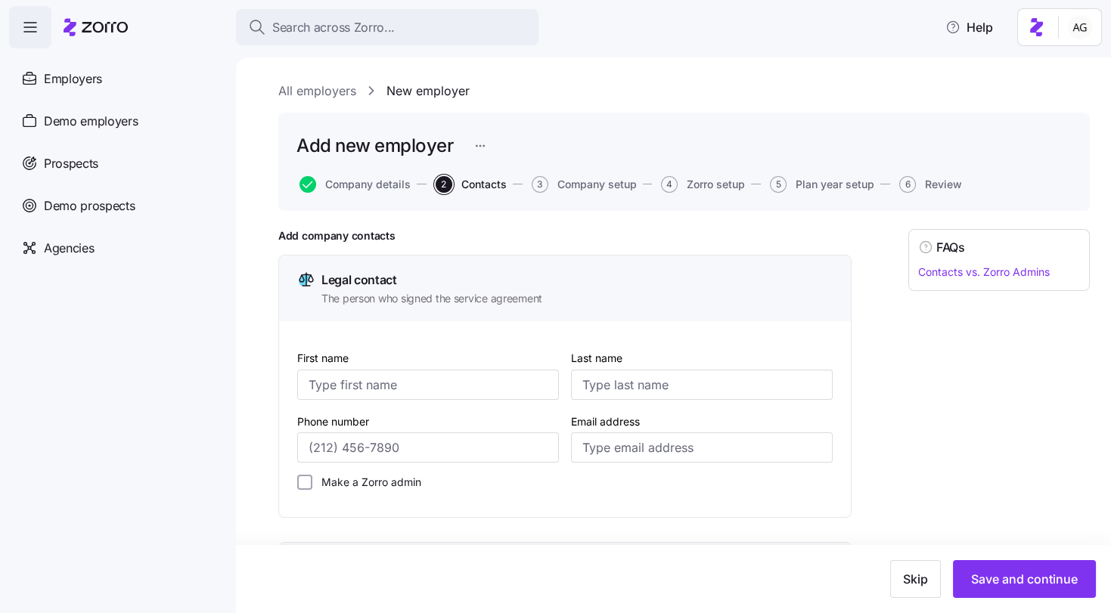
click at [903, 588] on button "Skip" at bounding box center [915, 579] width 51 height 38
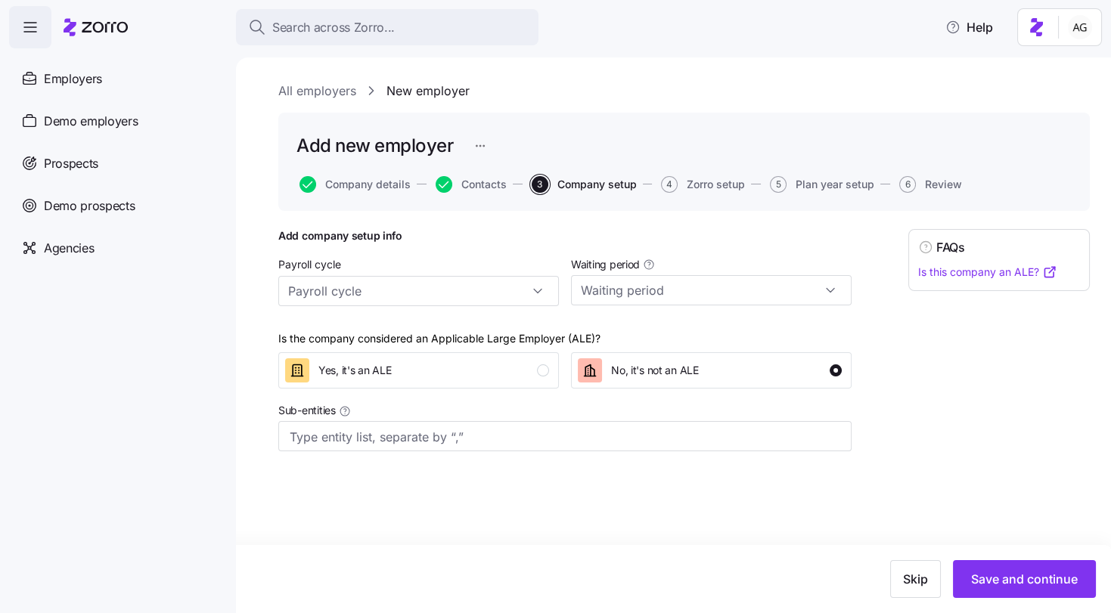
click at [903, 588] on button "Skip" at bounding box center [915, 579] width 51 height 38
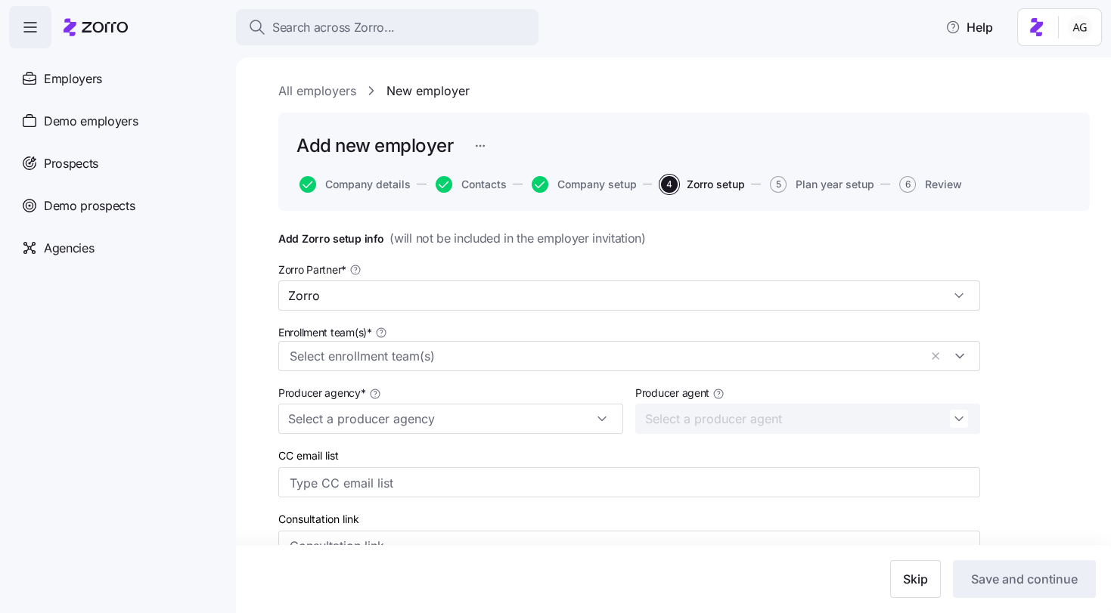
click at [903, 588] on button "Skip" at bounding box center [915, 579] width 51 height 38
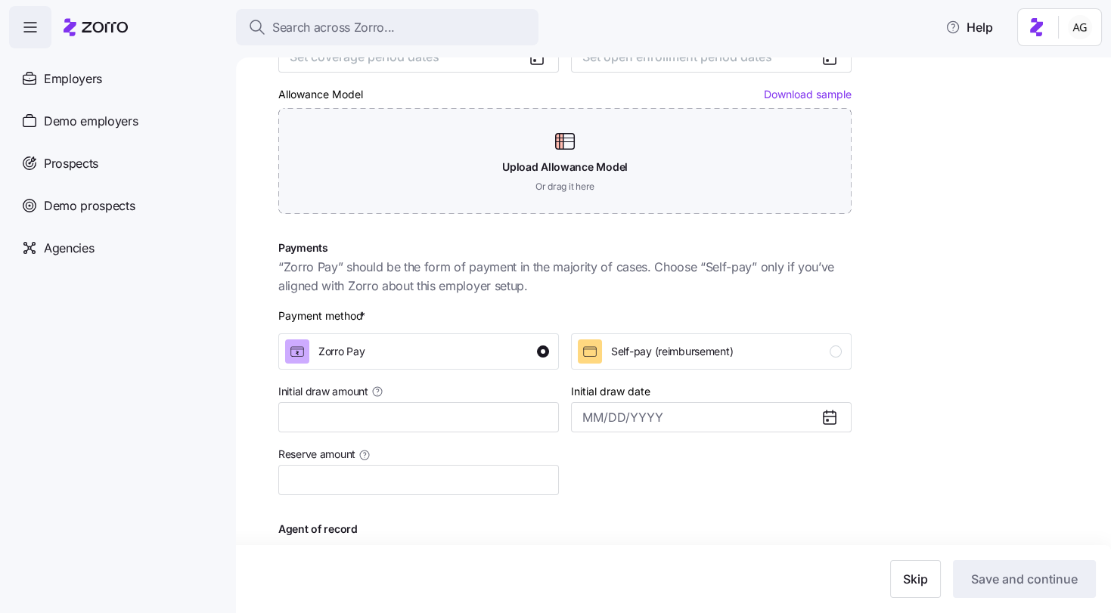
scroll to position [285, 0]
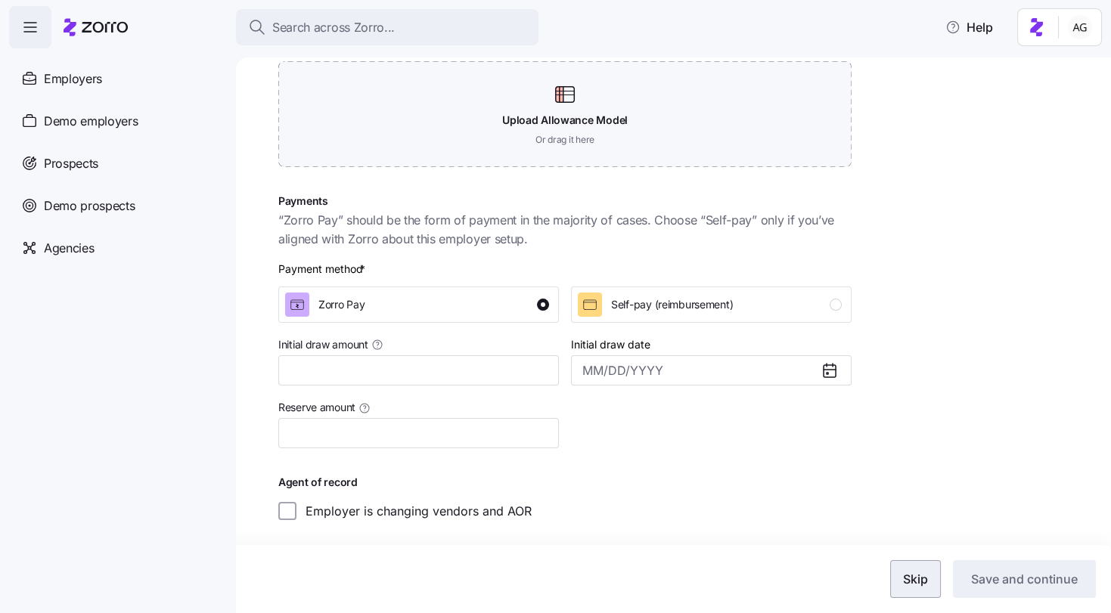
click at [916, 583] on span "Skip" at bounding box center [915, 579] width 25 height 18
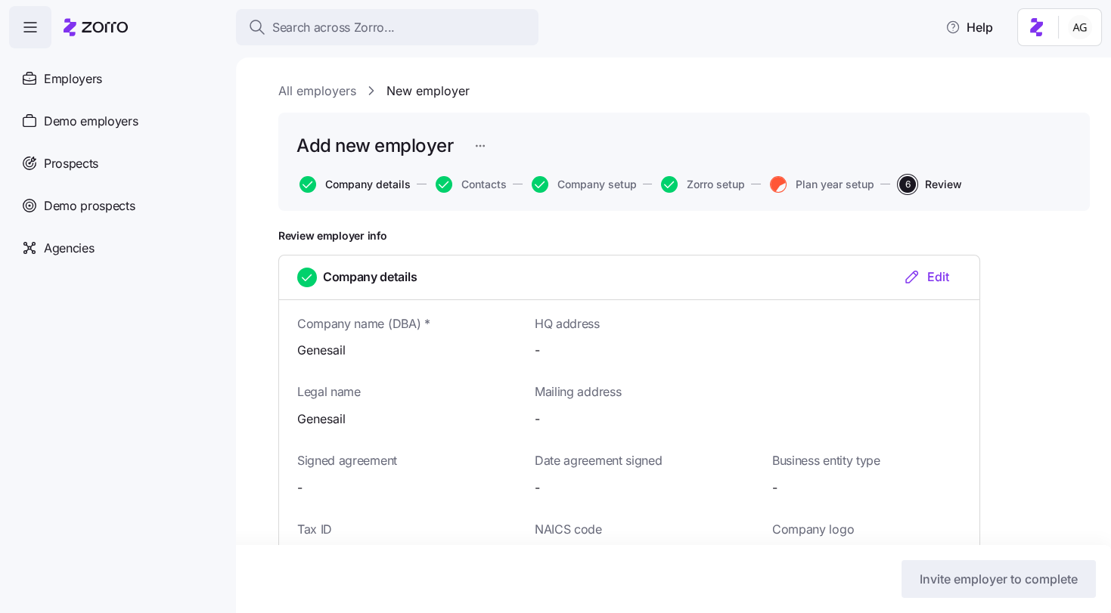
click at [349, 185] on span "Company details" at bounding box center [367, 184] width 85 height 11
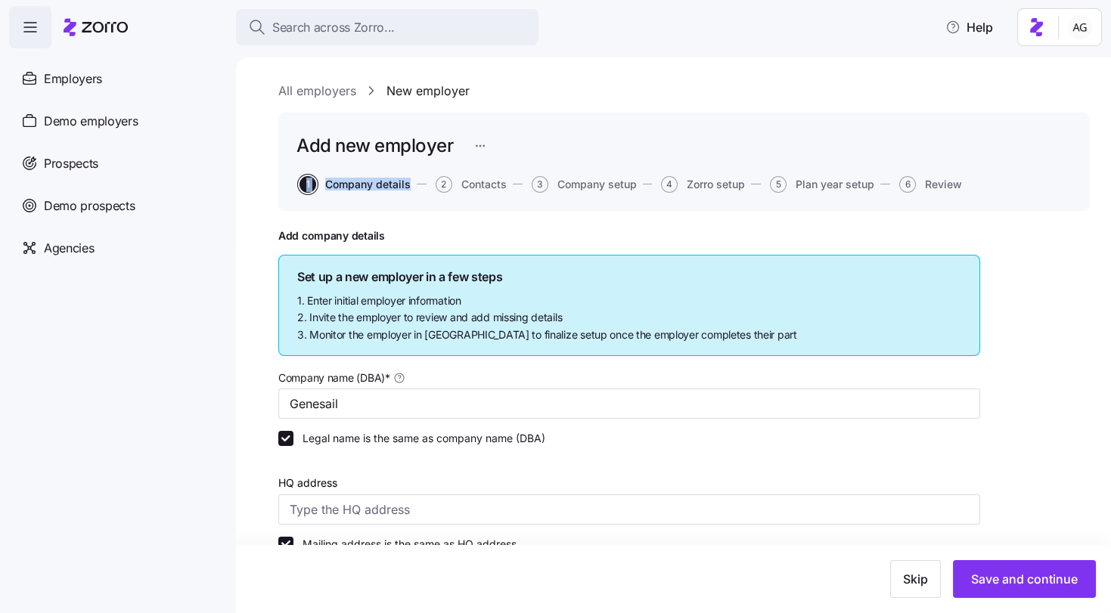
click at [479, 143] on html "Search across Zorro... Help Employers Demo employers Prospects Demo prospects A…" at bounding box center [555, 302] width 1111 height 604
click at [450, 185] on div "Change to prospect" at bounding box center [404, 183] width 99 height 17
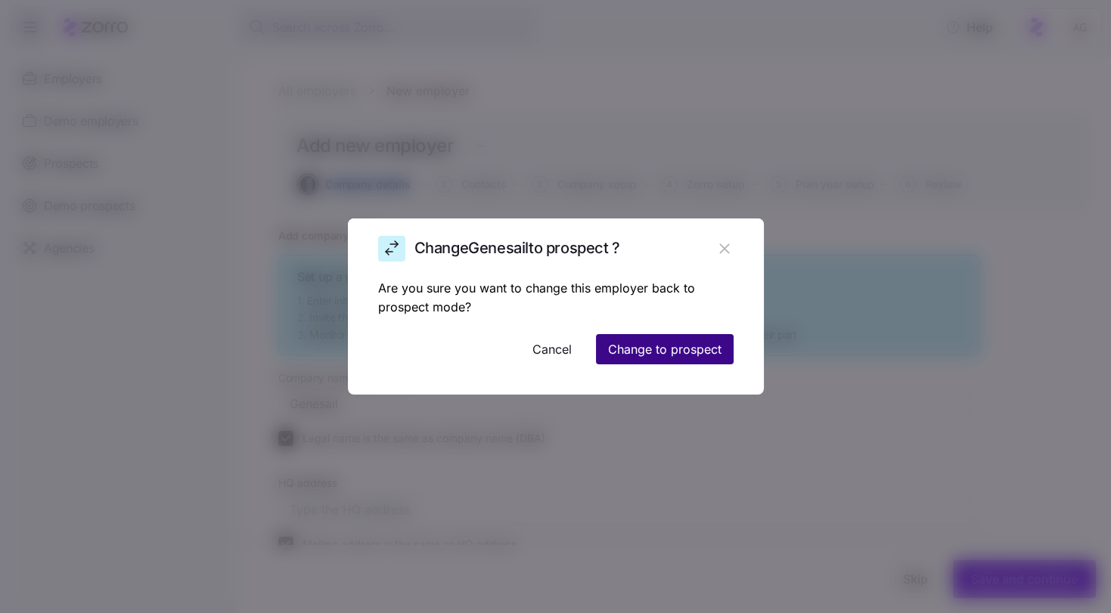
click at [618, 349] on span "Change to prospect" at bounding box center [664, 349] width 113 height 18
